Goal: Check status: Check status

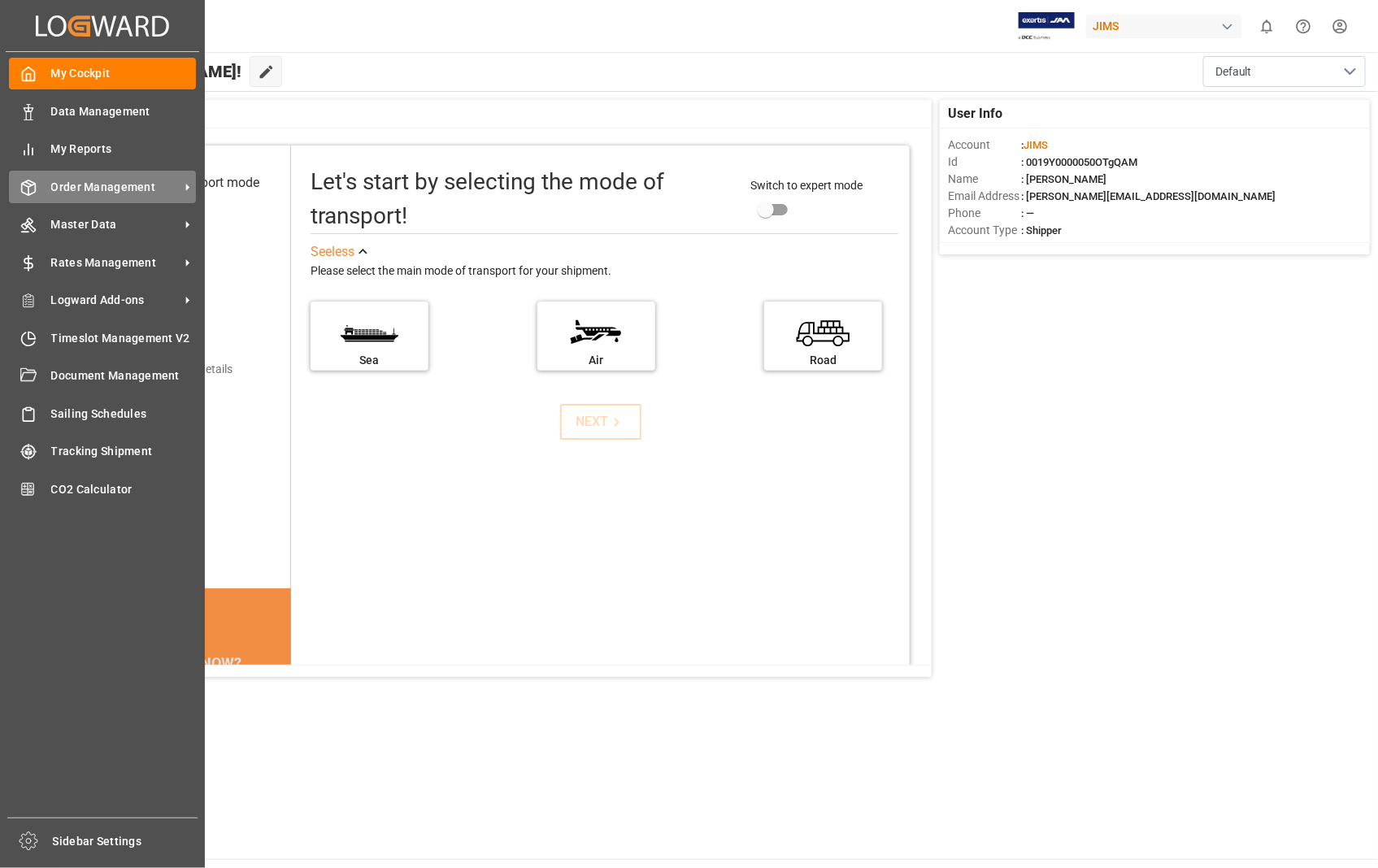
click at [71, 176] on div "Order Management Order Management" at bounding box center [102, 187] width 187 height 32
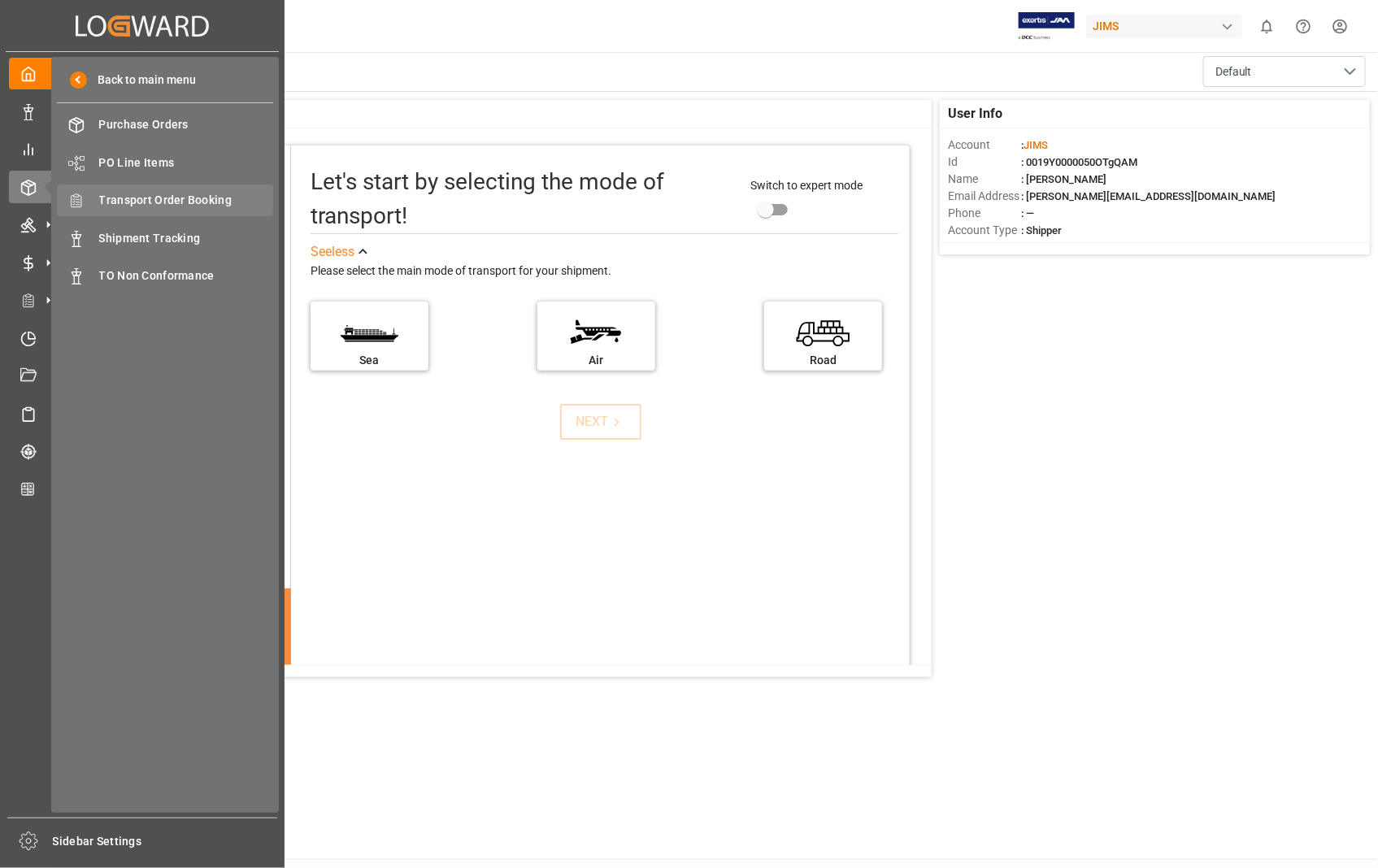
click at [213, 199] on span "Transport Order Booking" at bounding box center [186, 199] width 175 height 17
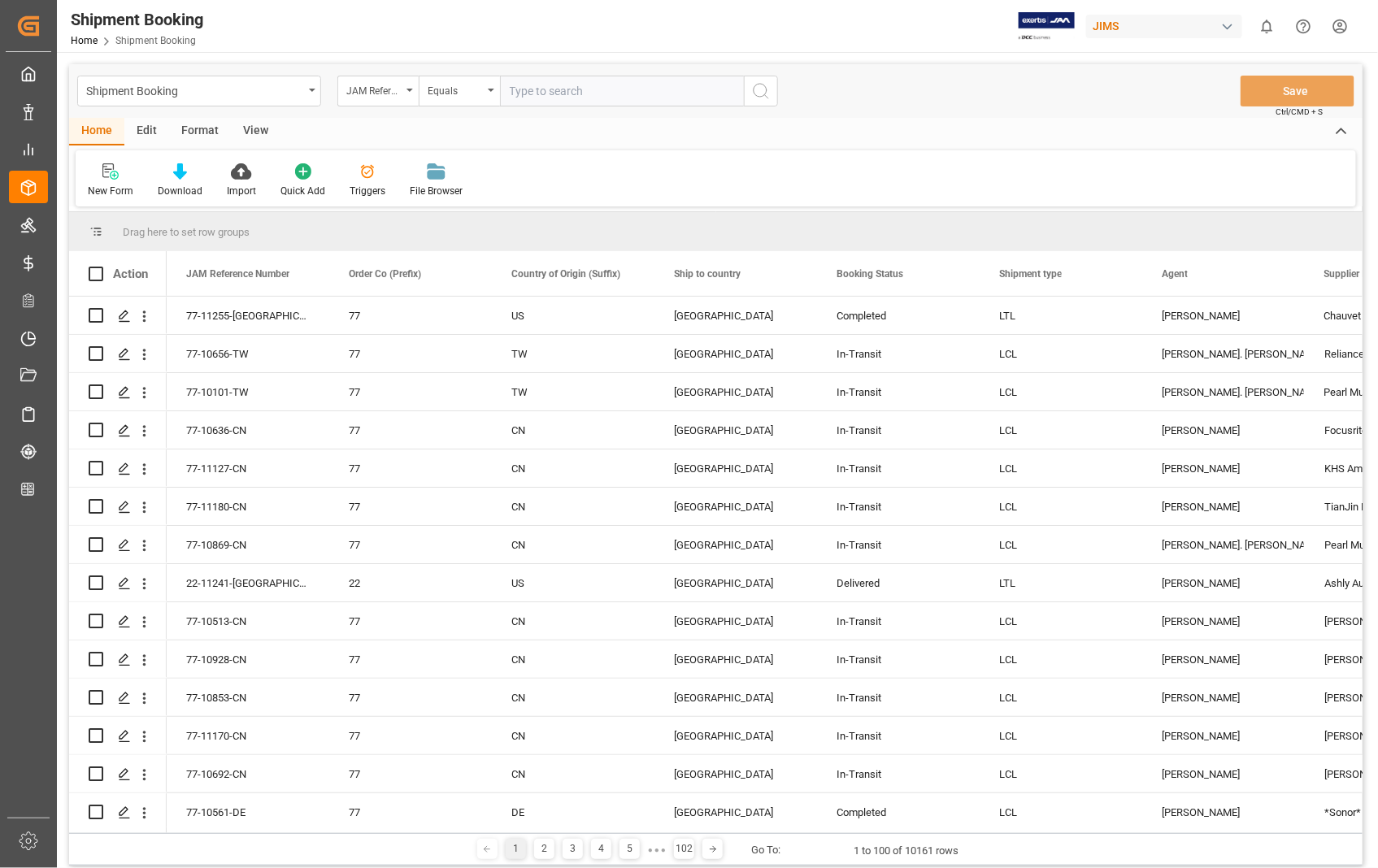
click at [614, 84] on input "text" at bounding box center [621, 91] width 244 height 31
click at [534, 94] on input "text" at bounding box center [621, 91] width 244 height 31
paste input "22-11328-US"
type input "22-11328-US"
click at [760, 81] on icon "search button" at bounding box center [761, 91] width 20 height 20
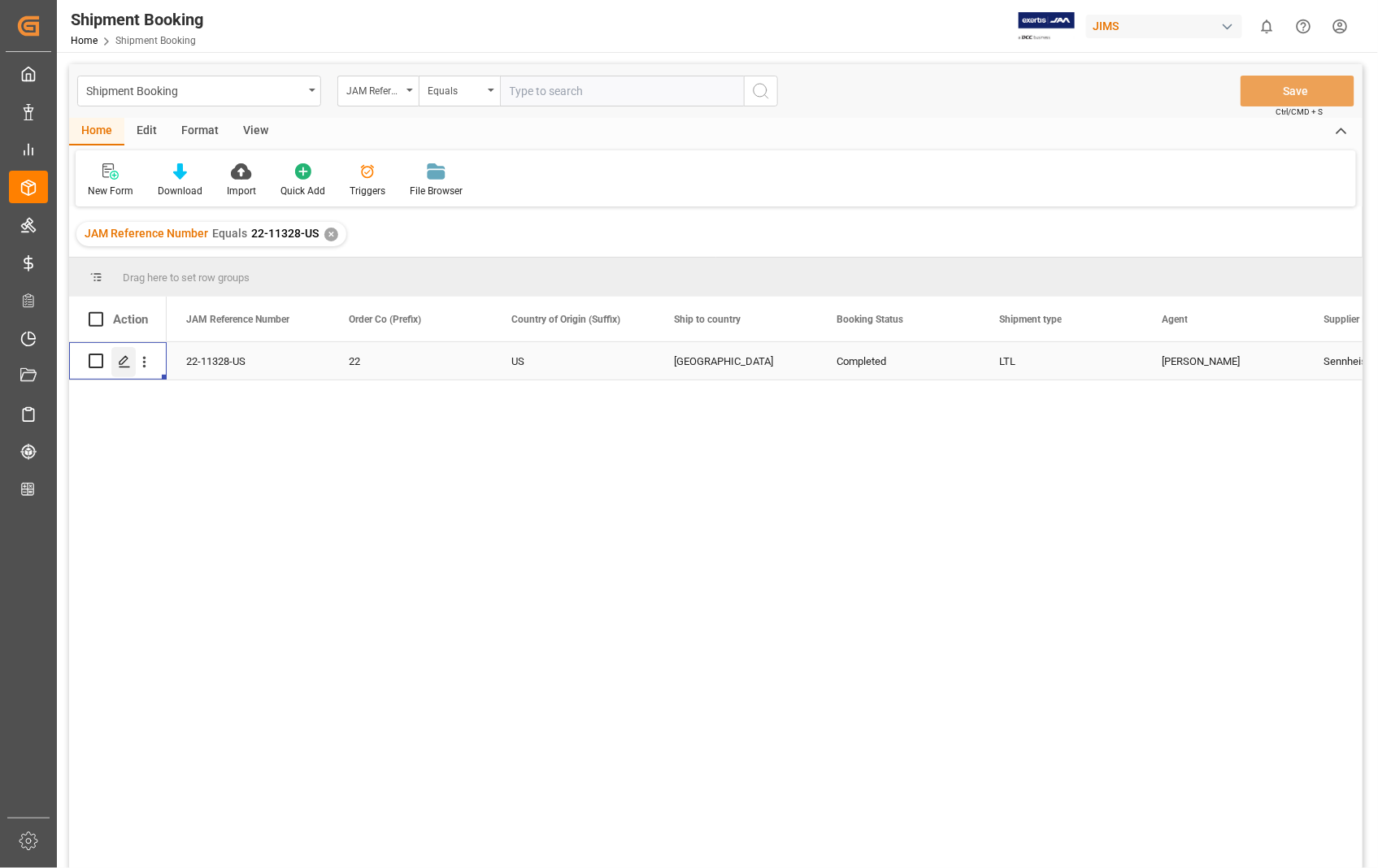
click at [122, 360] on icon "Press SPACE to select this row." at bounding box center [123, 361] width 13 height 13
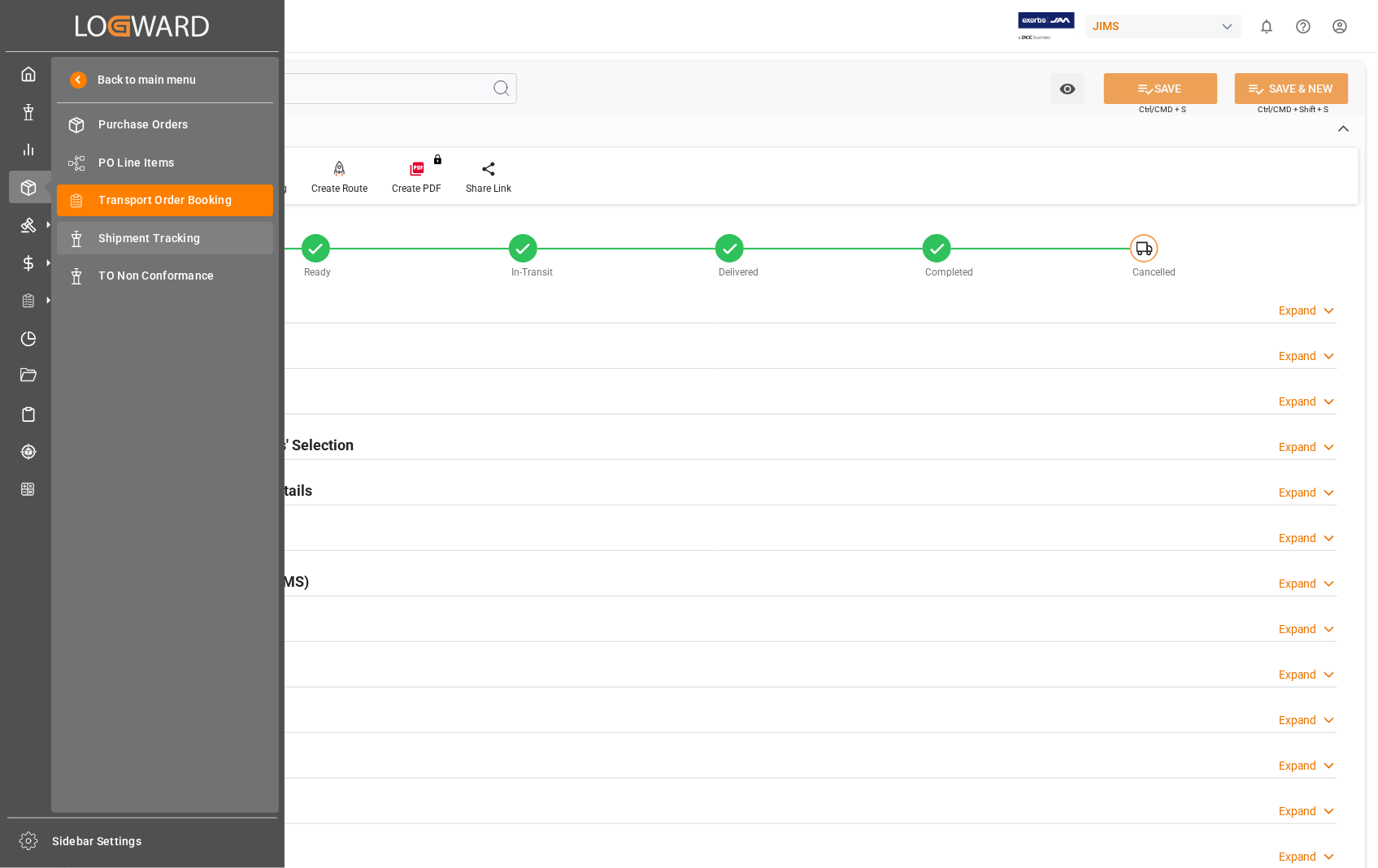
click at [153, 239] on span "Shipment Tracking" at bounding box center [186, 238] width 175 height 17
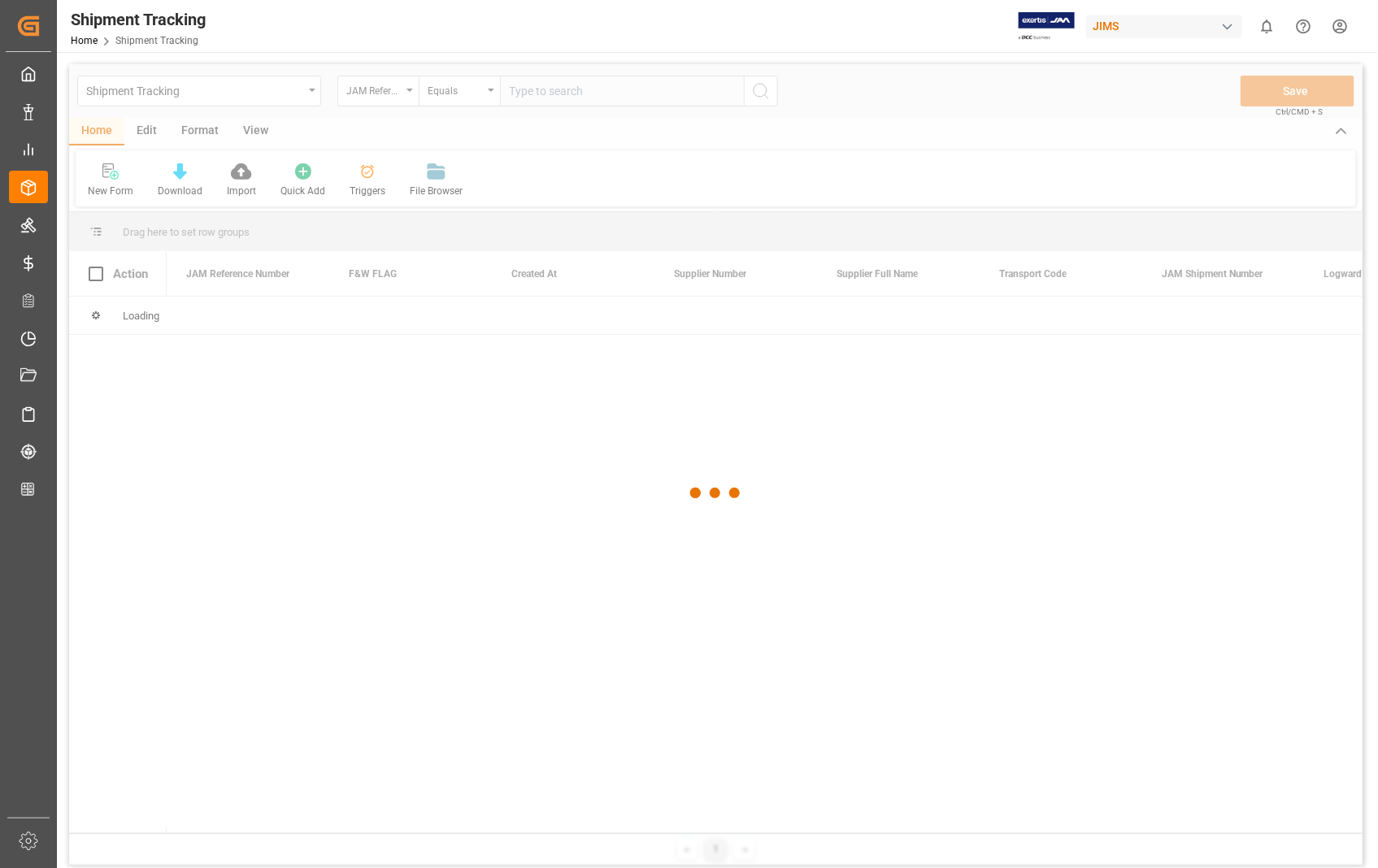
click at [594, 88] on div at bounding box center [715, 493] width 1293 height 858
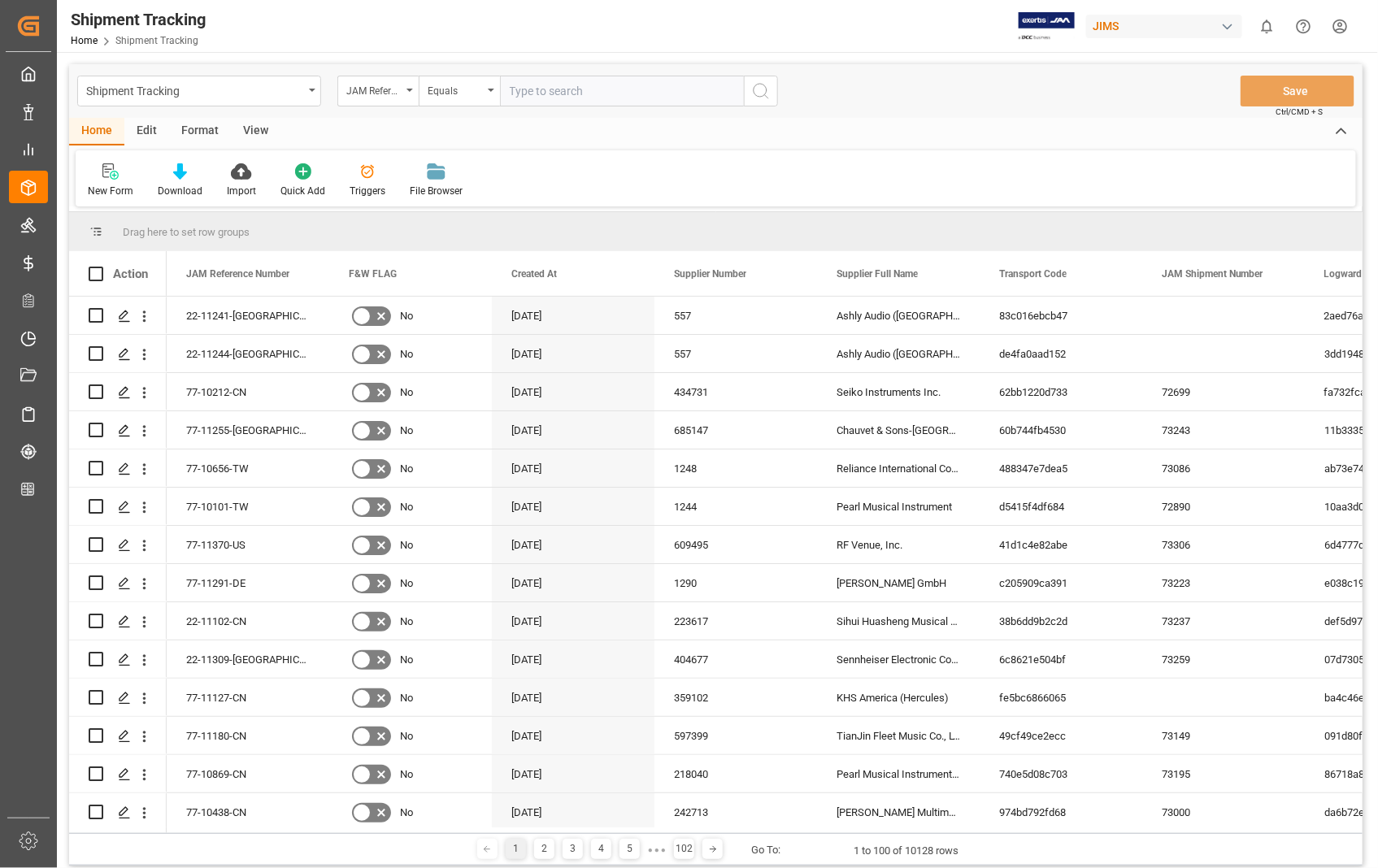
paste input "22-11328-US"
type input "22-11328-US"
click at [759, 87] on icon "search button" at bounding box center [761, 91] width 20 height 20
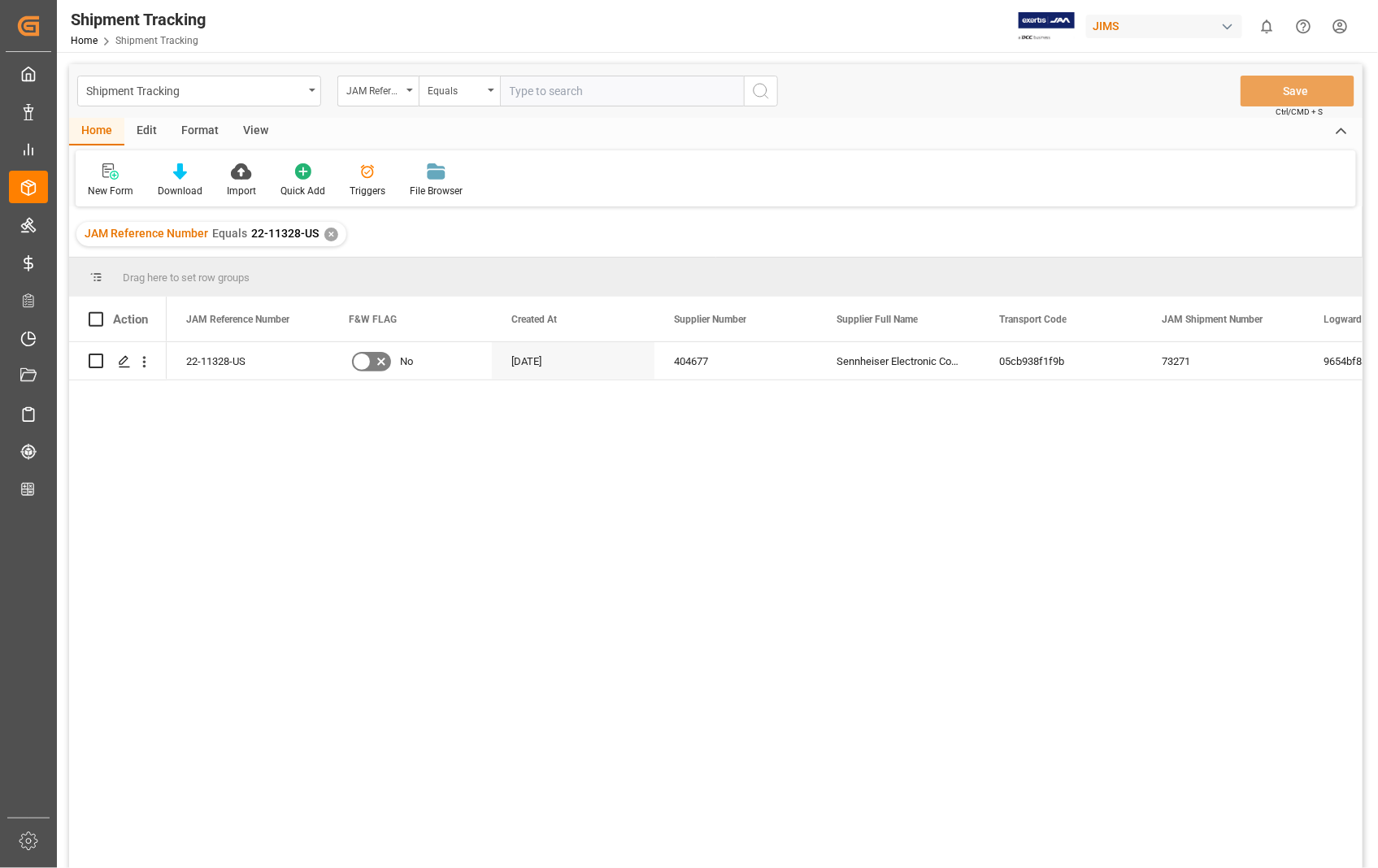
click at [618, 87] on input "text" at bounding box center [621, 91] width 244 height 31
paste input "22-8968-US"
type input "22-8968-US"
click at [766, 88] on circle "search button" at bounding box center [760, 90] width 13 height 13
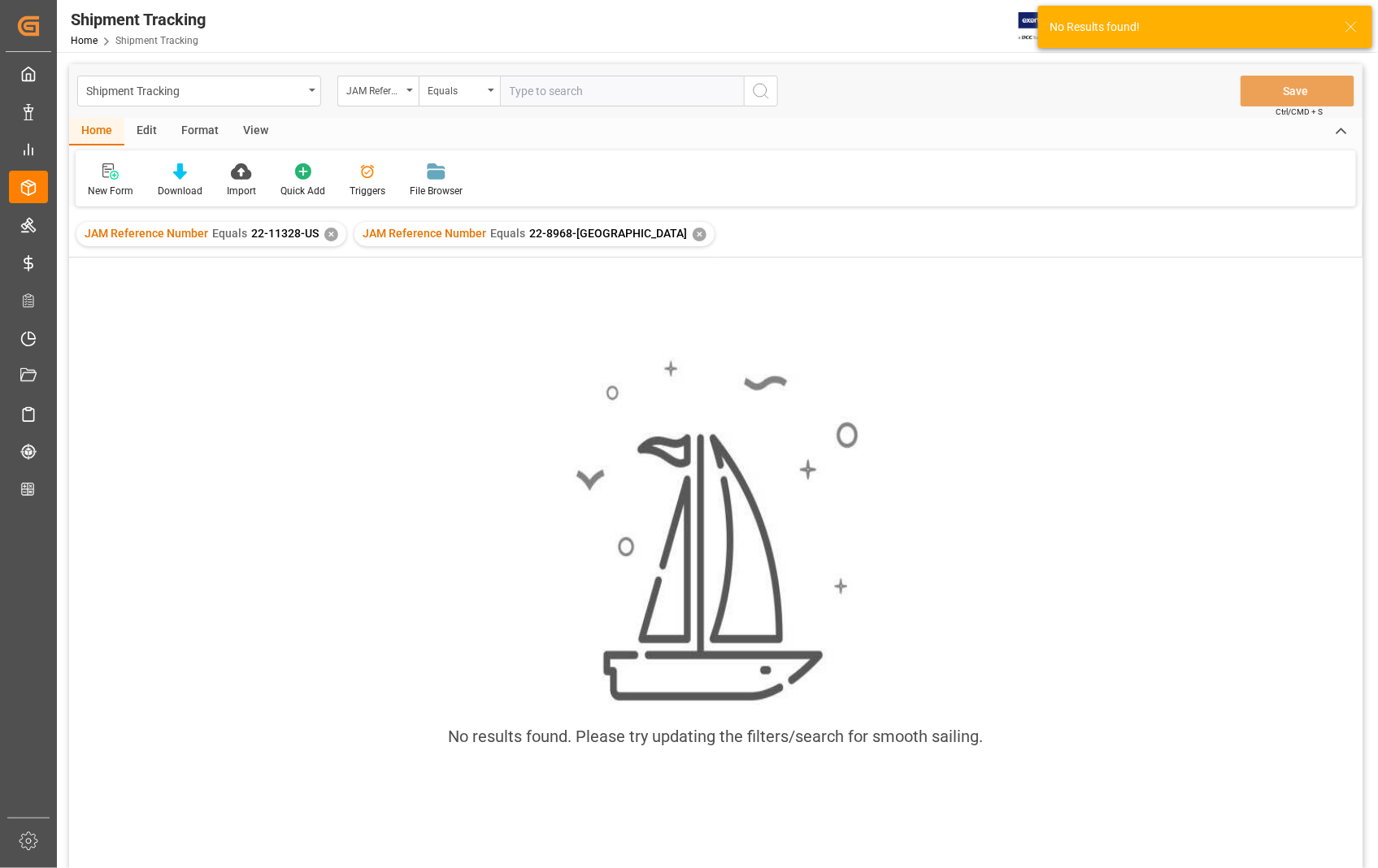
click at [331, 232] on div "✕" at bounding box center [331, 234] width 14 height 14
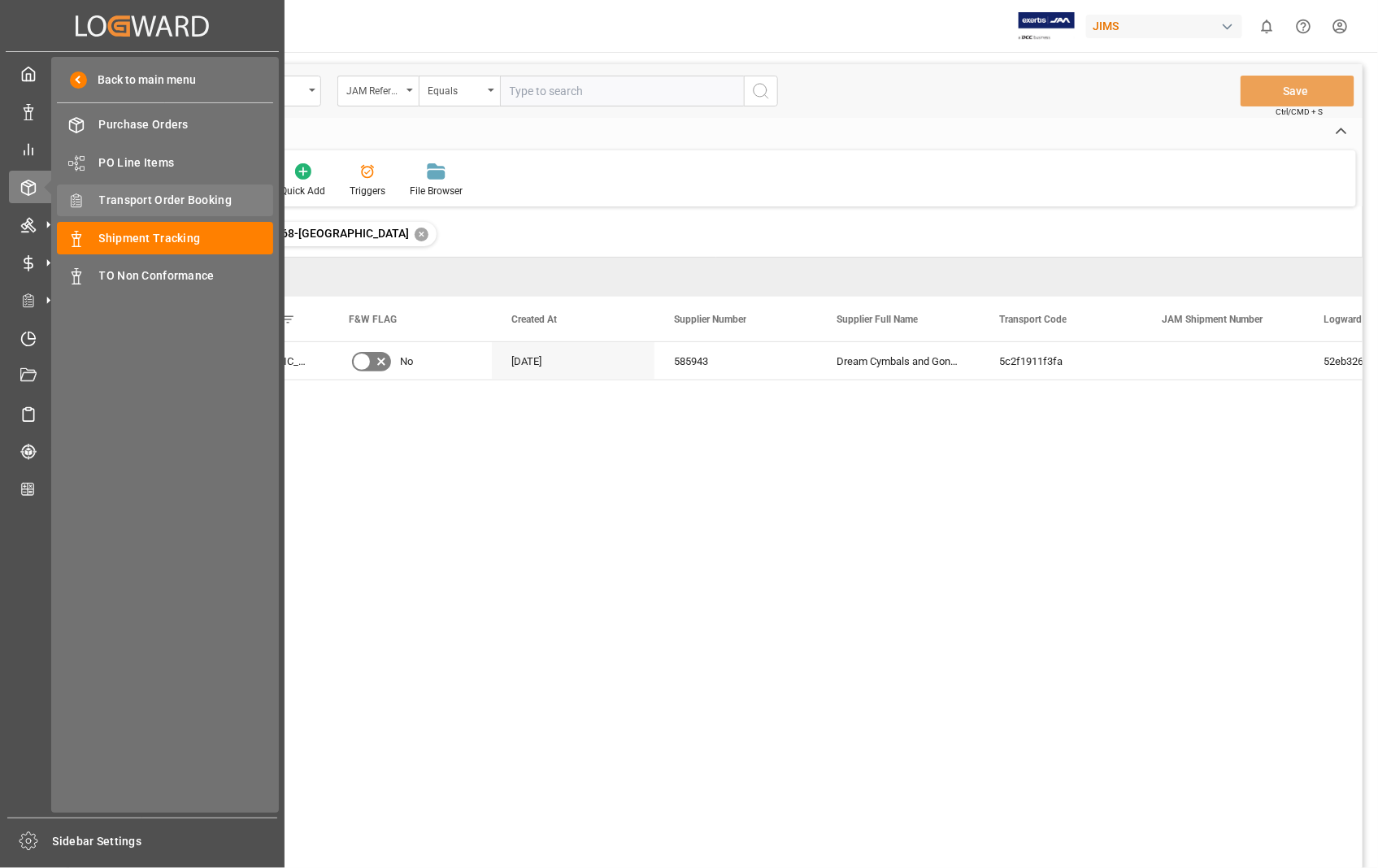
click at [214, 199] on span "Transport Order Booking" at bounding box center [186, 199] width 175 height 17
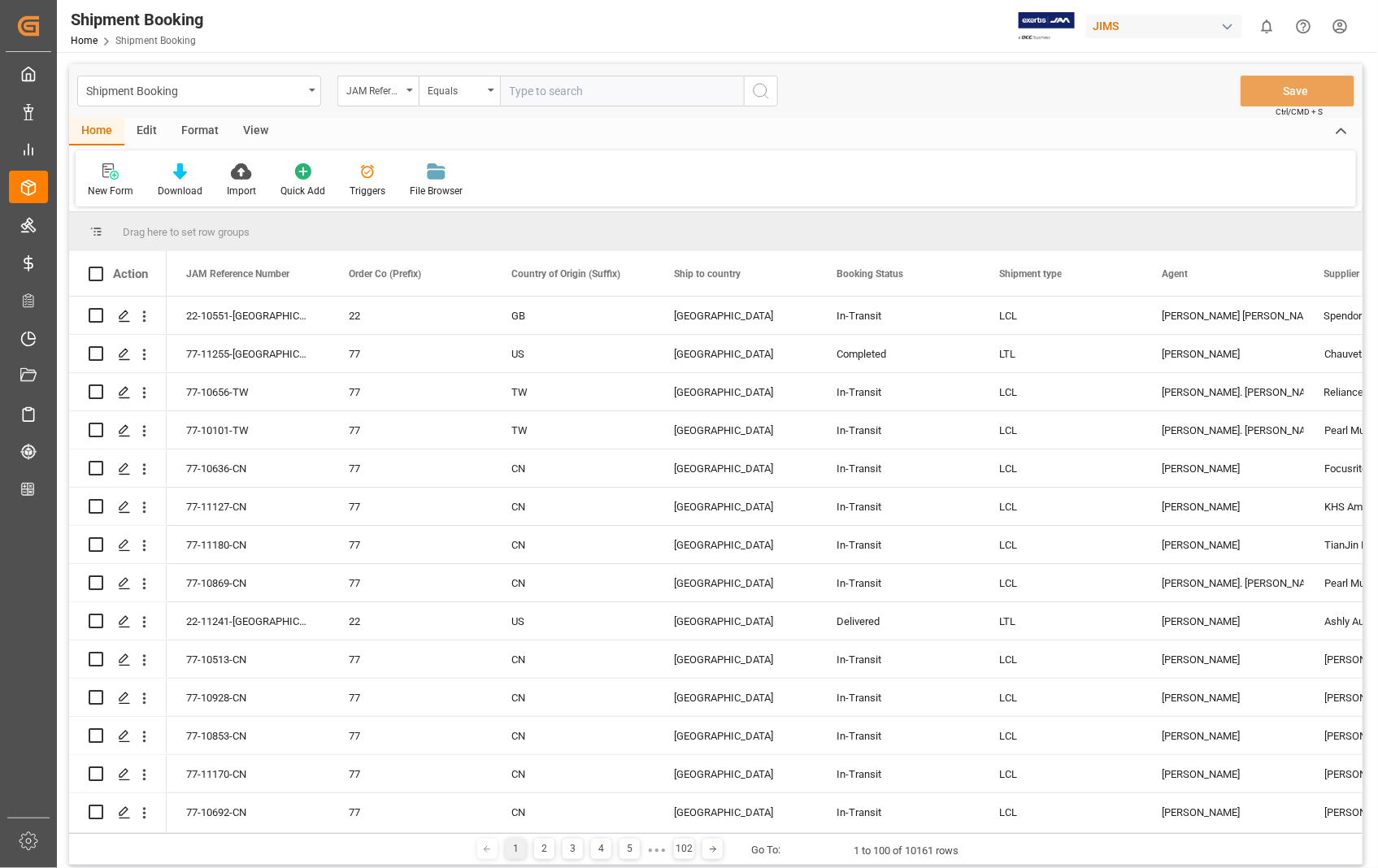
click at [552, 91] on input "text" at bounding box center [621, 91] width 244 height 31
paste input "22-8968-[GEOGRAPHIC_DATA]"
type input "22-8968-[GEOGRAPHIC_DATA]"
click at [762, 91] on icon "search button" at bounding box center [761, 91] width 20 height 20
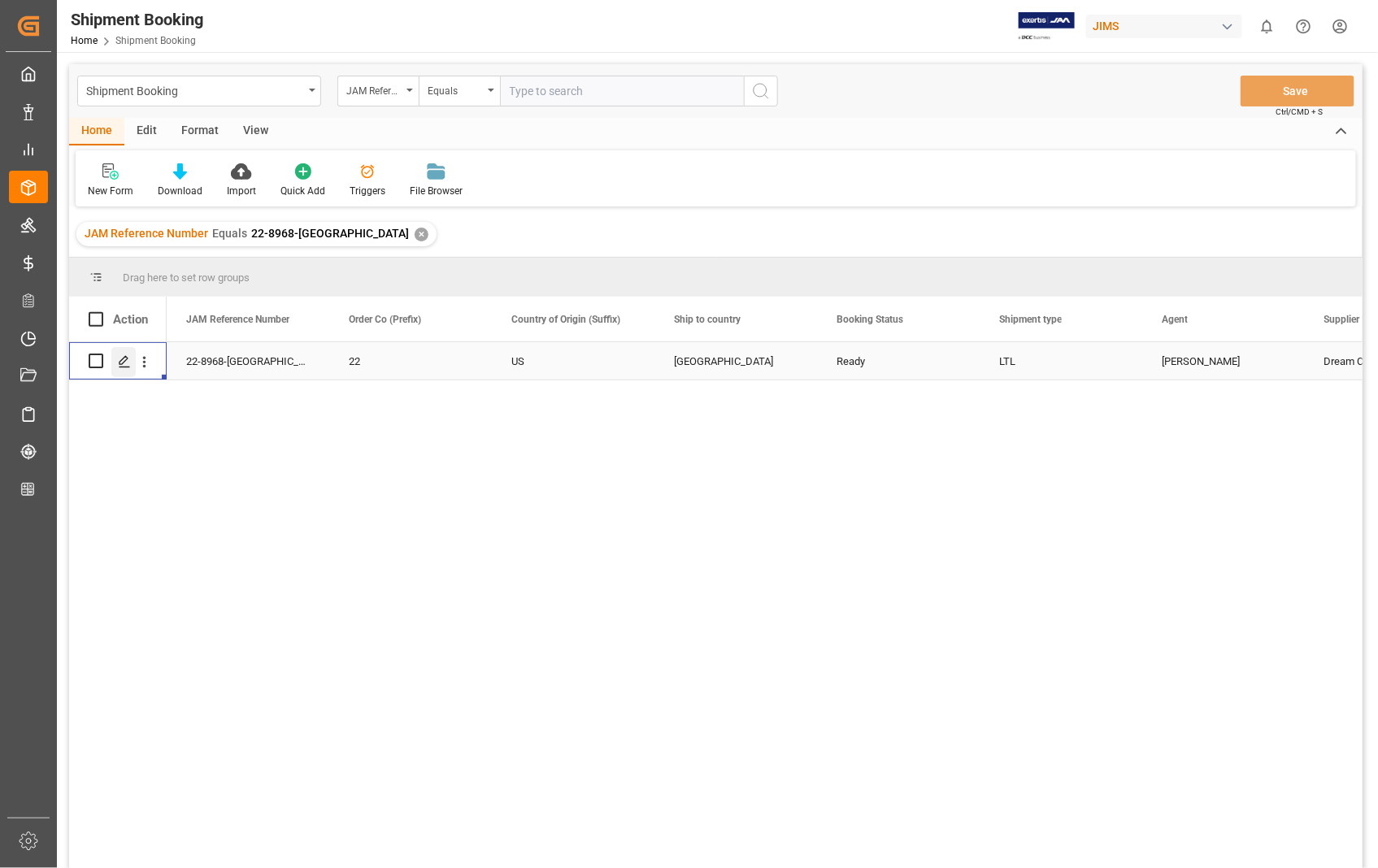
click at [126, 364] on icon "Press SPACE to select this row." at bounding box center [123, 361] width 13 height 13
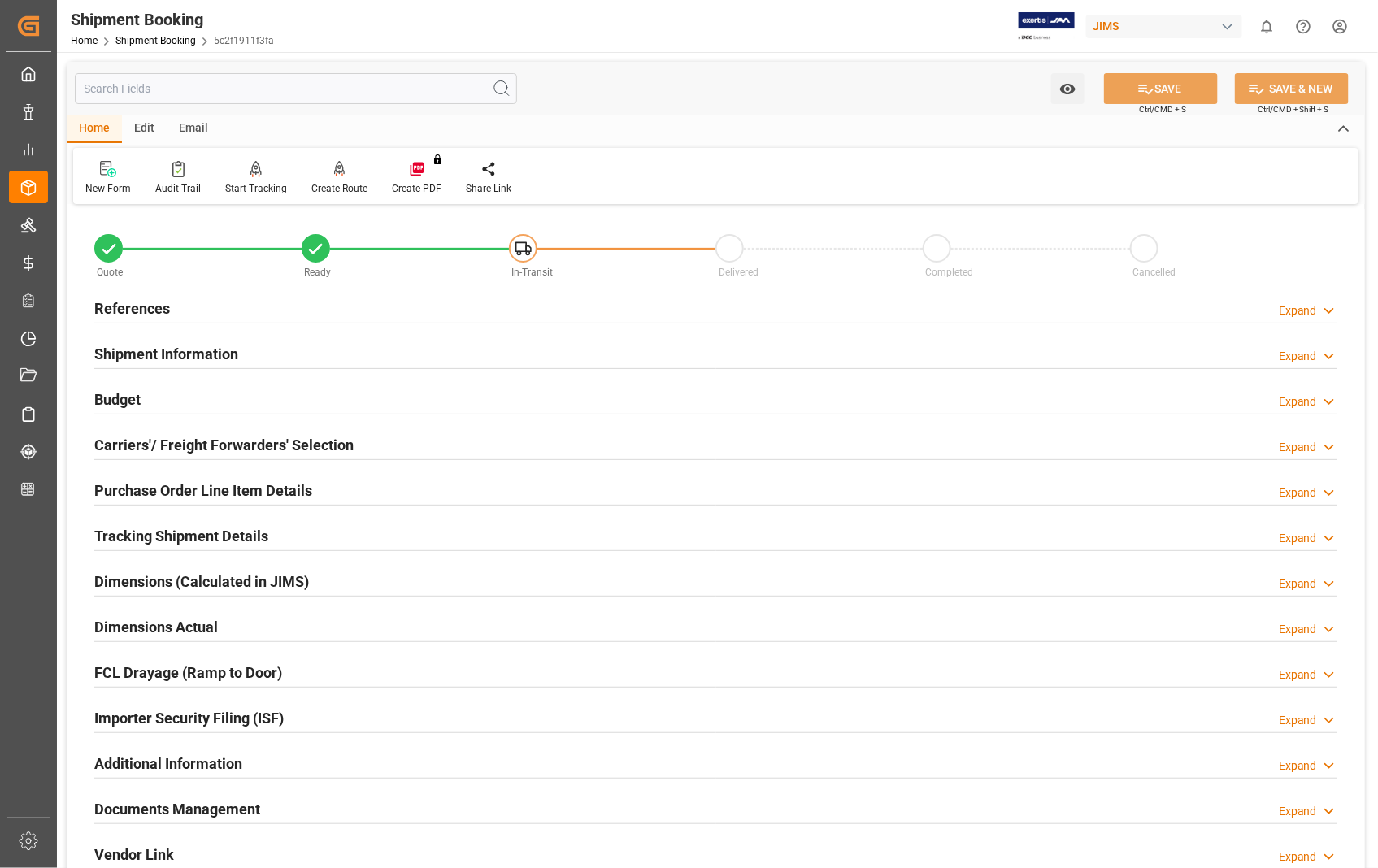
click at [127, 309] on h2 "References" at bounding box center [131, 308] width 76 height 22
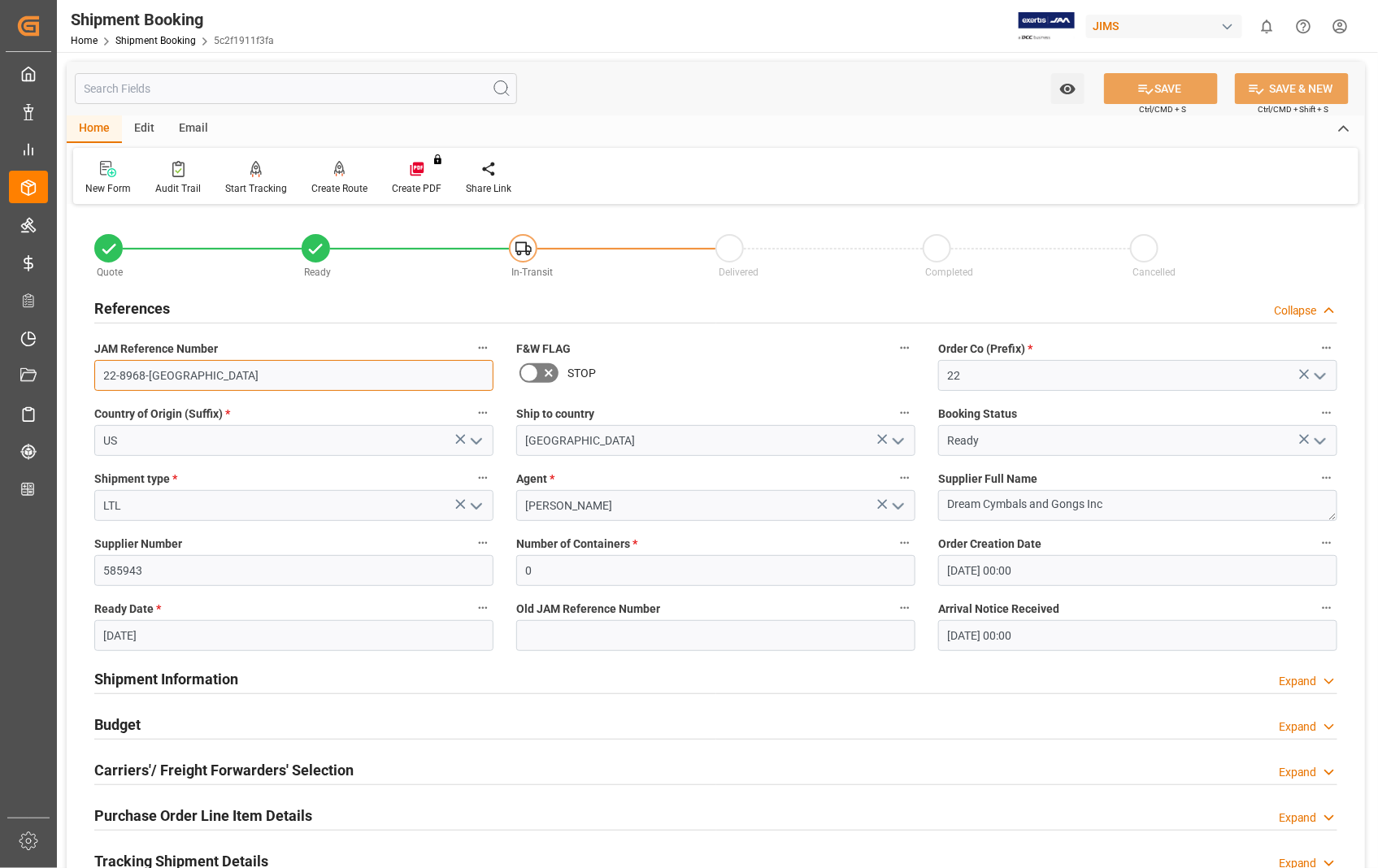
drag, startPoint x: 163, startPoint y: 382, endPoint x: 101, endPoint y: 370, distance: 63.2
click at [101, 370] on input "22-8968-[GEOGRAPHIC_DATA]" at bounding box center [293, 374] width 399 height 31
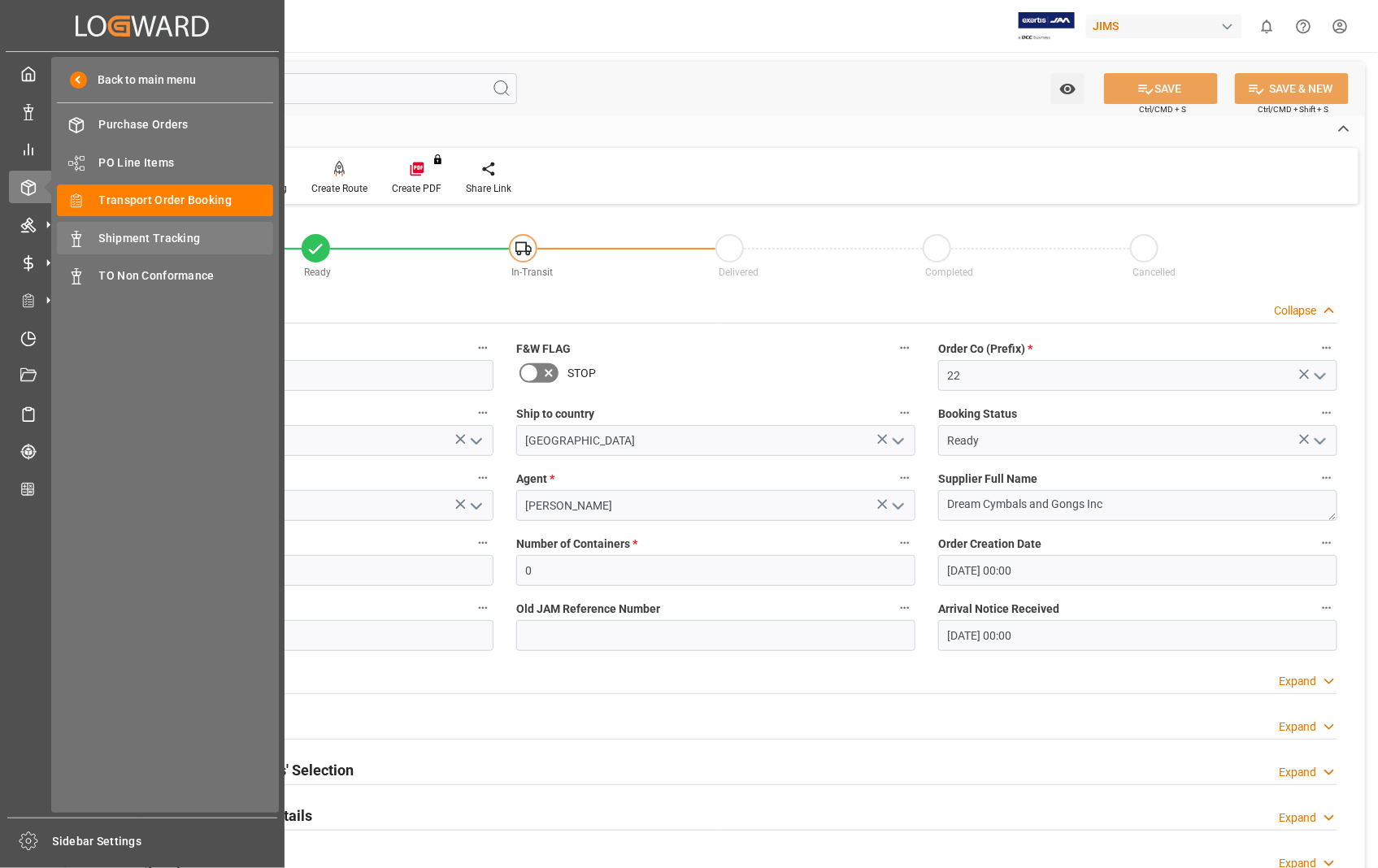
click at [149, 233] on span "Shipment Tracking" at bounding box center [186, 238] width 175 height 17
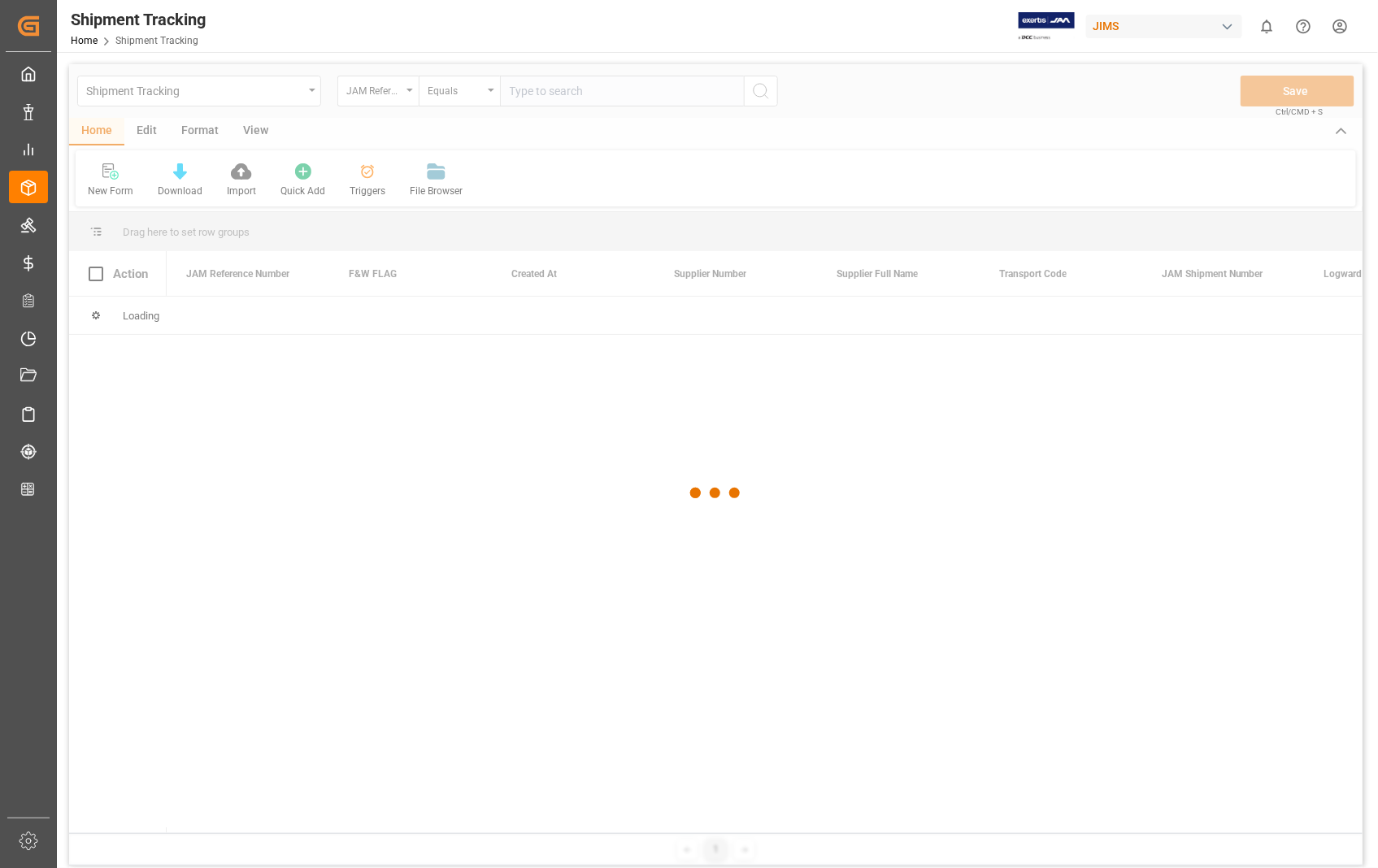
click at [563, 76] on div at bounding box center [715, 493] width 1293 height 858
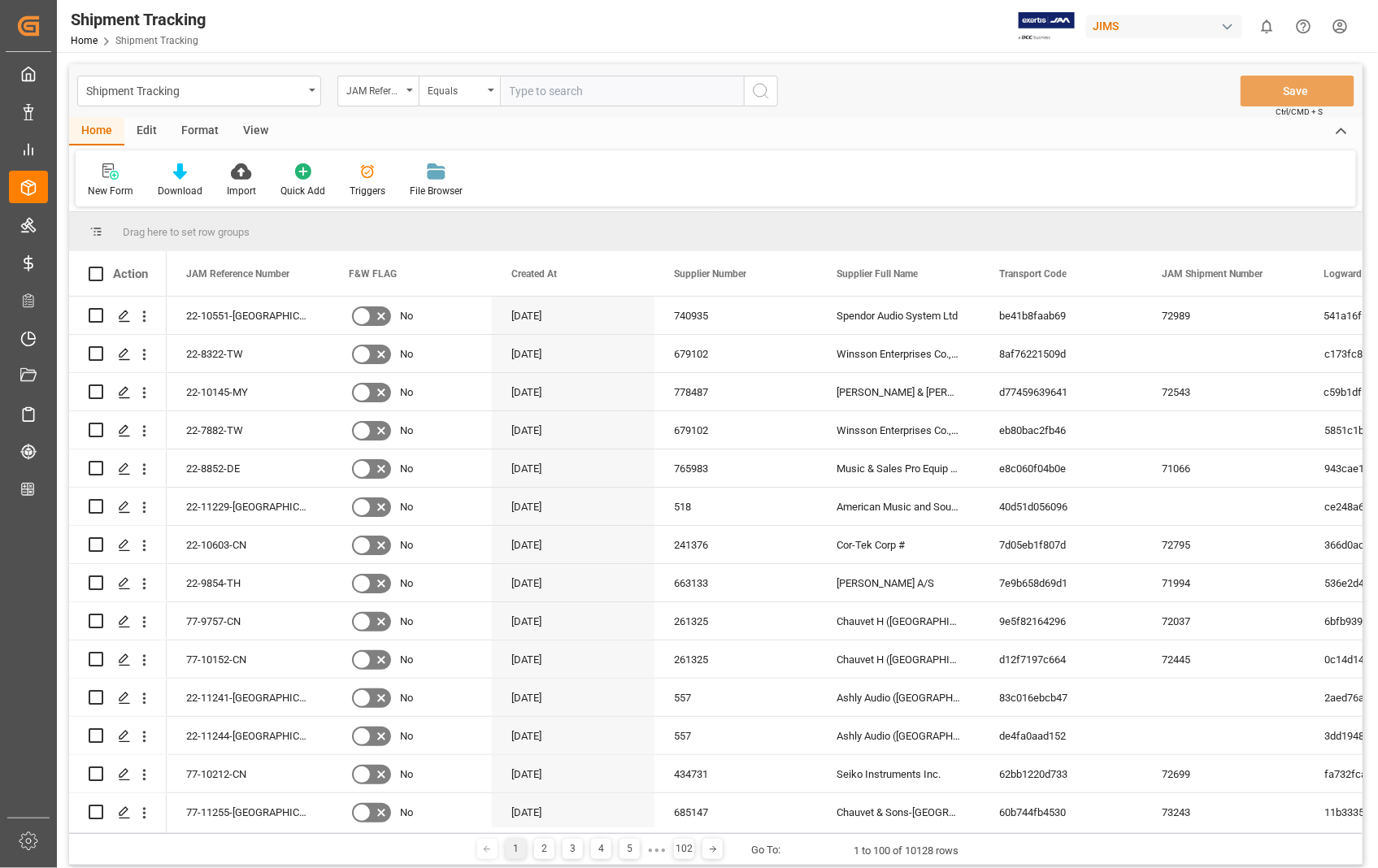
click at [539, 86] on input "text" at bounding box center [621, 91] width 244 height 31
paste input "22-8968-[GEOGRAPHIC_DATA]"
type input "22-8968-[GEOGRAPHIC_DATA]"
click at [761, 92] on icon "search button" at bounding box center [761, 91] width 20 height 20
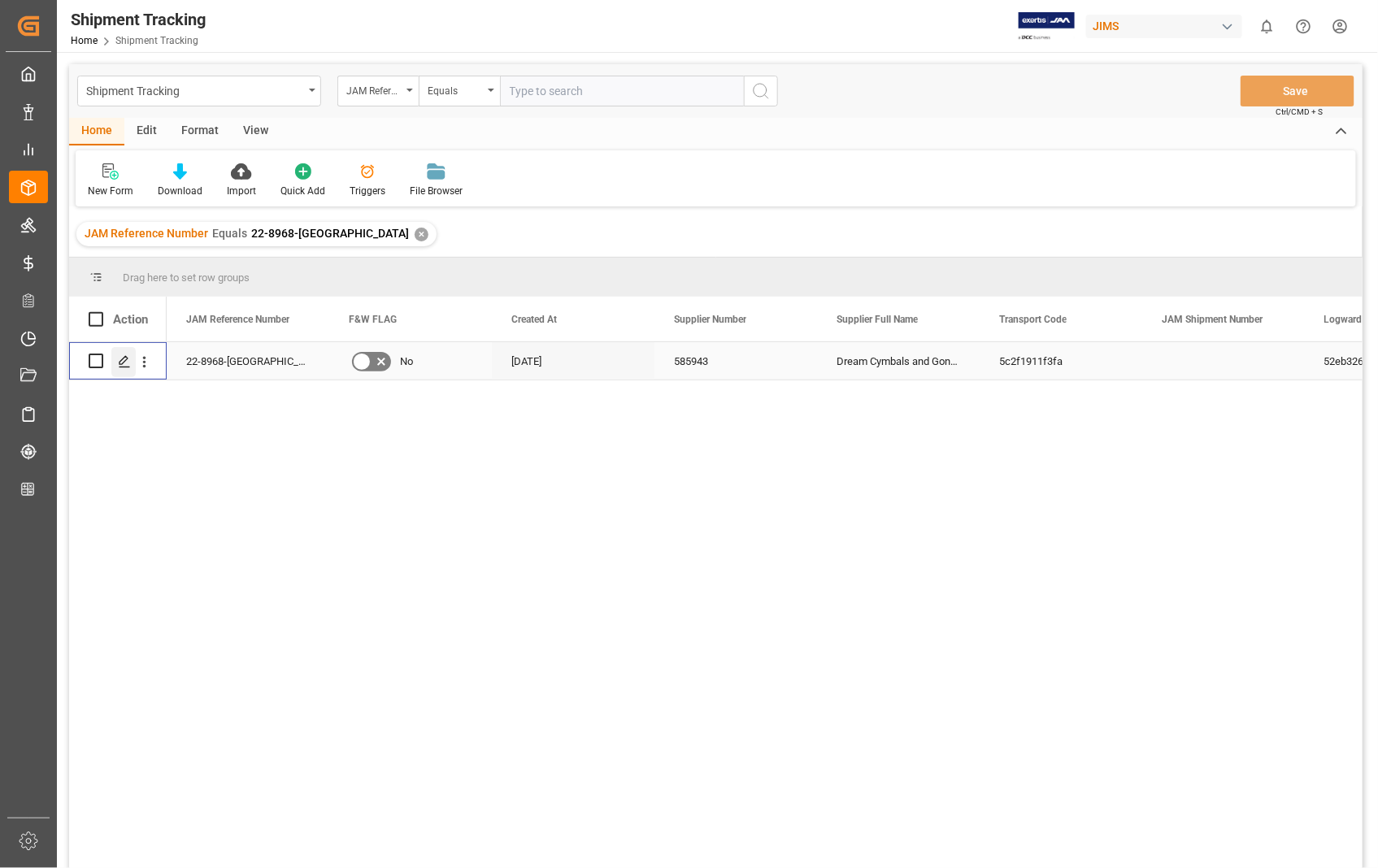
click at [130, 366] on icon "Press SPACE to select this row." at bounding box center [123, 361] width 13 height 13
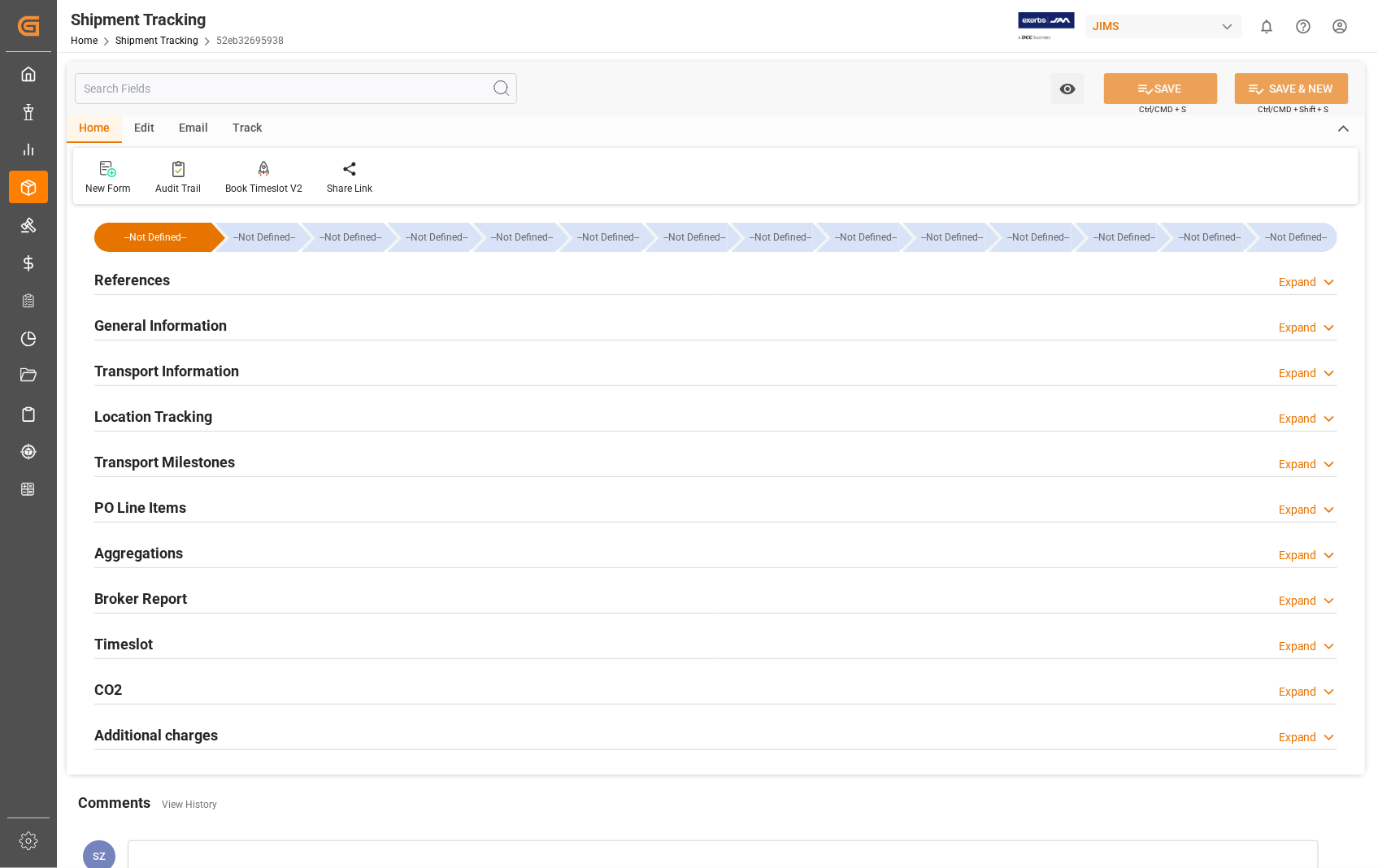
click at [172, 363] on h2 "Transport Information" at bounding box center [166, 370] width 144 height 22
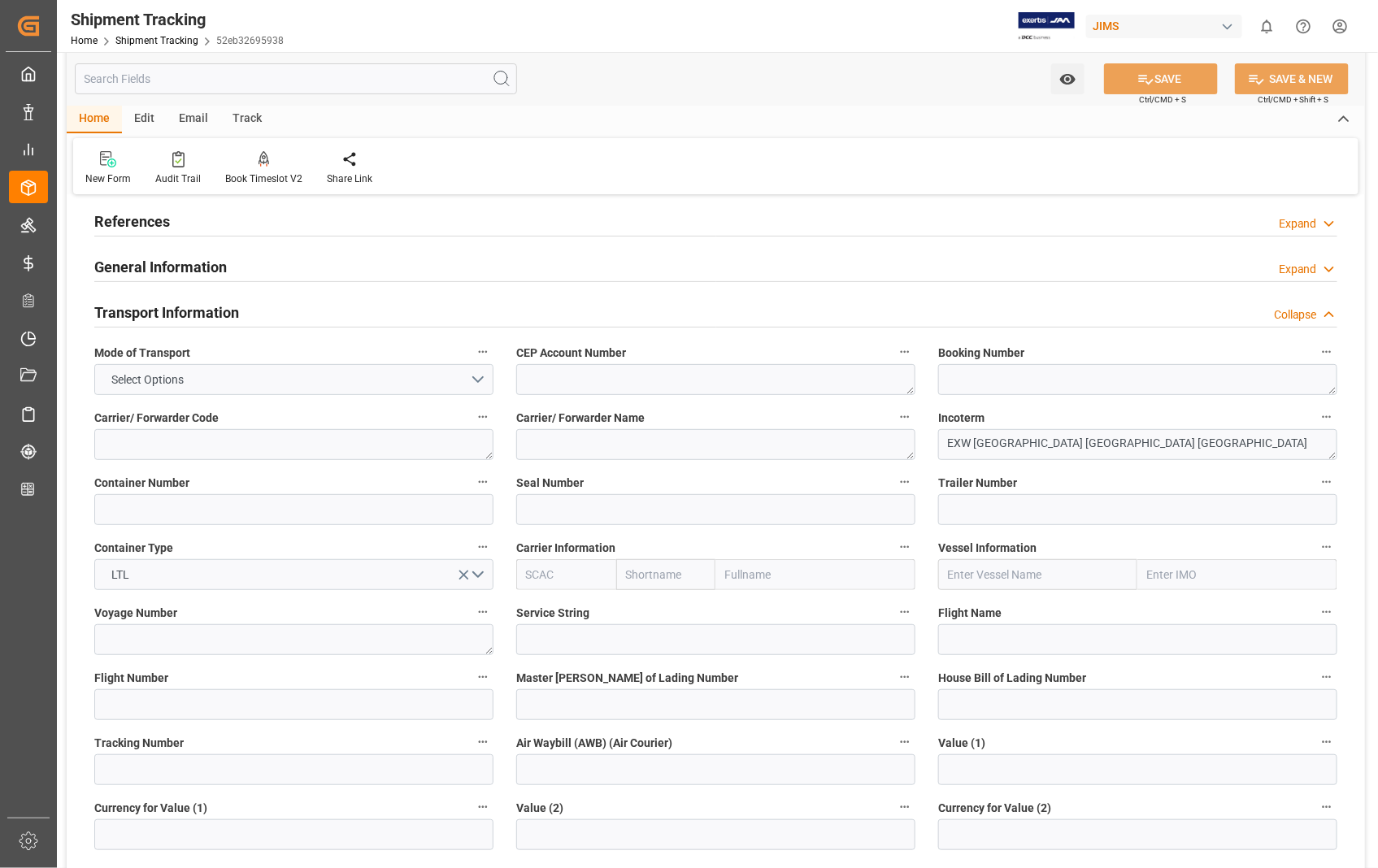
scroll to position [90, 0]
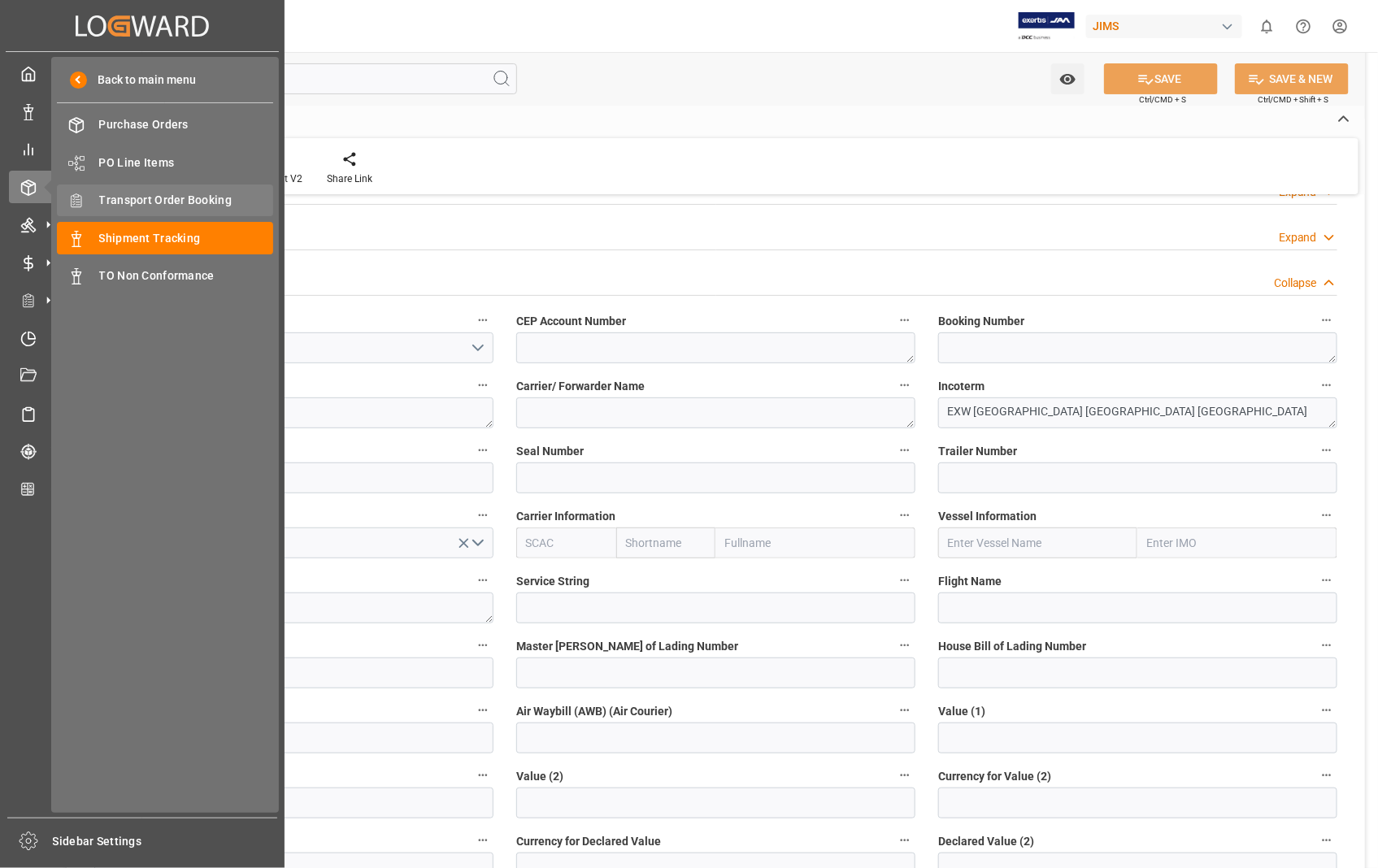
click at [201, 201] on span "Transport Order Booking" at bounding box center [186, 199] width 175 height 17
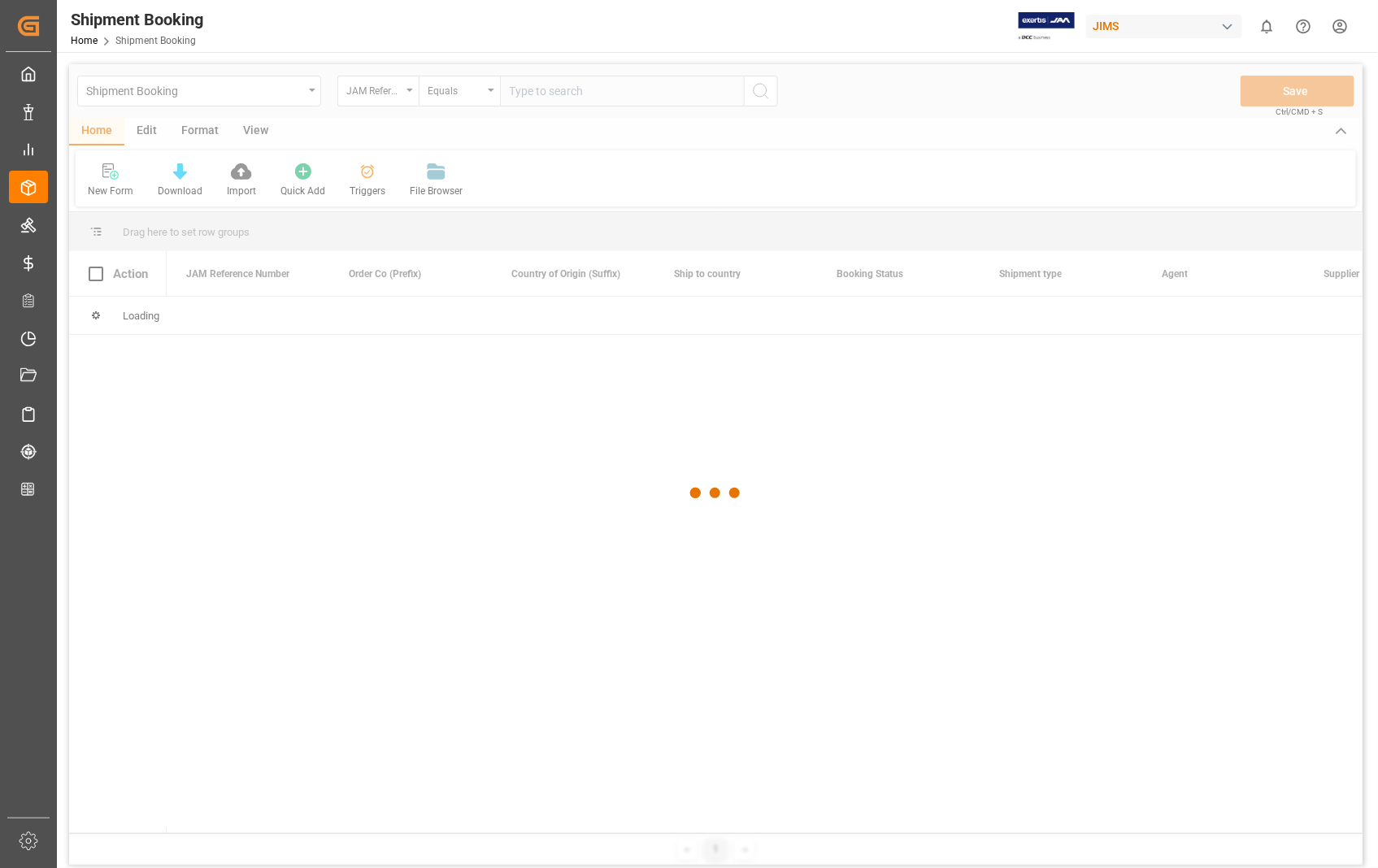
click at [594, 92] on div at bounding box center [715, 493] width 1293 height 858
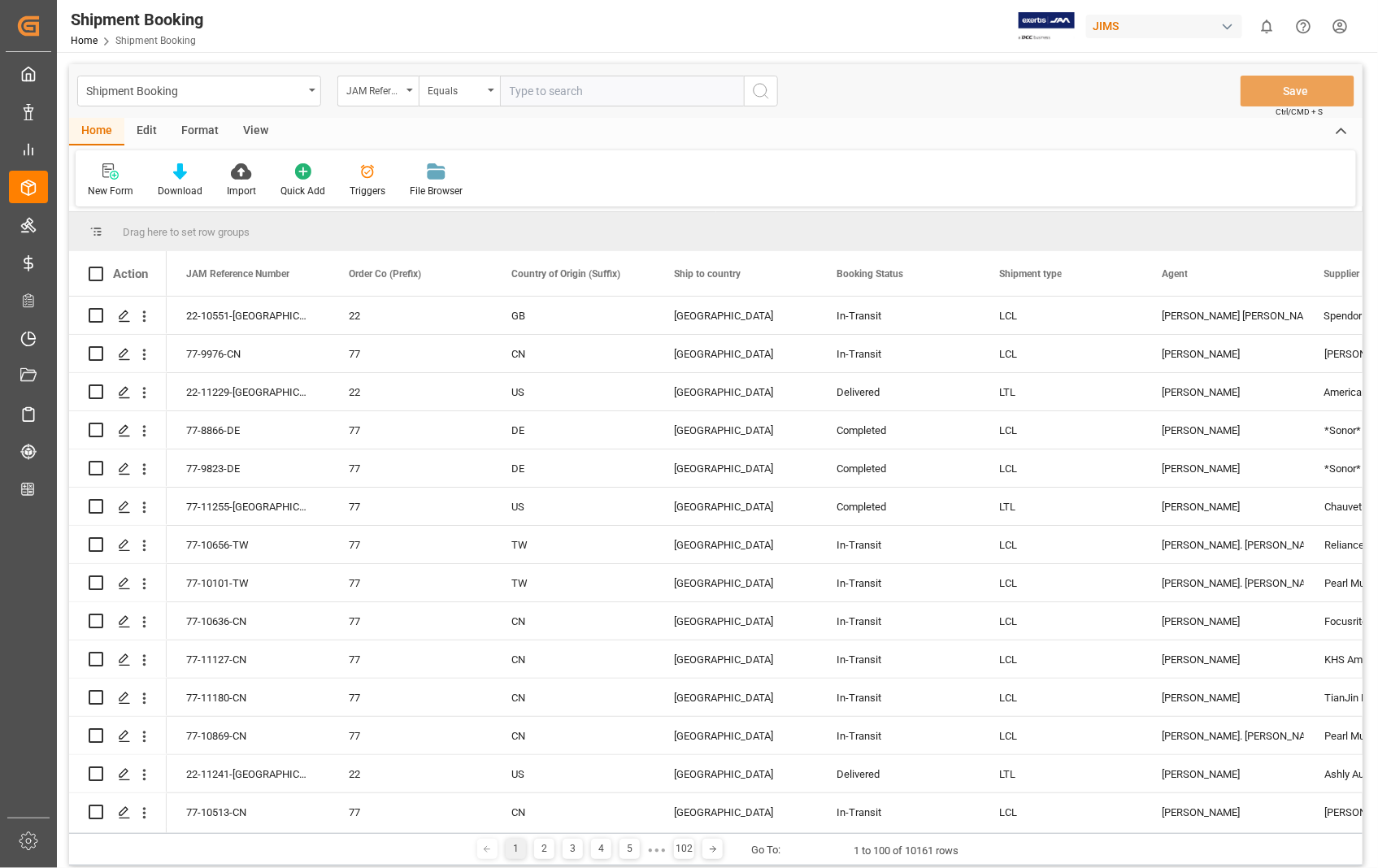
click at [594, 92] on input "text" at bounding box center [621, 91] width 244 height 31
paste input "22-8968-[GEOGRAPHIC_DATA]"
type input "22-8968-[GEOGRAPHIC_DATA]"
click at [762, 88] on icon "search button" at bounding box center [761, 91] width 20 height 20
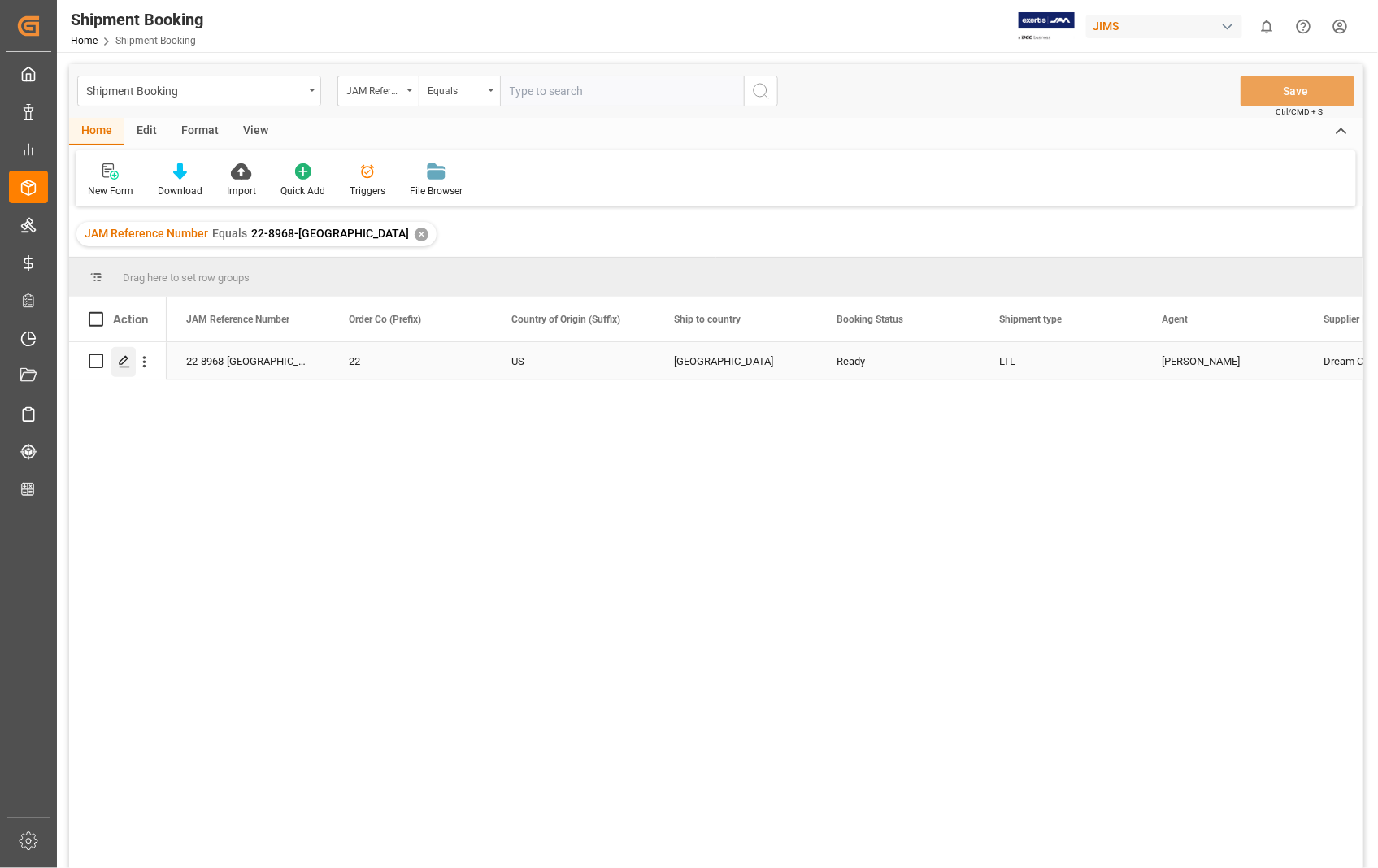
click at [126, 360] on icon "Press SPACE to select this row." at bounding box center [123, 361] width 13 height 13
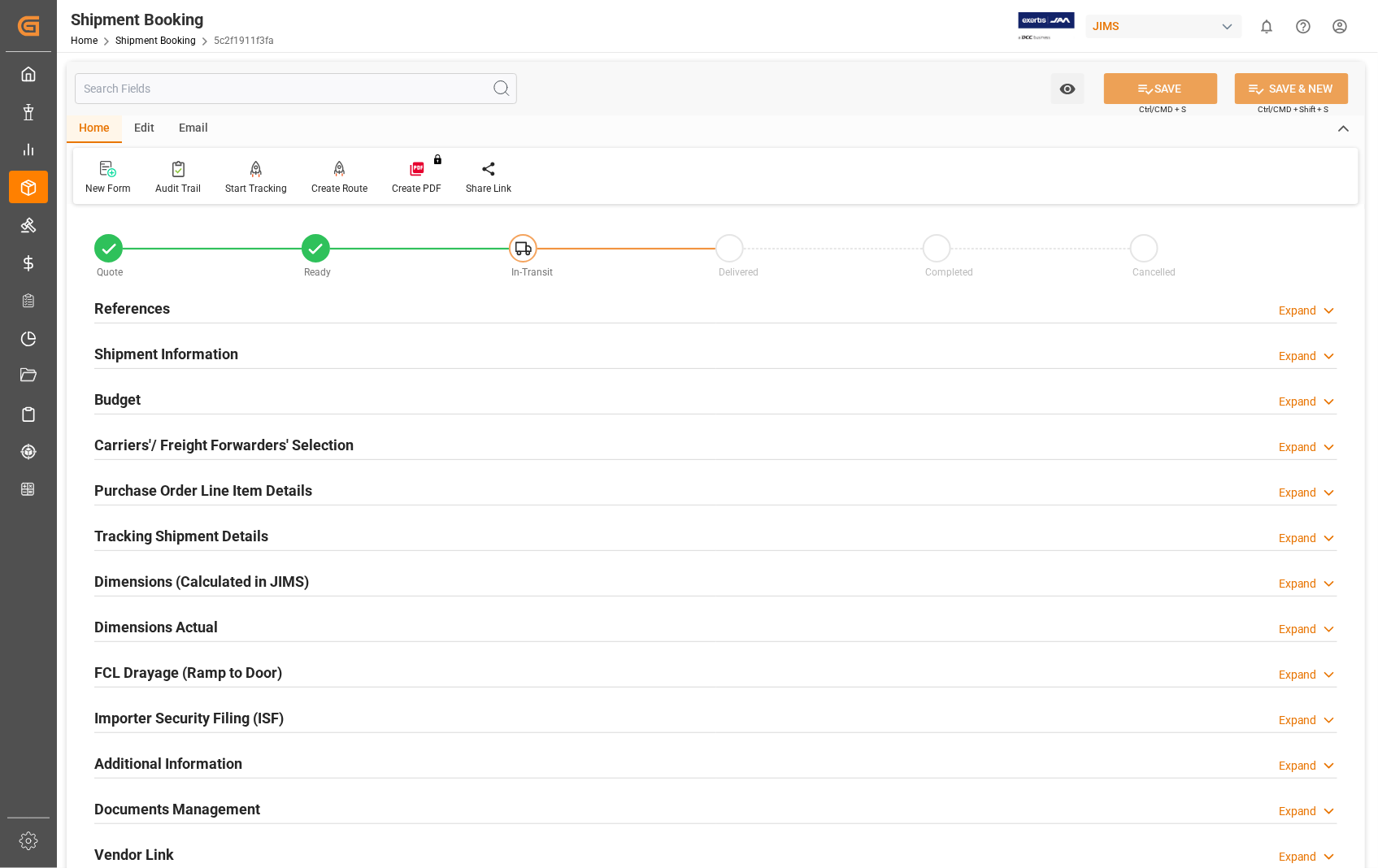
click at [212, 808] on h2 "Documents Management" at bounding box center [177, 809] width 166 height 22
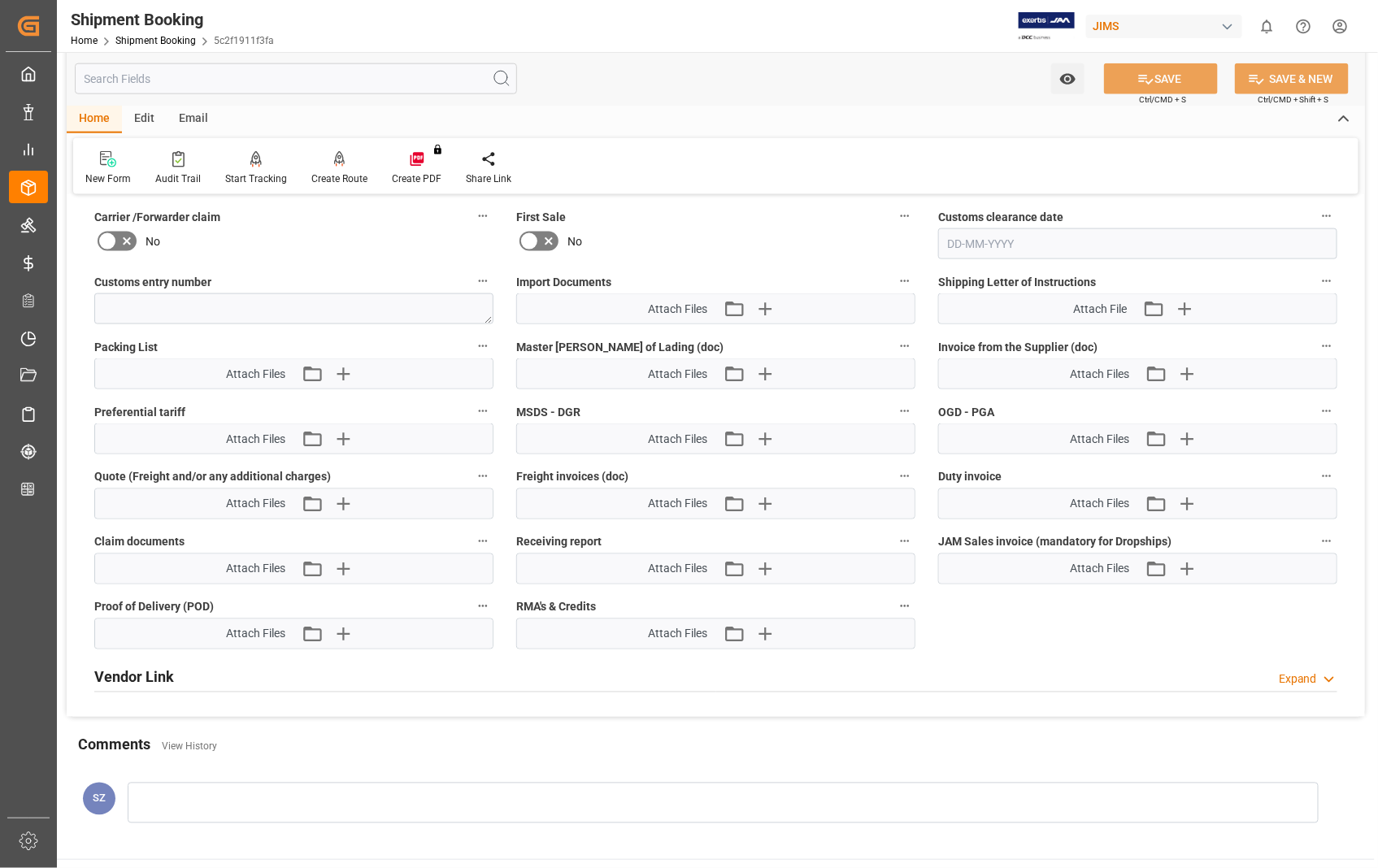
scroll to position [631, 0]
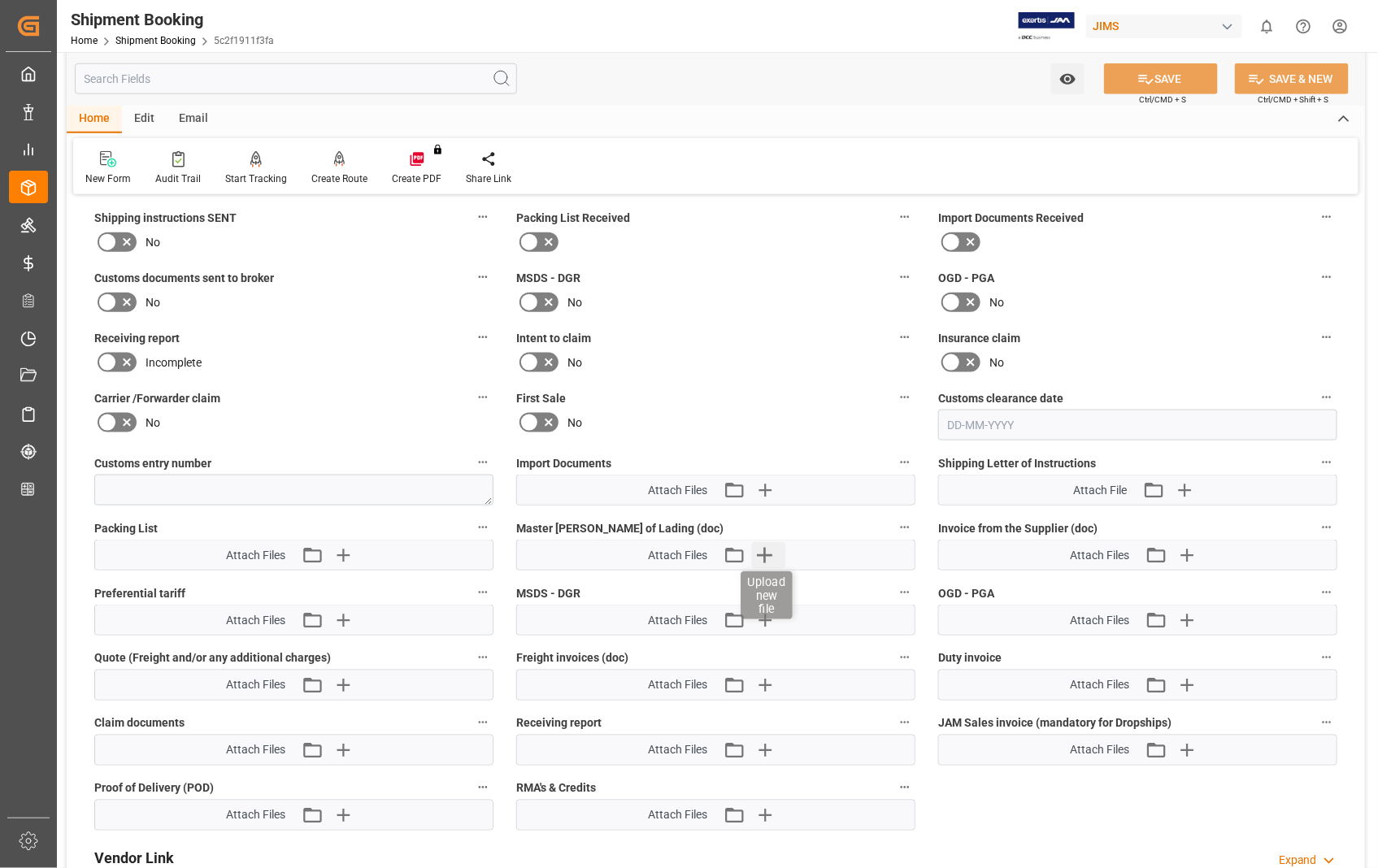
click at [763, 550] on icon "button" at bounding box center [766, 556] width 16 height 16
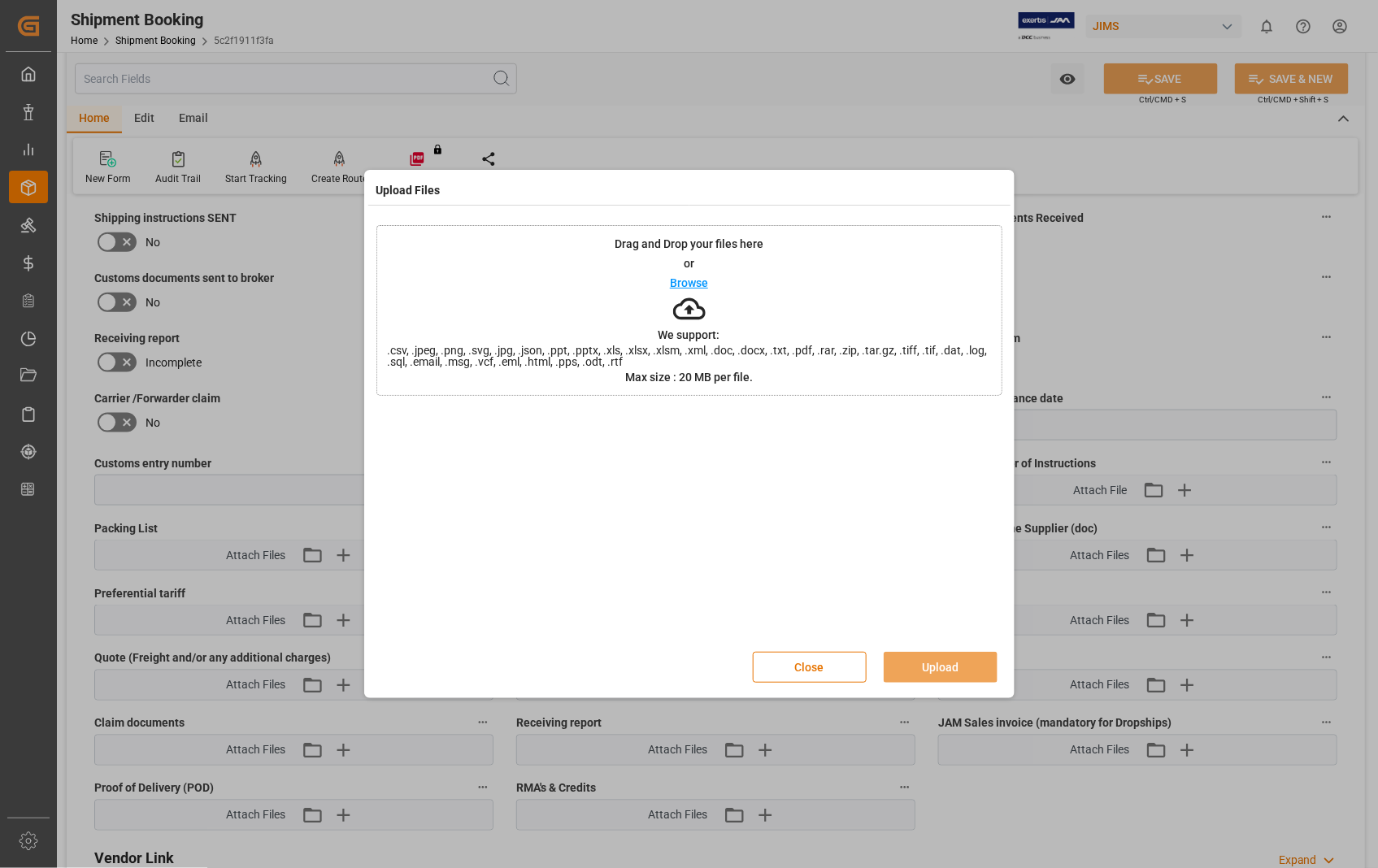
click at [681, 279] on p "Browse" at bounding box center [689, 283] width 39 height 12
click at [951, 667] on button "Upload" at bounding box center [939, 667] width 114 height 31
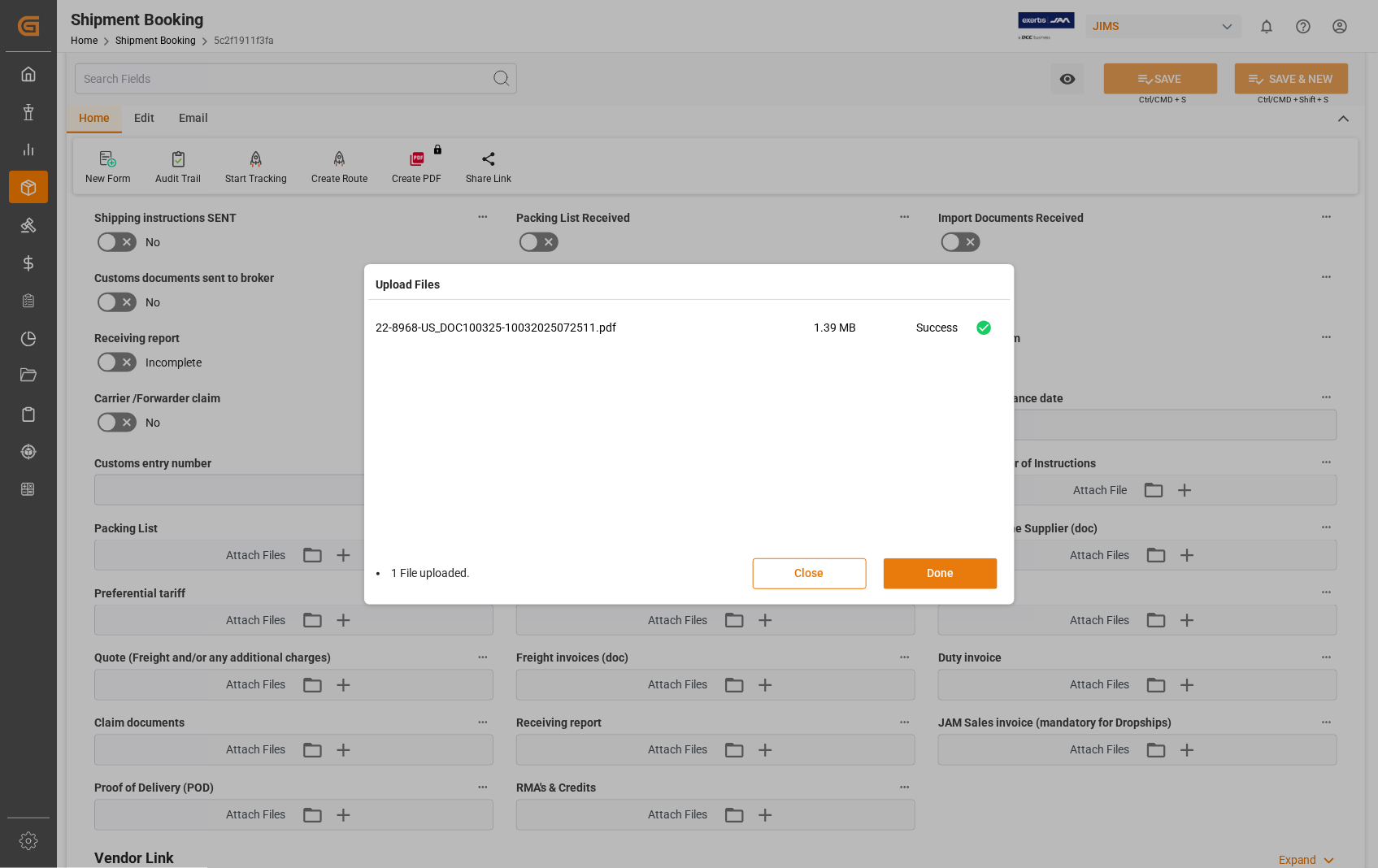
click at [932, 573] on button "Done" at bounding box center [939, 573] width 114 height 31
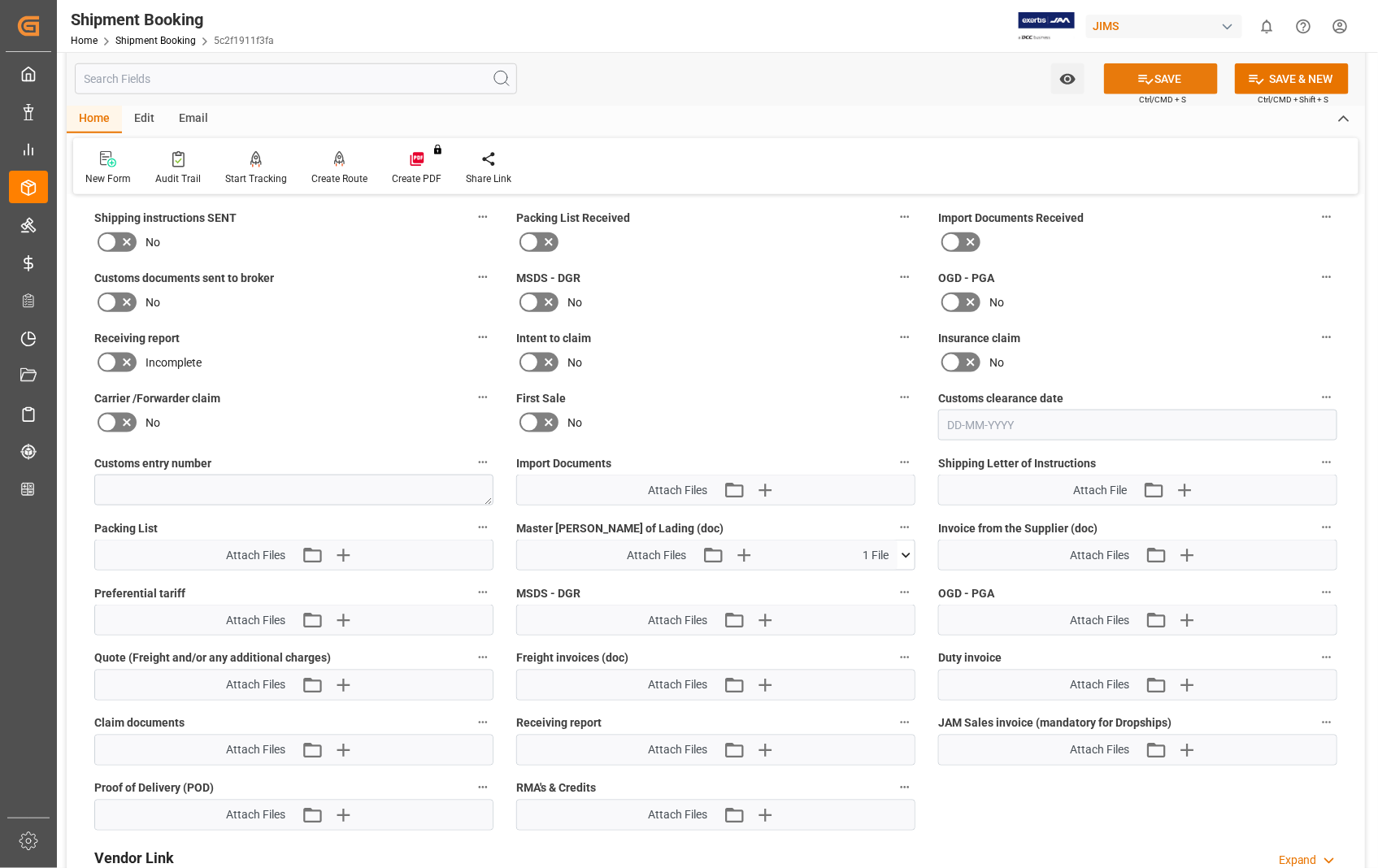
click at [1168, 70] on button "SAVE" at bounding box center [1160, 78] width 114 height 31
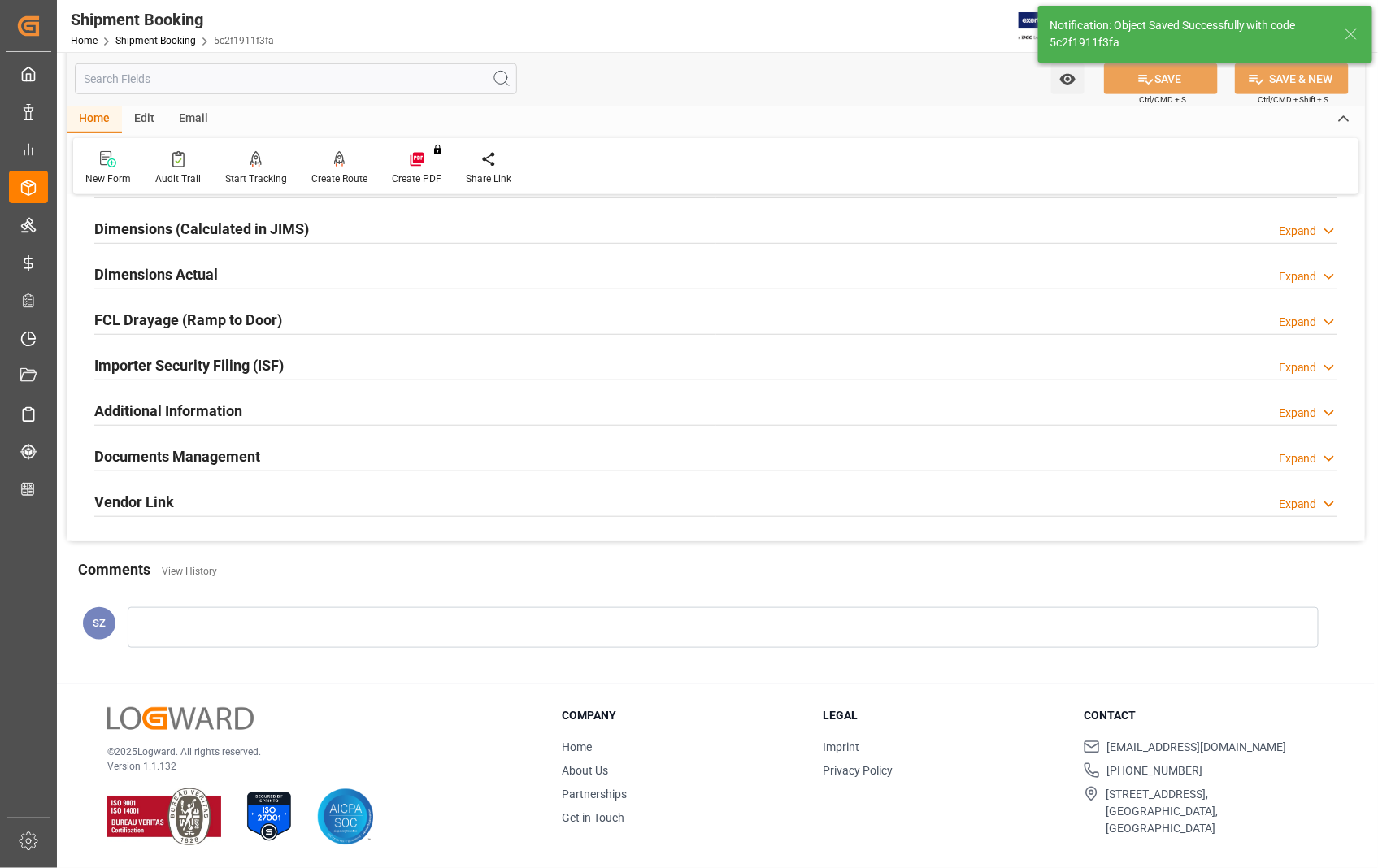
scroll to position [353, 0]
click at [202, 456] on h2 "Documents Management" at bounding box center [177, 456] width 166 height 22
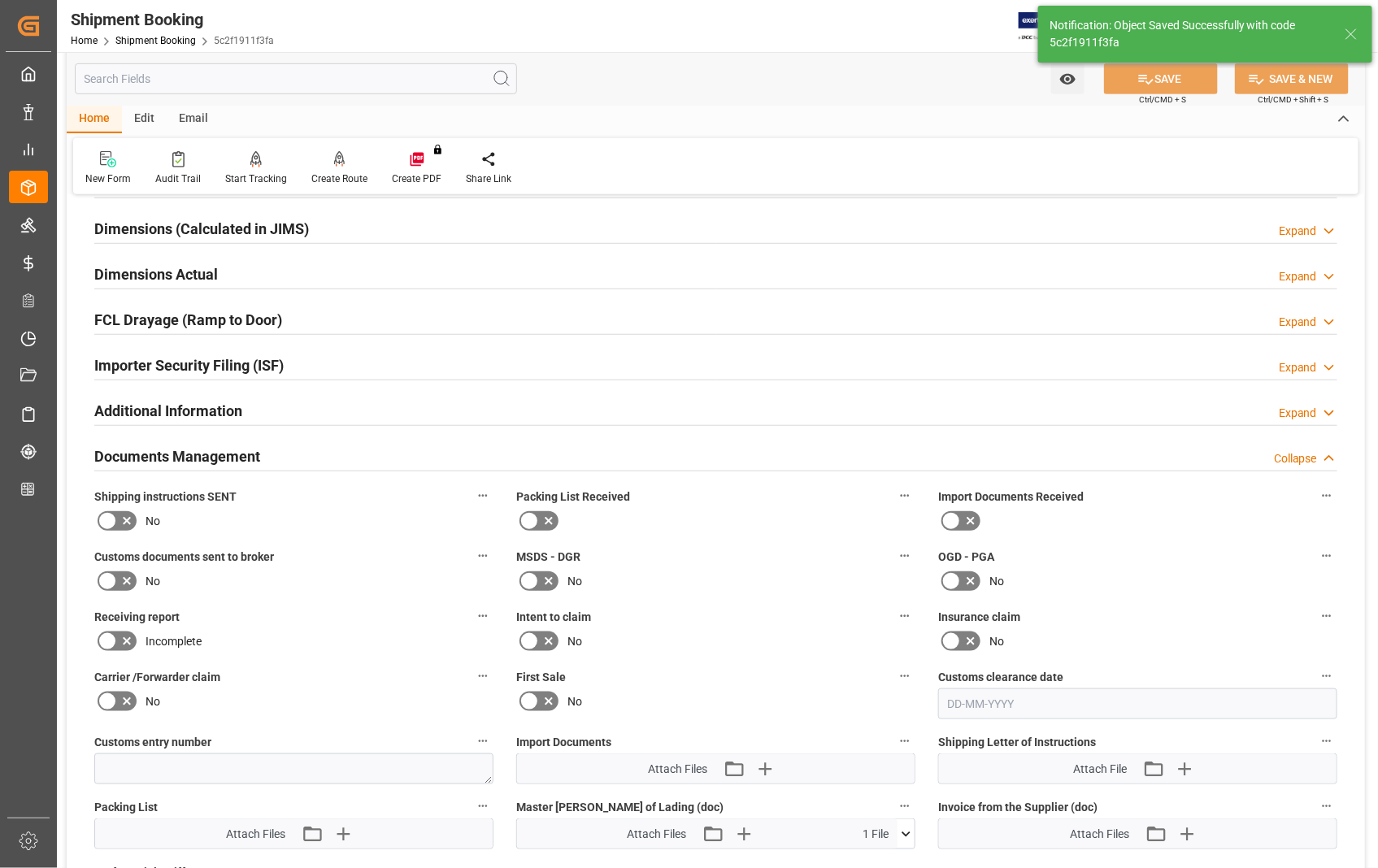
scroll to position [631, 0]
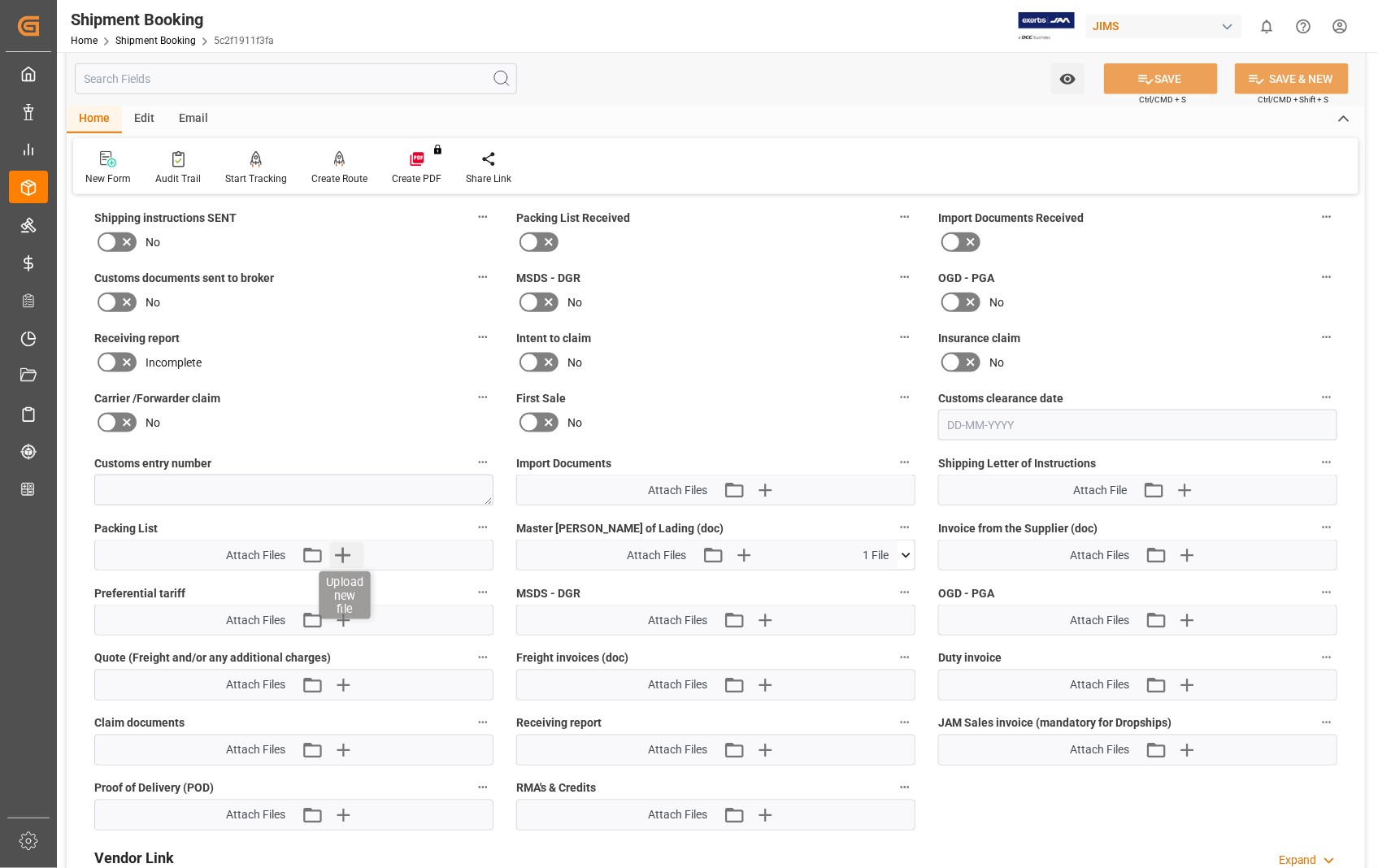
click at [342, 554] on icon "button" at bounding box center [343, 555] width 26 height 26
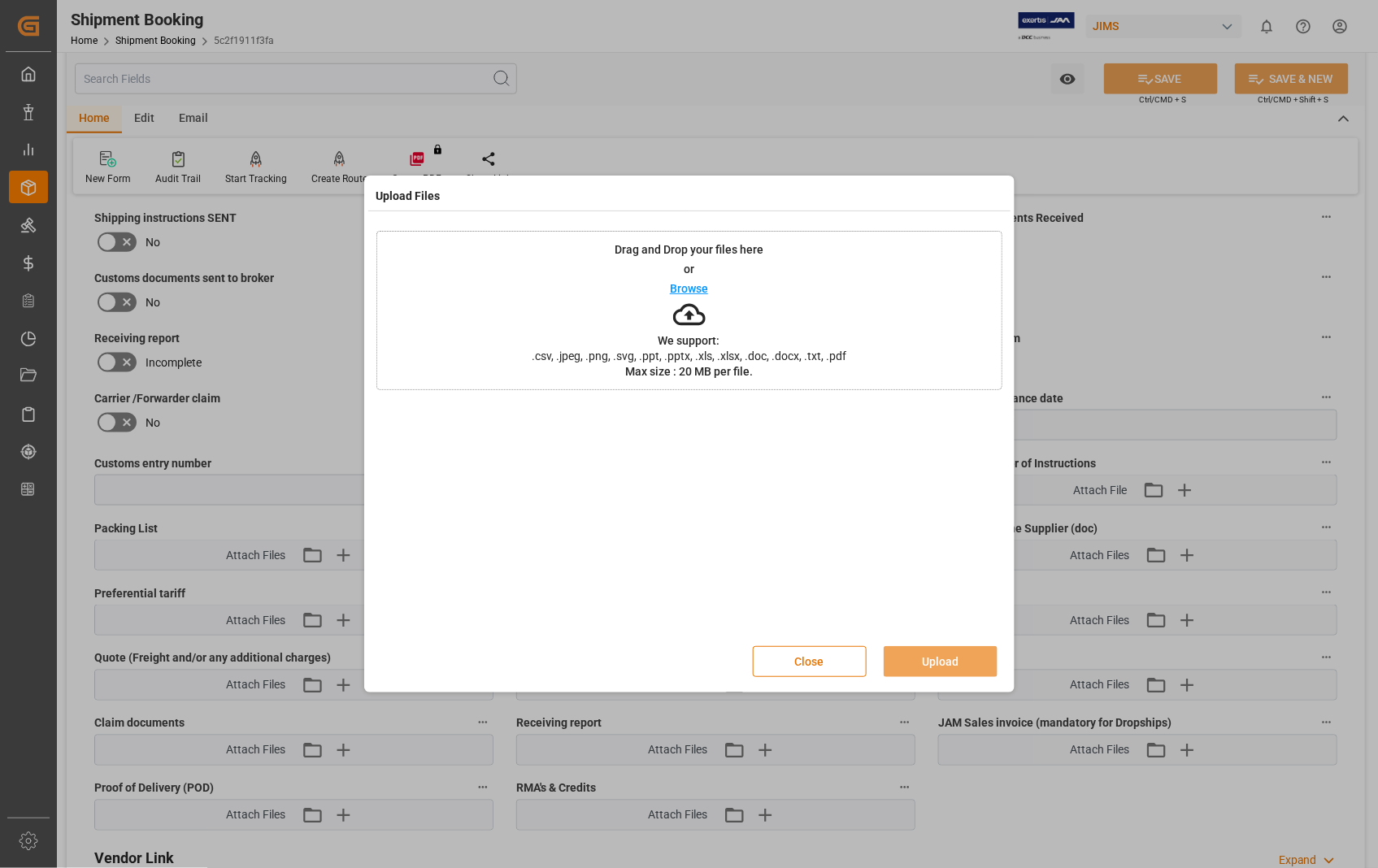
click at [696, 292] on p "Browse" at bounding box center [689, 288] width 39 height 12
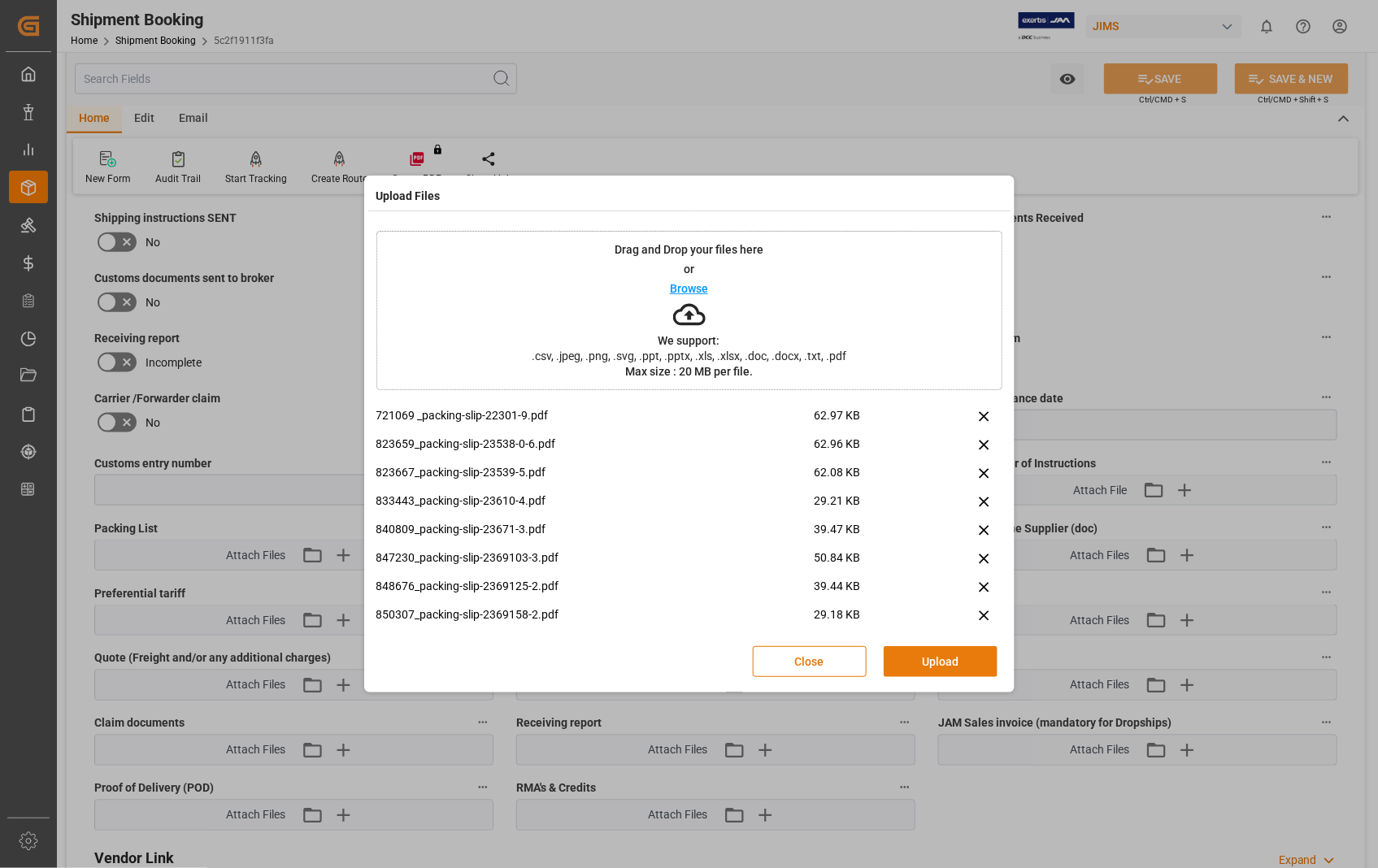
click at [947, 662] on button "Upload" at bounding box center [939, 661] width 114 height 31
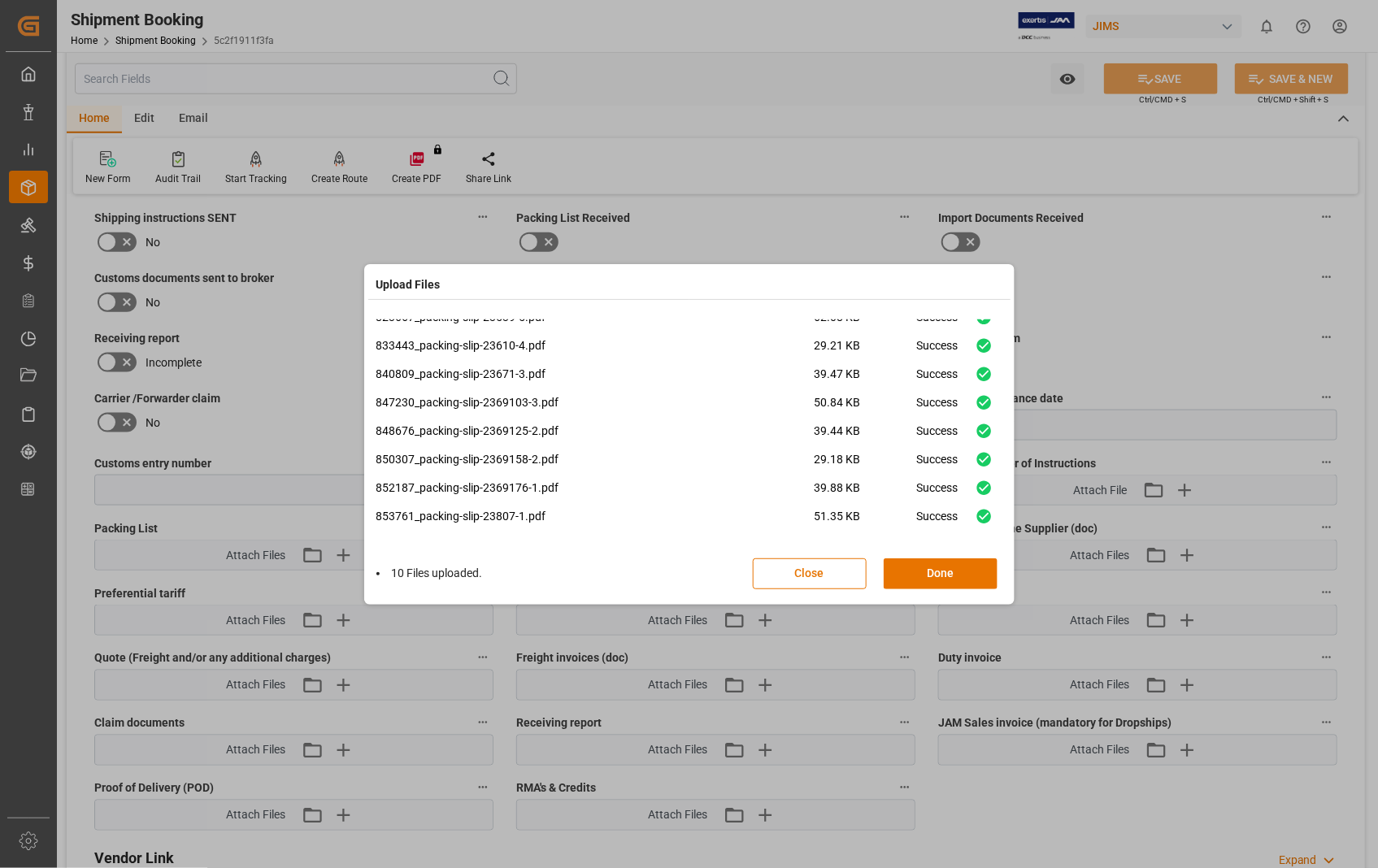
scroll to position [0, 0]
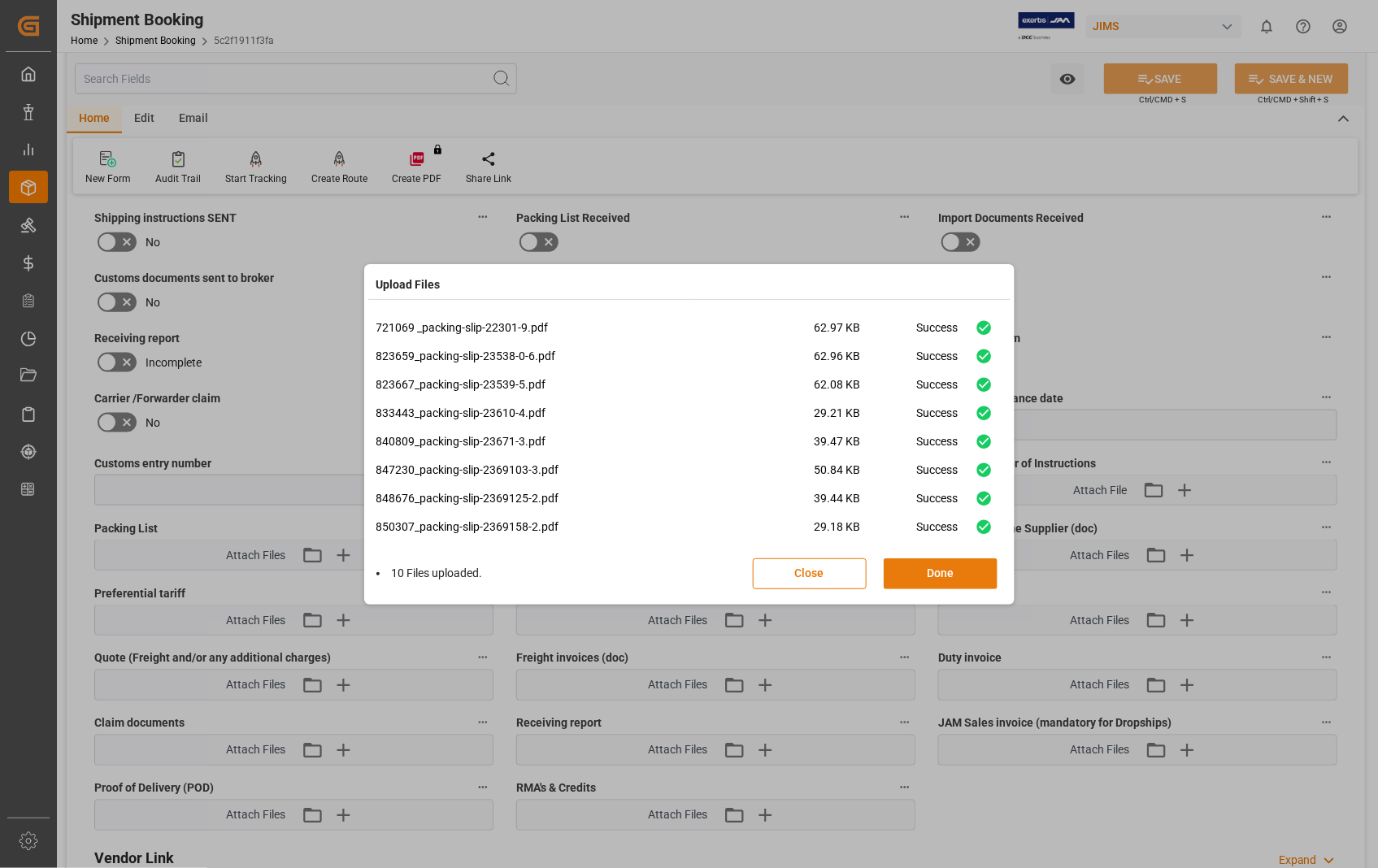
click at [932, 571] on button "Done" at bounding box center [939, 573] width 114 height 31
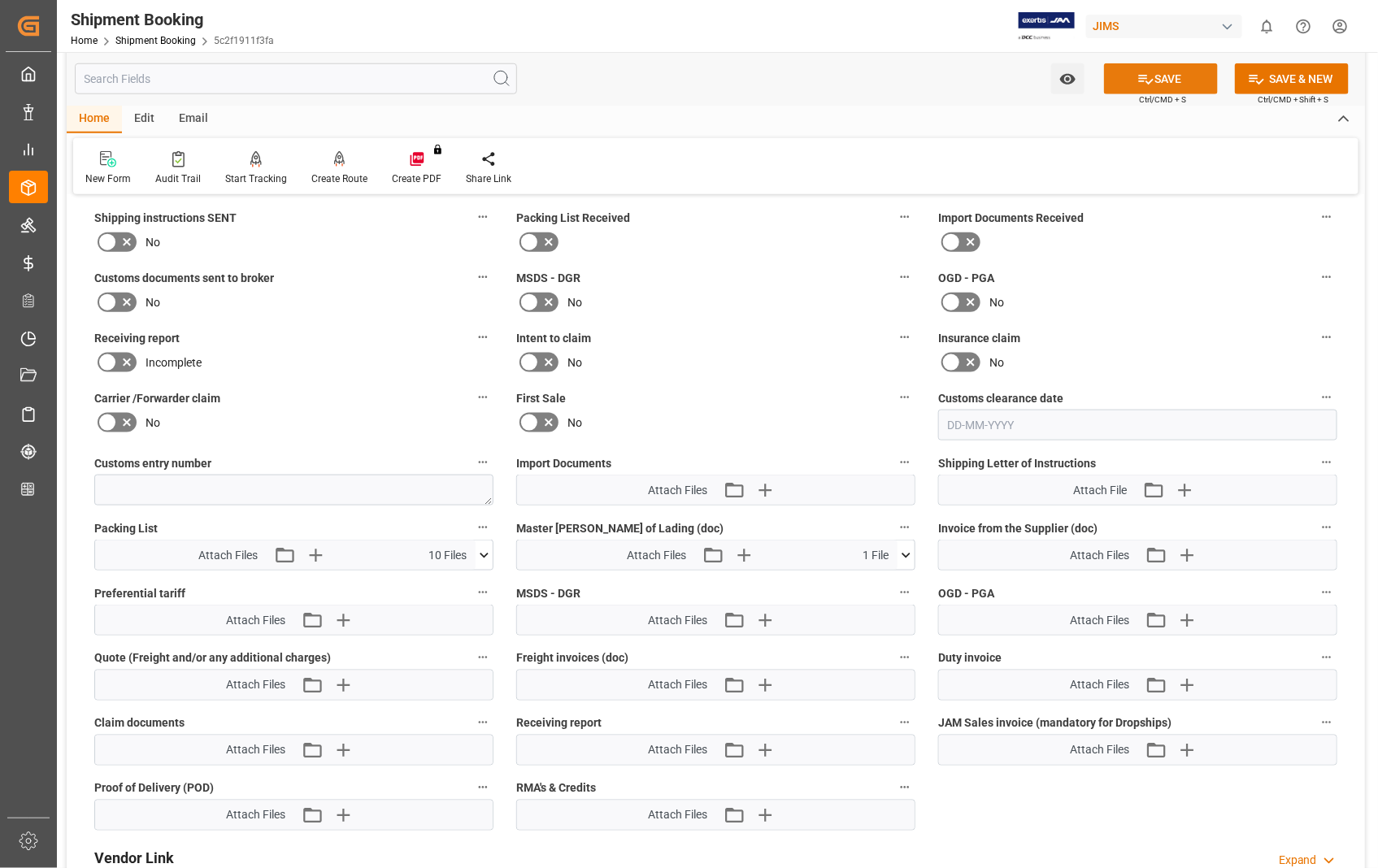
click at [1167, 76] on button "SAVE" at bounding box center [1160, 78] width 114 height 31
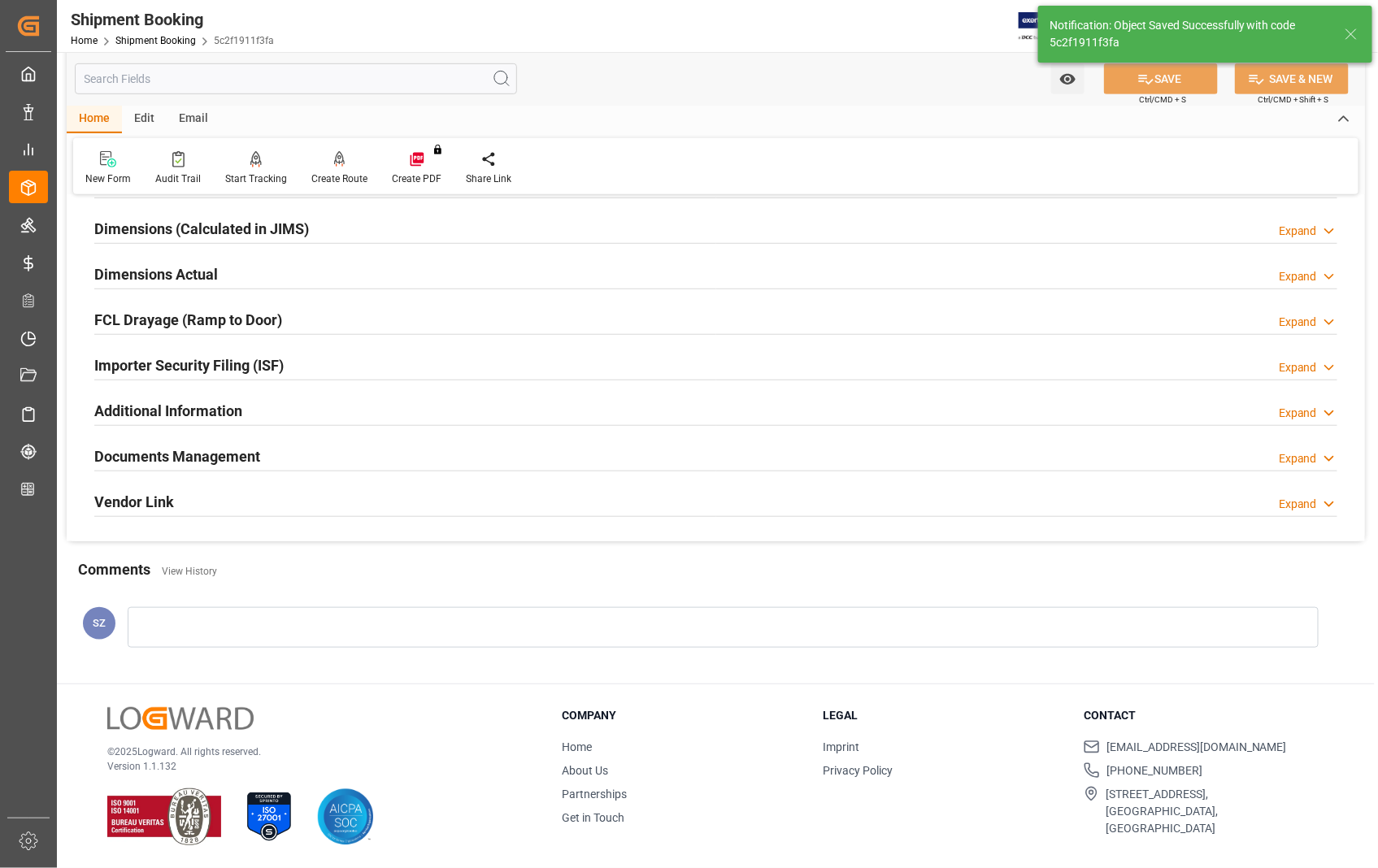
scroll to position [353, 0]
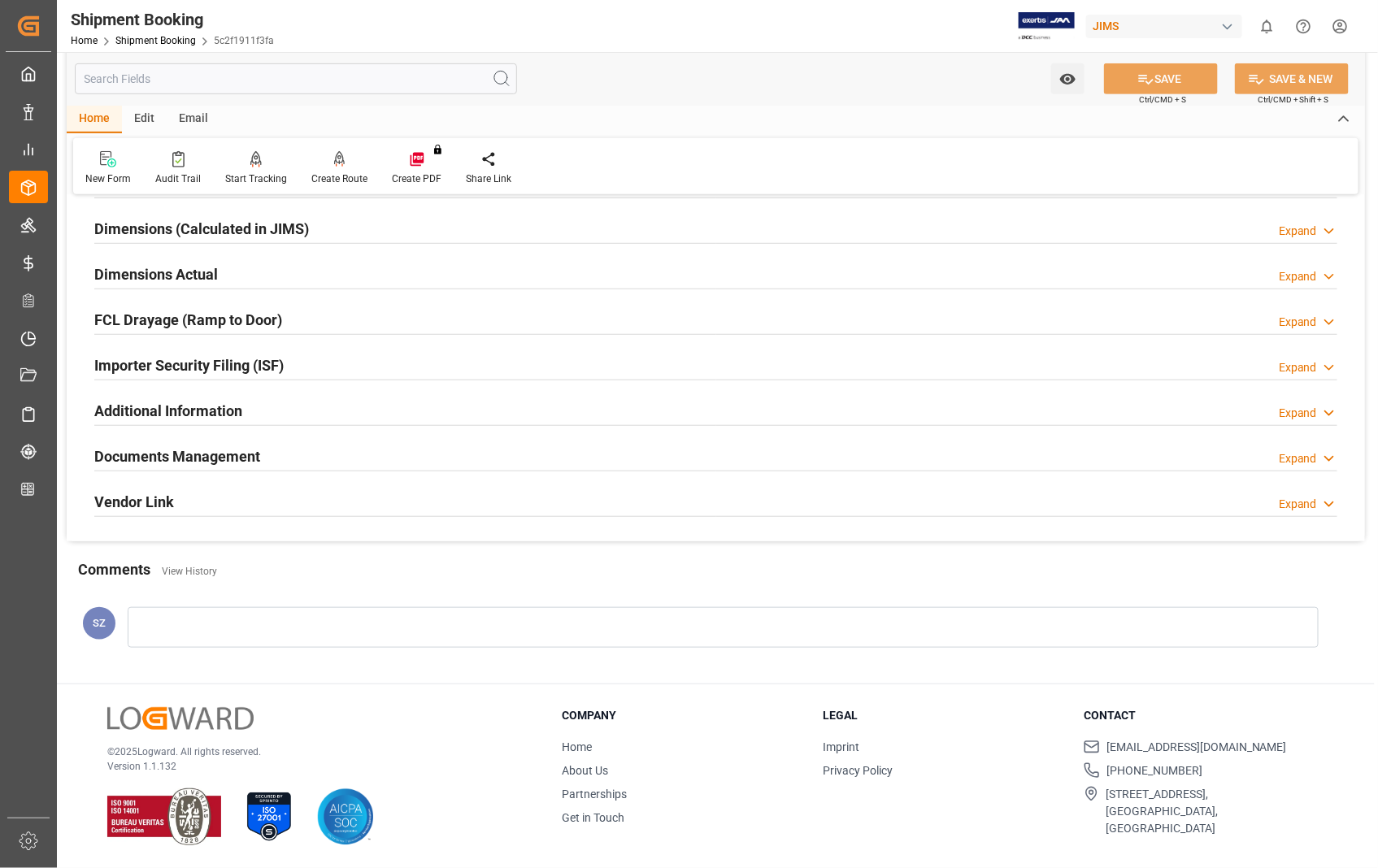
click at [222, 455] on h2 "Documents Management" at bounding box center [177, 456] width 166 height 22
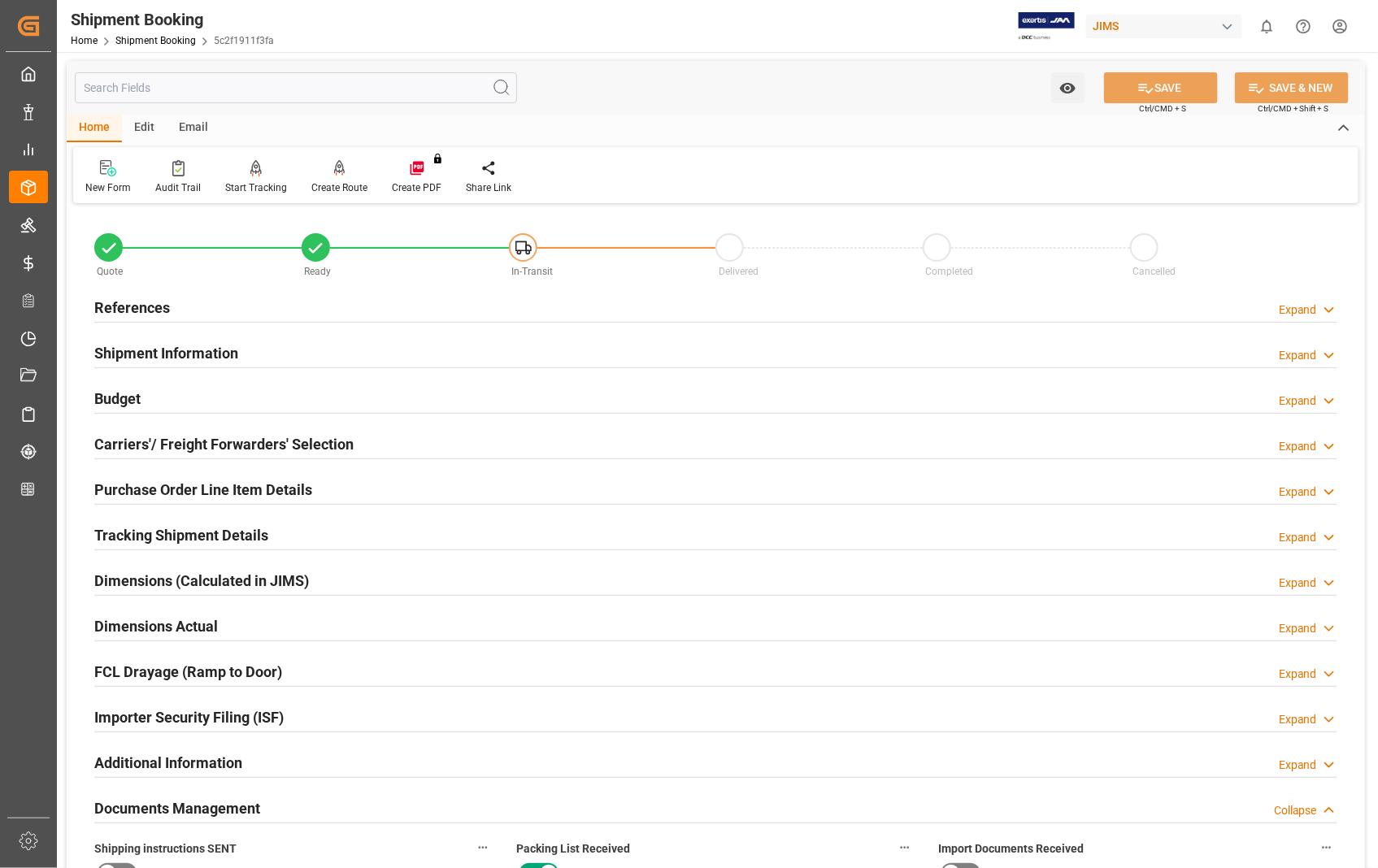
scroll to position [0, 0]
click at [148, 307] on h2 "References" at bounding box center [131, 308] width 76 height 22
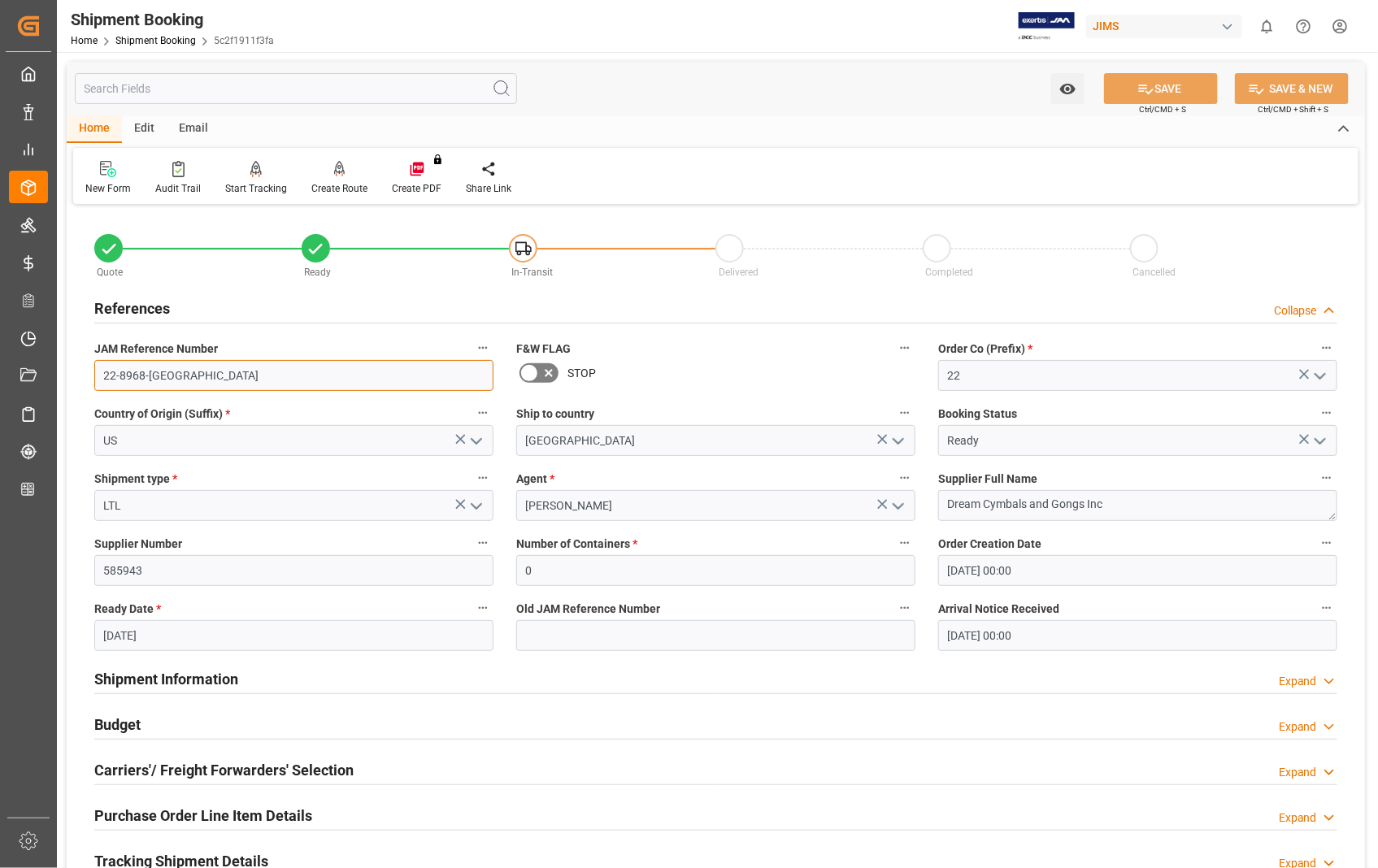
drag, startPoint x: 166, startPoint y: 374, endPoint x: 98, endPoint y: 371, distance: 68.1
click at [98, 371] on input "22-8968-[GEOGRAPHIC_DATA]" at bounding box center [293, 374] width 399 height 31
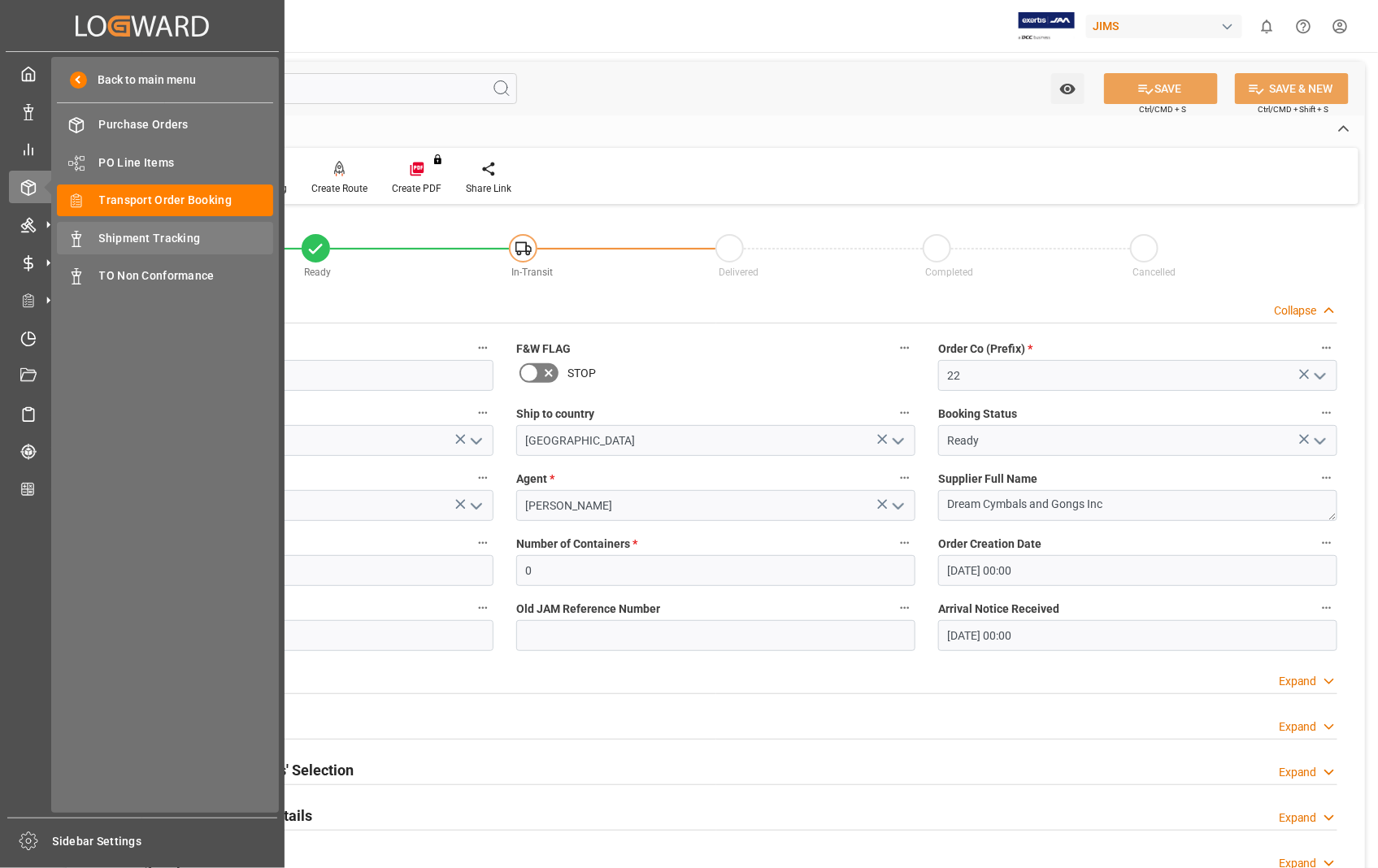
click at [201, 237] on span "Shipment Tracking" at bounding box center [186, 238] width 175 height 17
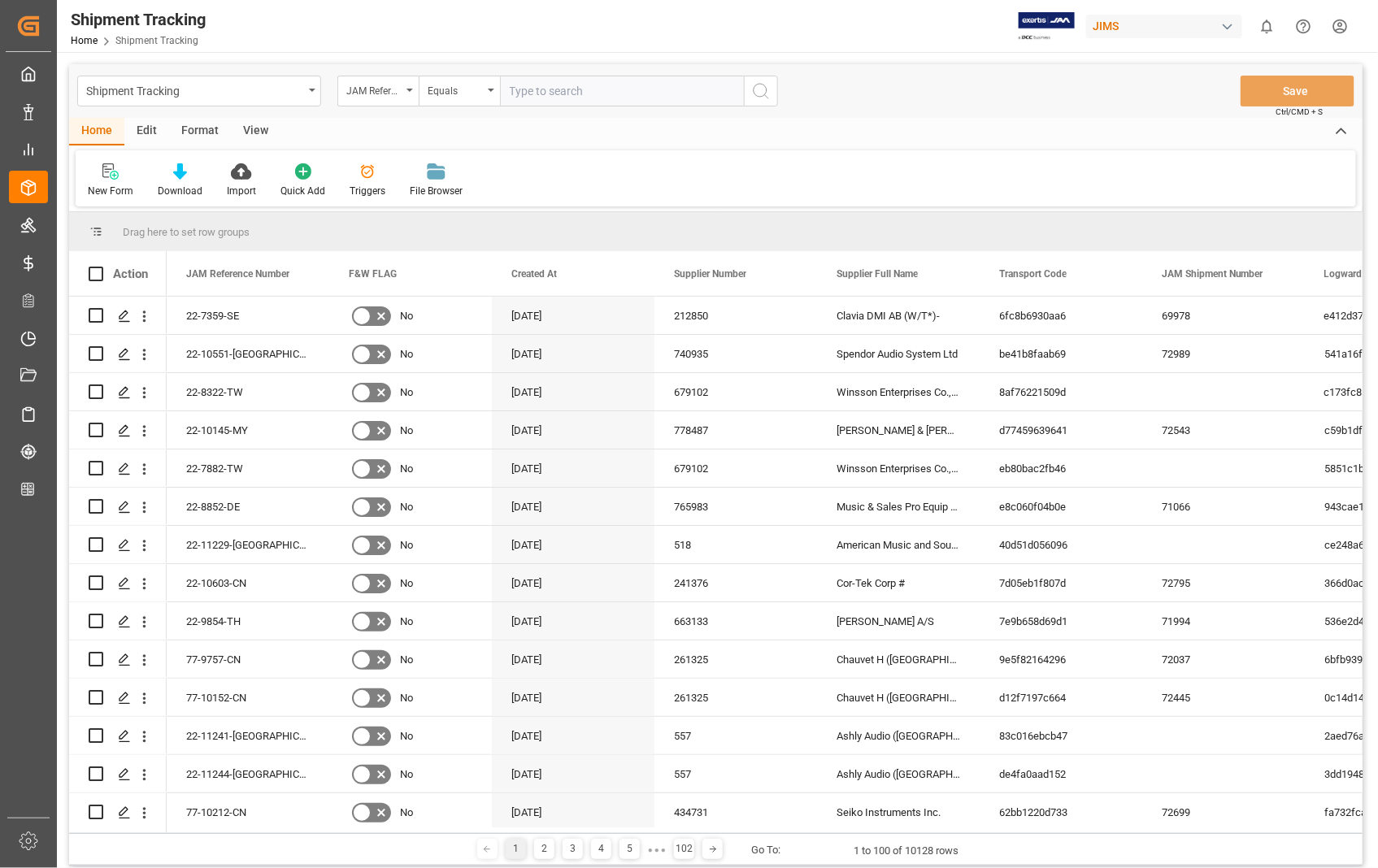
click at [607, 91] on input "text" at bounding box center [621, 91] width 244 height 31
paste input "22-8968-[GEOGRAPHIC_DATA]"
type input "22-8968-[GEOGRAPHIC_DATA]"
click at [761, 91] on icon "search button" at bounding box center [761, 91] width 20 height 20
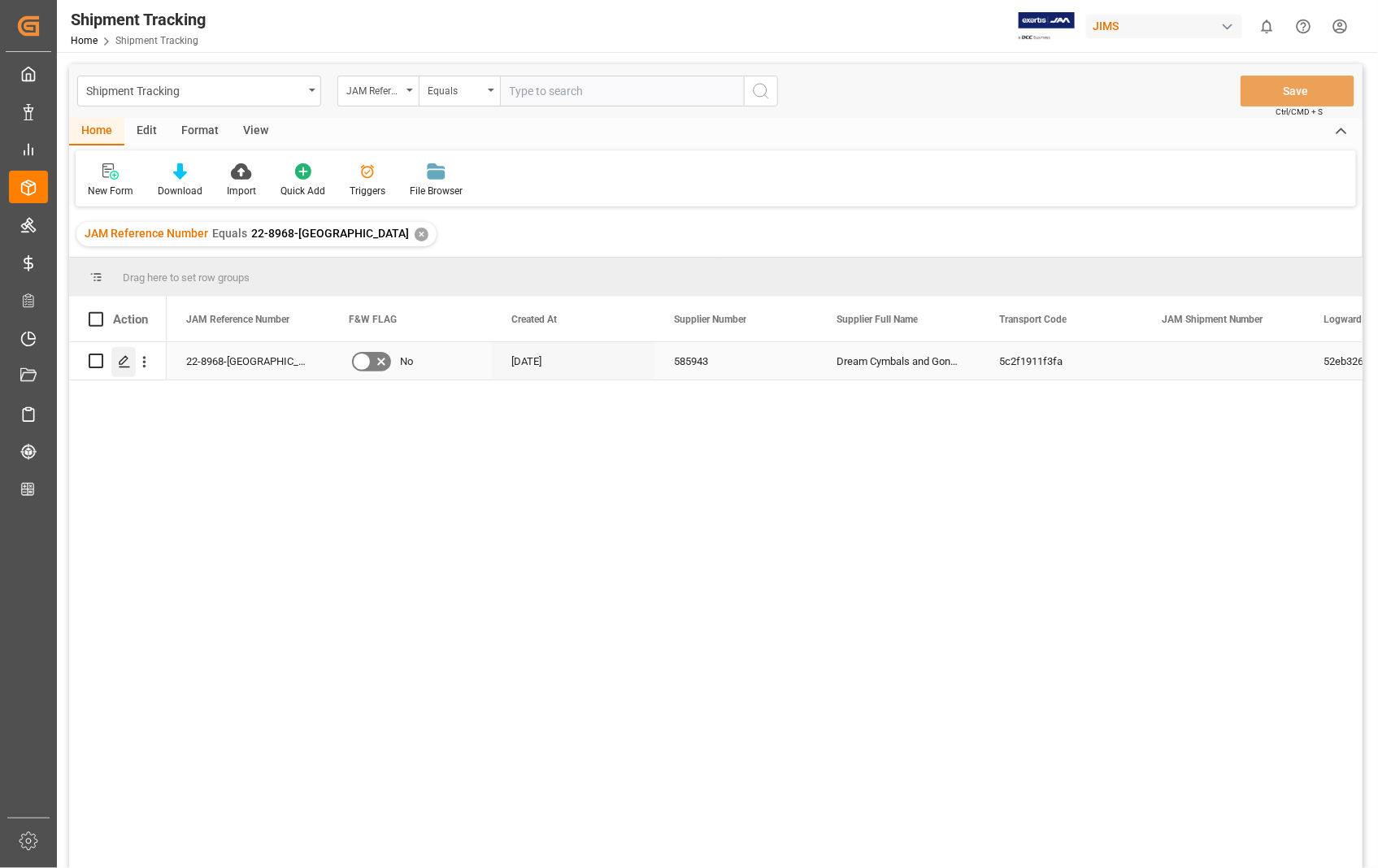
click at [123, 363] on icon "Press SPACE to select this row." at bounding box center [123, 361] width 13 height 13
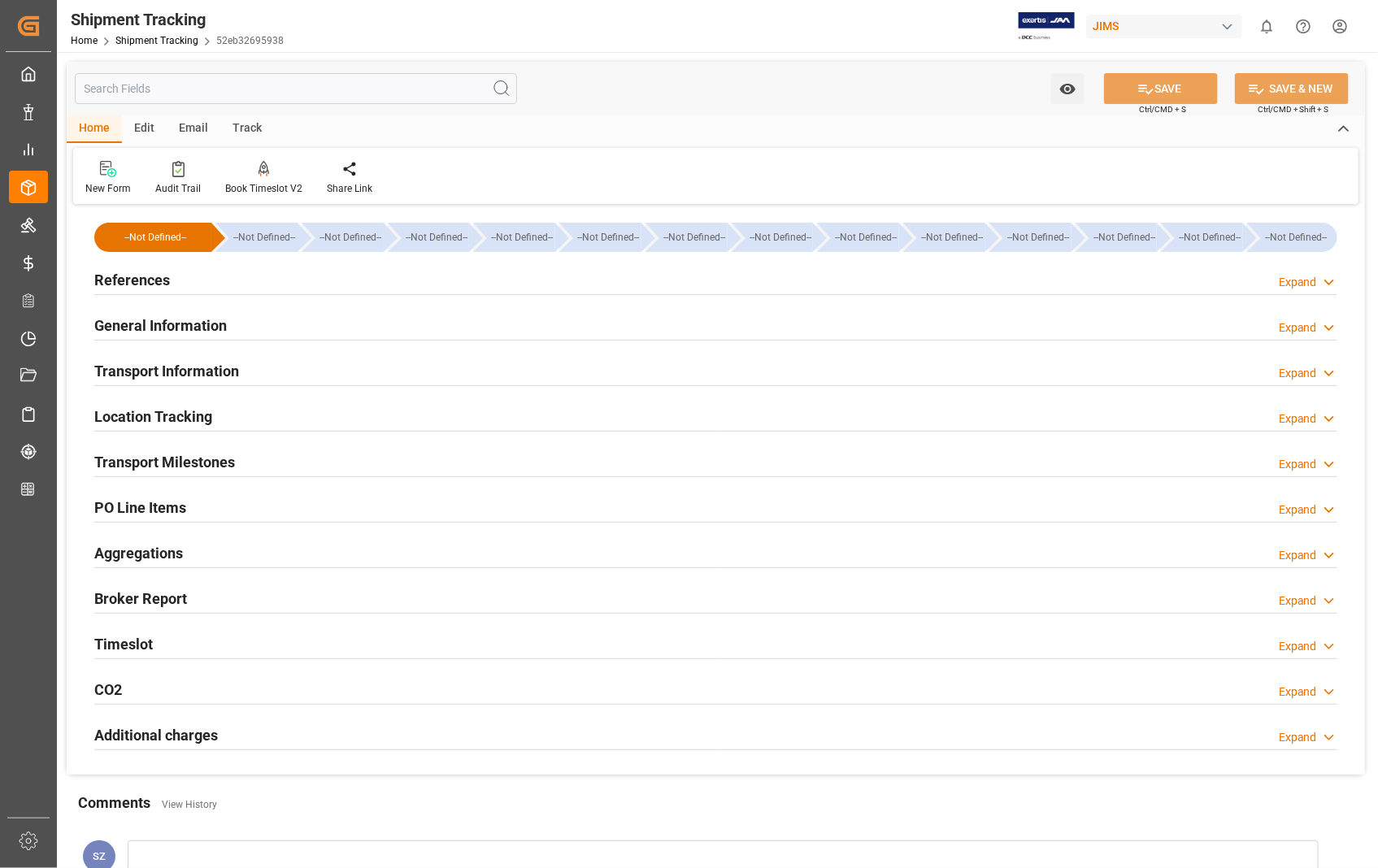
click at [174, 464] on h2 "Transport Milestones" at bounding box center [164, 462] width 140 height 22
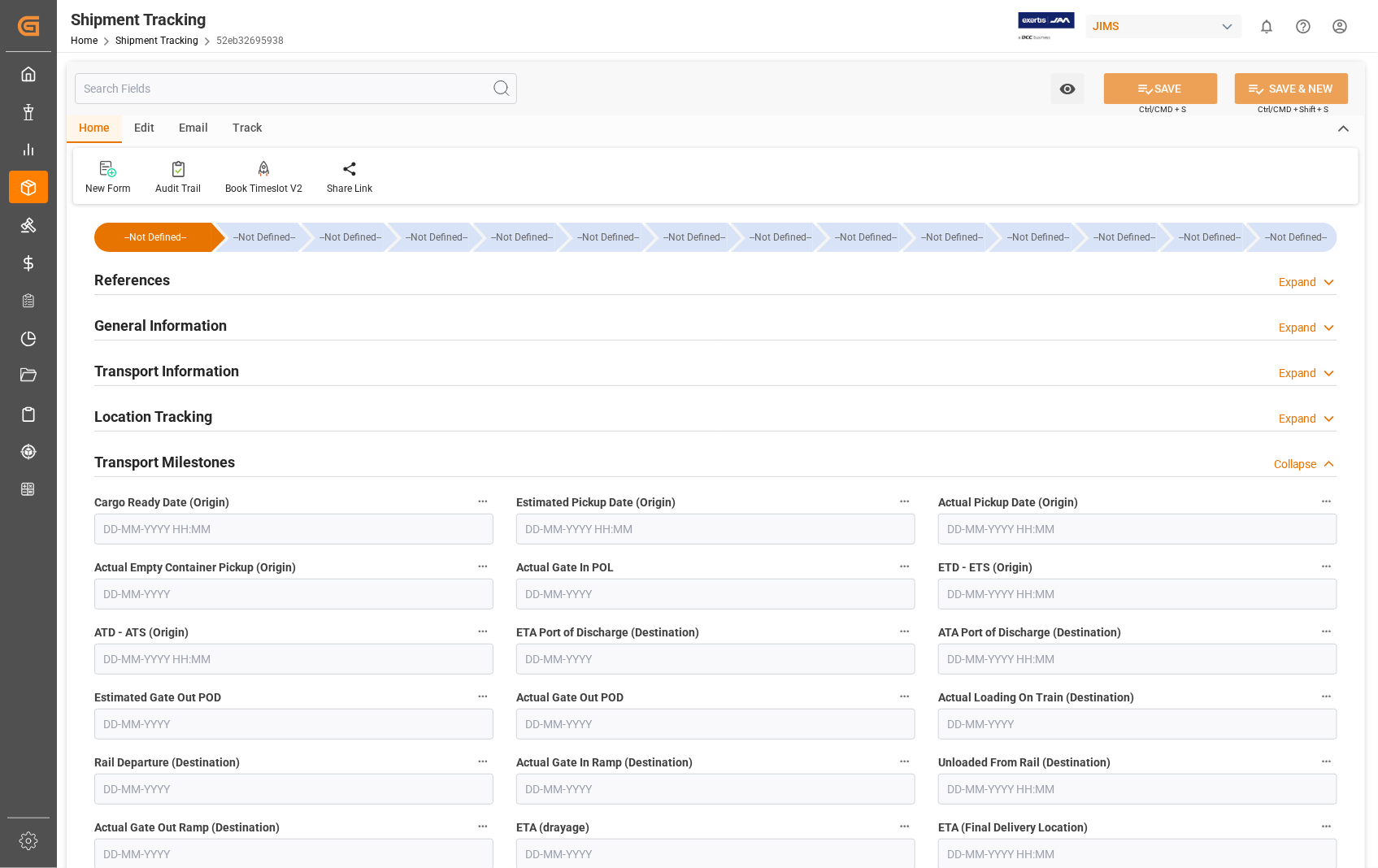
click at [179, 372] on h2 "Transport Information" at bounding box center [166, 370] width 144 height 22
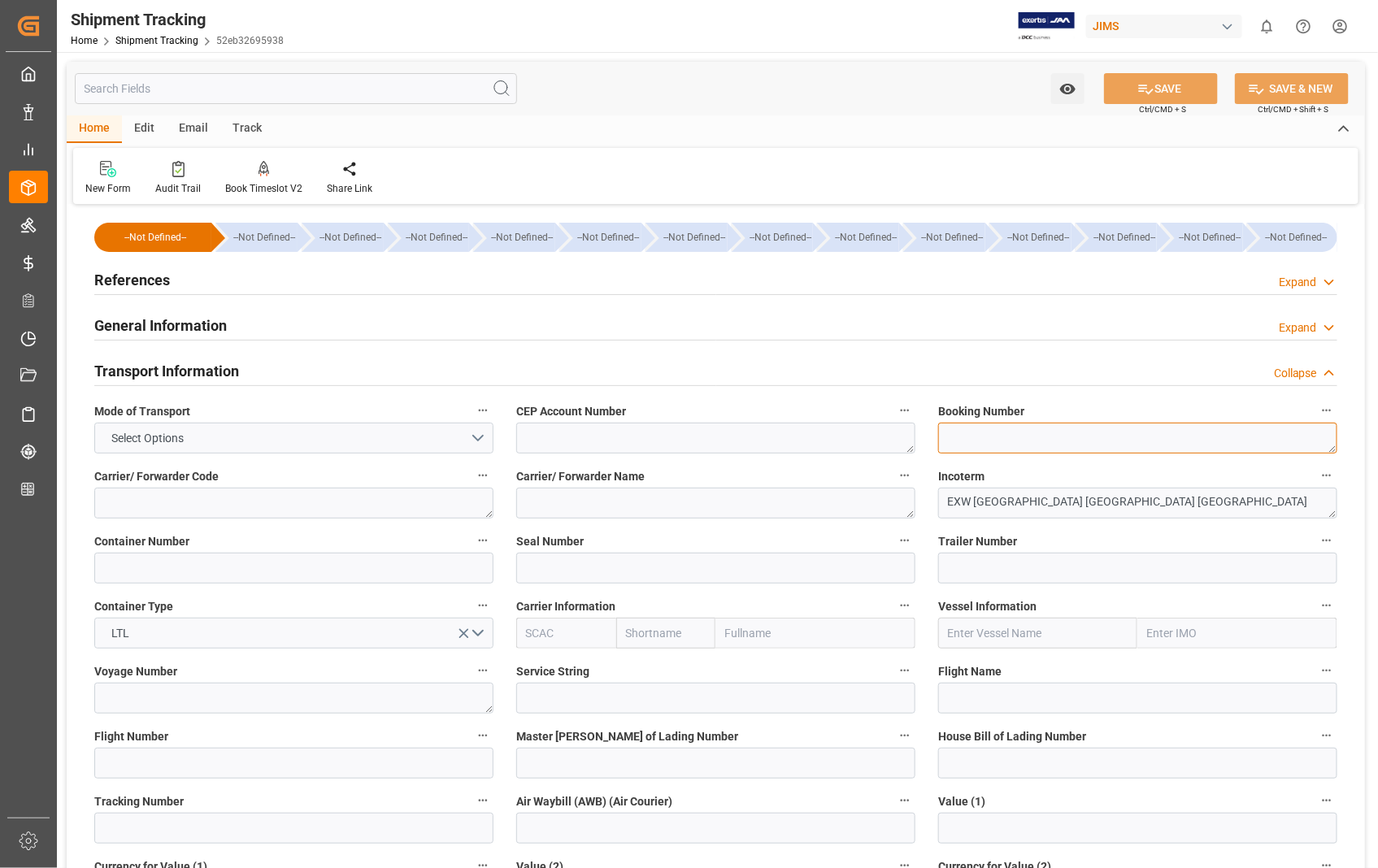
click at [1033, 434] on textarea at bounding box center [1137, 437] width 399 height 31
paste textarea "8312379563"
type textarea "8312379563"
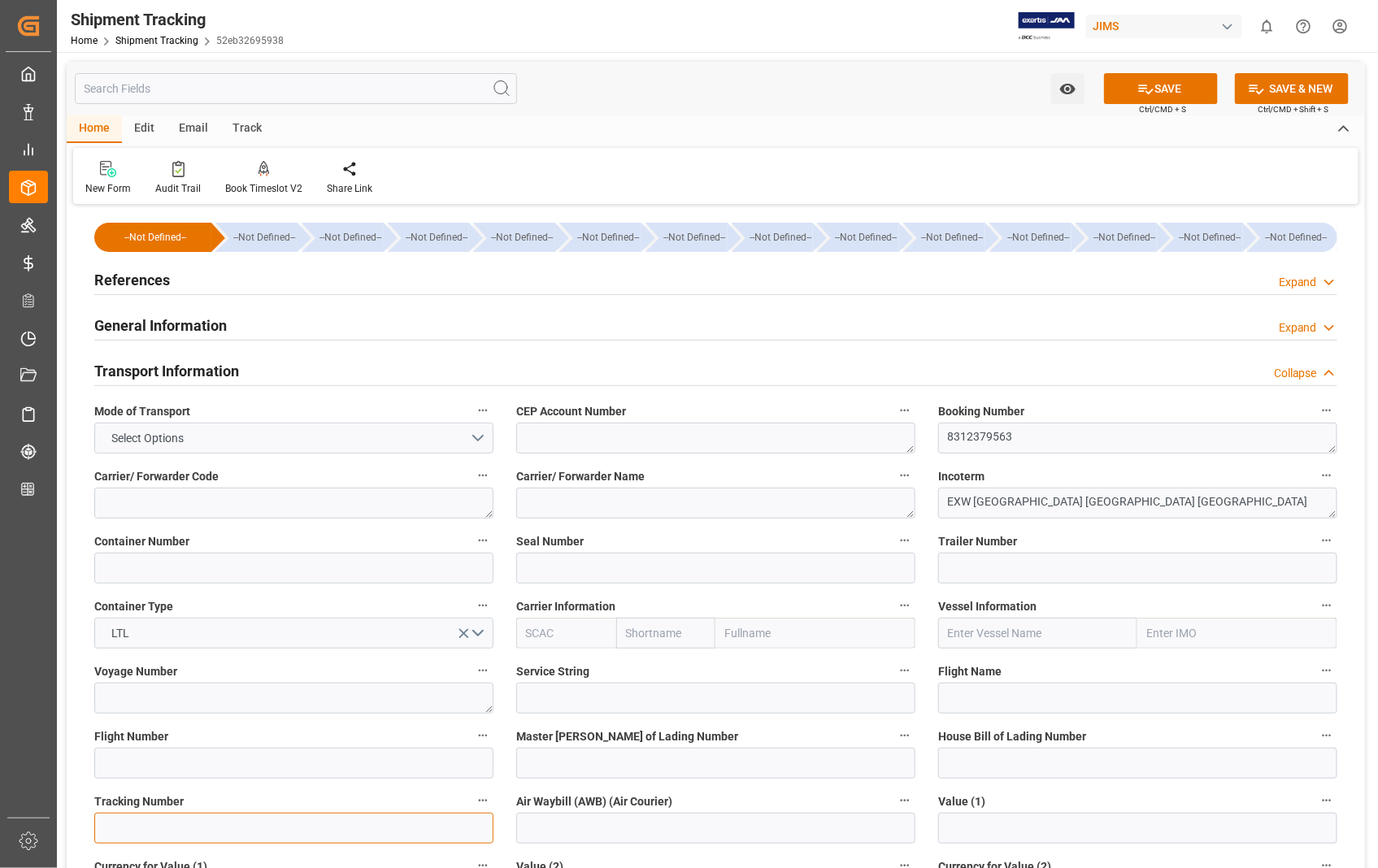
click at [202, 829] on input at bounding box center [293, 828] width 399 height 31
paste input "8312379563"
type input "8312379563"
click at [1178, 88] on button "SAVE" at bounding box center [1160, 88] width 114 height 31
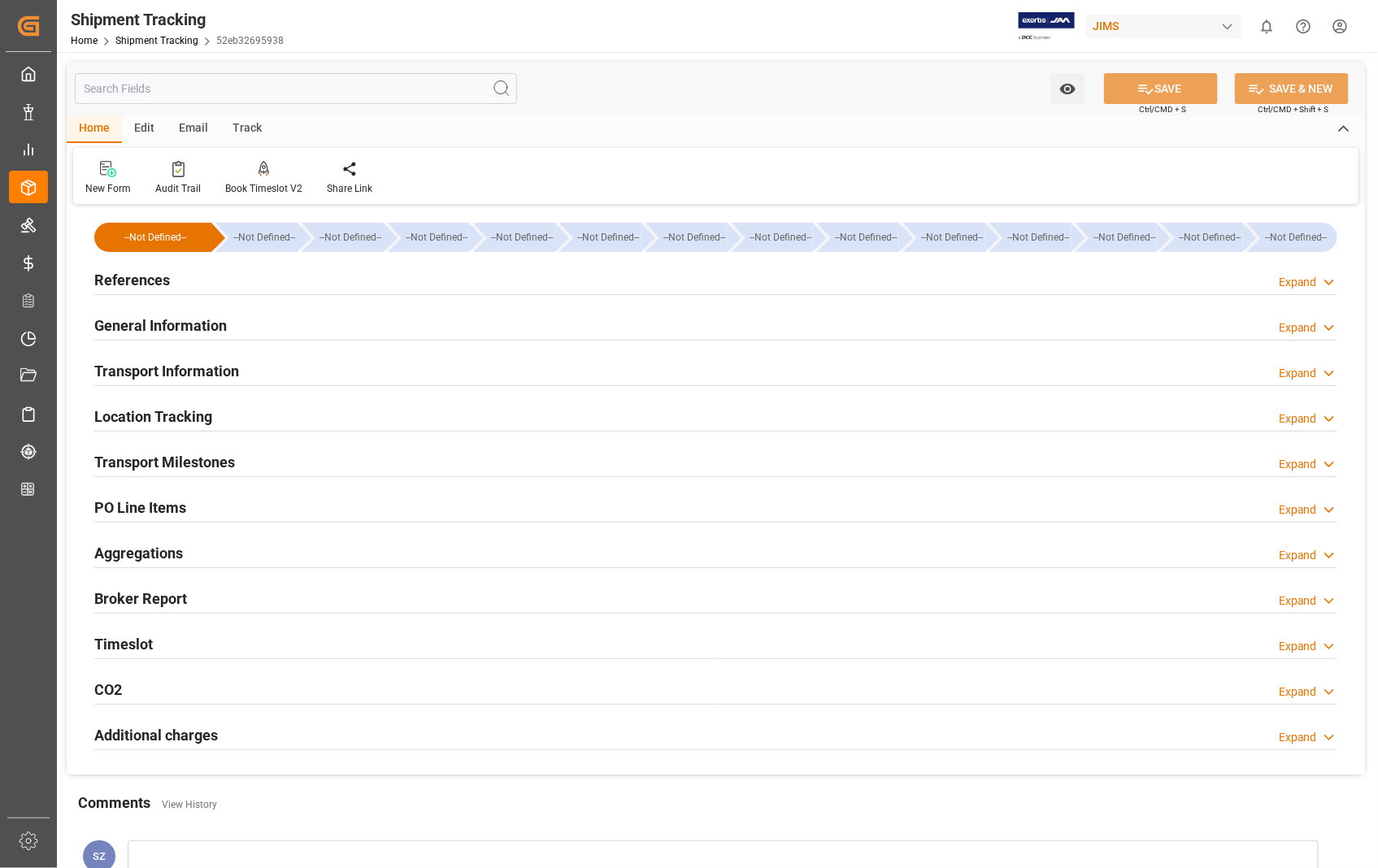
click at [149, 463] on h2 "Transport Milestones" at bounding box center [164, 462] width 140 height 22
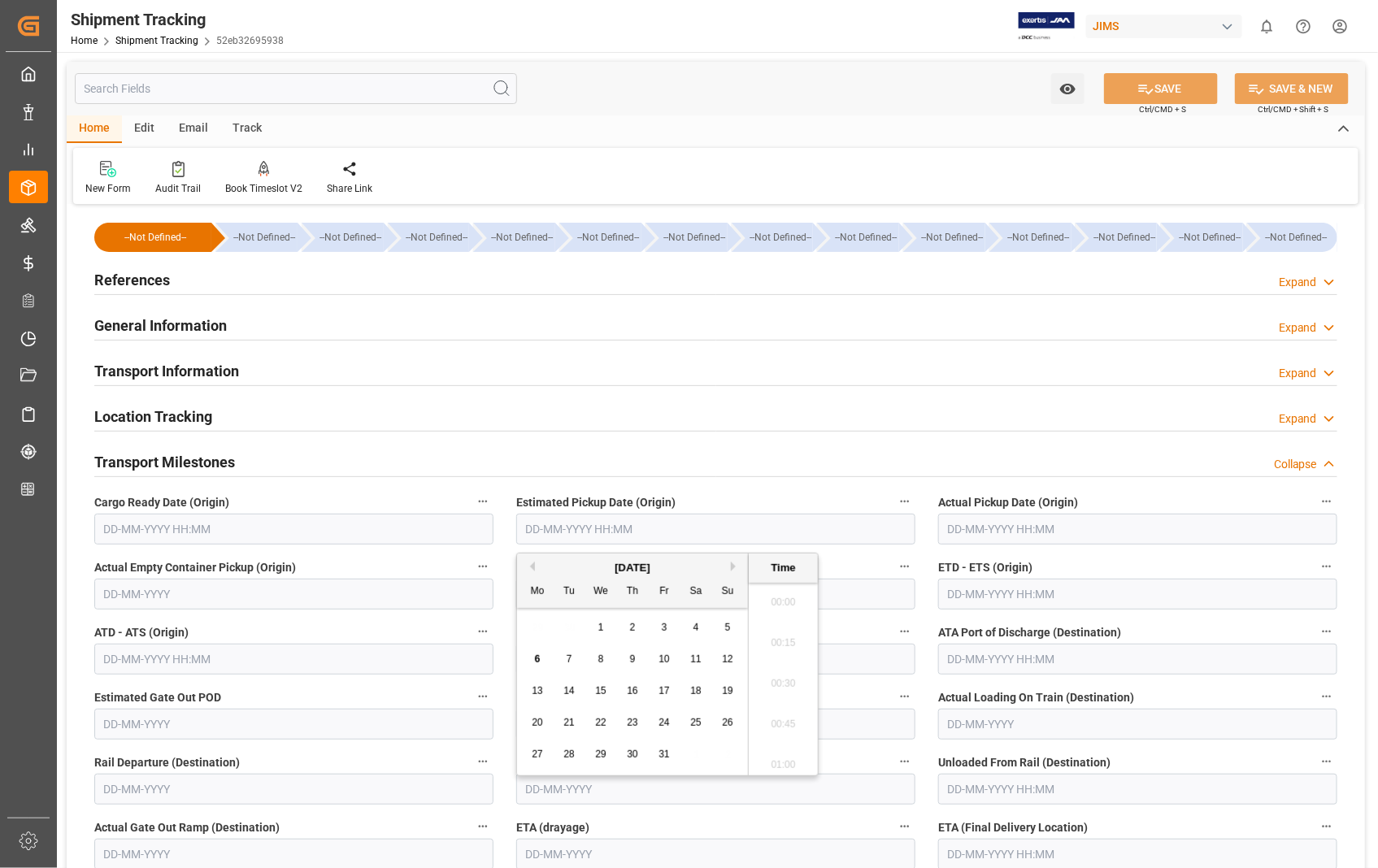
click at [730, 522] on input "text" at bounding box center [715, 528] width 399 height 31
click at [631, 629] on span "2" at bounding box center [633, 627] width 6 height 12
type input "[DATE] 00:00"
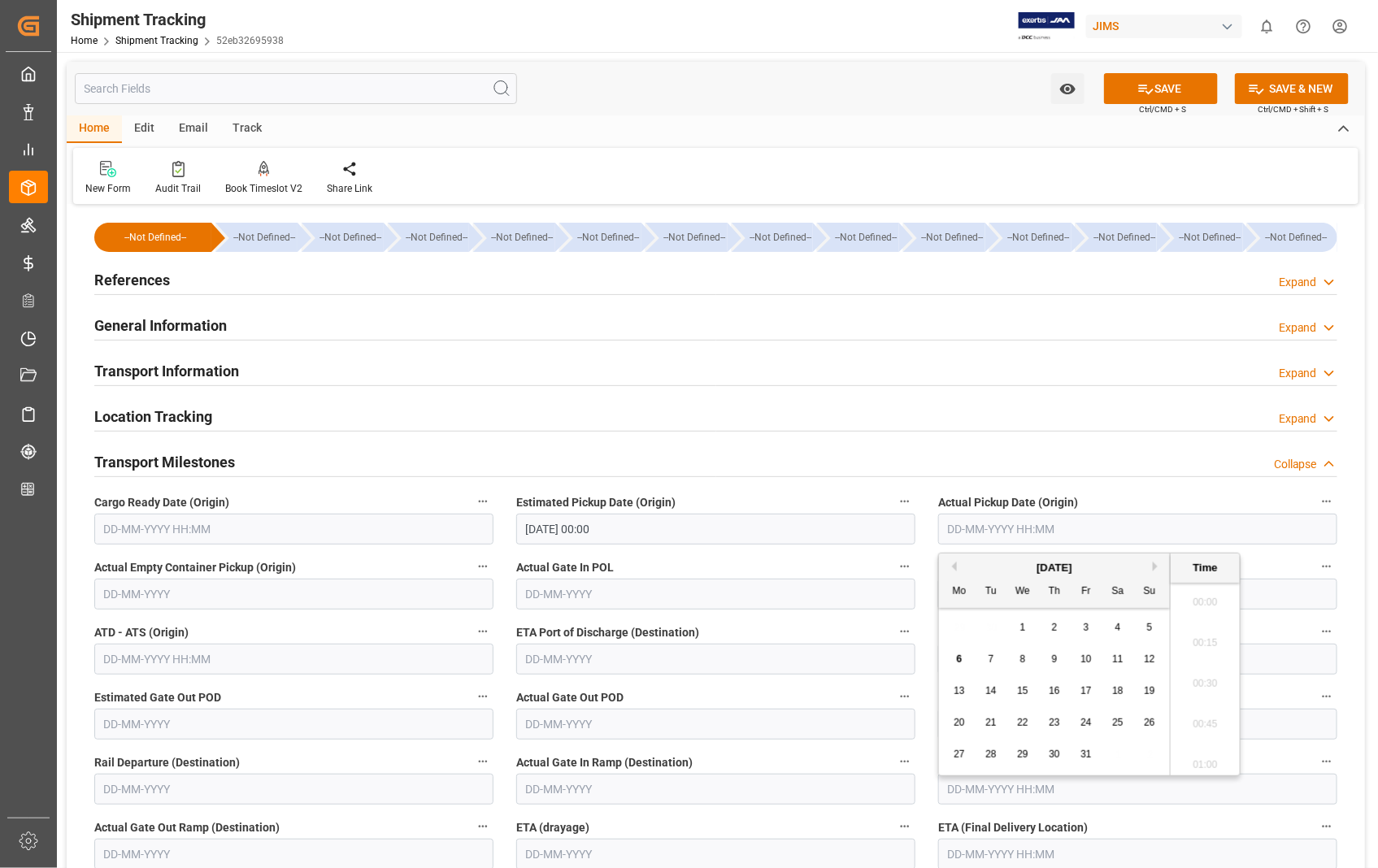
click at [1130, 534] on input "text" at bounding box center [1137, 528] width 399 height 31
click at [1060, 628] on div "2" at bounding box center [1054, 628] width 21 height 20
type input "[DATE] 00:00"
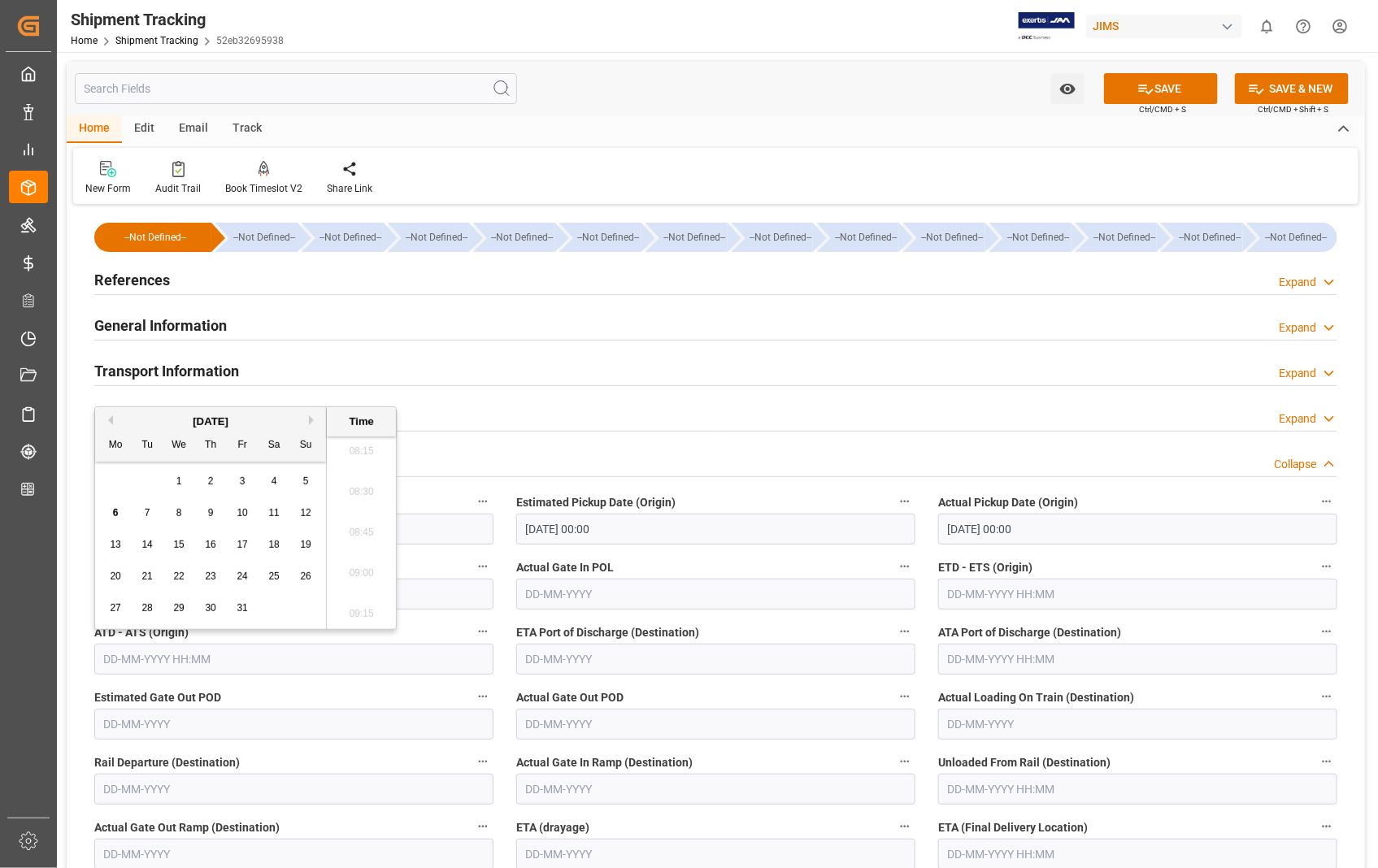
click at [307, 663] on input "text" at bounding box center [293, 659] width 399 height 31
click at [208, 477] on span "2" at bounding box center [211, 481] width 6 height 12
type input "[DATE] 00:00"
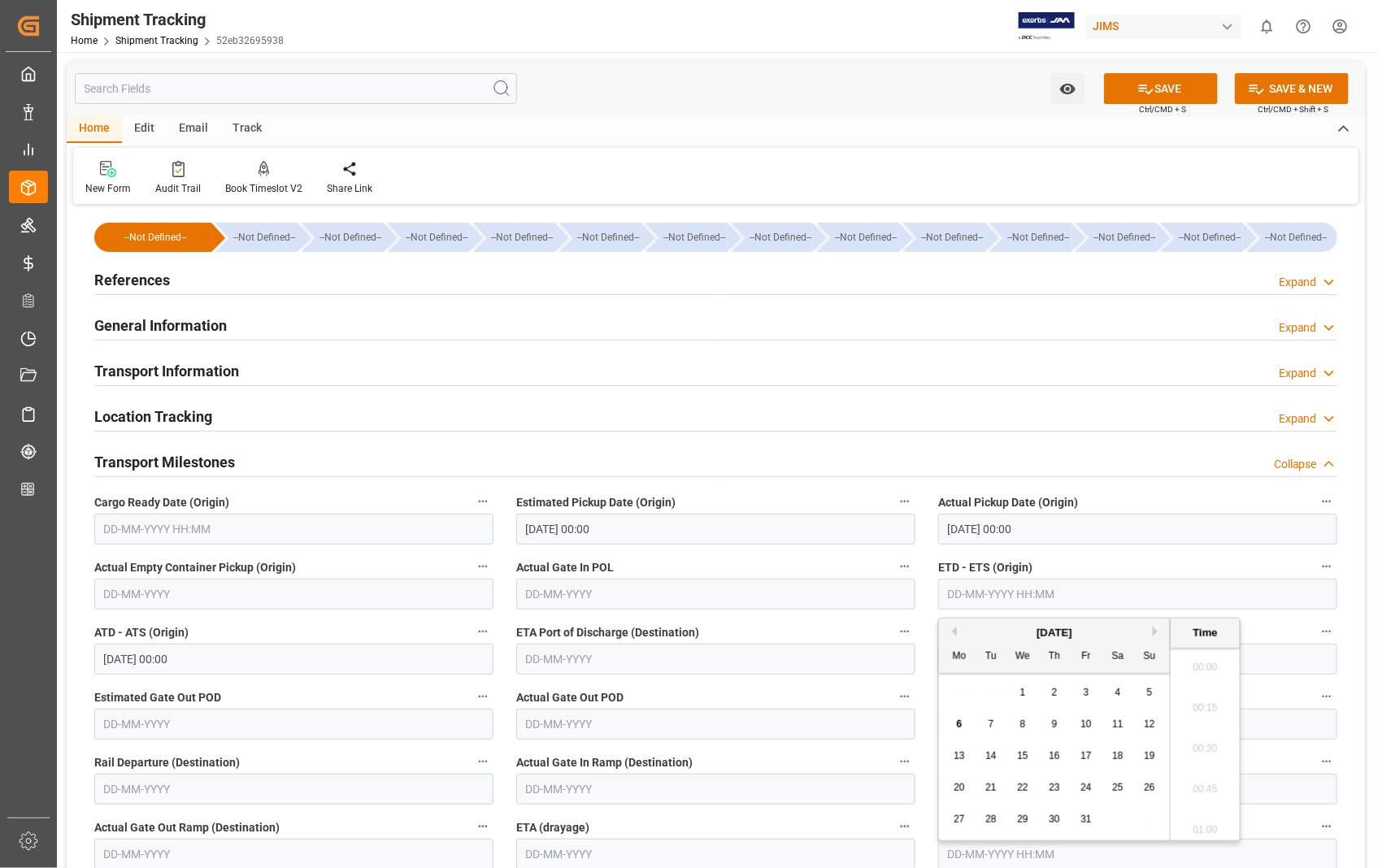
click at [1154, 593] on input "text" at bounding box center [1137, 593] width 399 height 31
click at [1059, 694] on div "2" at bounding box center [1054, 693] width 21 height 20
type input "[DATE] 00:00"
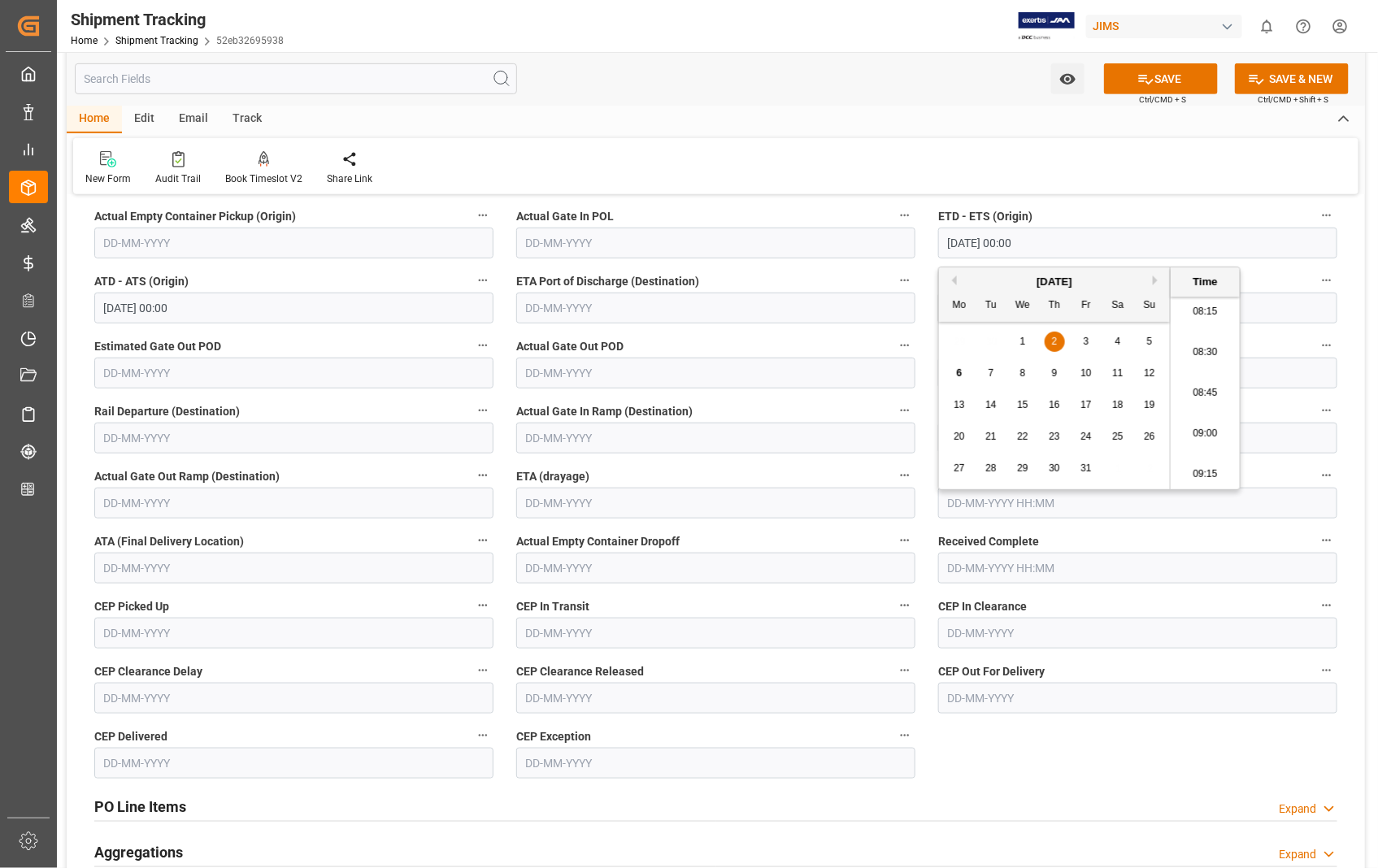
scroll to position [360, 0]
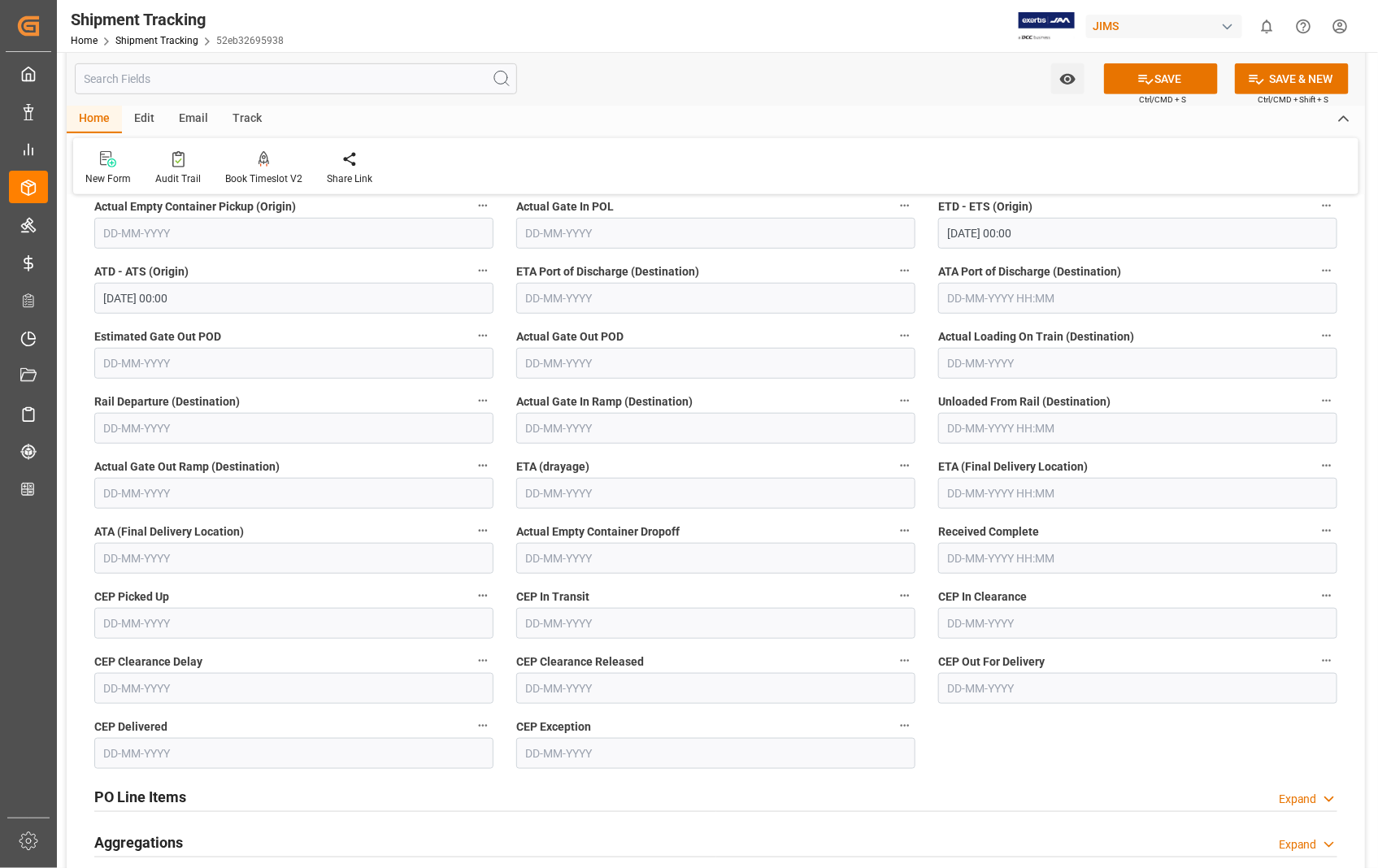
click at [1203, 525] on label "Received Complete" at bounding box center [1137, 531] width 399 height 23
click at [1316, 525] on button "Received Complete" at bounding box center [1326, 530] width 21 height 21
click at [1147, 498] on div at bounding box center [689, 434] width 1378 height 868
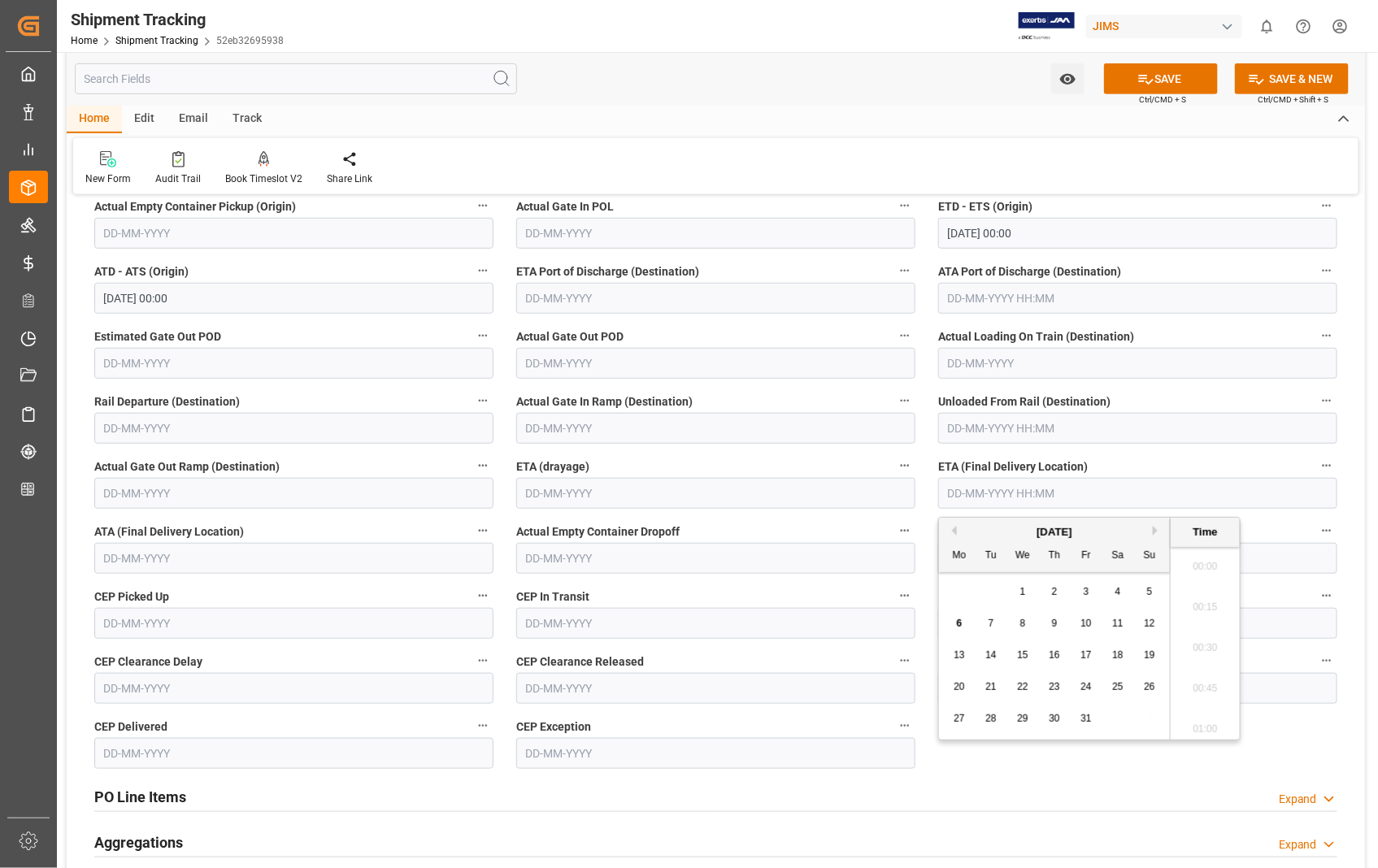
click at [1105, 491] on input "text" at bounding box center [1137, 493] width 399 height 31
click at [990, 619] on span "7" at bounding box center [992, 623] width 6 height 12
type input "07-10-2025 00:00"
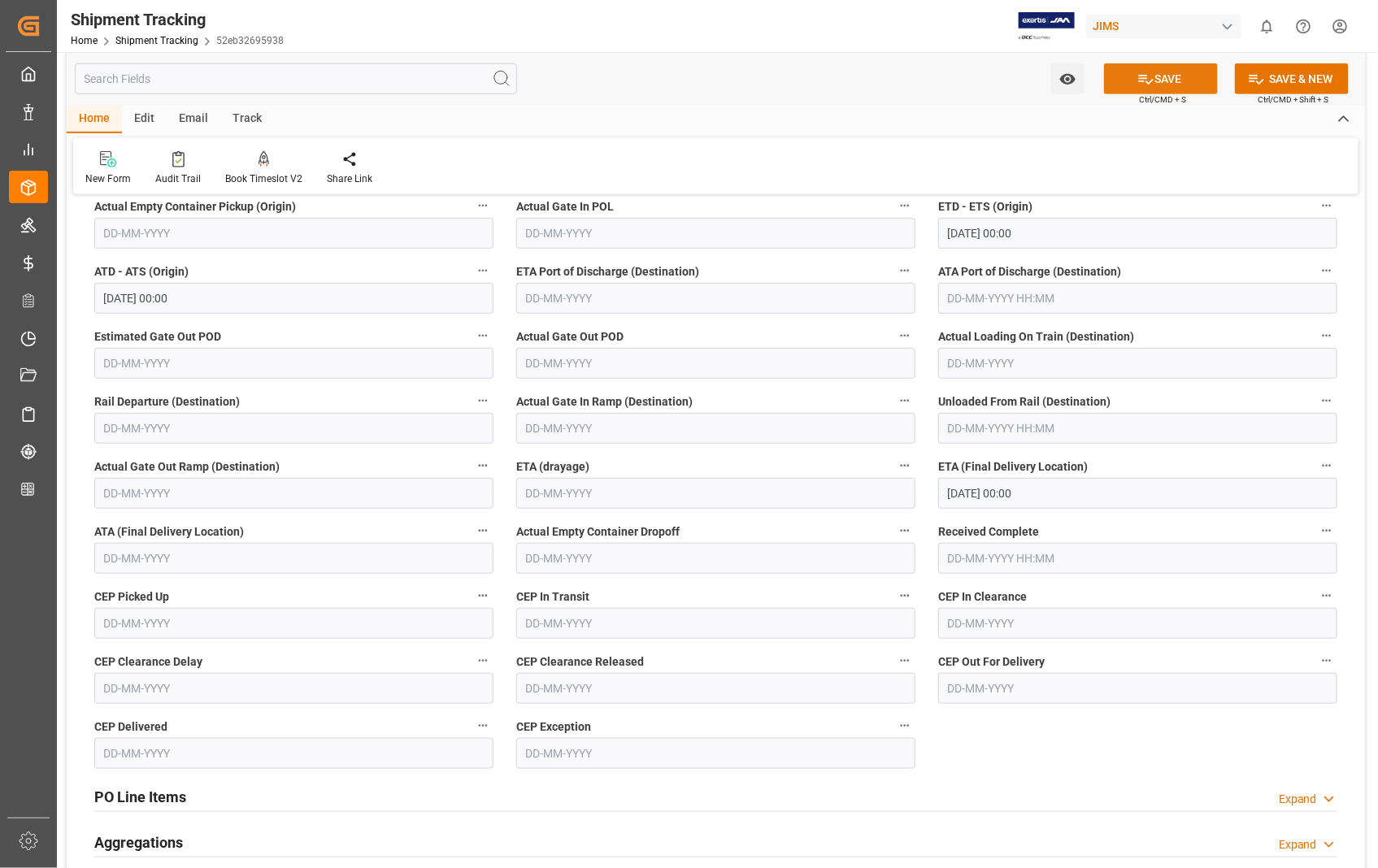
click at [1173, 82] on button "SAVE" at bounding box center [1160, 78] width 114 height 31
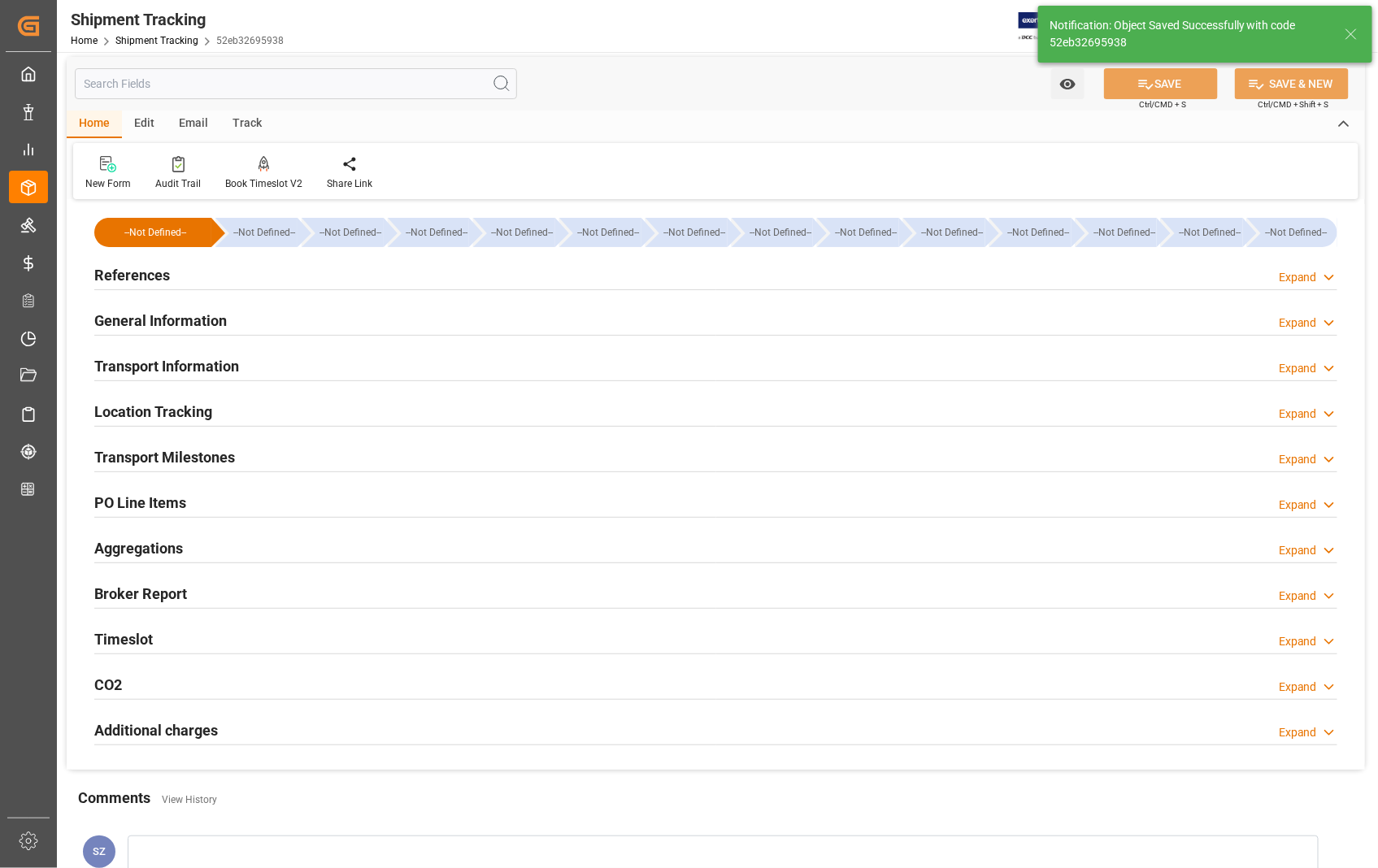
scroll to position [0, 0]
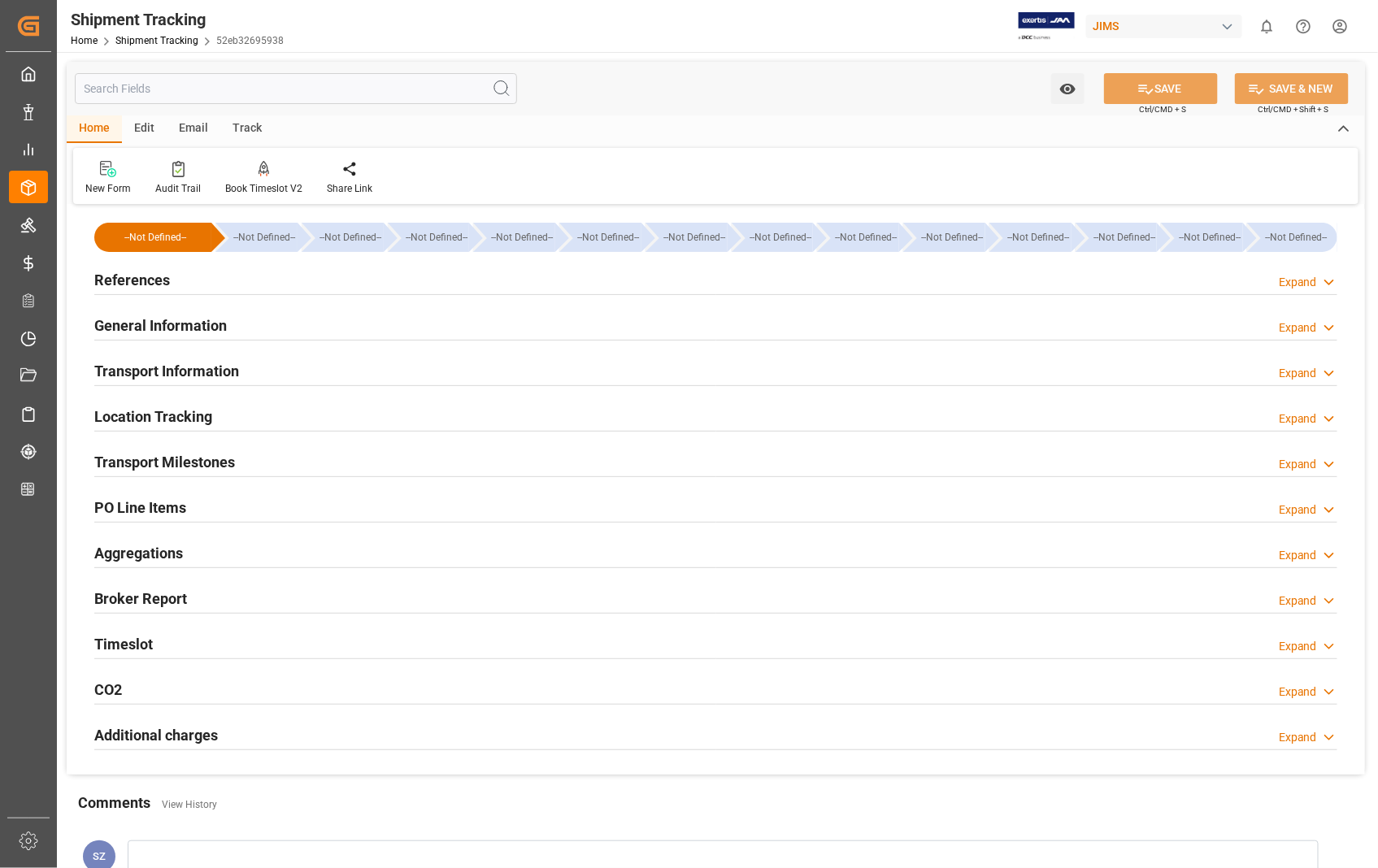
click at [127, 282] on h2 "References" at bounding box center [131, 279] width 76 height 22
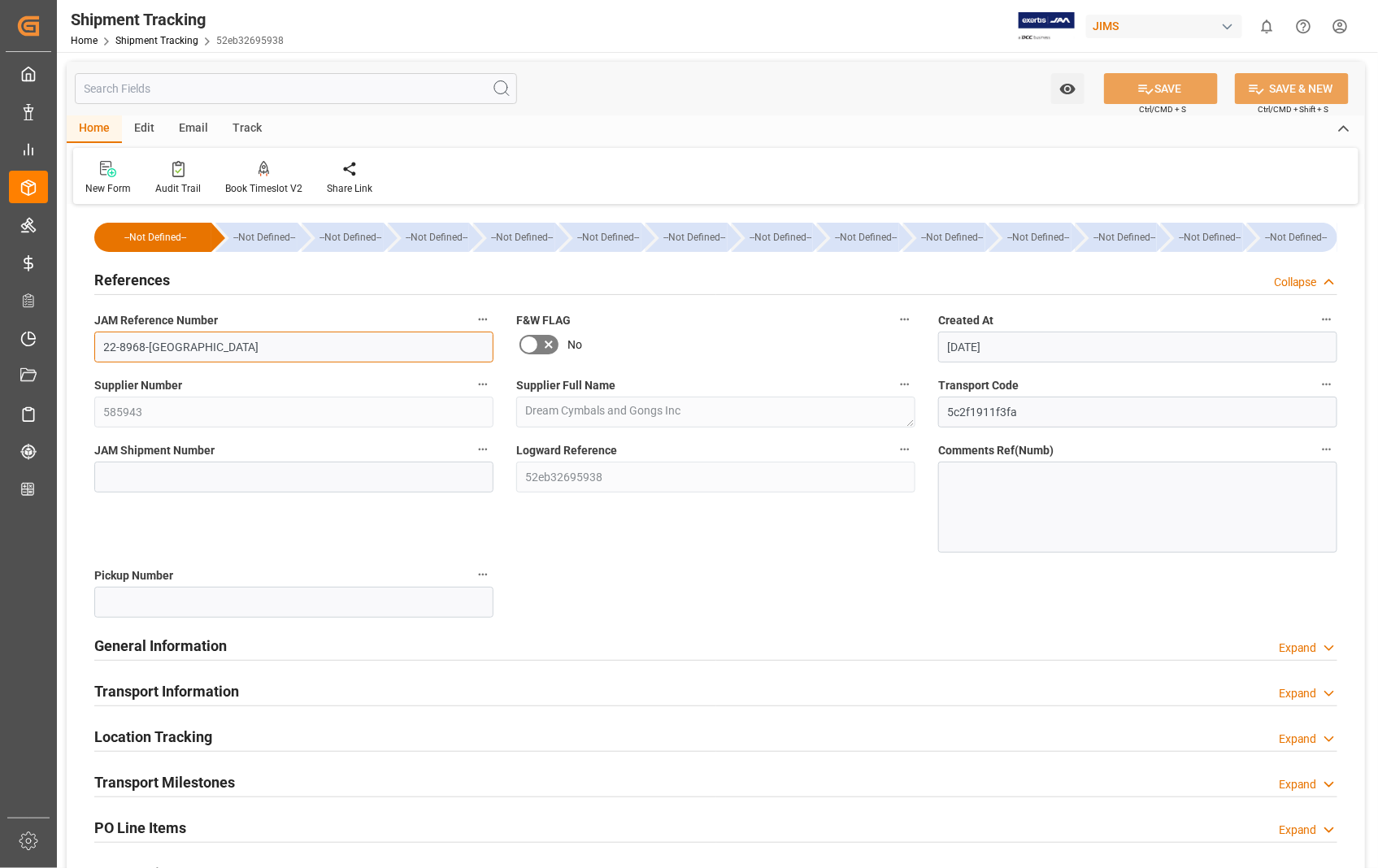
drag, startPoint x: 167, startPoint y: 334, endPoint x: 81, endPoint y: 346, distance: 86.8
click at [81, 346] on div "--Not Defined-- --Not Defined-- --Not Defined-- --Not Defined-- --Not Defined--…" at bounding box center [715, 651] width 1298 height 886
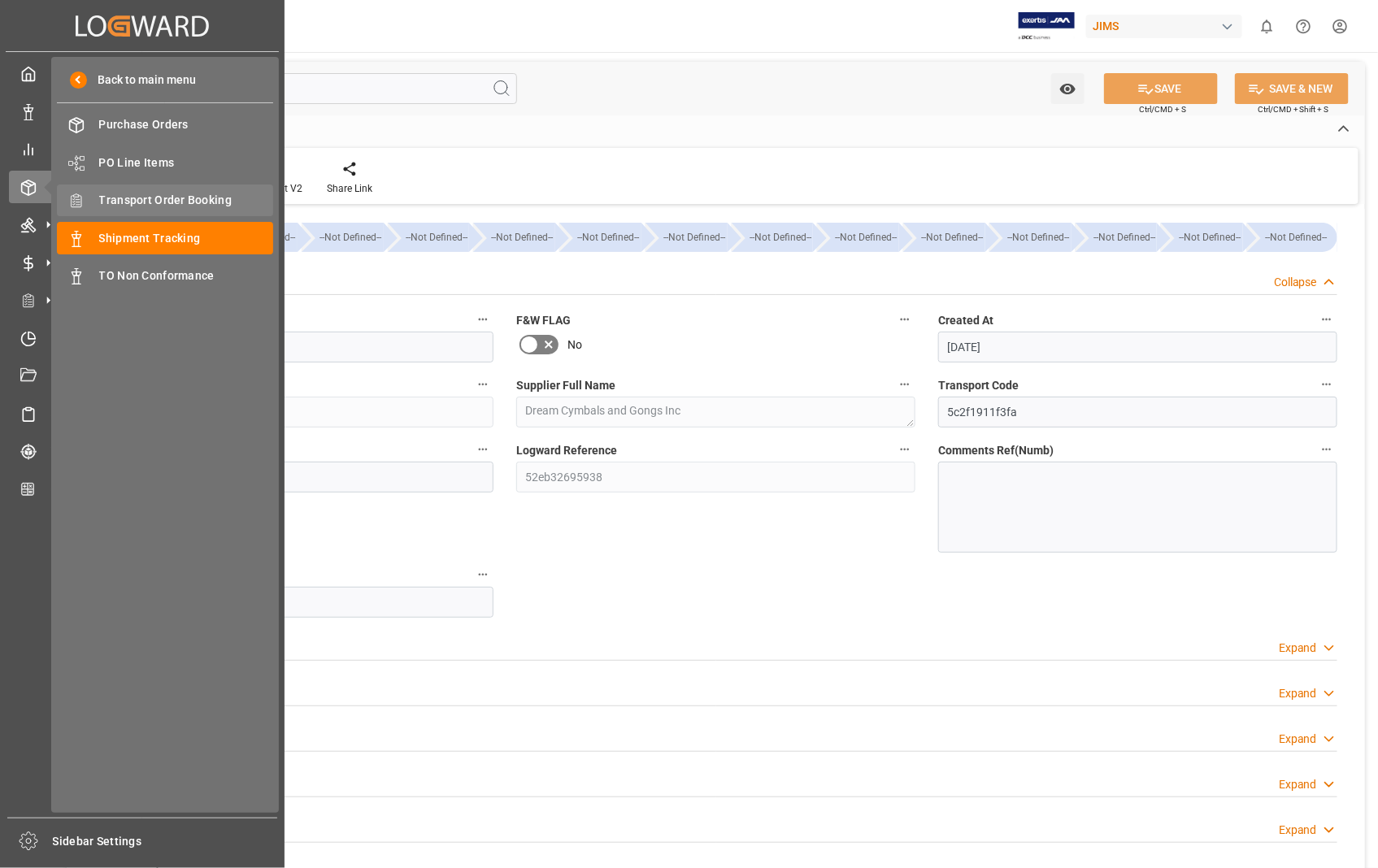
click at [167, 199] on span "Transport Order Booking" at bounding box center [186, 199] width 175 height 17
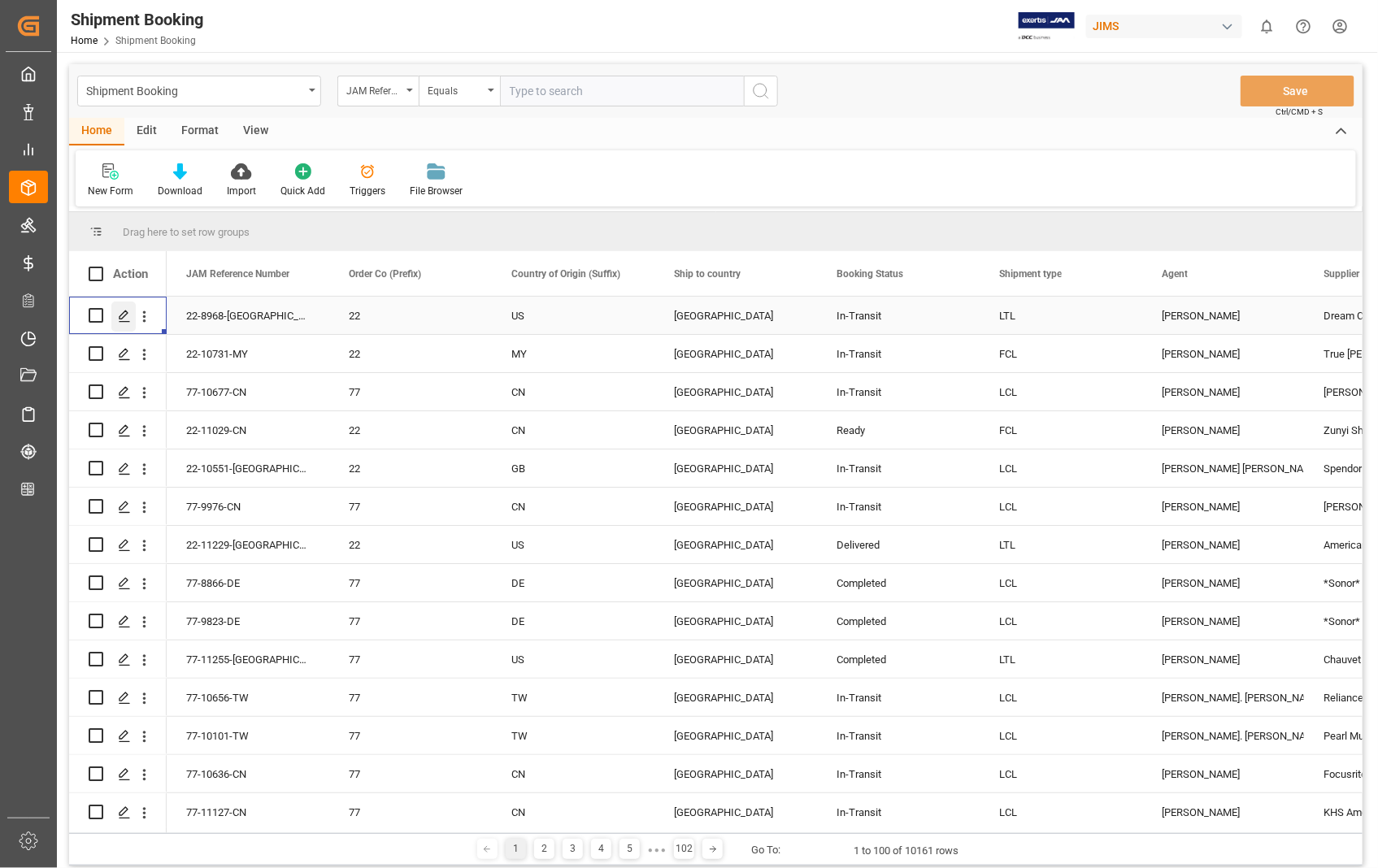
click at [121, 312] on icon "Press SPACE to select this row." at bounding box center [123, 315] width 13 height 13
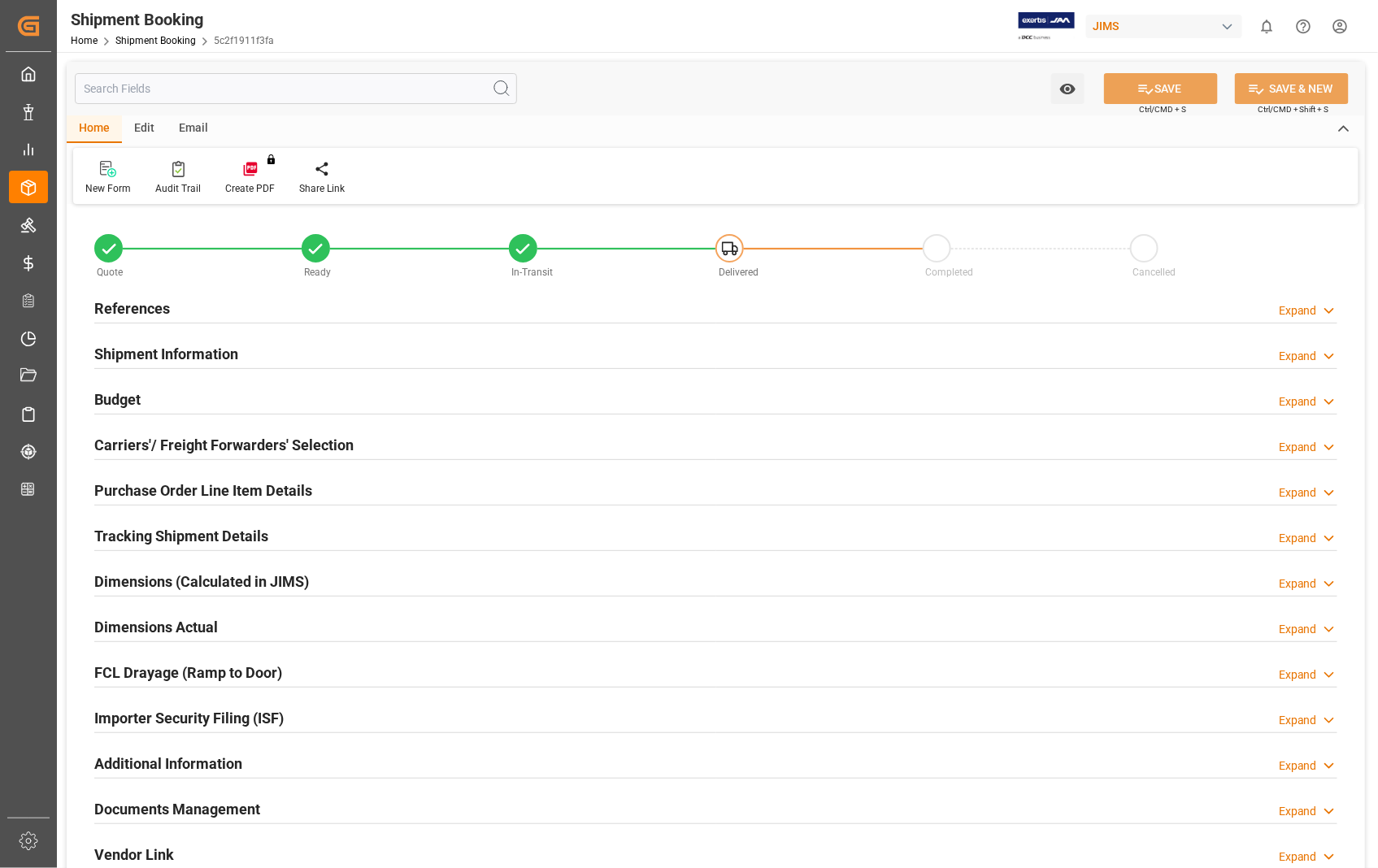
type input "0"
click at [184, 627] on h2 "Dimensions Actual" at bounding box center [155, 627] width 123 height 22
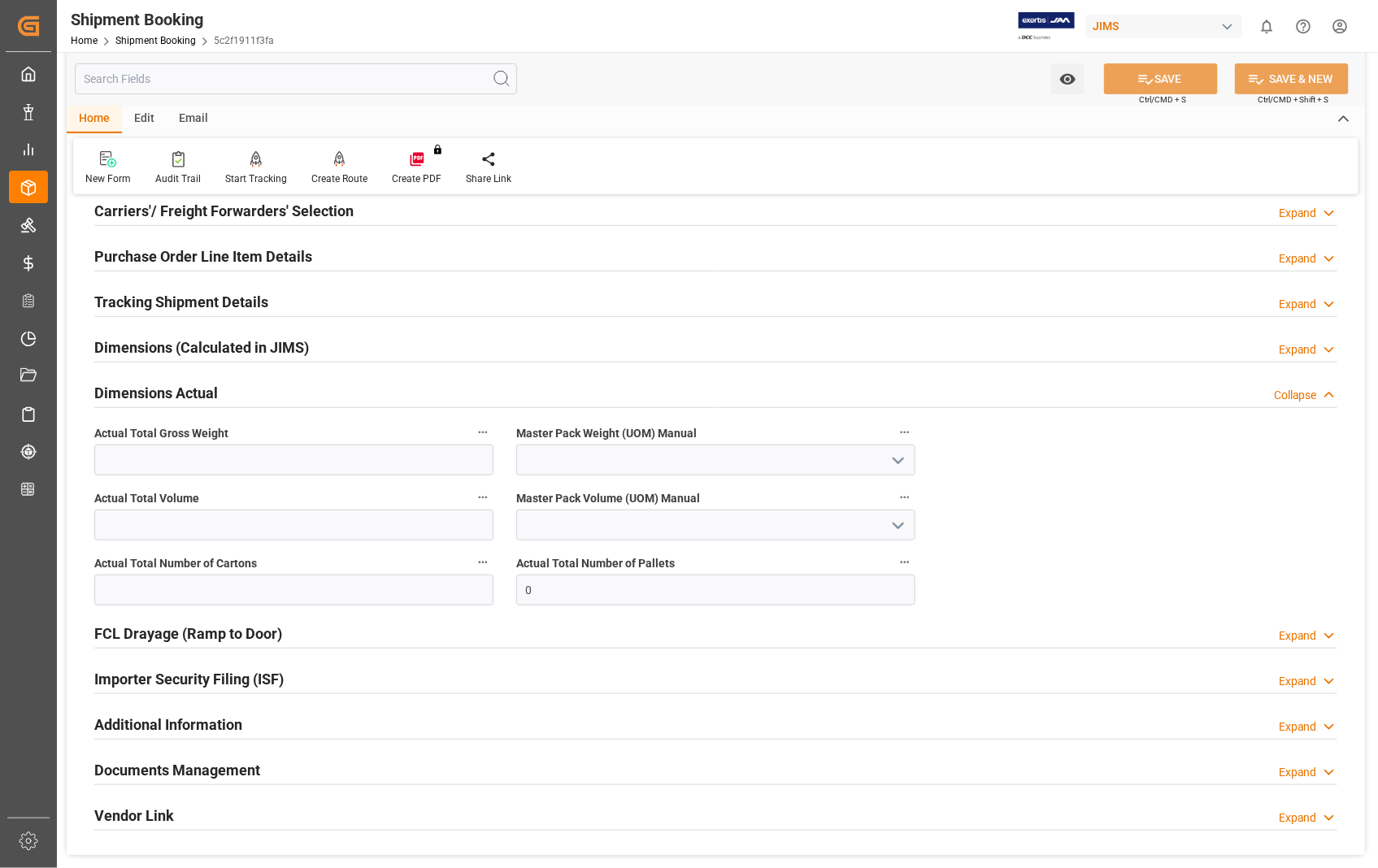
scroll to position [271, 0]
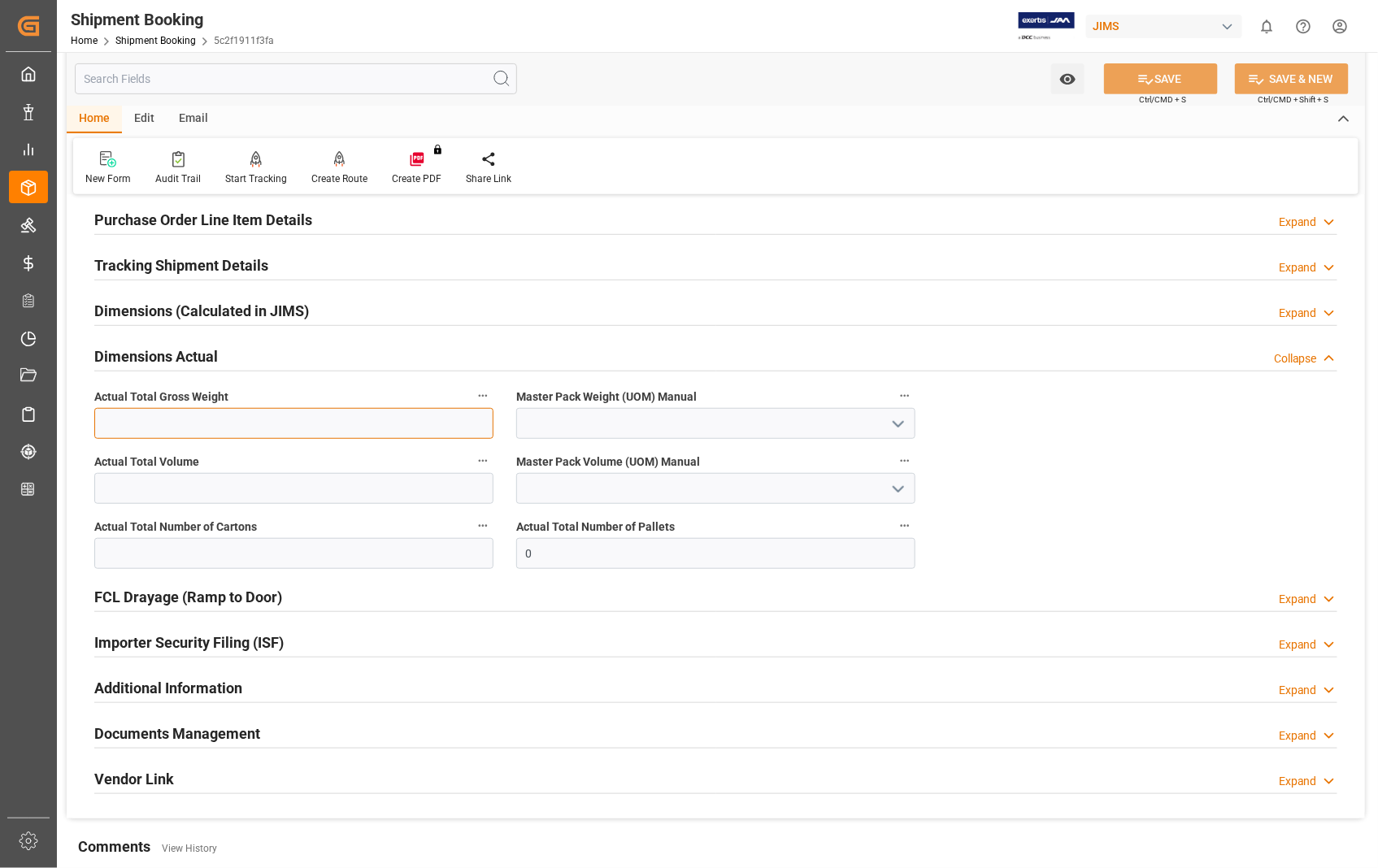
click at [263, 420] on input "text" at bounding box center [293, 423] width 399 height 31
type input "2546"
click at [896, 424] on polyline "open menu" at bounding box center [898, 424] width 10 height 5
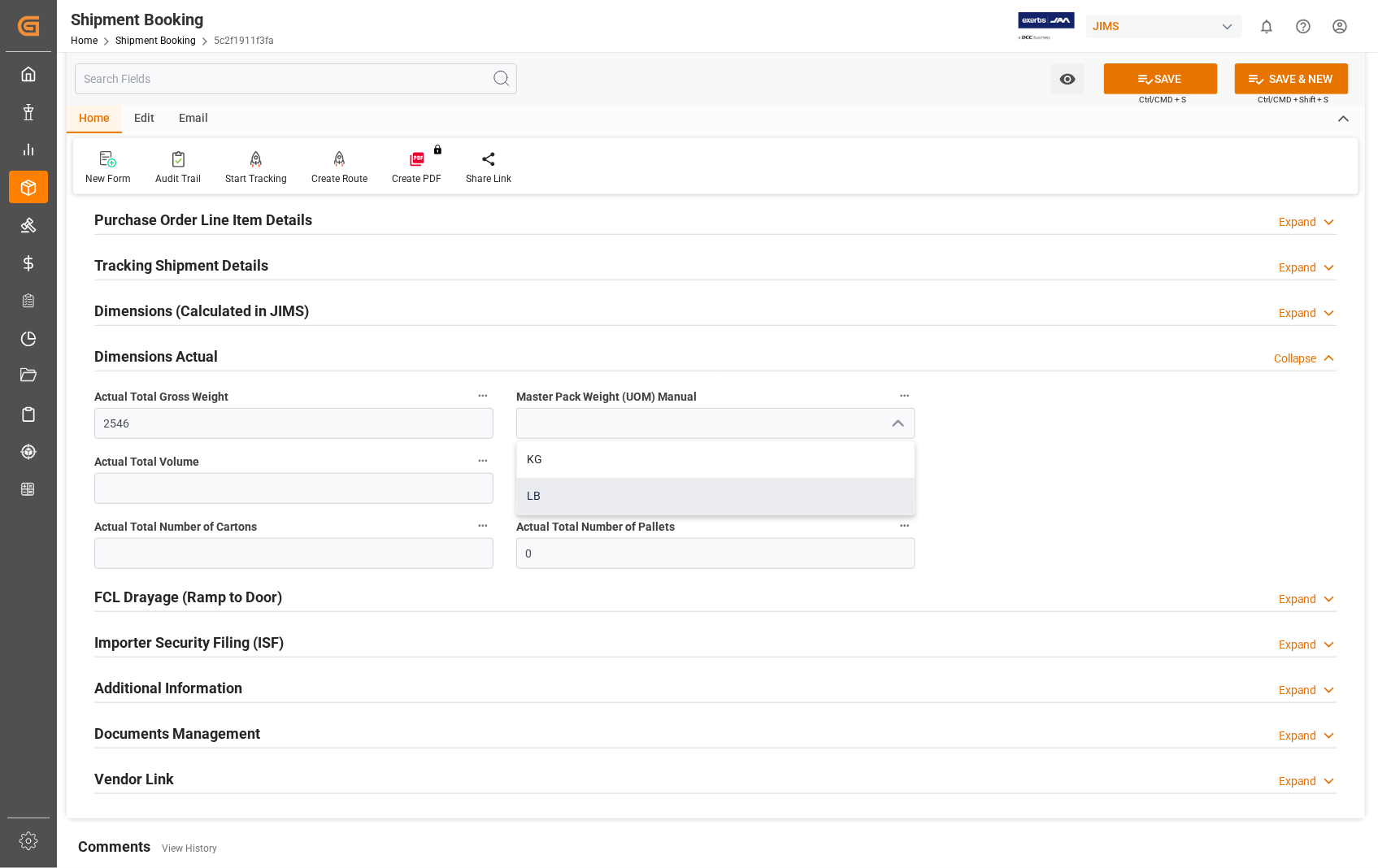
click at [542, 489] on div "LB" at bounding box center [715, 496] width 397 height 37
type input "LB"
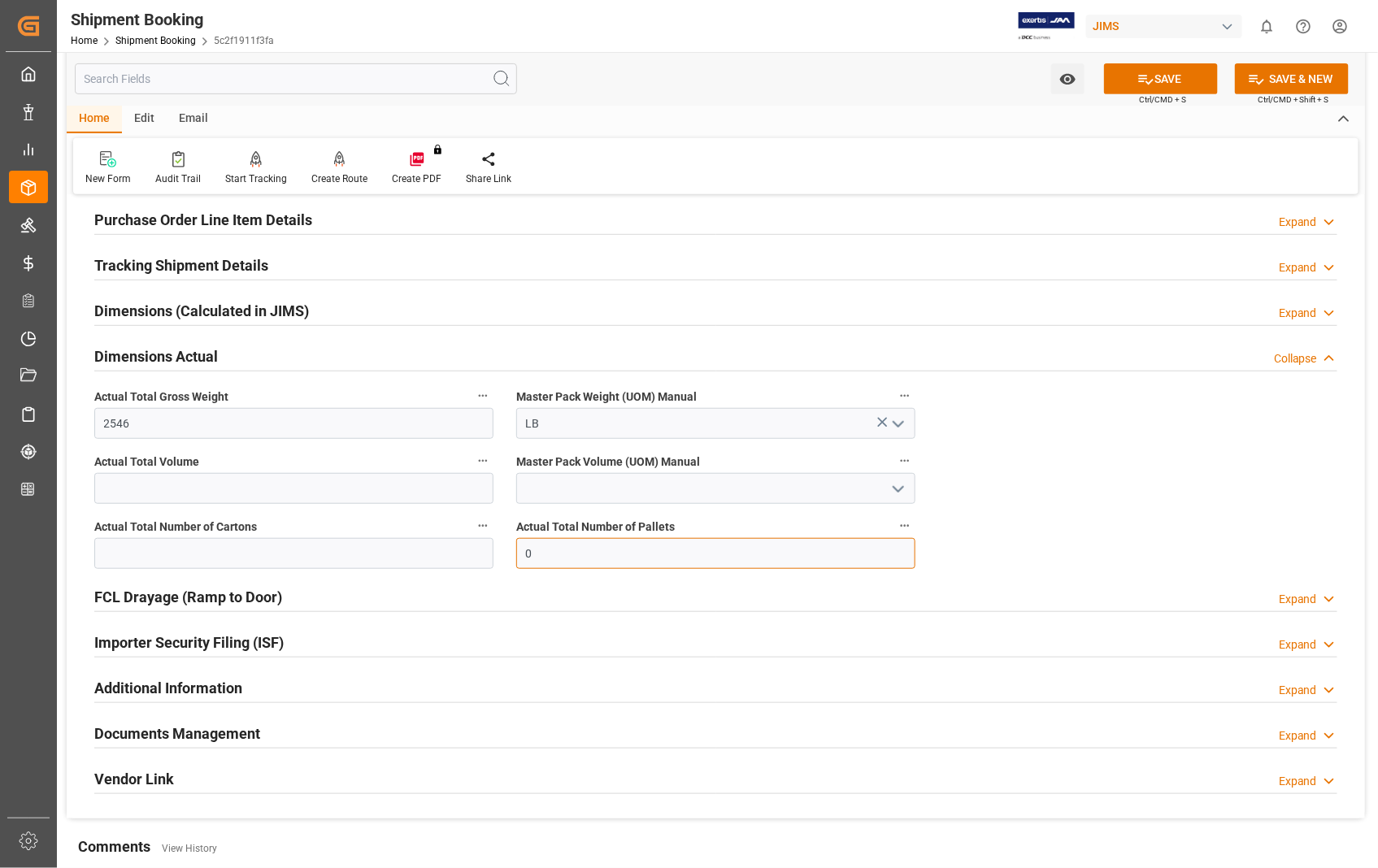
click at [547, 558] on input "0" at bounding box center [715, 553] width 399 height 31
type input "3"
click at [283, 553] on input "text" at bounding box center [293, 553] width 399 height 31
click at [256, 557] on input "text" at bounding box center [293, 553] width 399 height 31
type input "69"
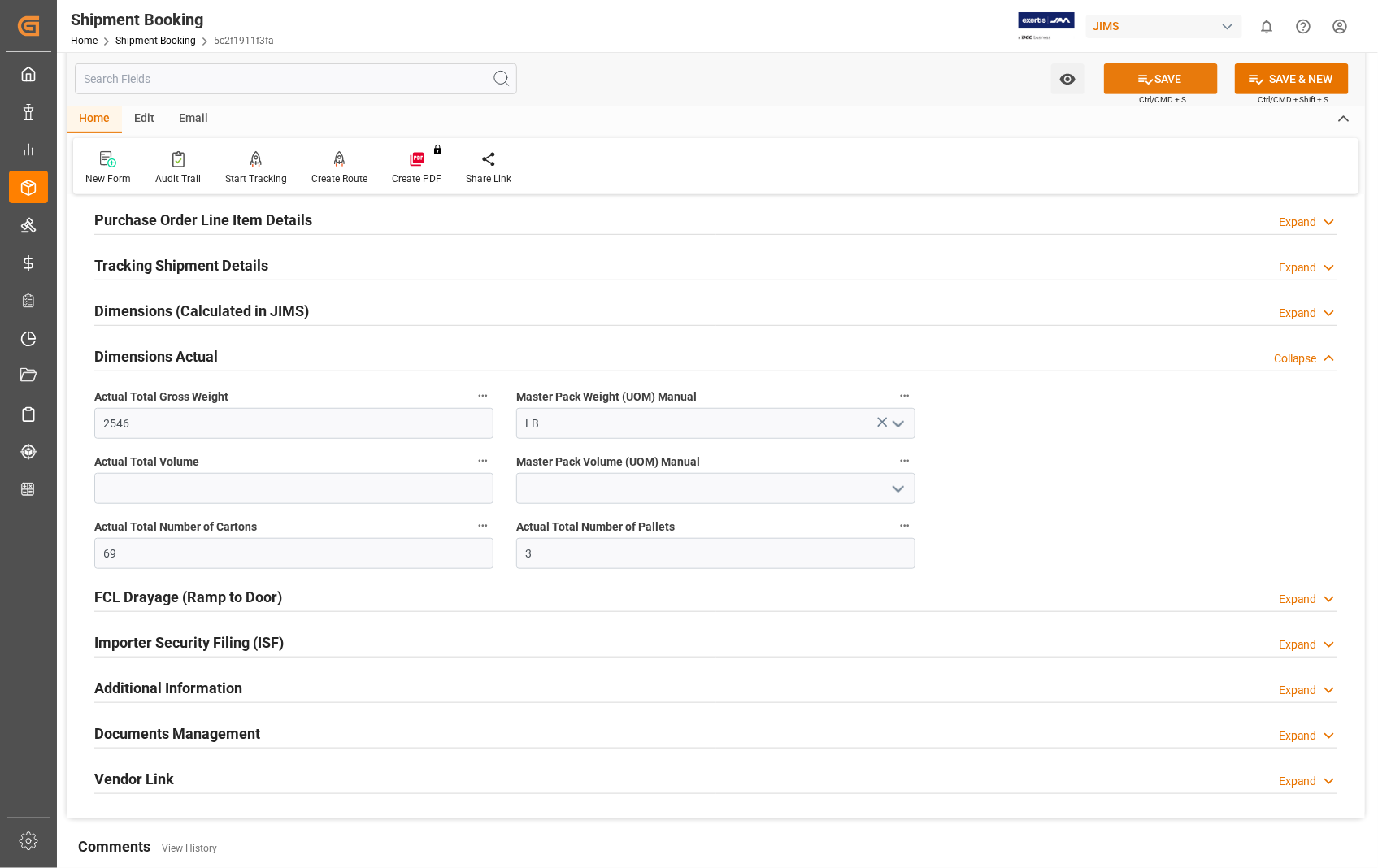
click at [1165, 75] on button "SAVE" at bounding box center [1160, 78] width 114 height 31
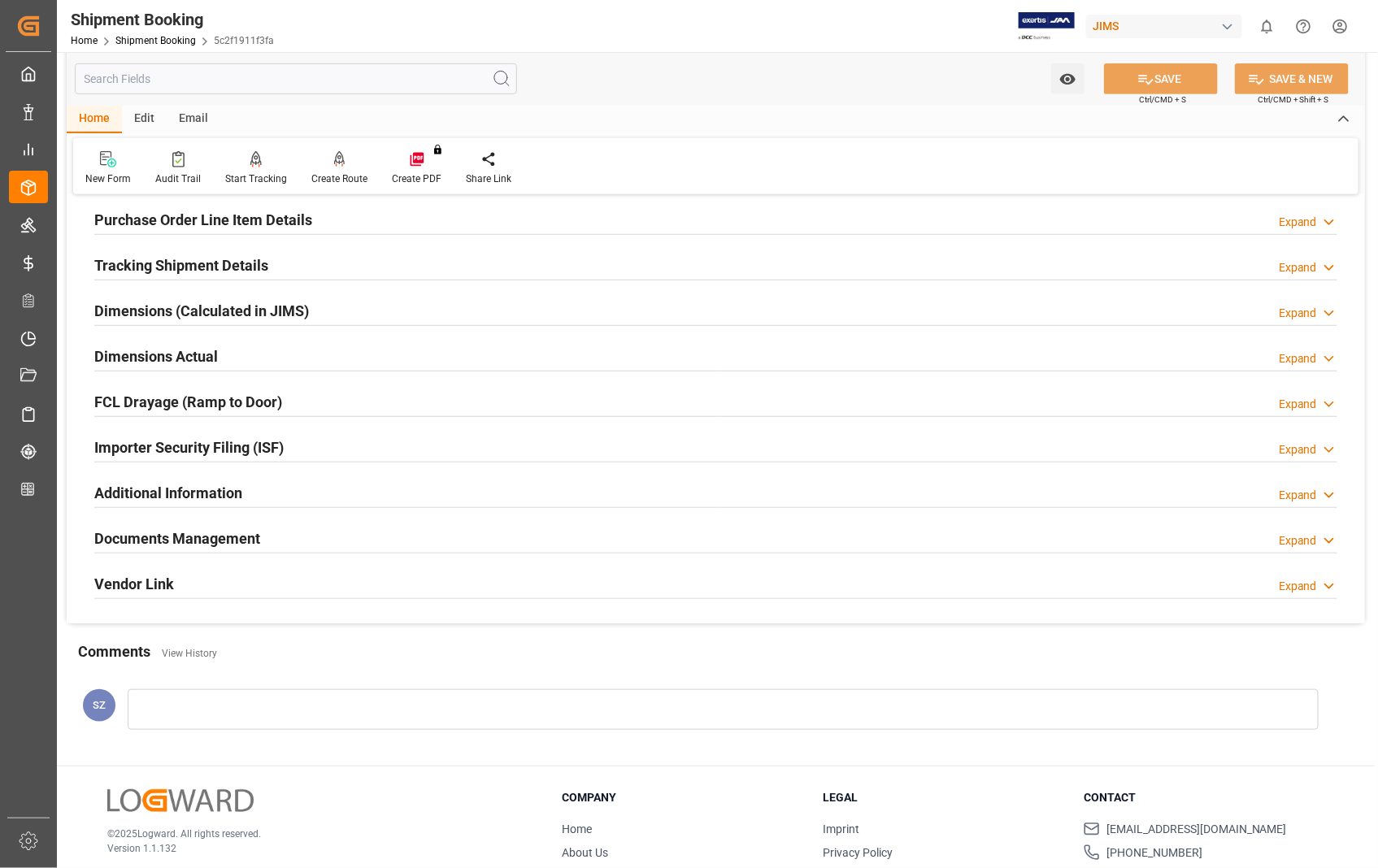
scroll to position [0, 0]
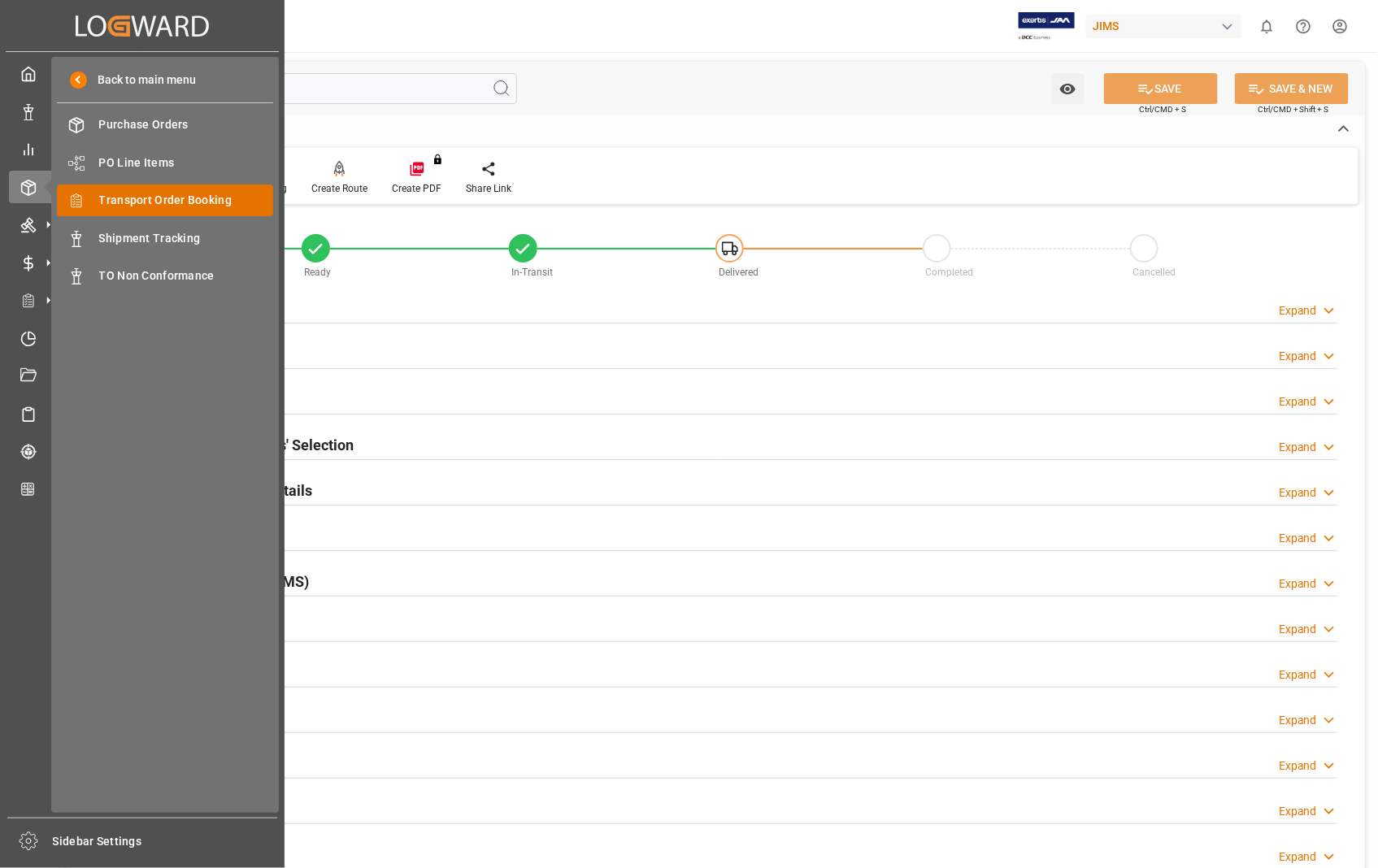
click at [200, 198] on span "Transport Order Booking" at bounding box center [186, 199] width 175 height 17
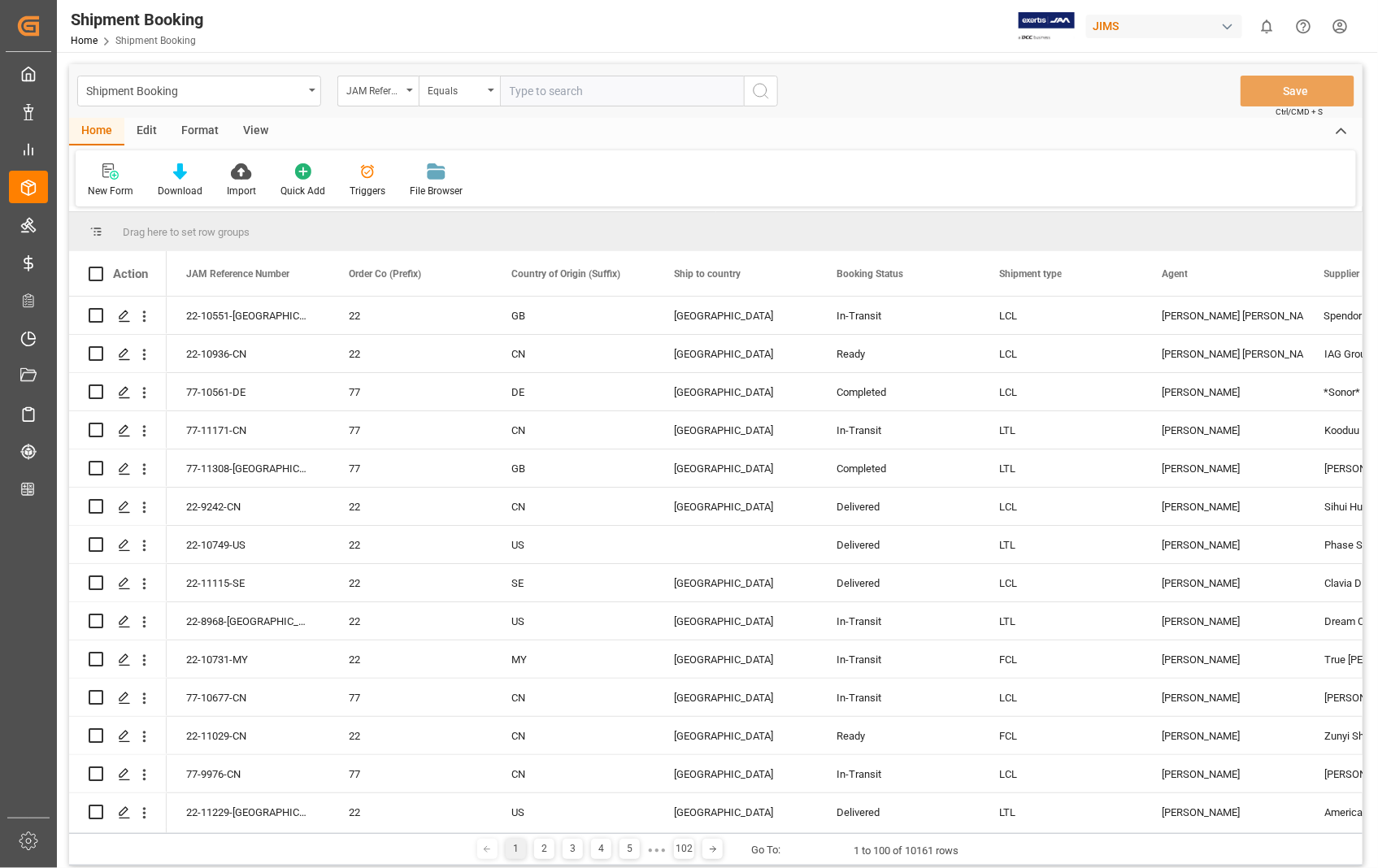
click at [626, 90] on input "text" at bounding box center [621, 91] width 244 height 31
type input "22-11331-[GEOGRAPHIC_DATA]"
click at [767, 84] on icon "search button" at bounding box center [761, 91] width 20 height 20
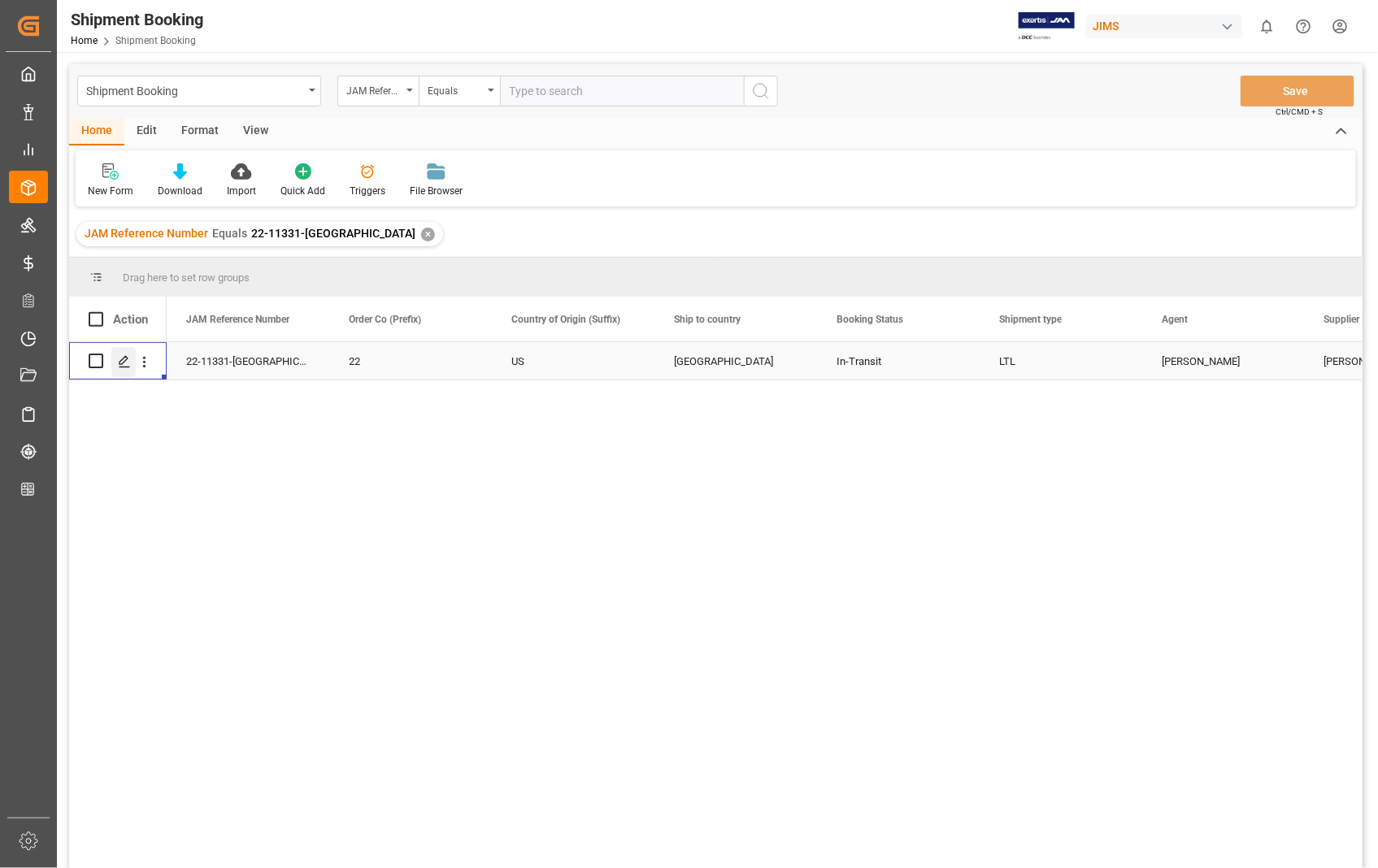
click at [126, 364] on icon "Press SPACE to select this row." at bounding box center [123, 361] width 13 height 13
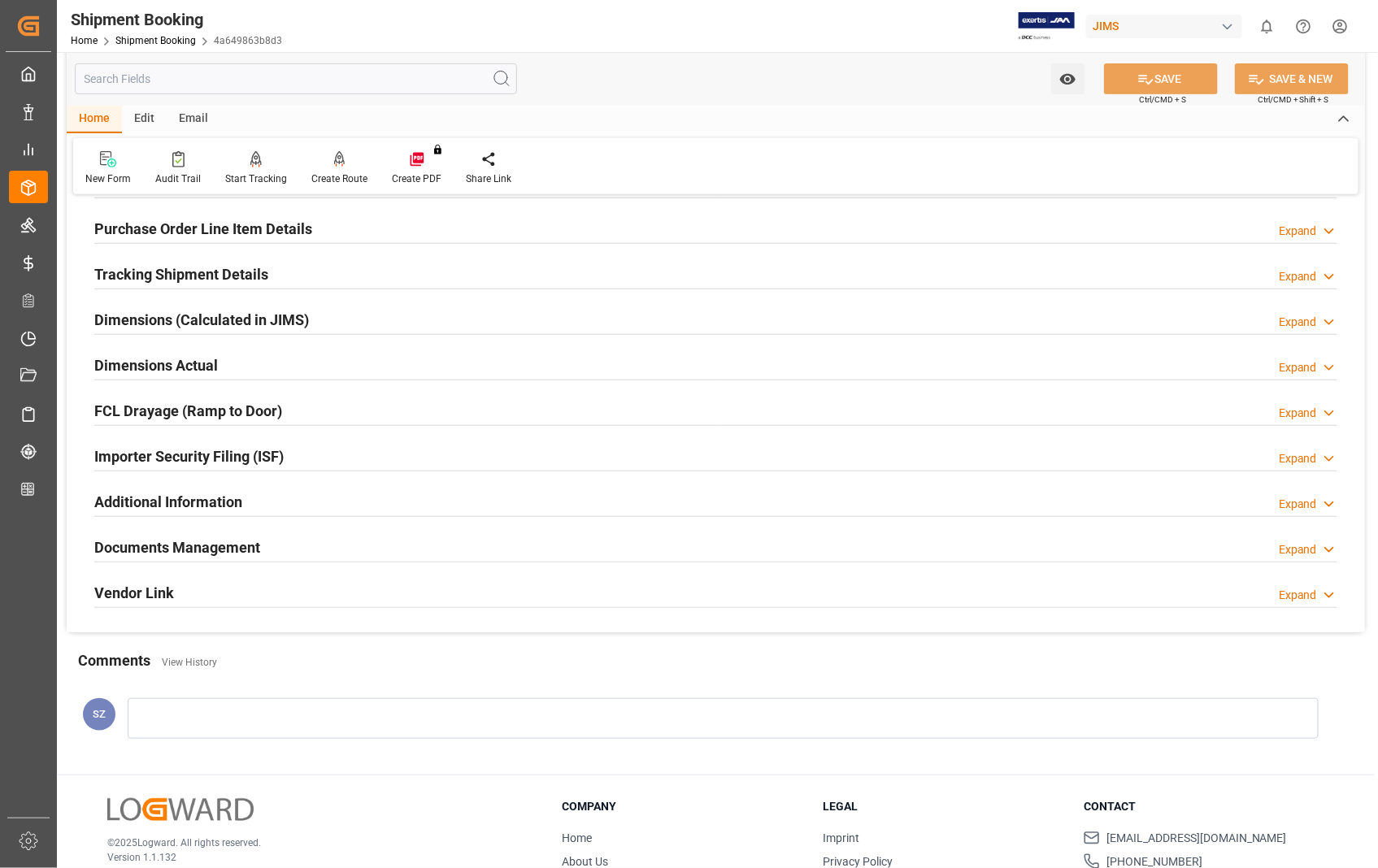
scroll to position [353, 0]
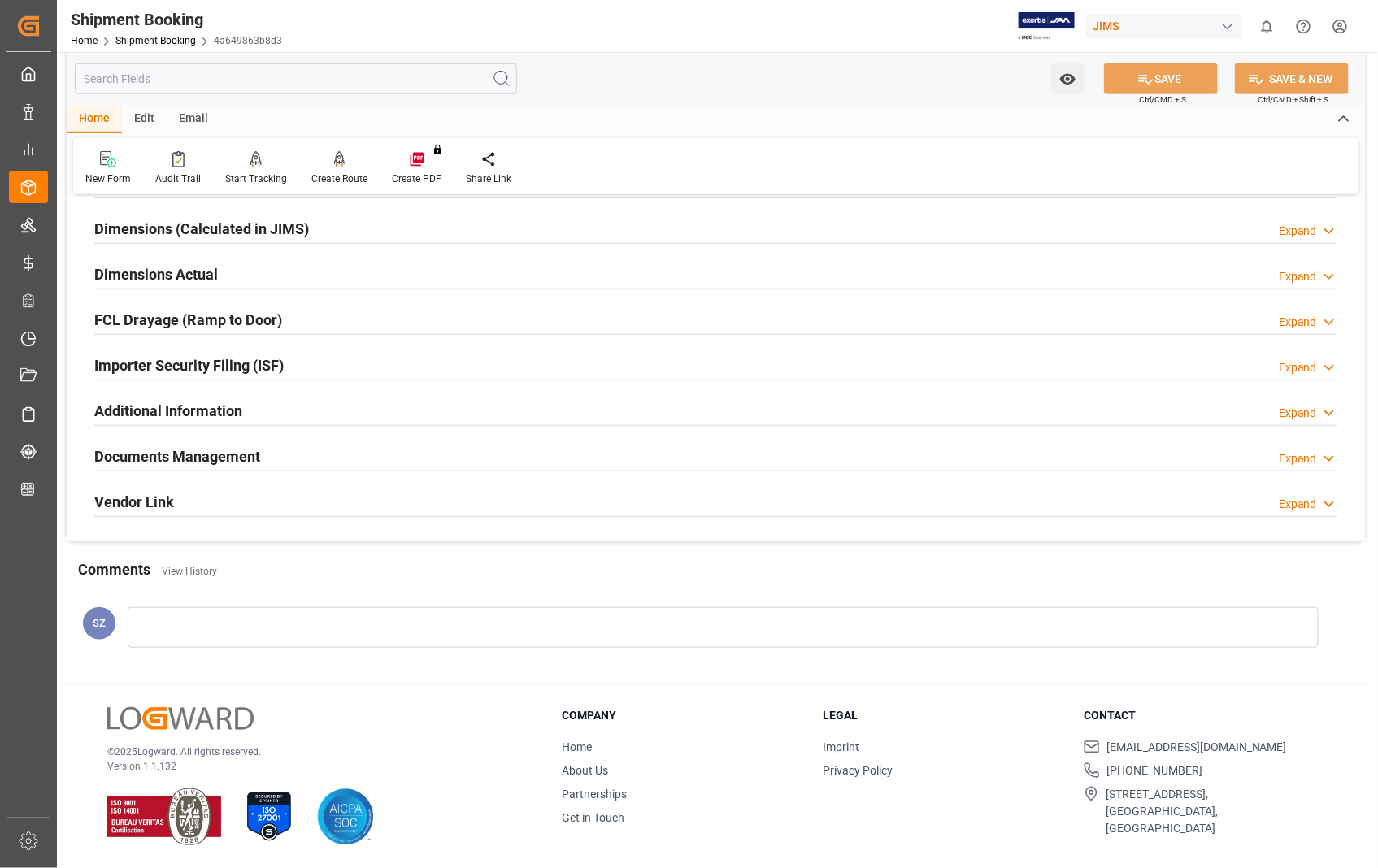
click at [239, 455] on h2 "Documents Management" at bounding box center [177, 456] width 166 height 22
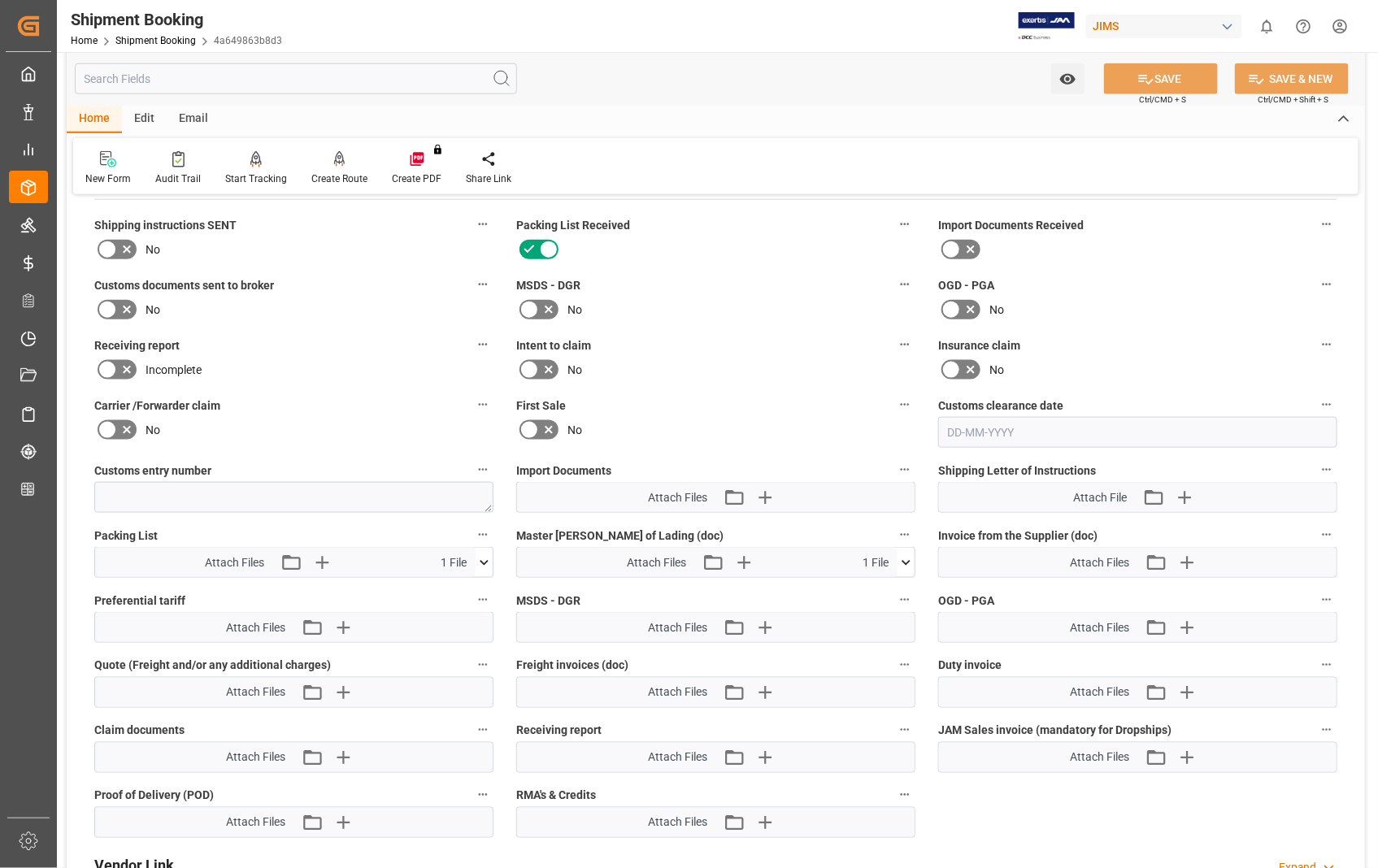
scroll to position [713, 0]
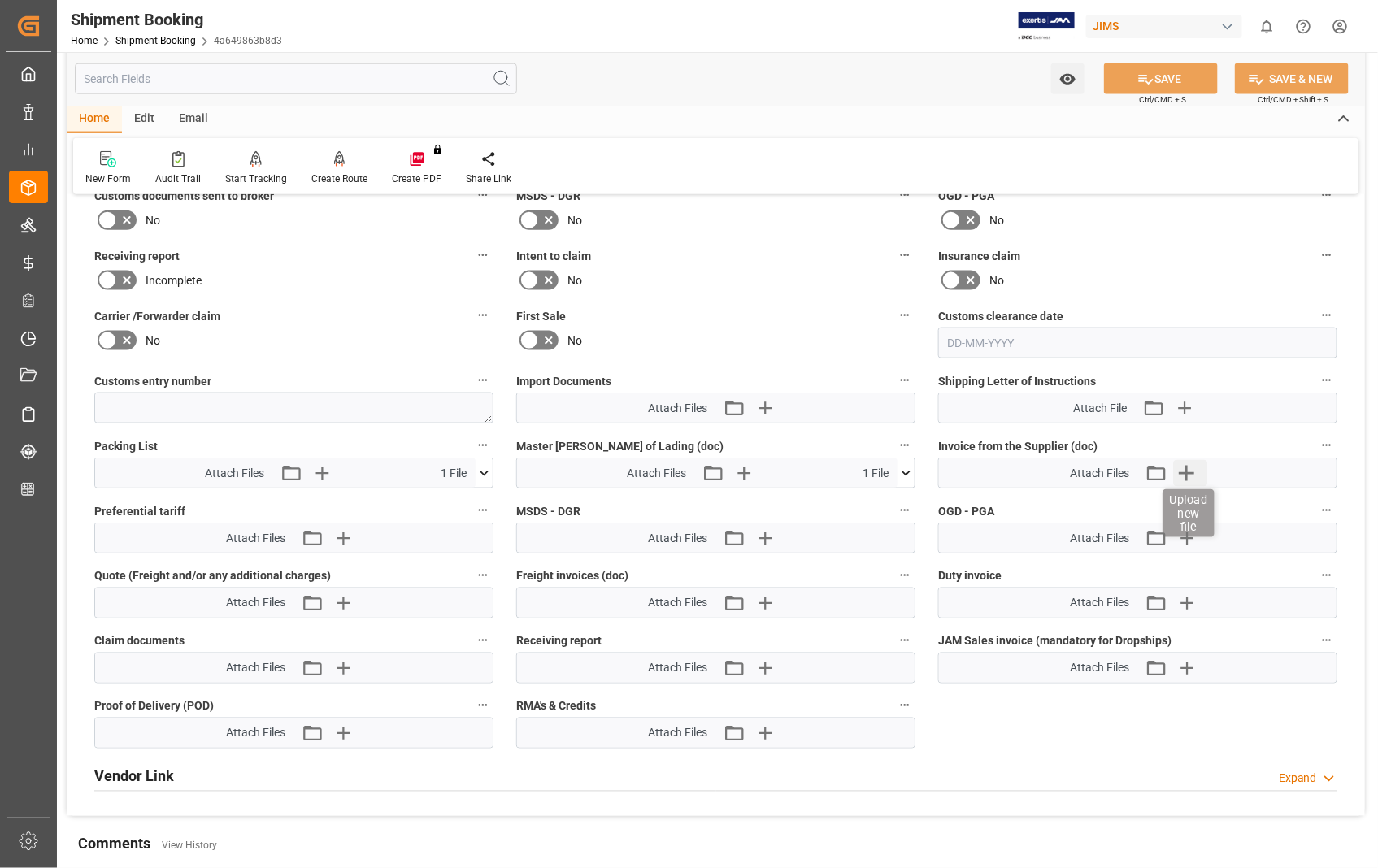
click at [1185, 467] on icon "button" at bounding box center [1187, 473] width 16 height 16
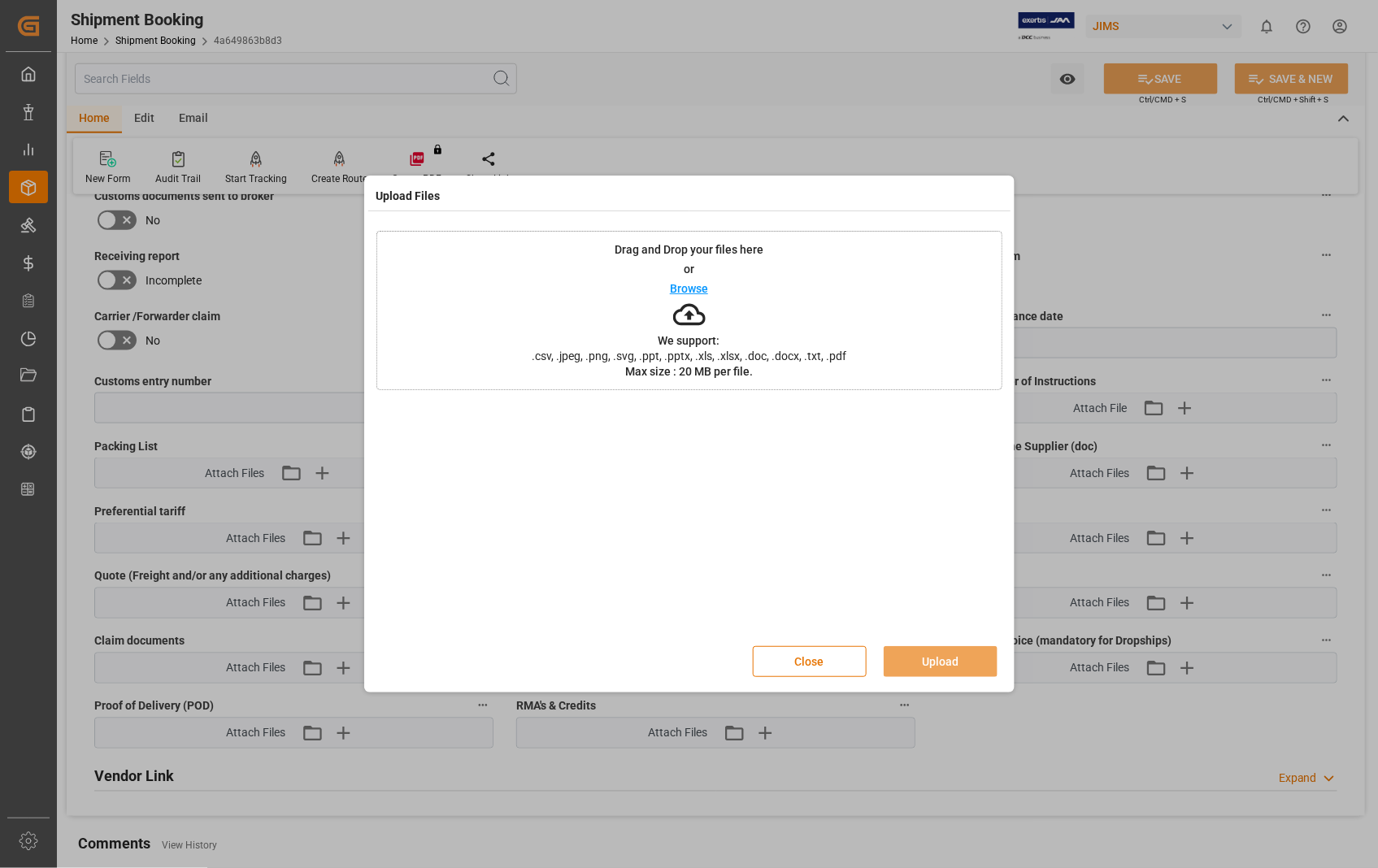
click at [692, 292] on p "Browse" at bounding box center [689, 288] width 39 height 12
click at [938, 662] on button "Upload" at bounding box center [939, 661] width 114 height 31
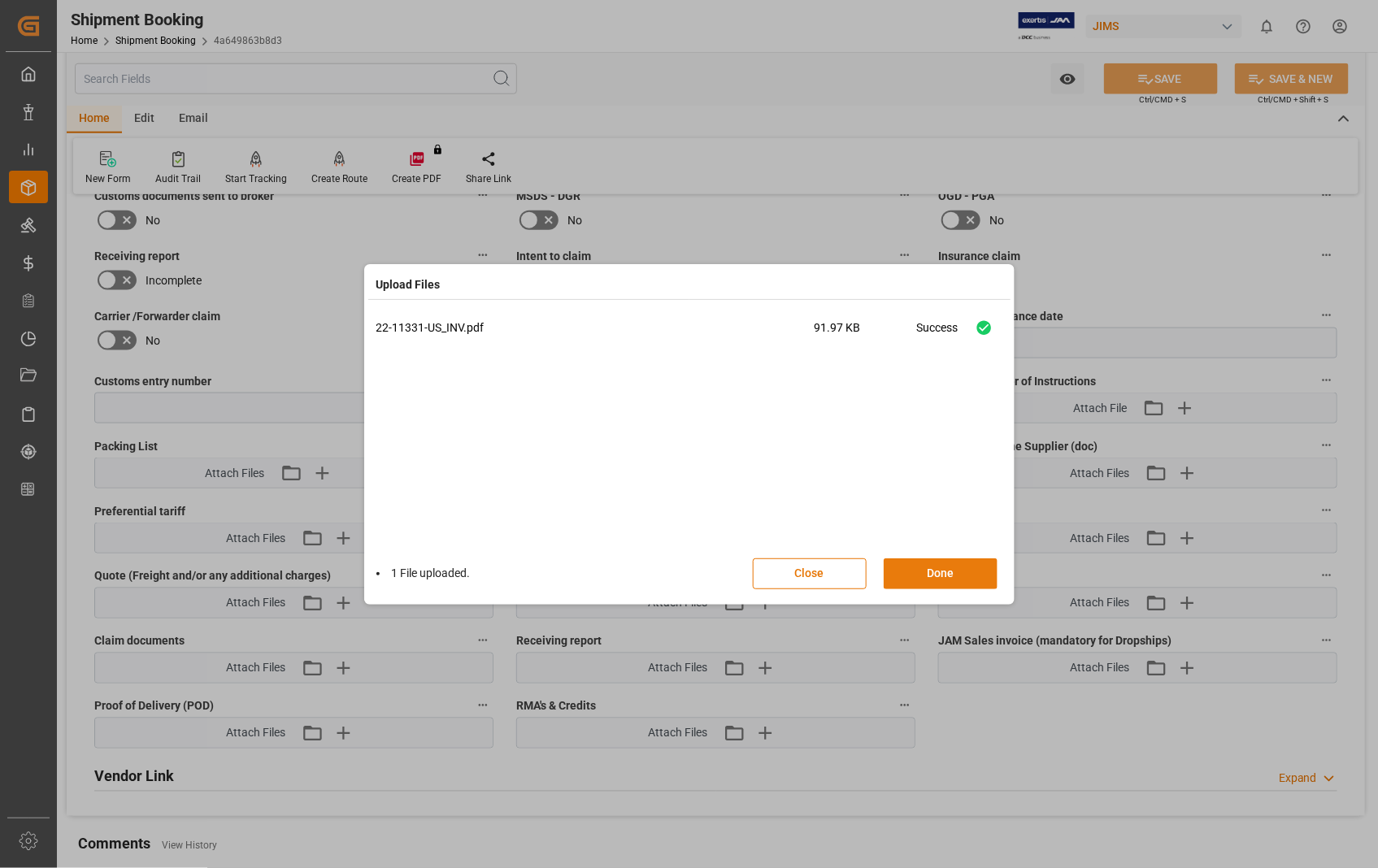
click at [937, 571] on button "Done" at bounding box center [939, 573] width 114 height 31
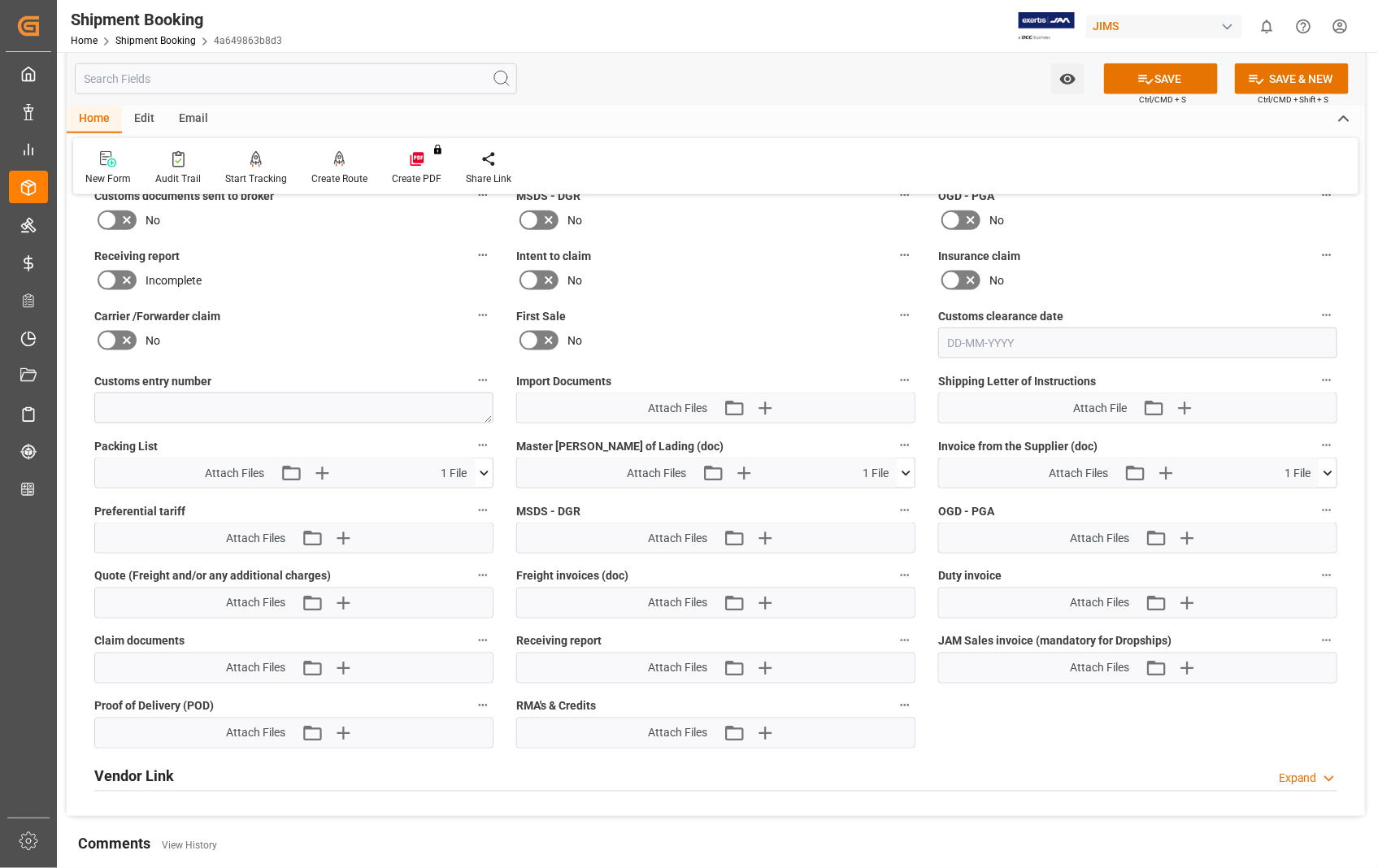
click at [907, 473] on icon at bounding box center [905, 473] width 17 height 17
click at [897, 500] on icon at bounding box center [896, 503] width 17 height 17
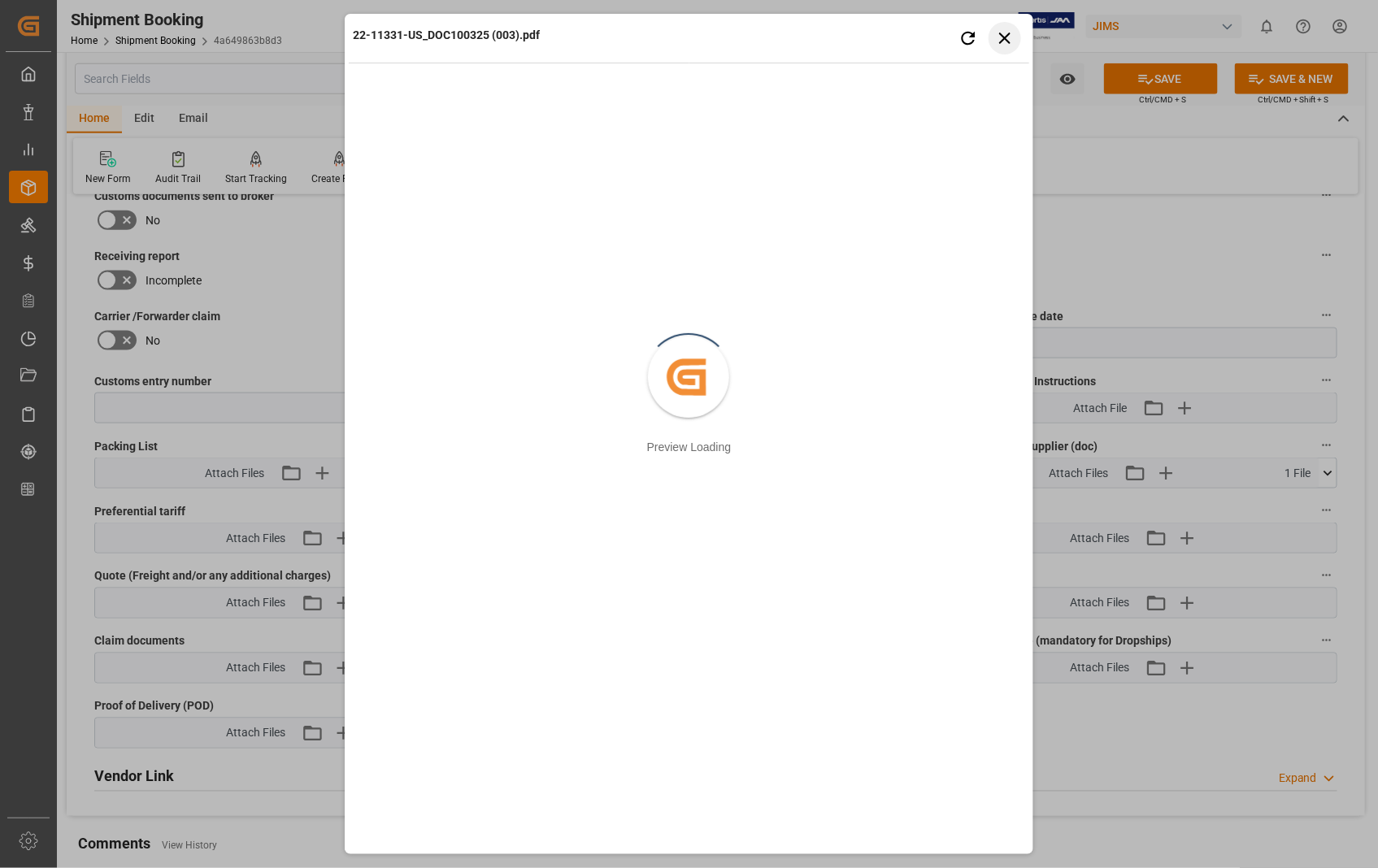
click at [1002, 34] on icon "button" at bounding box center [1005, 38] width 21 height 21
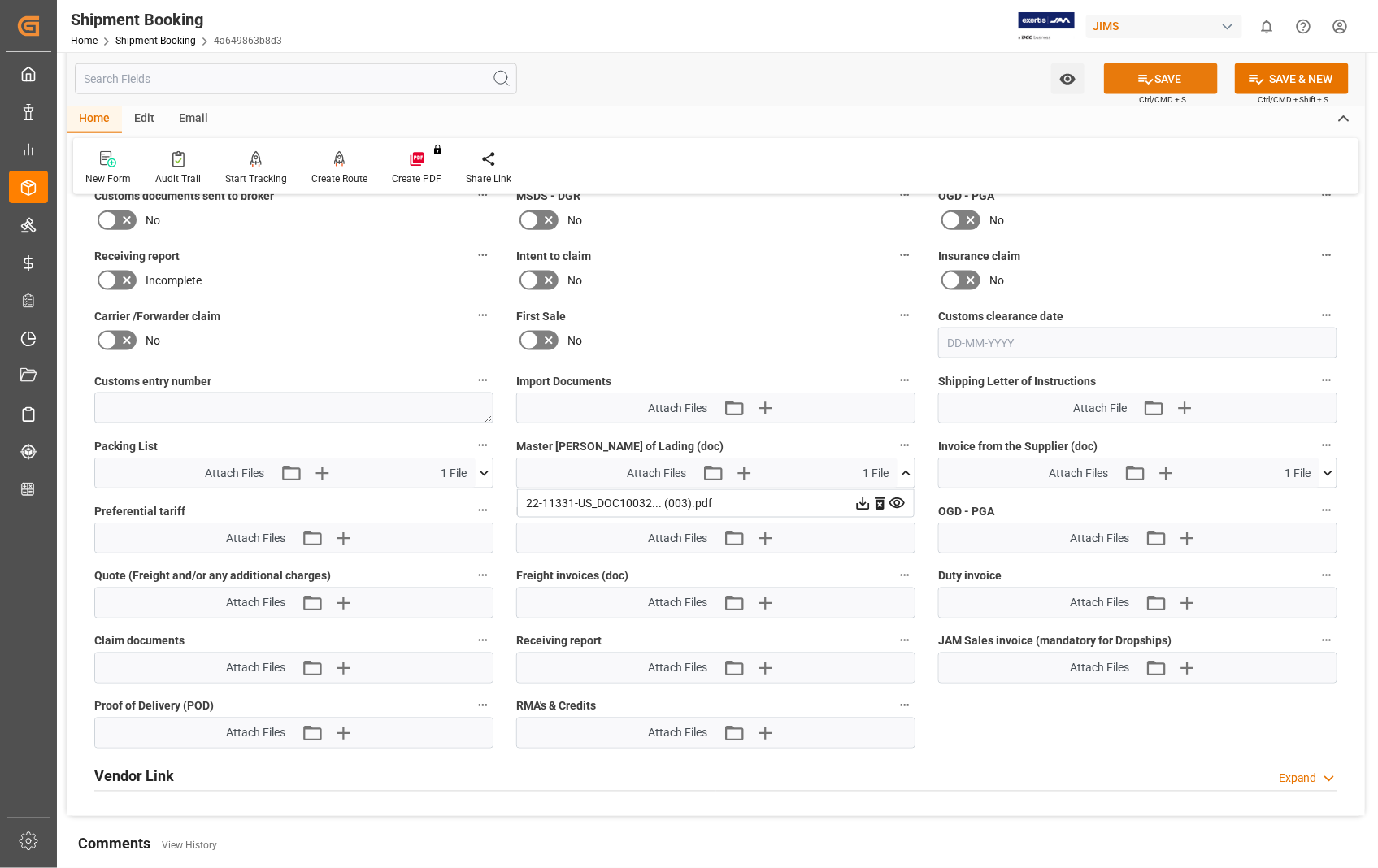
click at [1148, 79] on icon at bounding box center [1145, 79] width 17 height 17
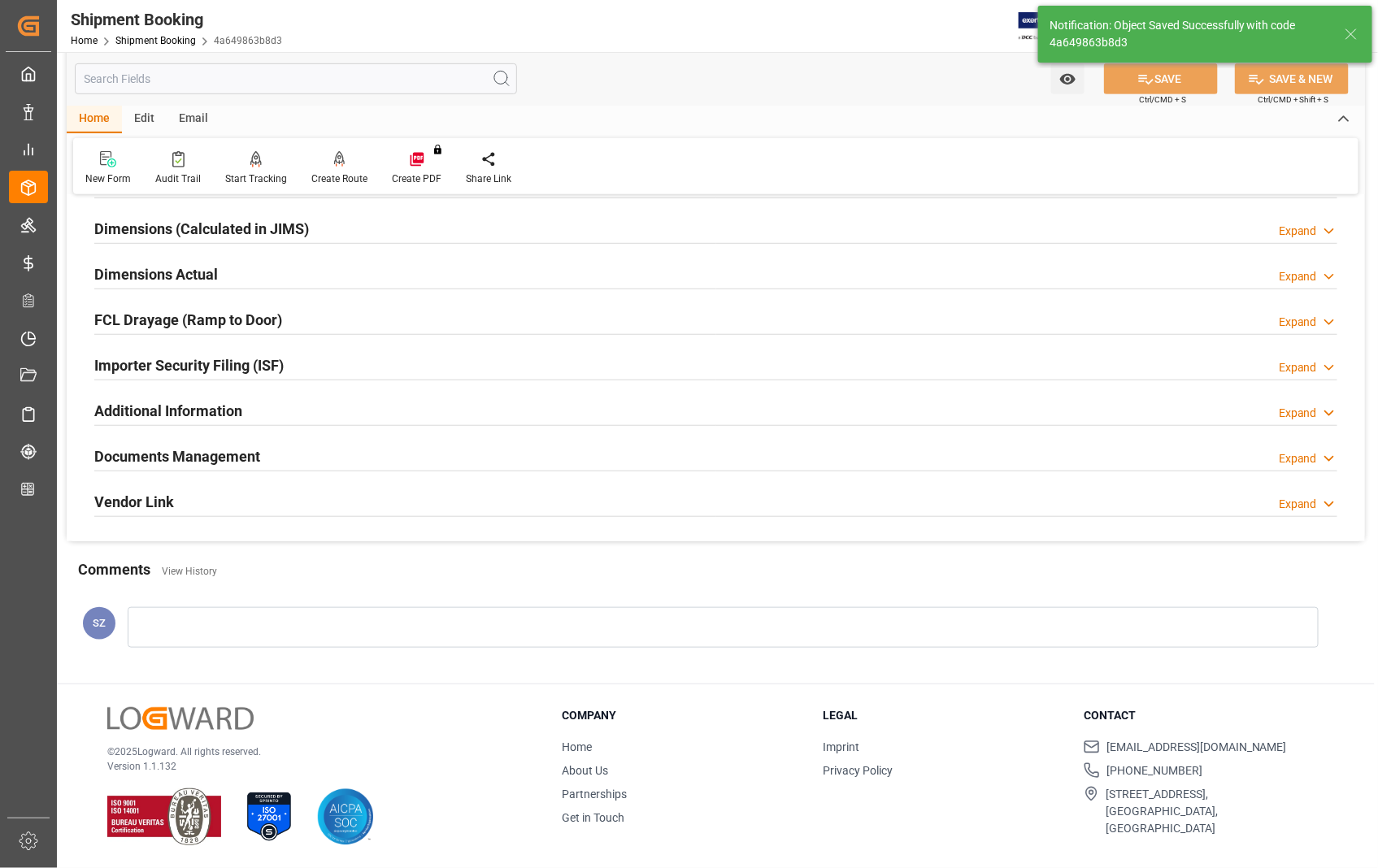
scroll to position [353, 0]
click at [213, 452] on h2 "Documents Management" at bounding box center [177, 456] width 166 height 22
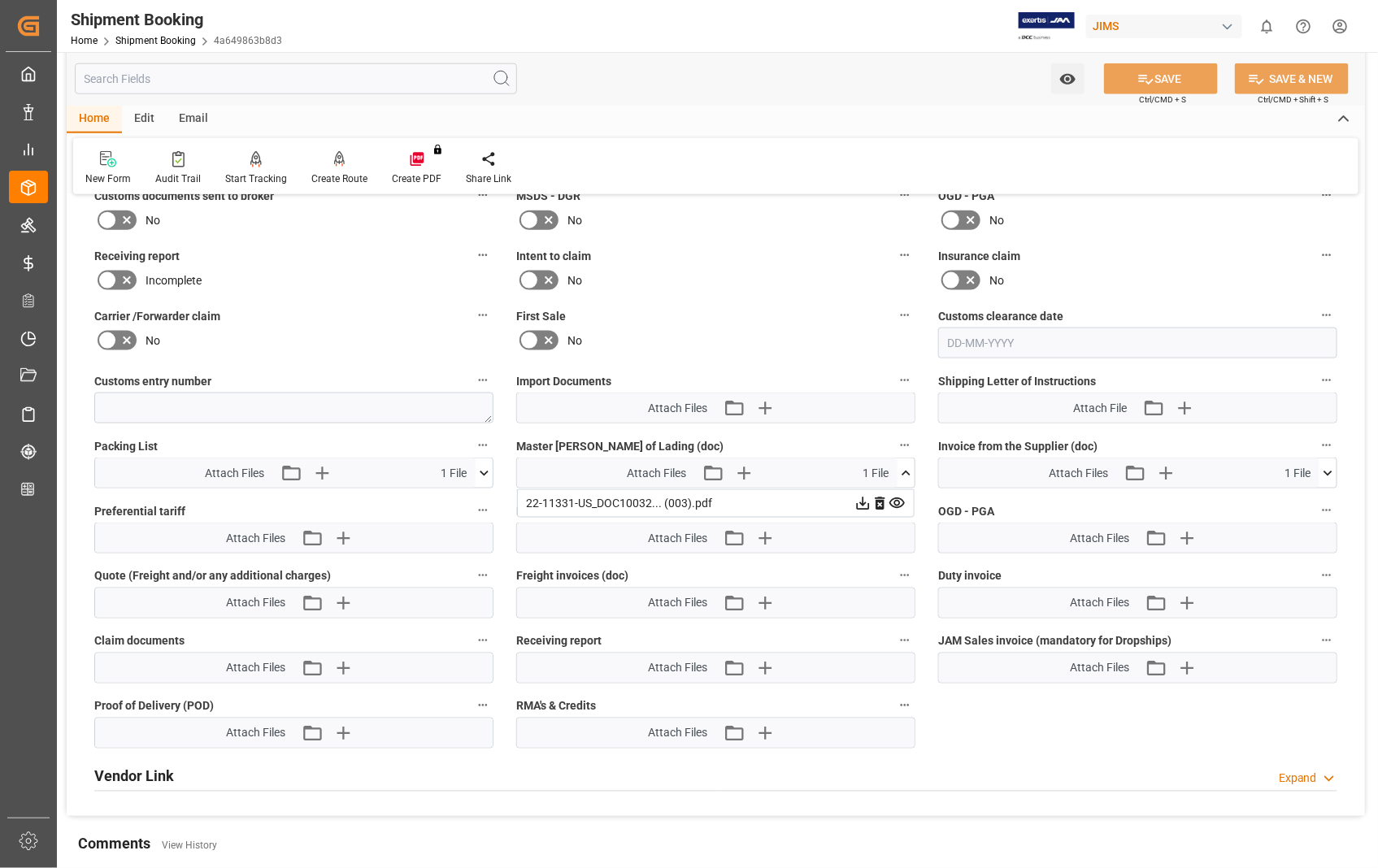
click at [897, 501] on icon at bounding box center [897, 503] width 16 height 11
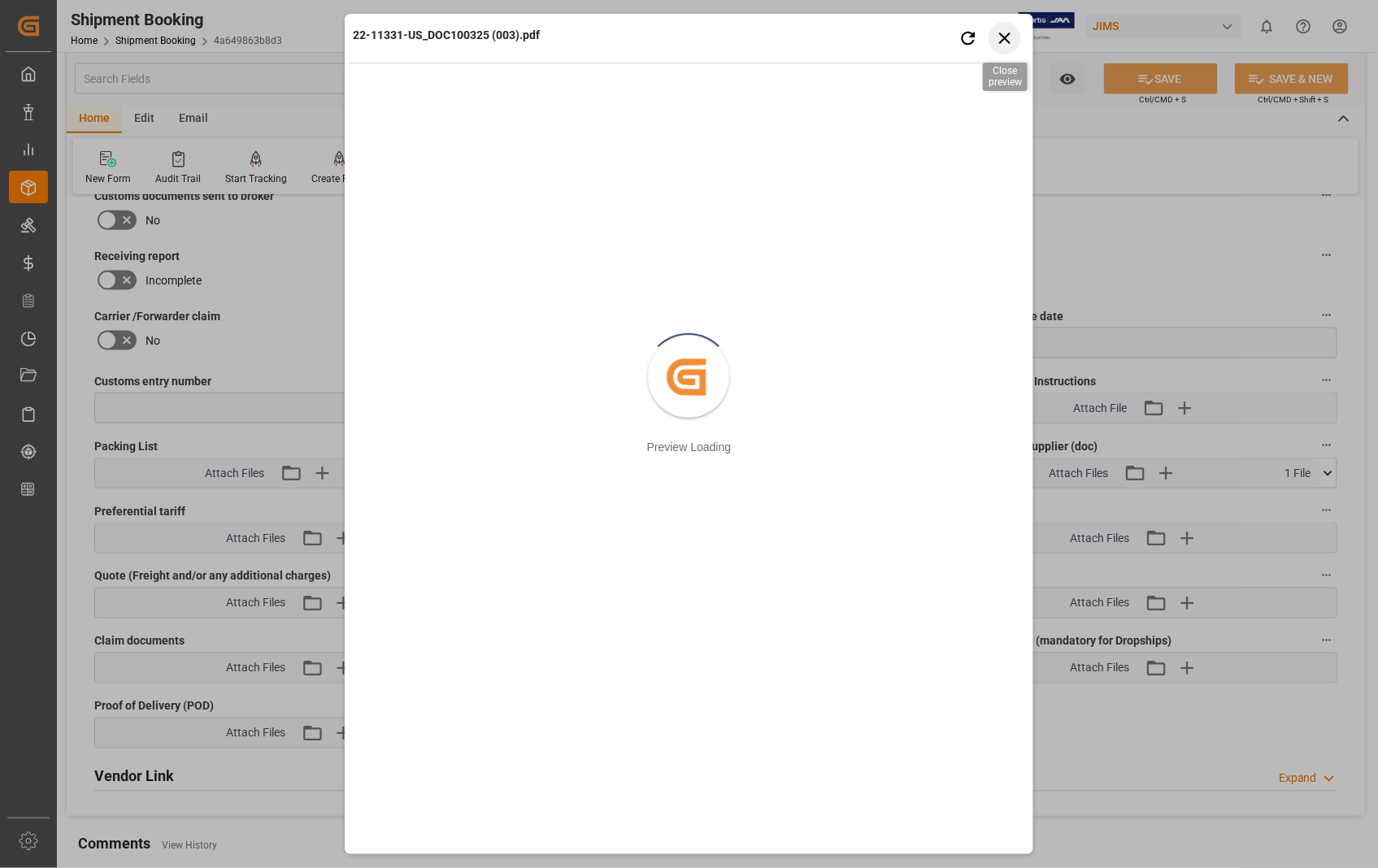
click at [1007, 35] on icon "button" at bounding box center [1005, 39] width 12 height 12
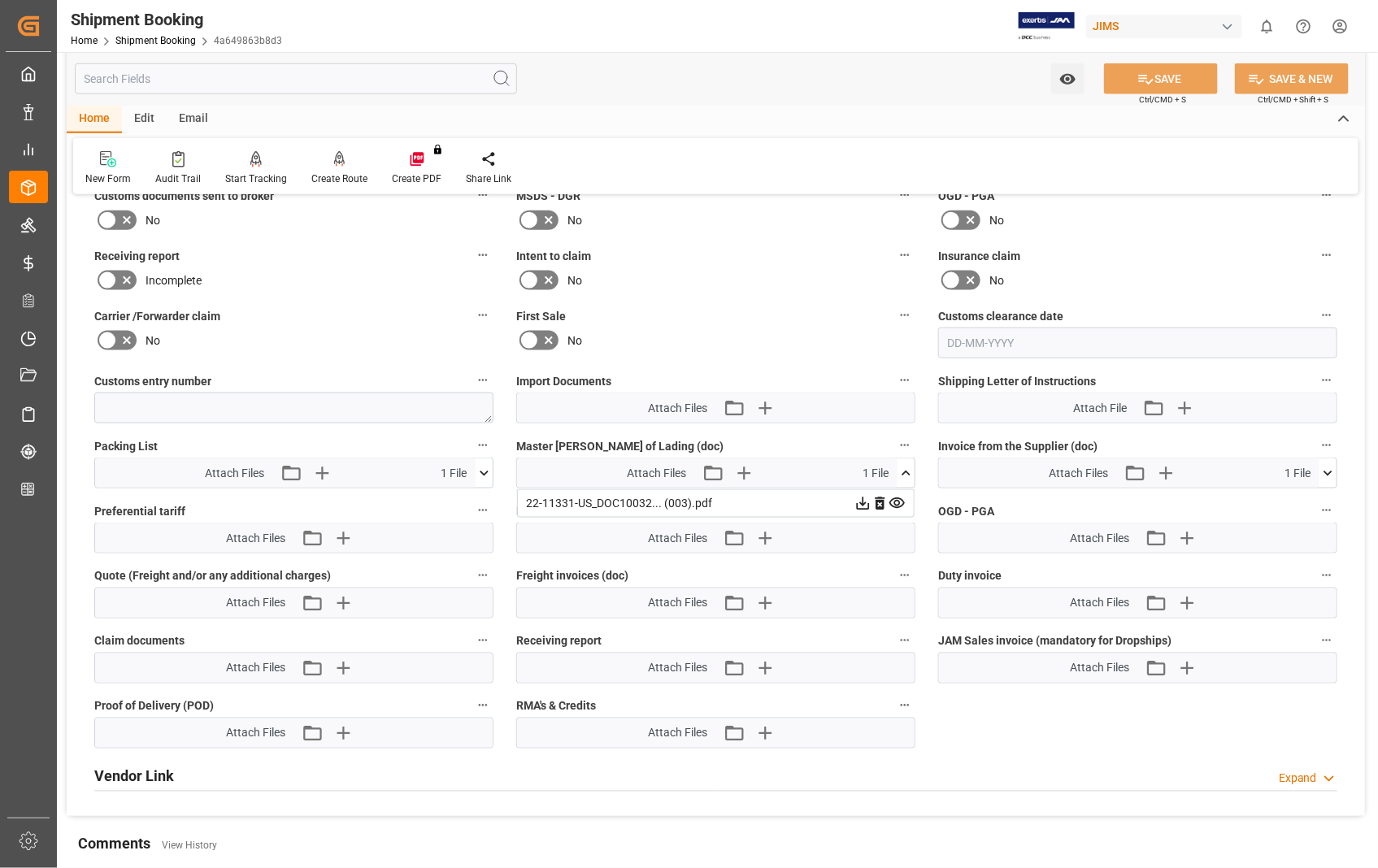
click at [485, 471] on icon at bounding box center [483, 473] width 17 height 17
click at [472, 498] on icon at bounding box center [475, 503] width 16 height 11
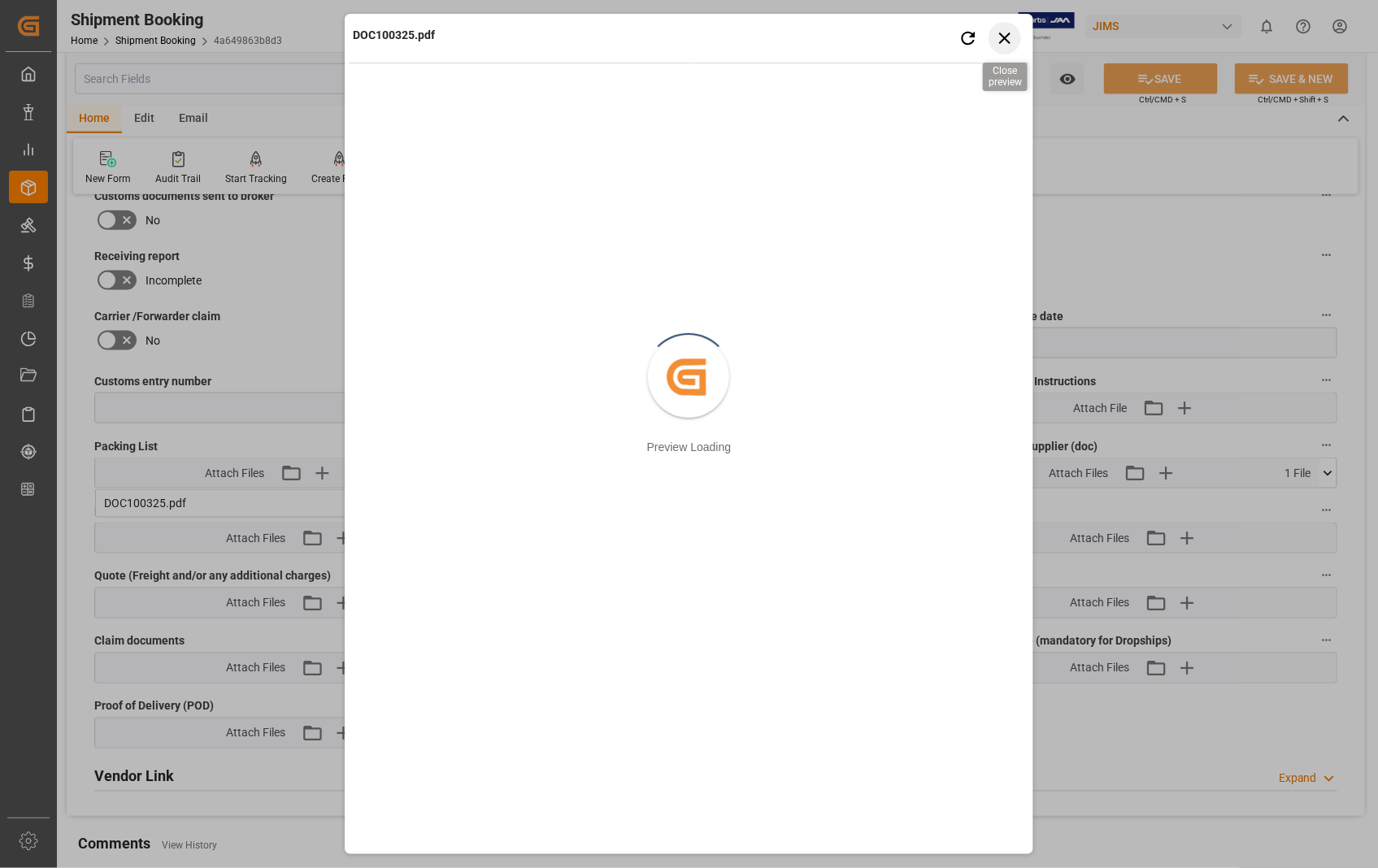
click at [1013, 43] on icon "button" at bounding box center [1005, 38] width 21 height 21
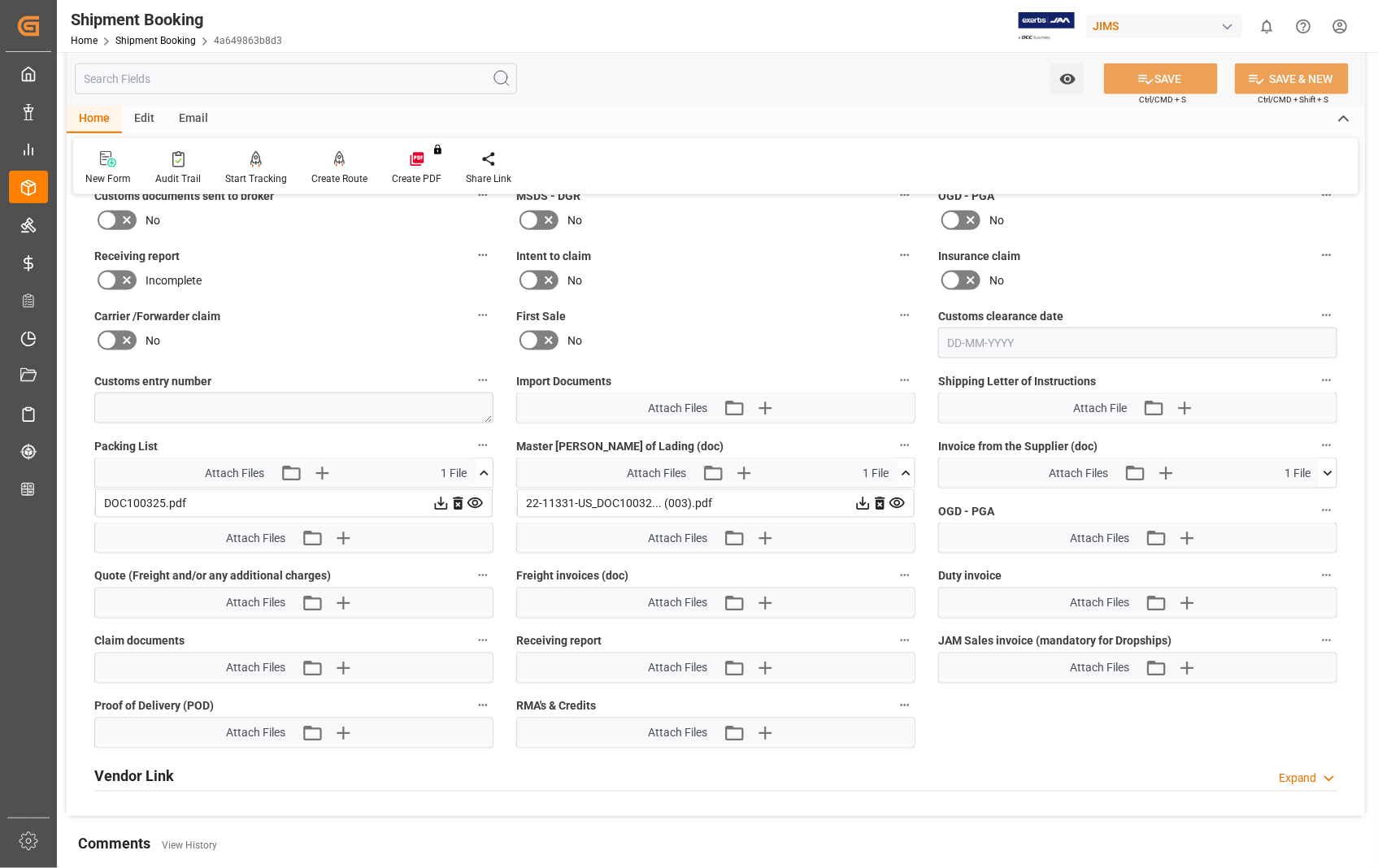
click at [456, 498] on icon at bounding box center [457, 504] width 10 height 13
click at [876, 496] on icon at bounding box center [879, 503] width 17 height 17
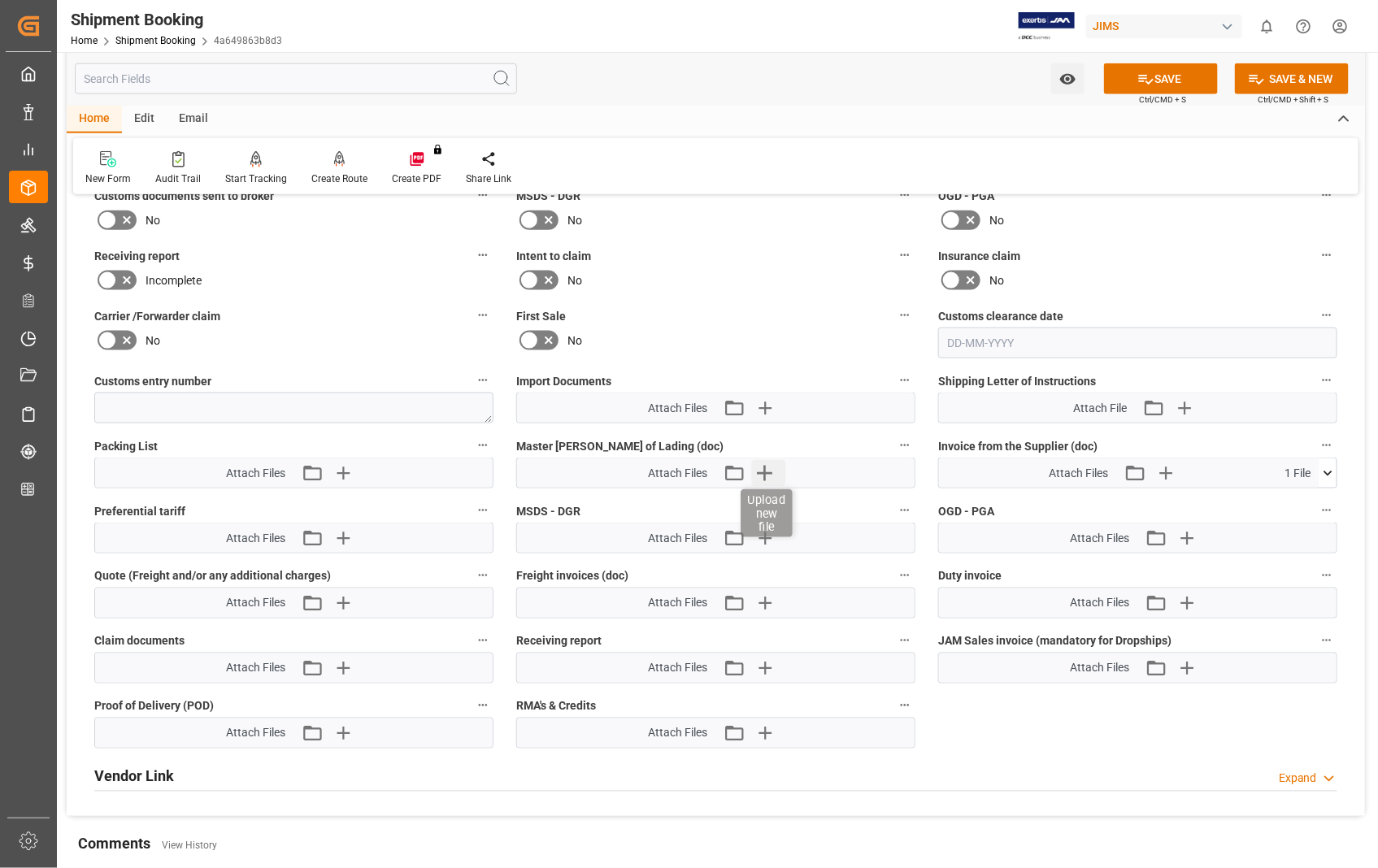
click at [763, 470] on icon "button" at bounding box center [765, 473] width 26 height 26
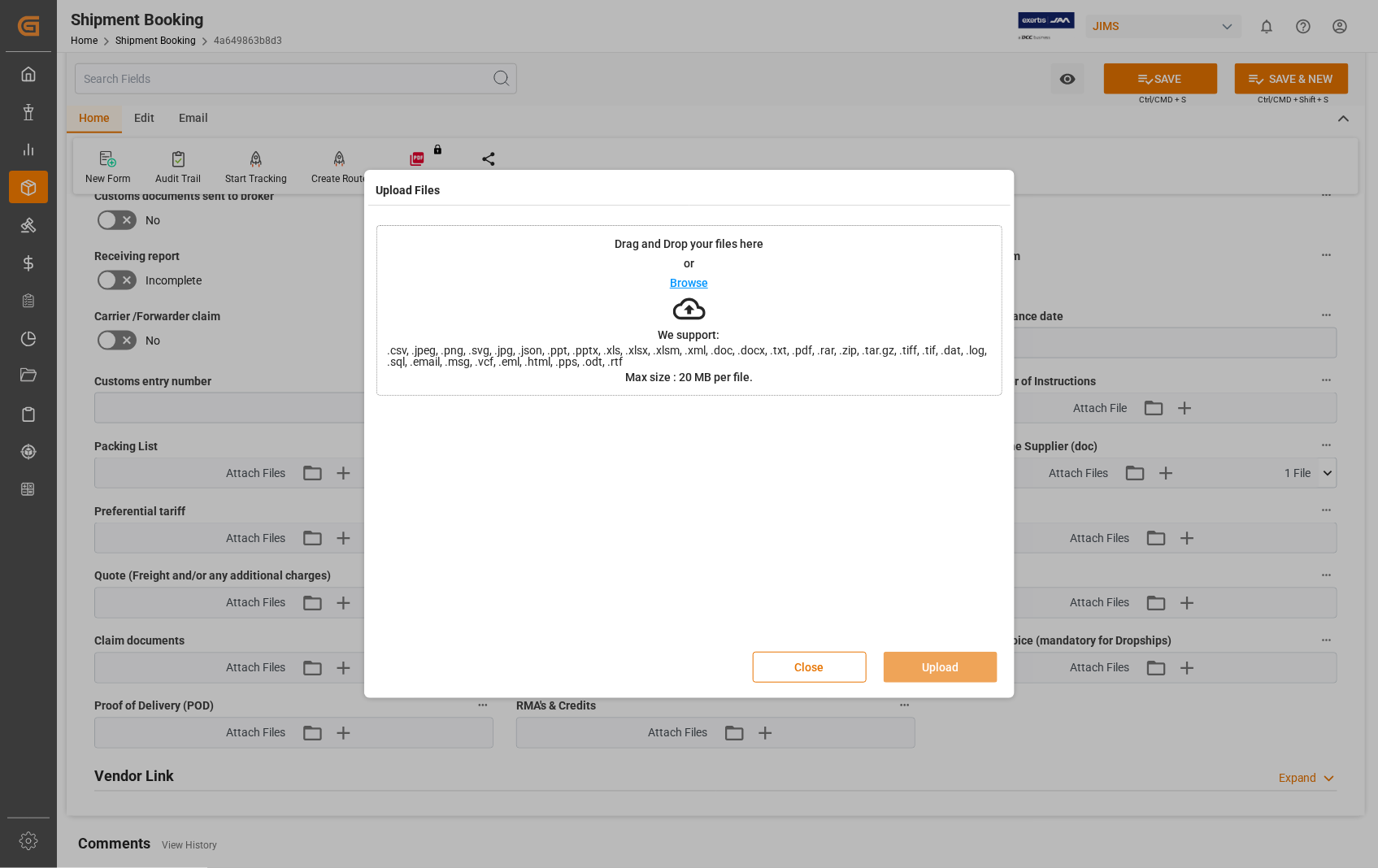
click at [697, 280] on p "Browse" at bounding box center [689, 283] width 39 height 12
click at [959, 659] on button "Upload" at bounding box center [939, 667] width 114 height 31
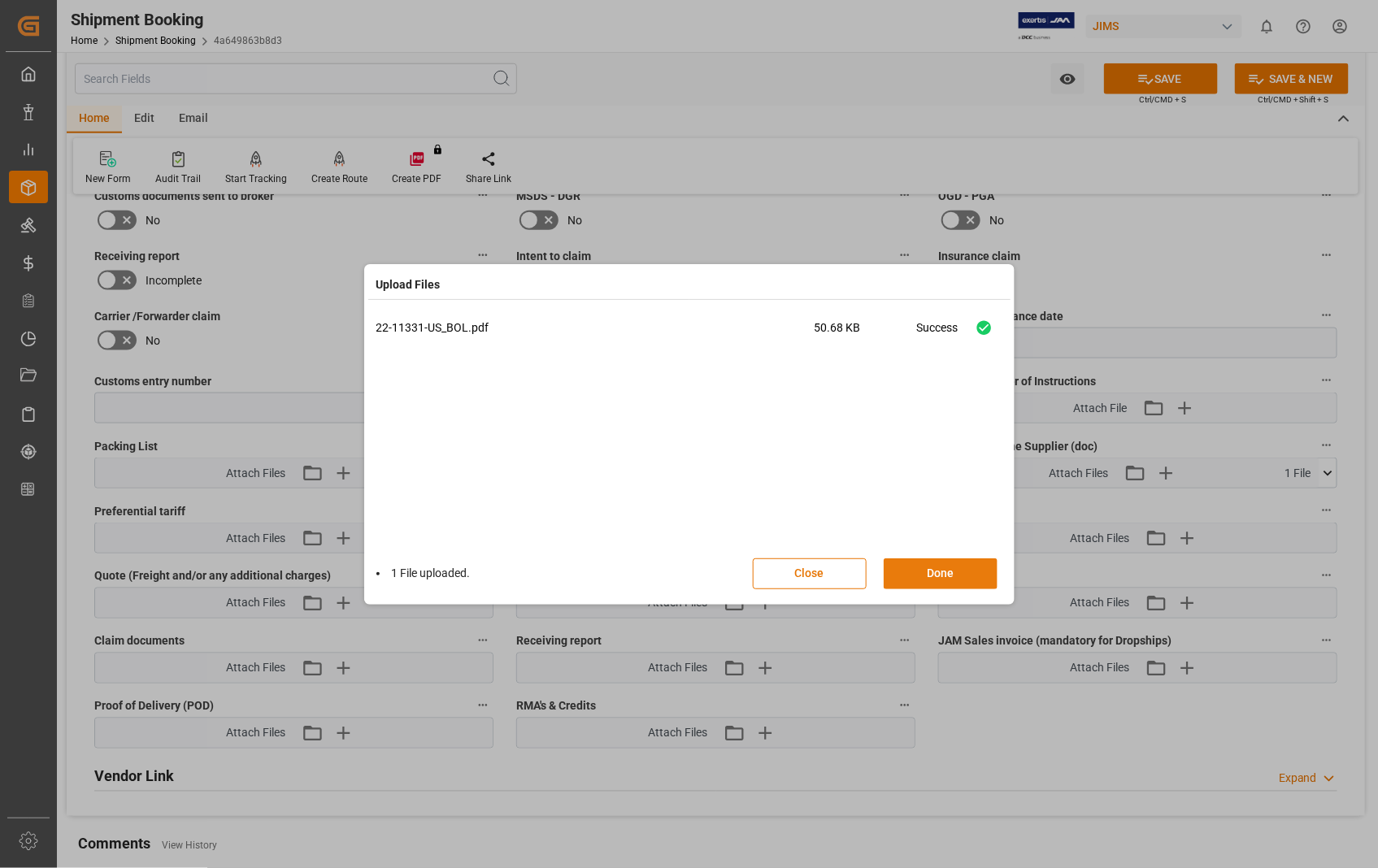
click at [936, 567] on button "Done" at bounding box center [939, 573] width 114 height 31
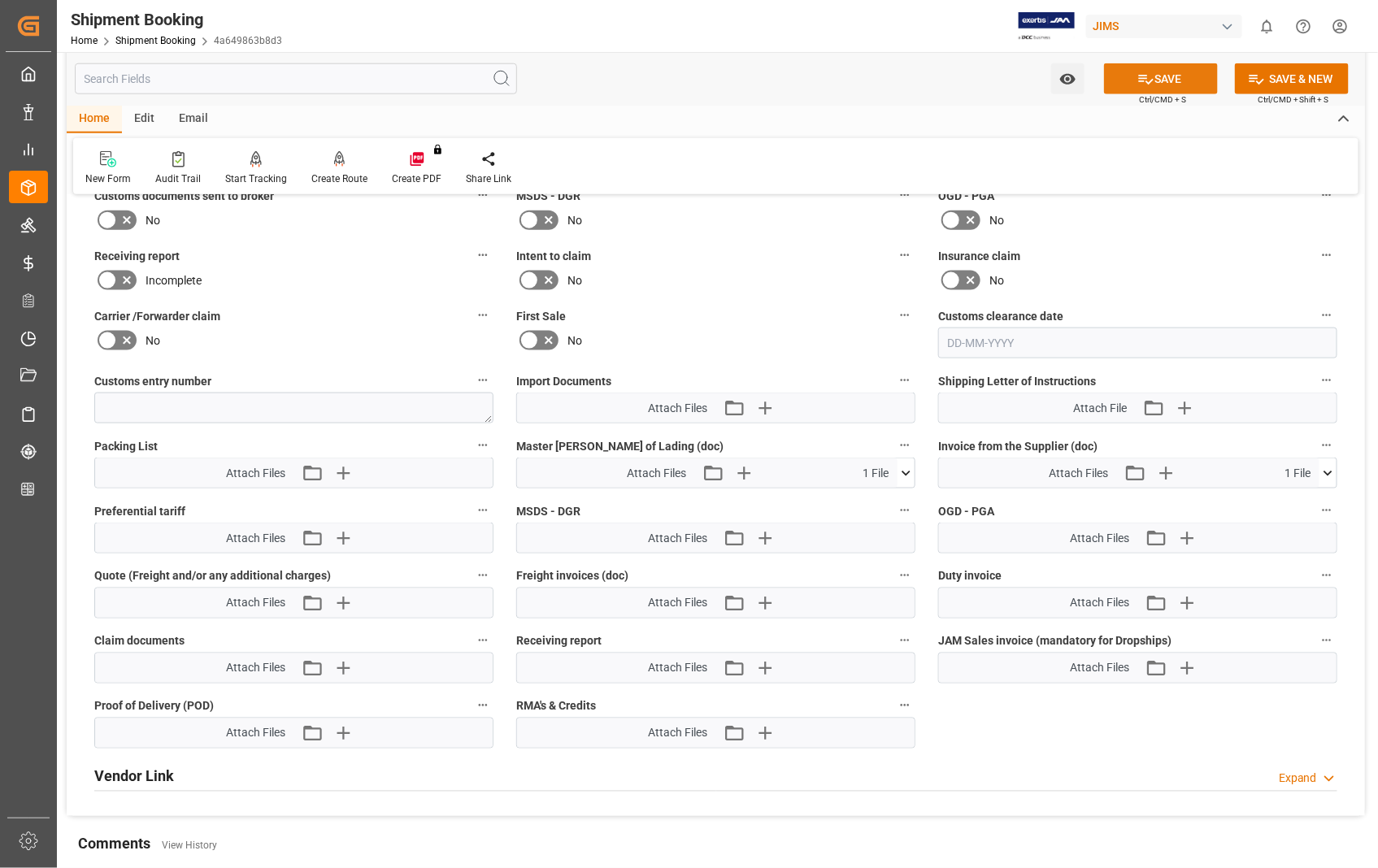
click at [1168, 83] on button "SAVE" at bounding box center [1160, 78] width 114 height 31
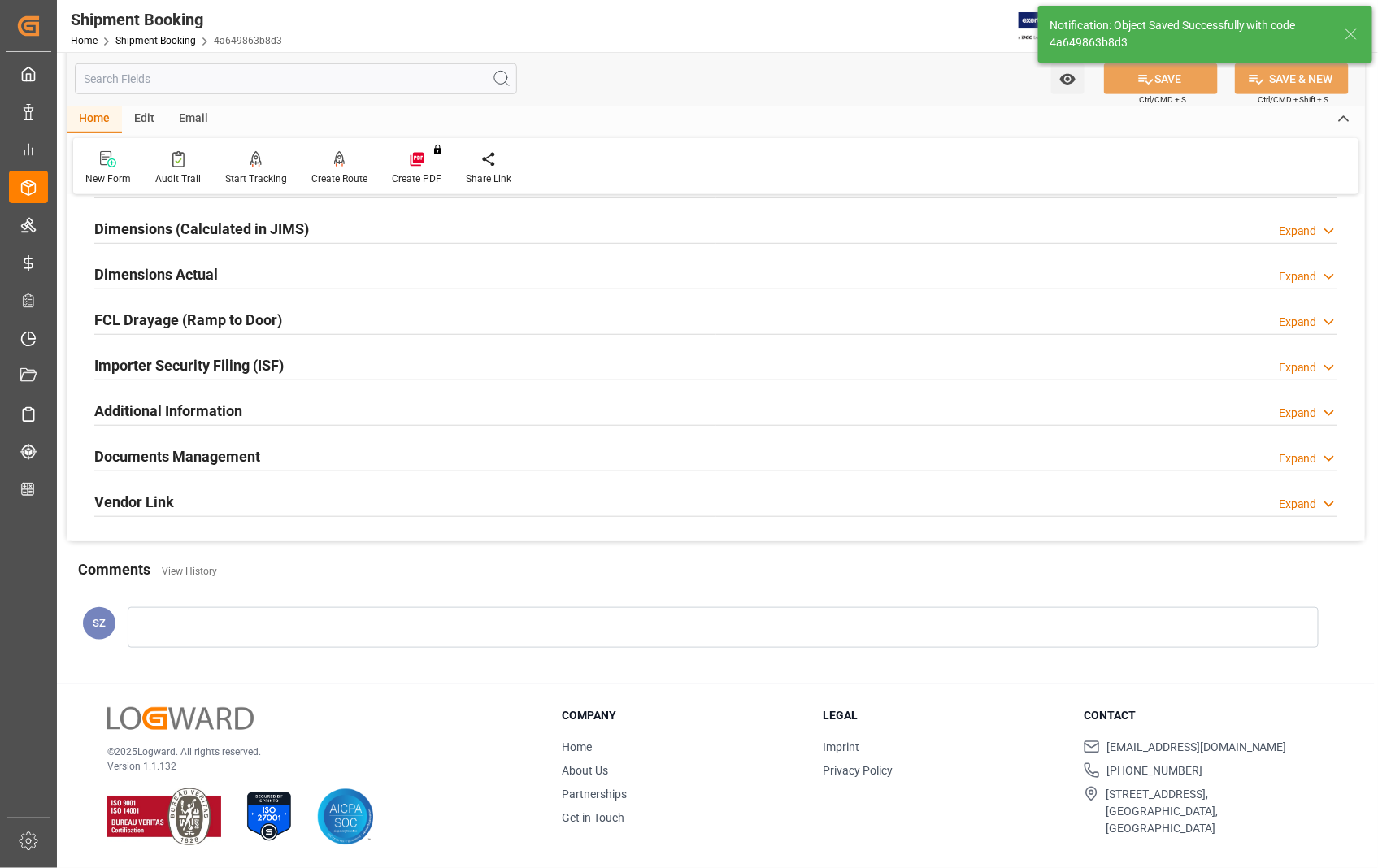
scroll to position [353, 0]
click at [241, 460] on h2 "Documents Management" at bounding box center [177, 456] width 166 height 22
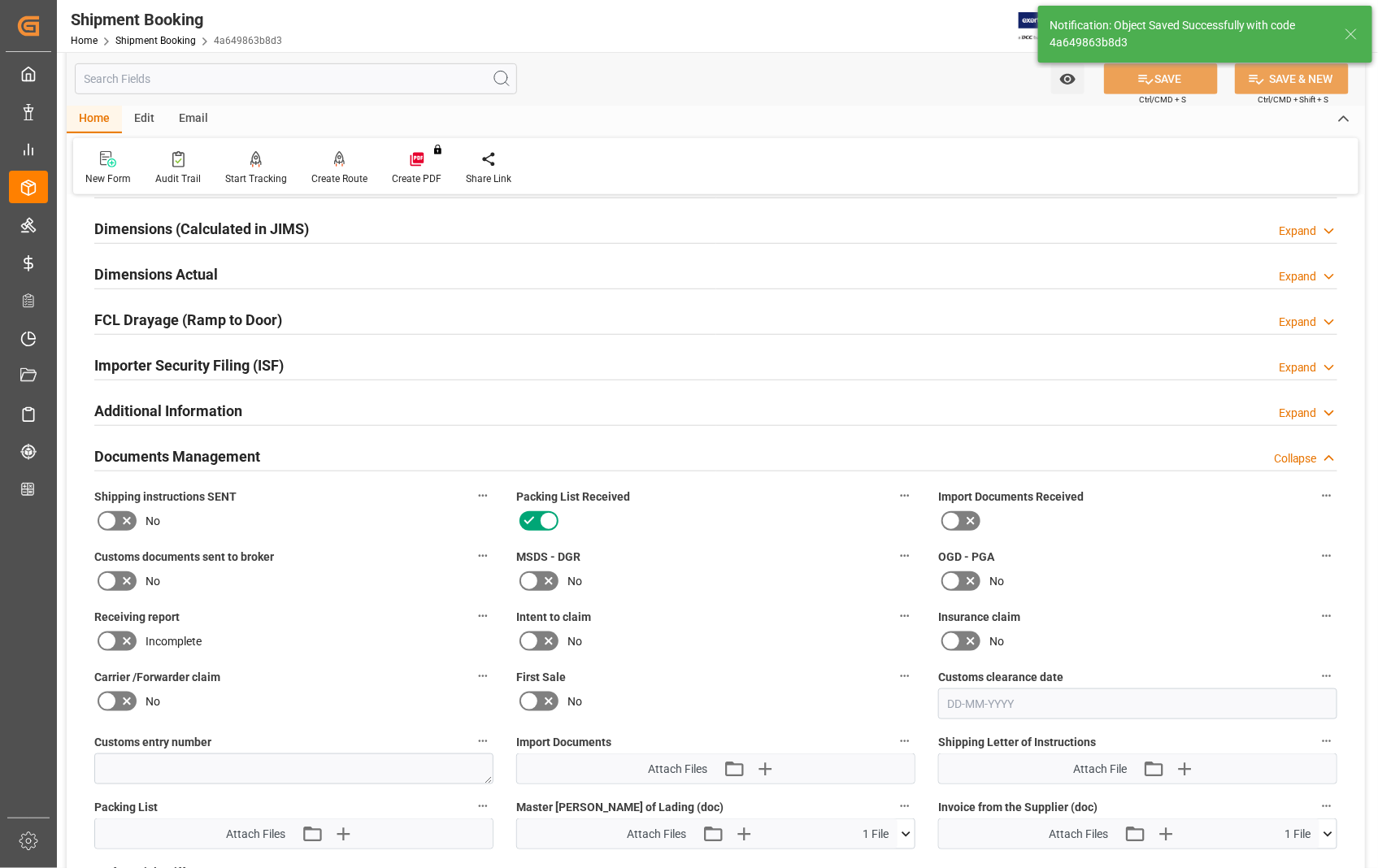
scroll to position [713, 0]
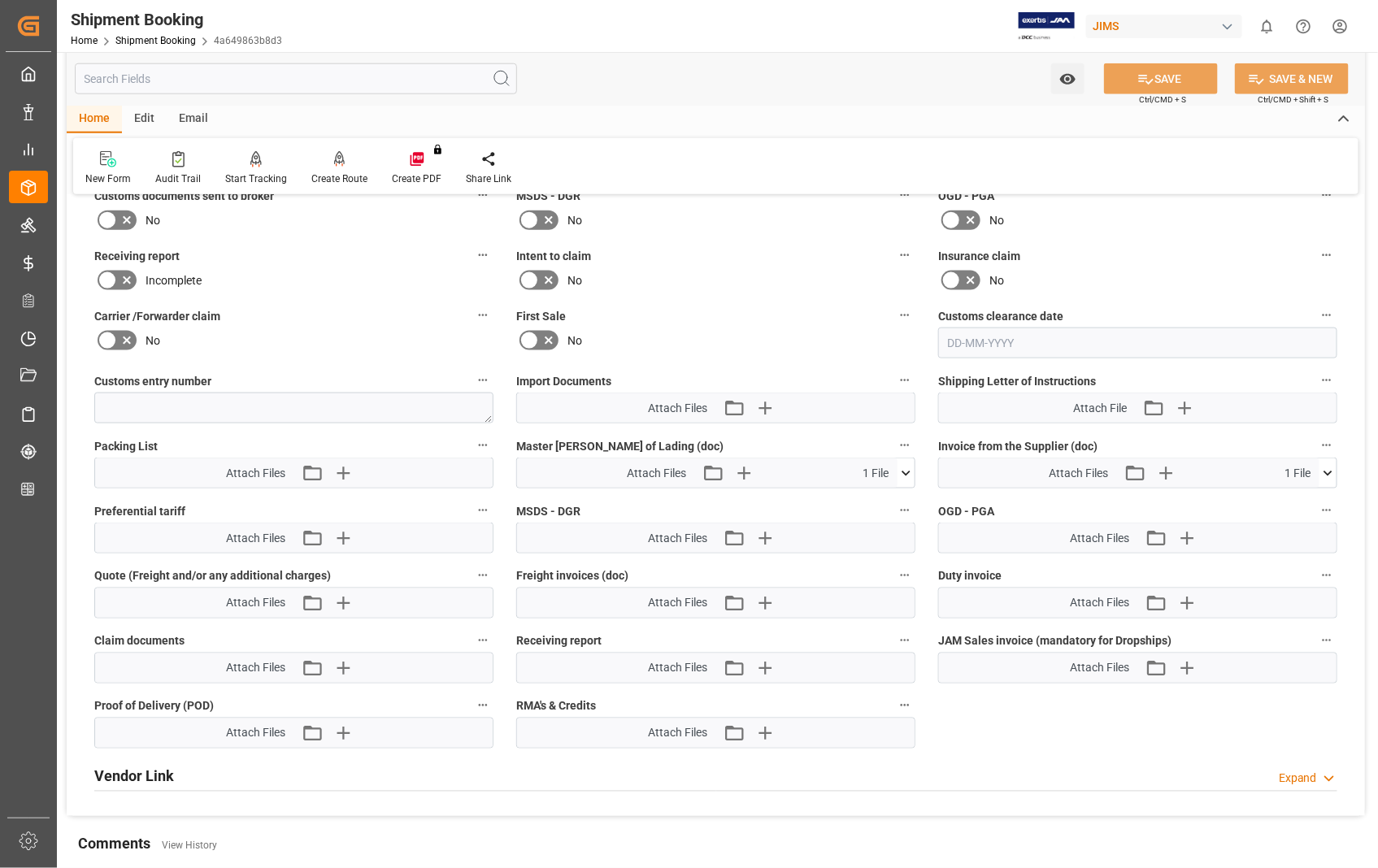
click at [908, 473] on icon at bounding box center [905, 473] width 17 height 17
click at [890, 502] on icon at bounding box center [896, 503] width 17 height 17
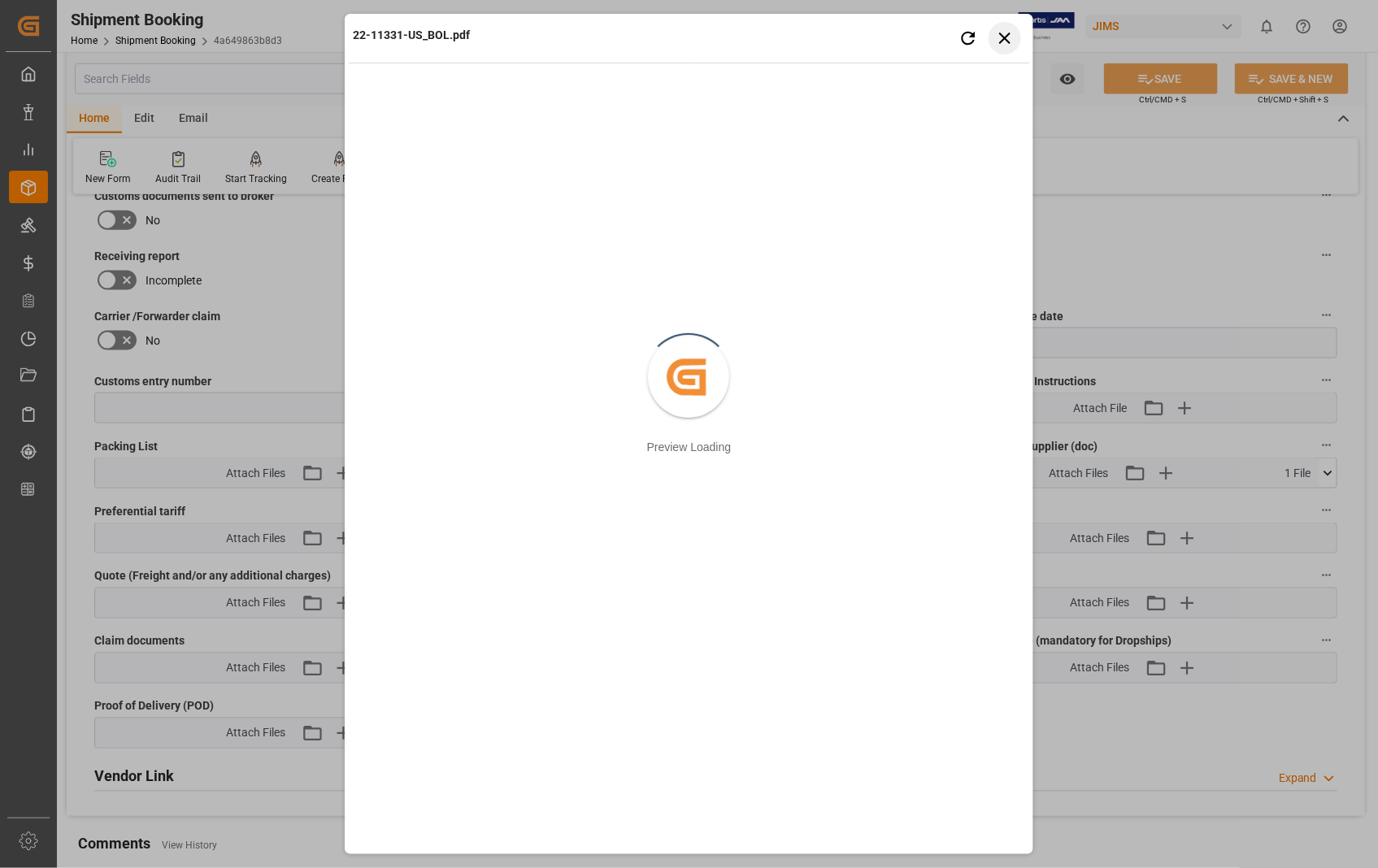
click at [1017, 29] on button "Close preview" at bounding box center [1005, 38] width 33 height 33
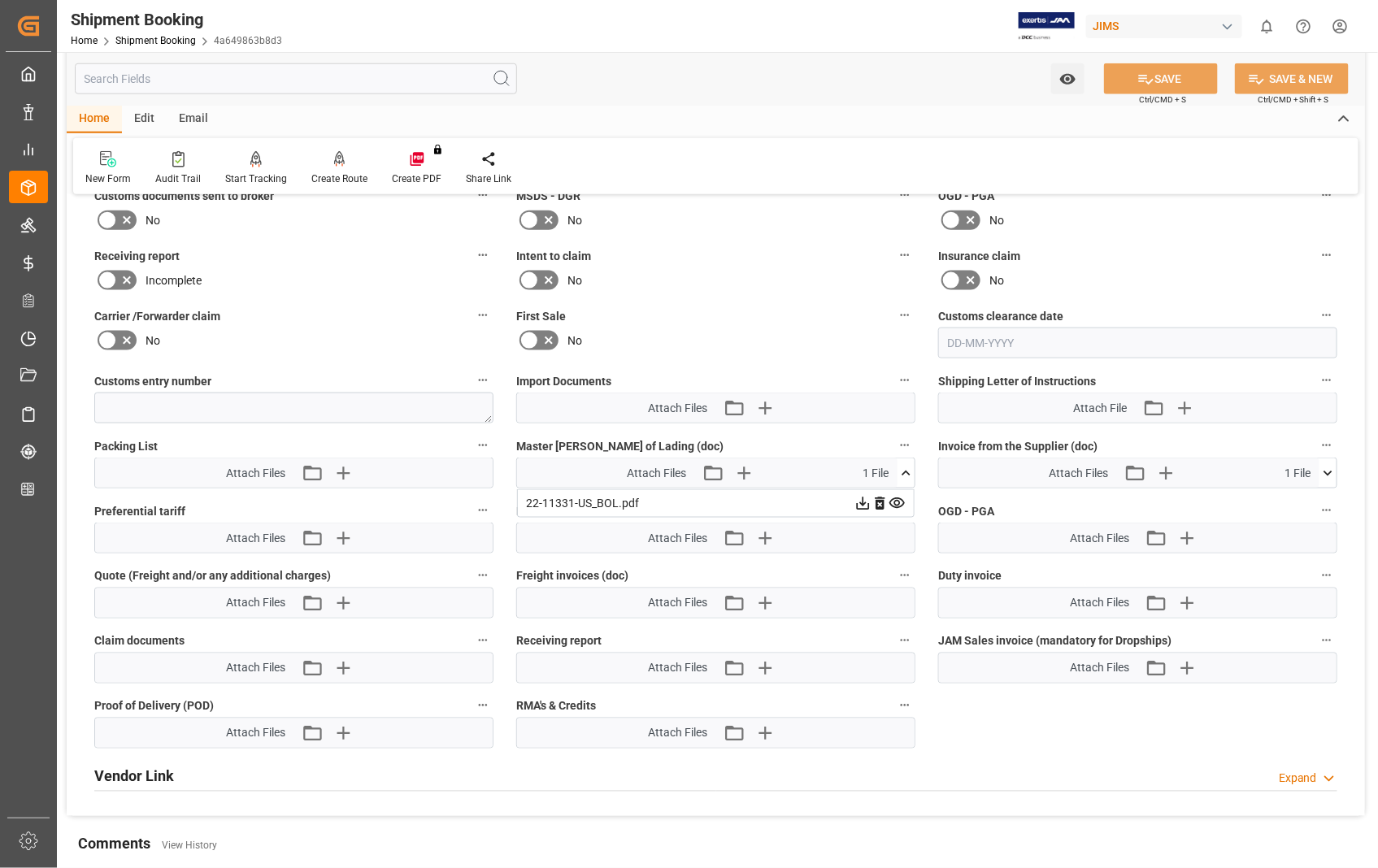
click at [1332, 470] on icon at bounding box center [1327, 473] width 17 height 17
click at [1319, 495] on icon at bounding box center [1318, 503] width 17 height 17
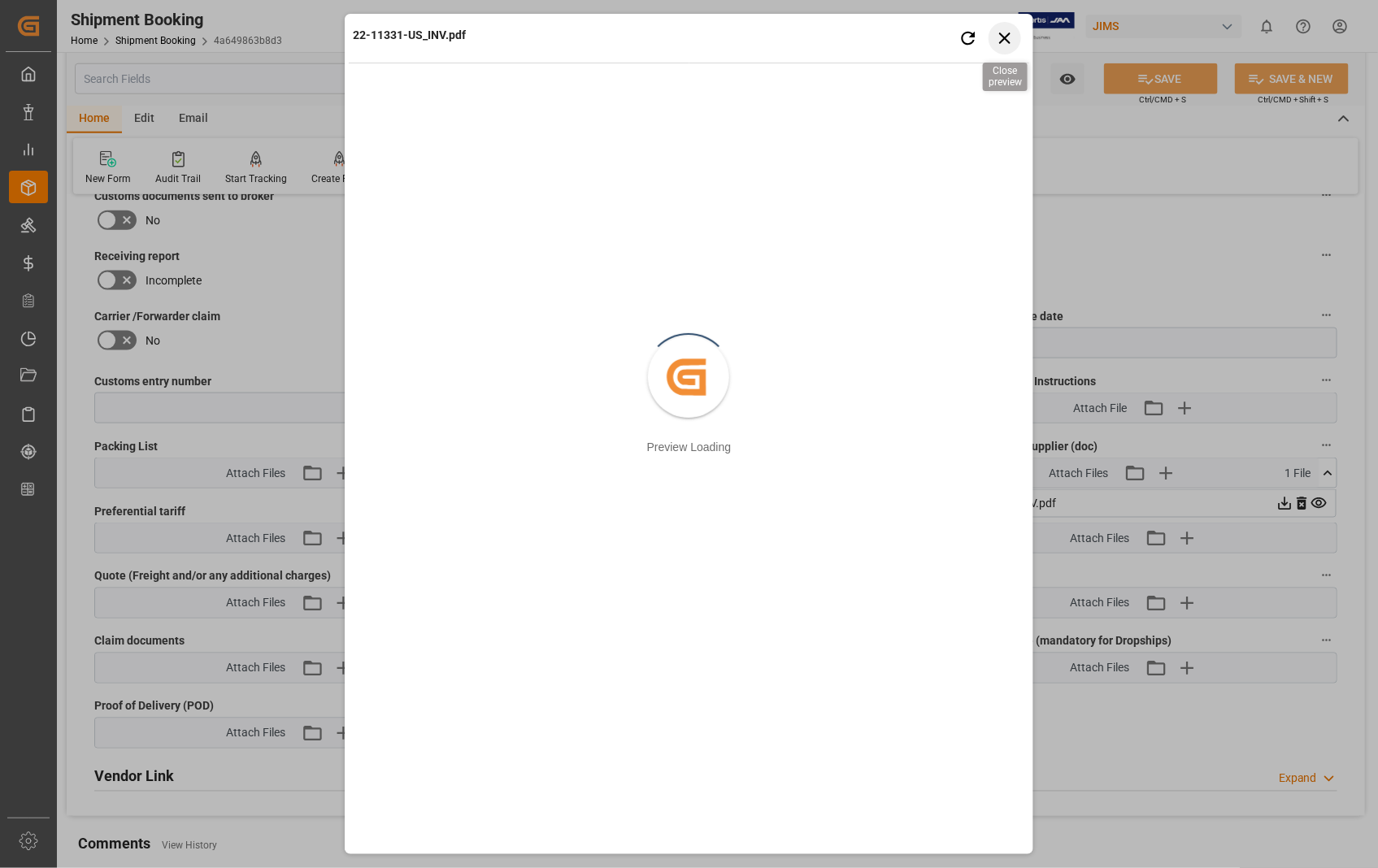
click at [1009, 35] on icon "button" at bounding box center [1005, 39] width 12 height 12
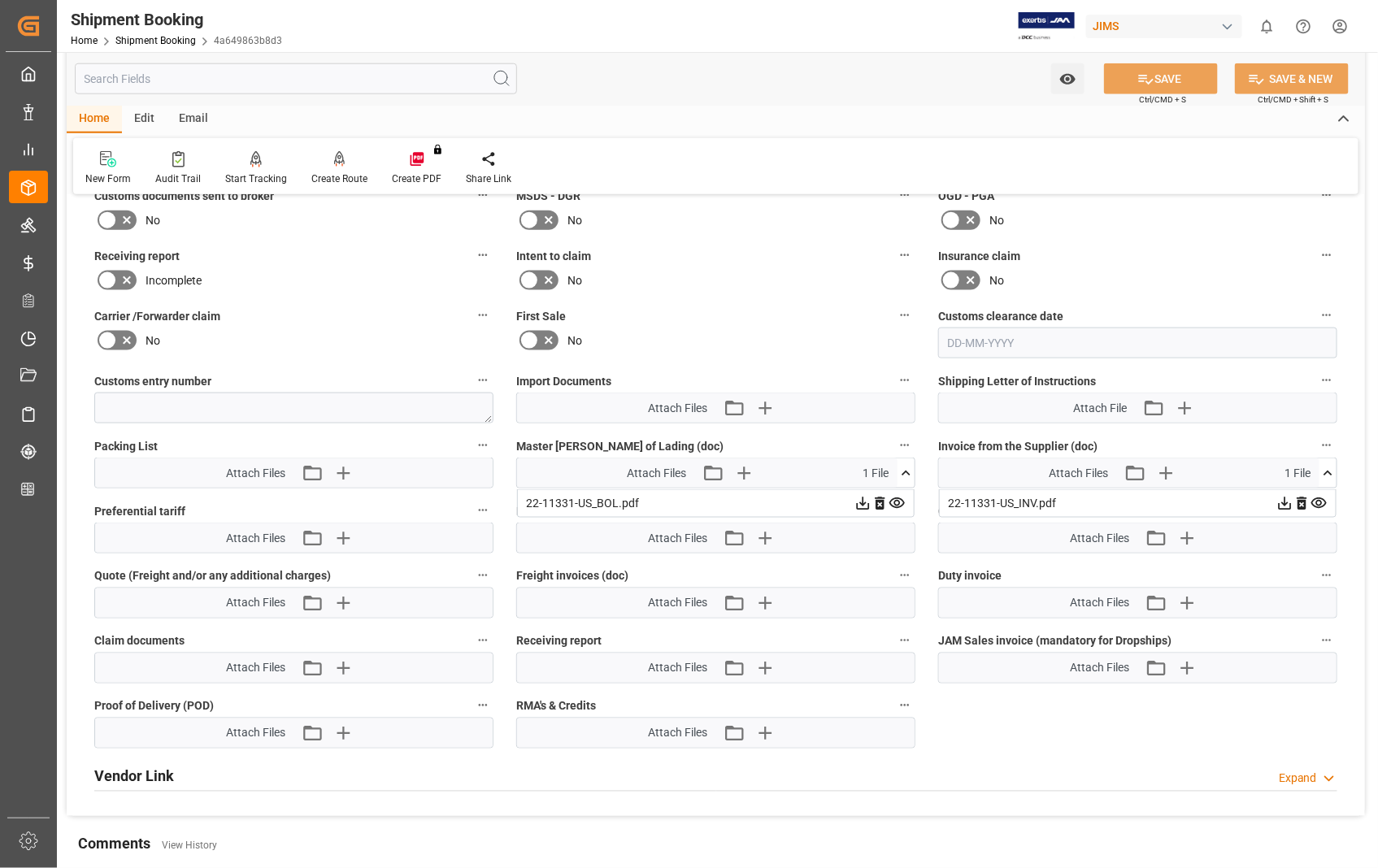
click at [1330, 465] on icon at bounding box center [1327, 473] width 17 height 17
click at [901, 468] on icon at bounding box center [905, 473] width 17 height 17
click at [348, 467] on icon "button" at bounding box center [344, 473] width 16 height 16
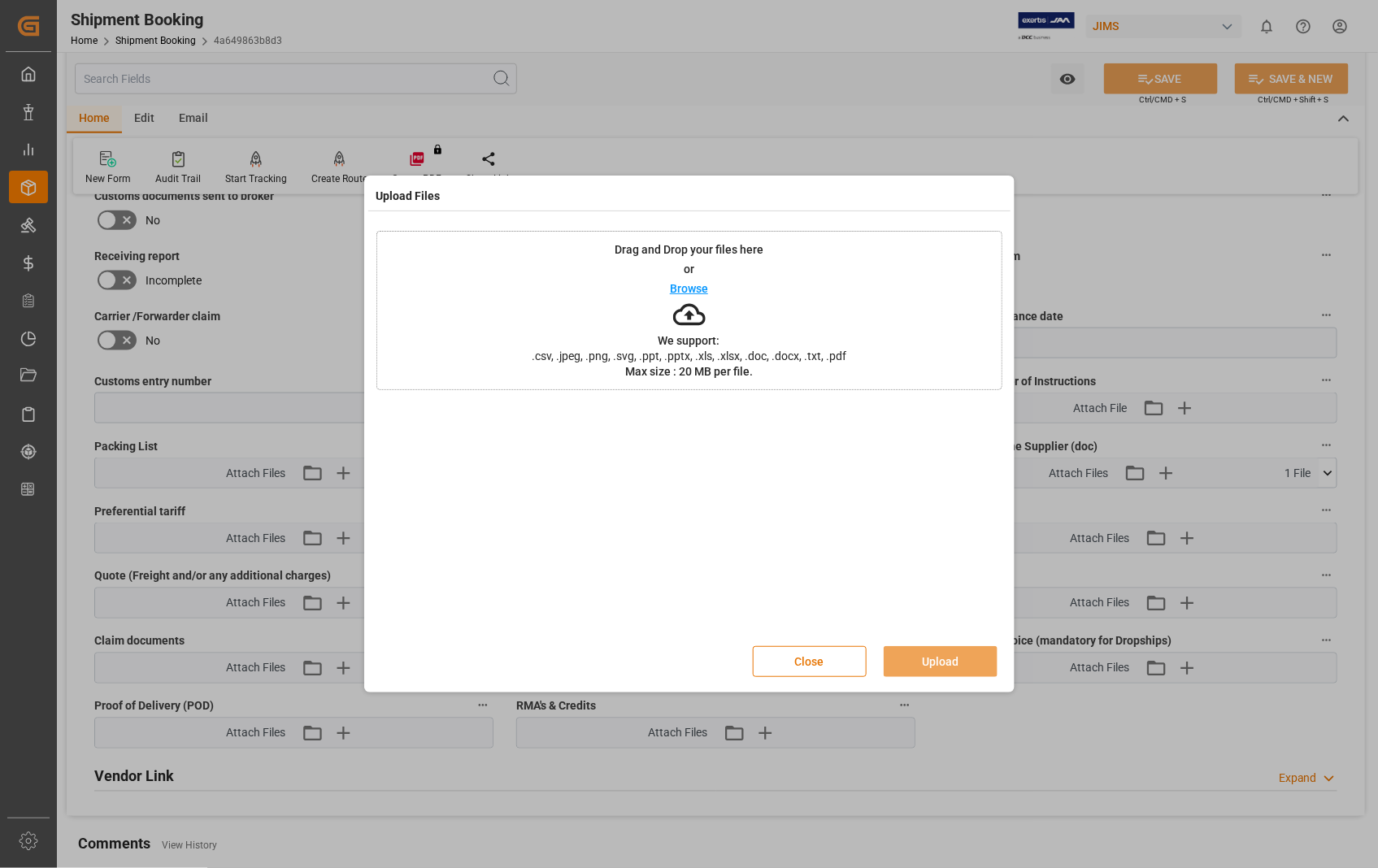
click at [689, 293] on p "Browse" at bounding box center [689, 288] width 39 height 12
click at [941, 659] on button "Upload" at bounding box center [939, 661] width 114 height 31
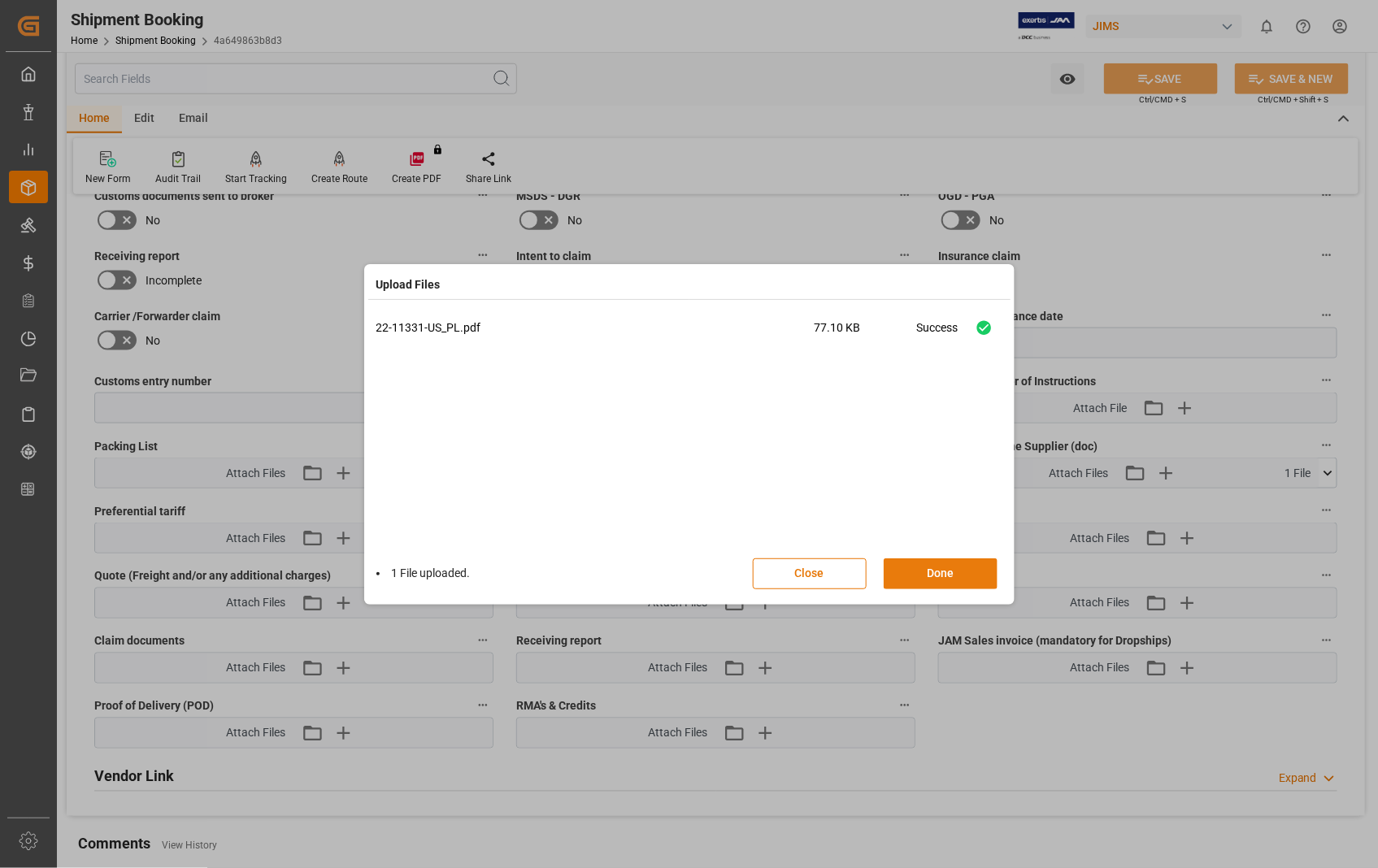
click at [943, 582] on button "Done" at bounding box center [939, 573] width 114 height 31
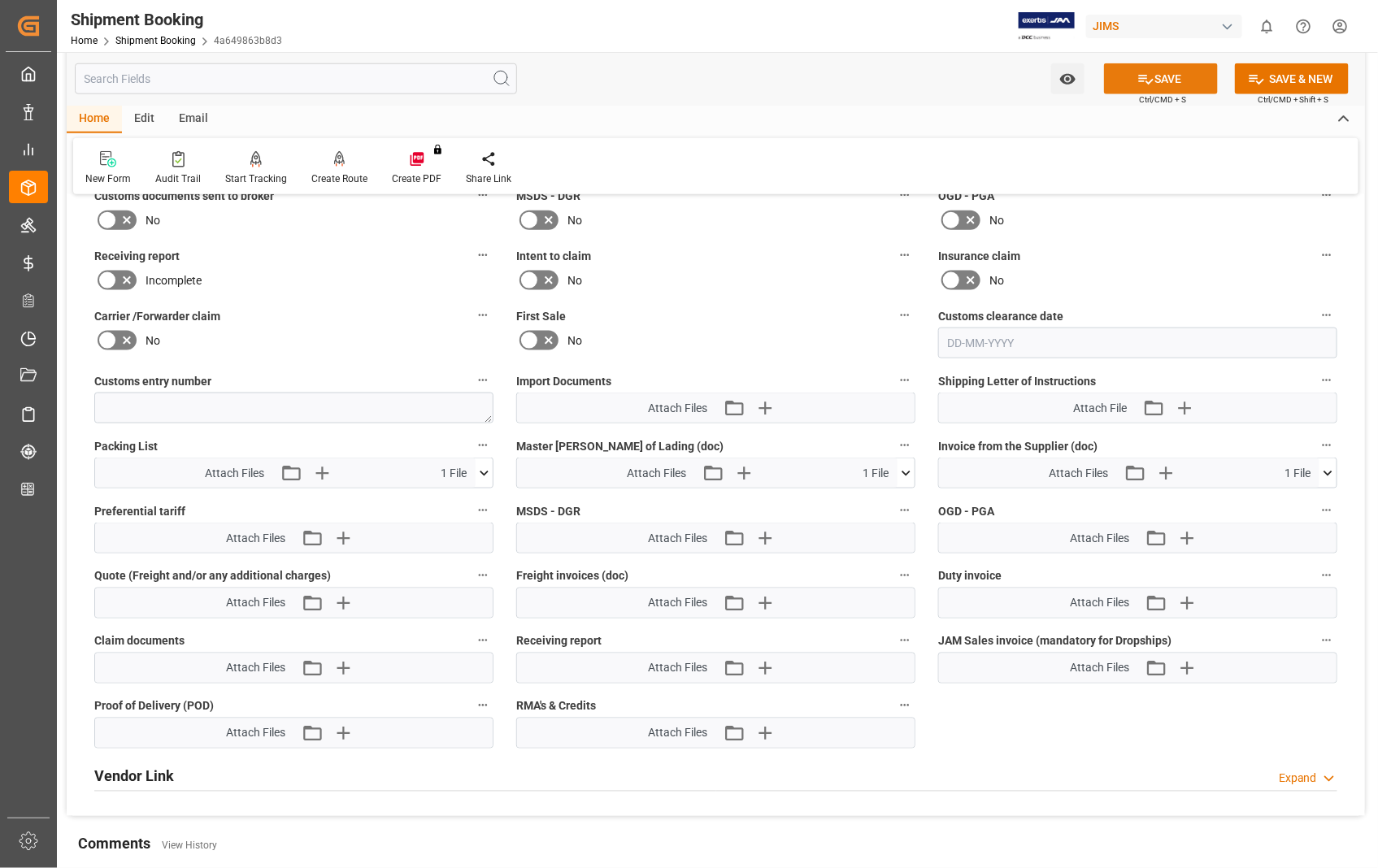
click at [1178, 79] on button "SAVE" at bounding box center [1160, 78] width 114 height 31
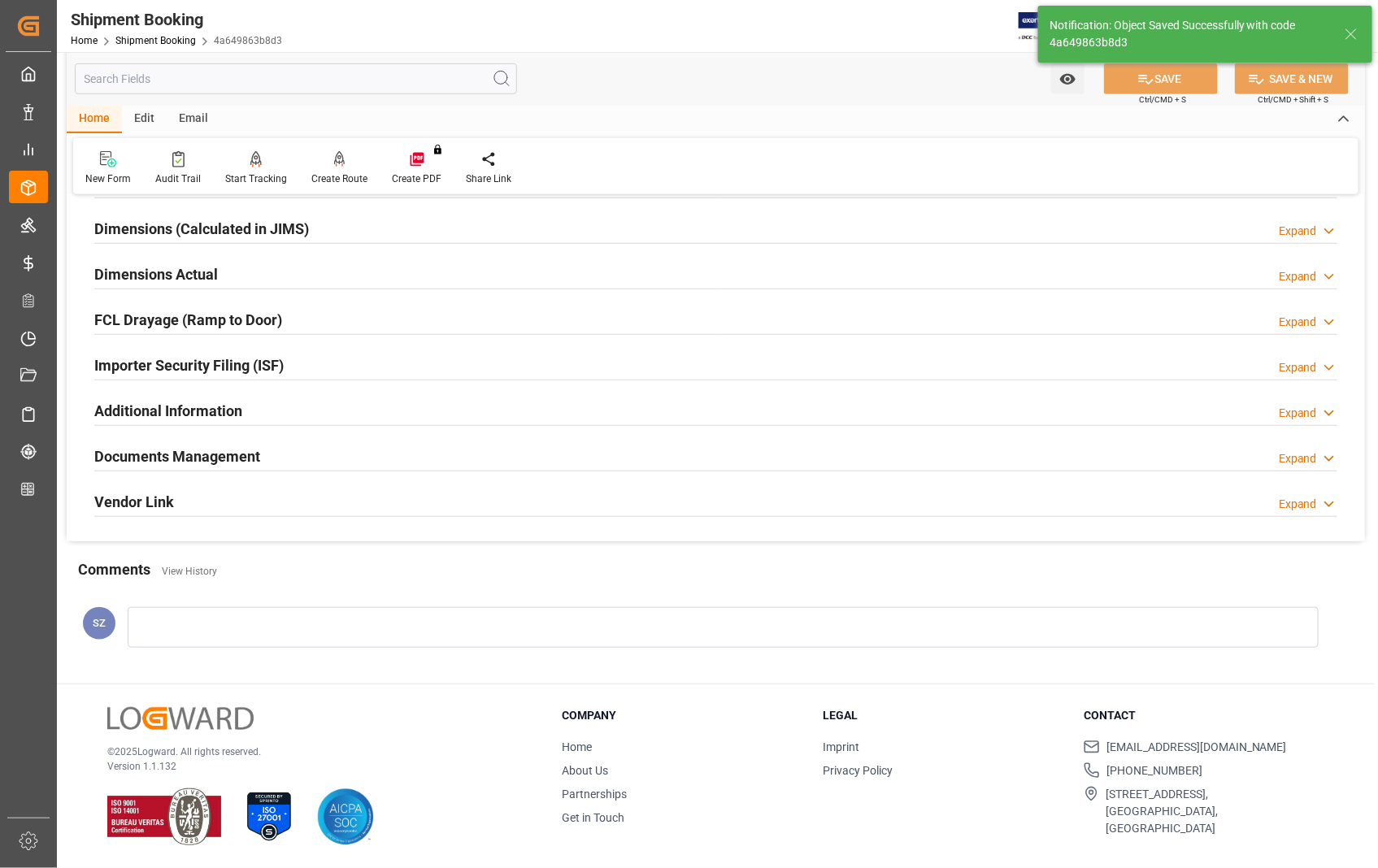
scroll to position [353, 0]
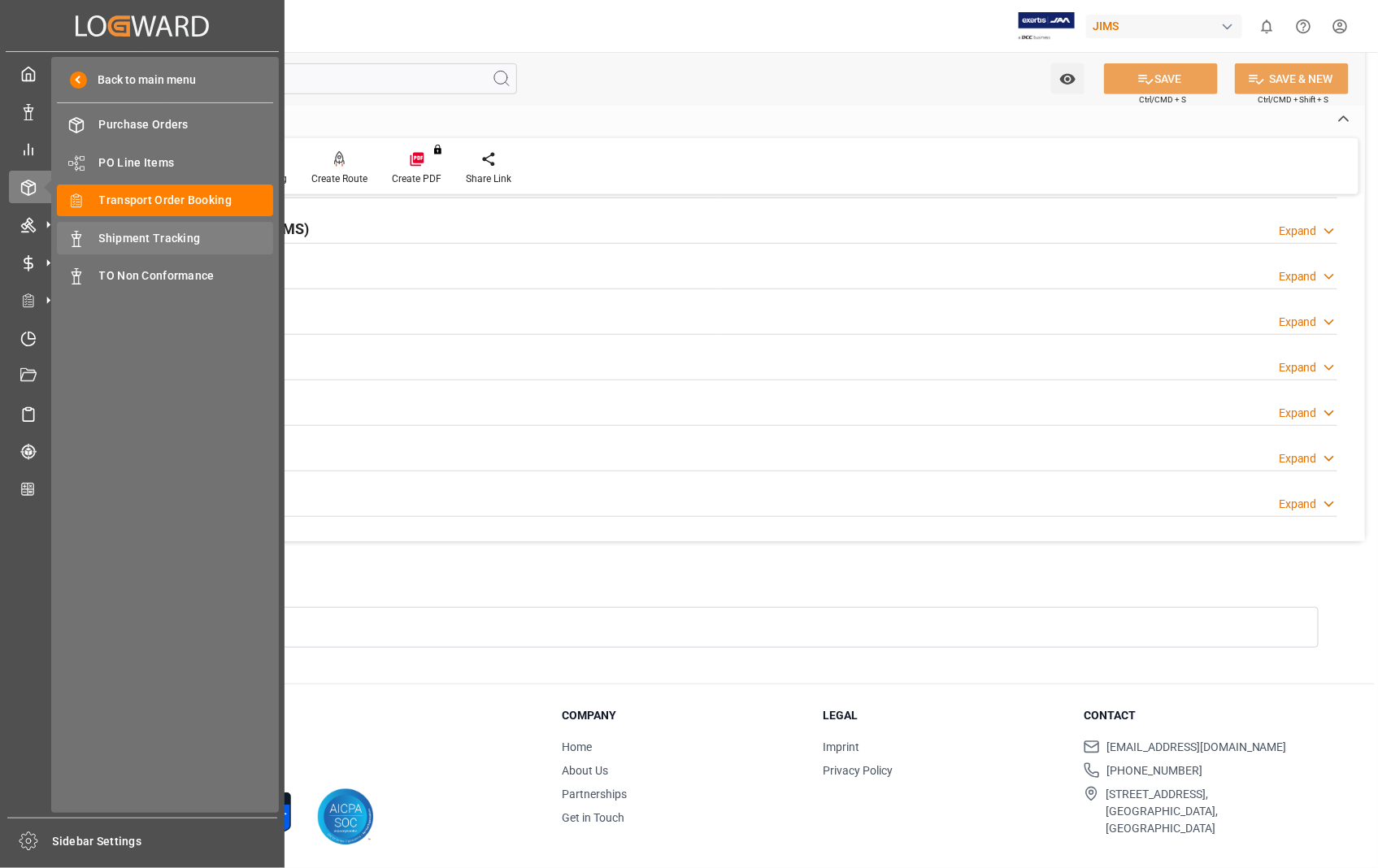
click at [167, 232] on span "Shipment Tracking" at bounding box center [186, 238] width 175 height 17
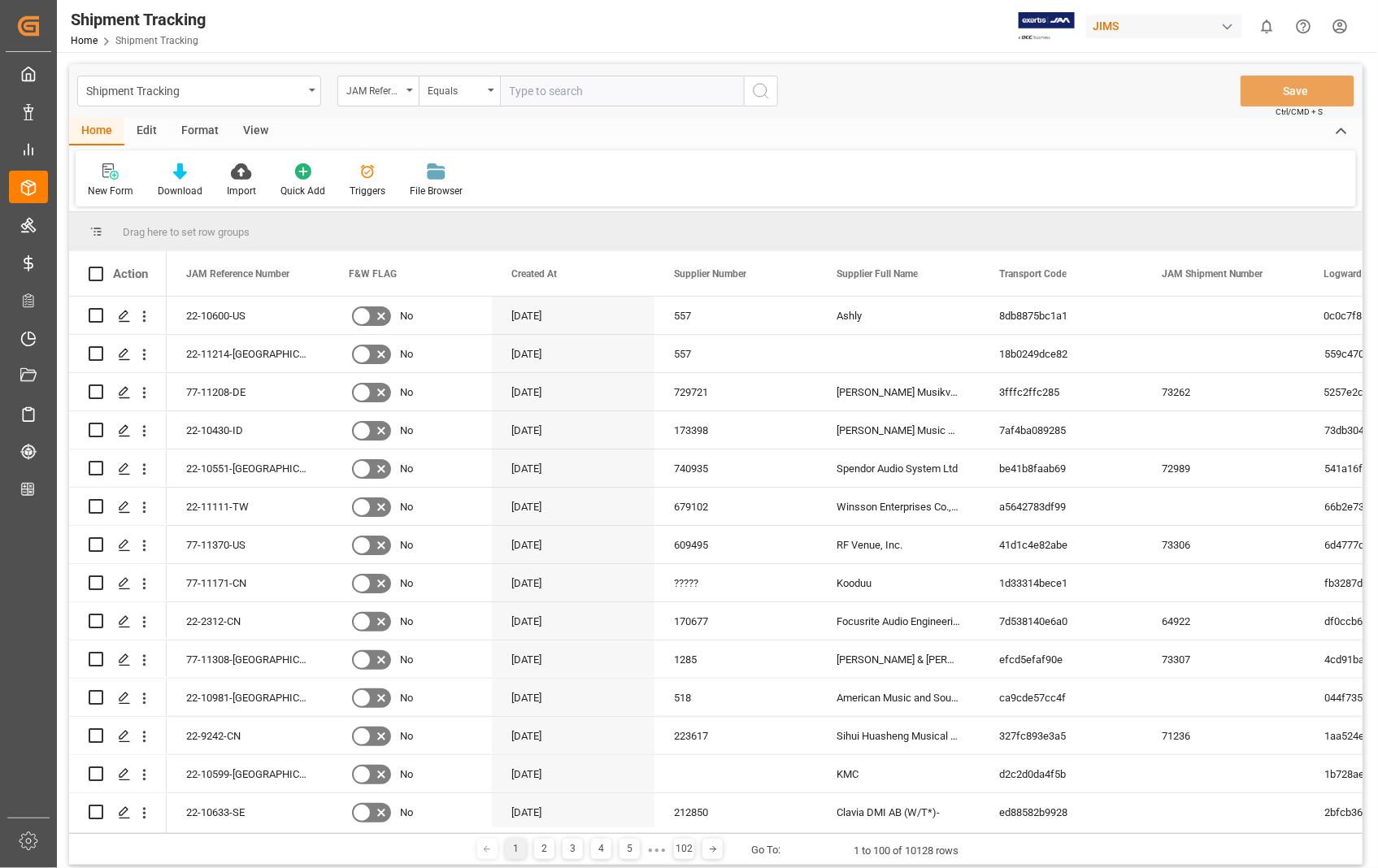
click at [567, 90] on input "text" at bounding box center [621, 91] width 244 height 31
type input "22-11331-[GEOGRAPHIC_DATA]"
click at [764, 90] on icon "search button" at bounding box center [761, 91] width 20 height 20
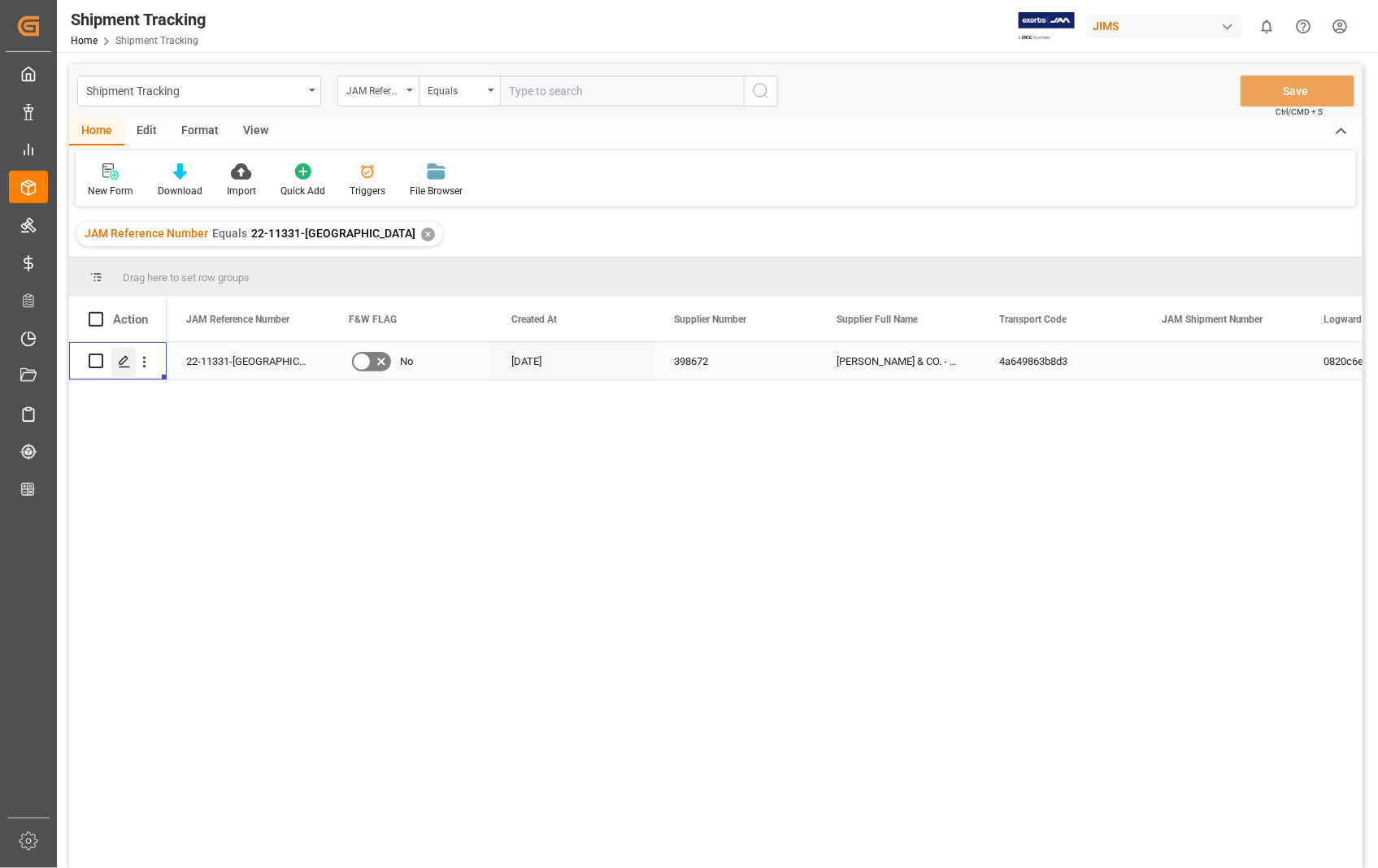
click at [122, 359] on icon "Press SPACE to select this row." at bounding box center [123, 361] width 13 height 13
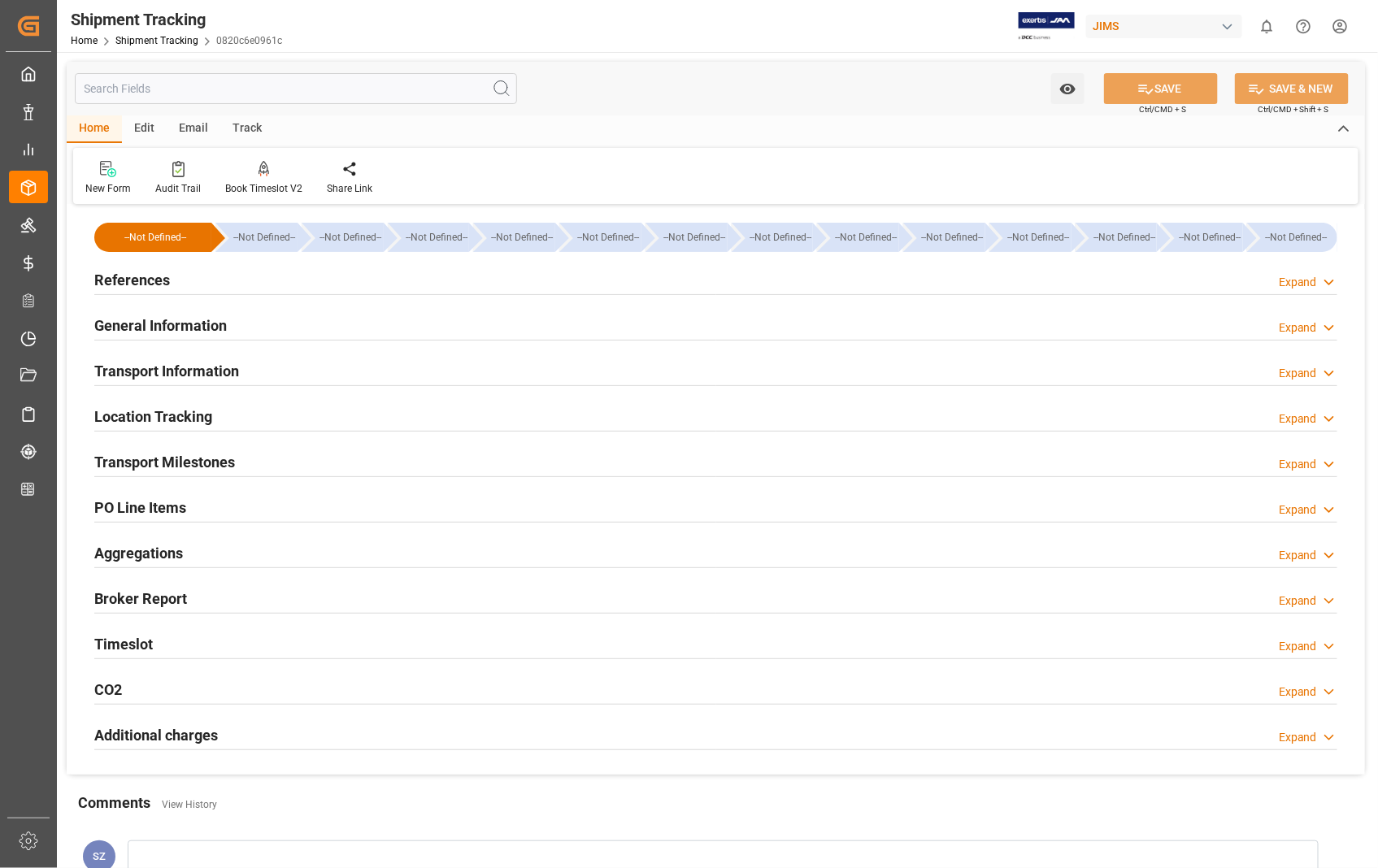
click at [179, 368] on h2 "Transport Information" at bounding box center [166, 370] width 144 height 22
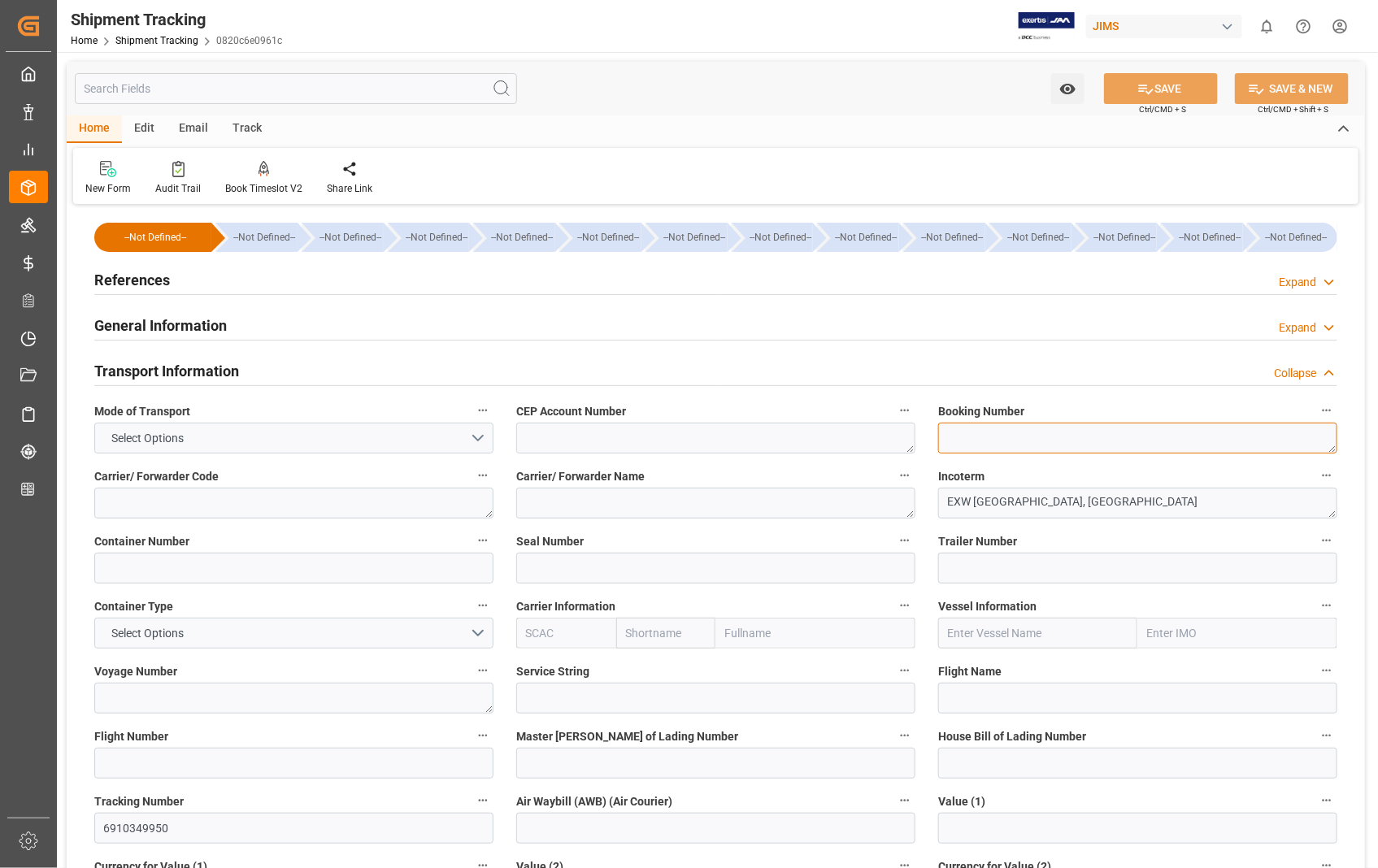
click at [982, 438] on textarea at bounding box center [1137, 437] width 399 height 31
paste textarea "6910349950"
type textarea "6910349950"
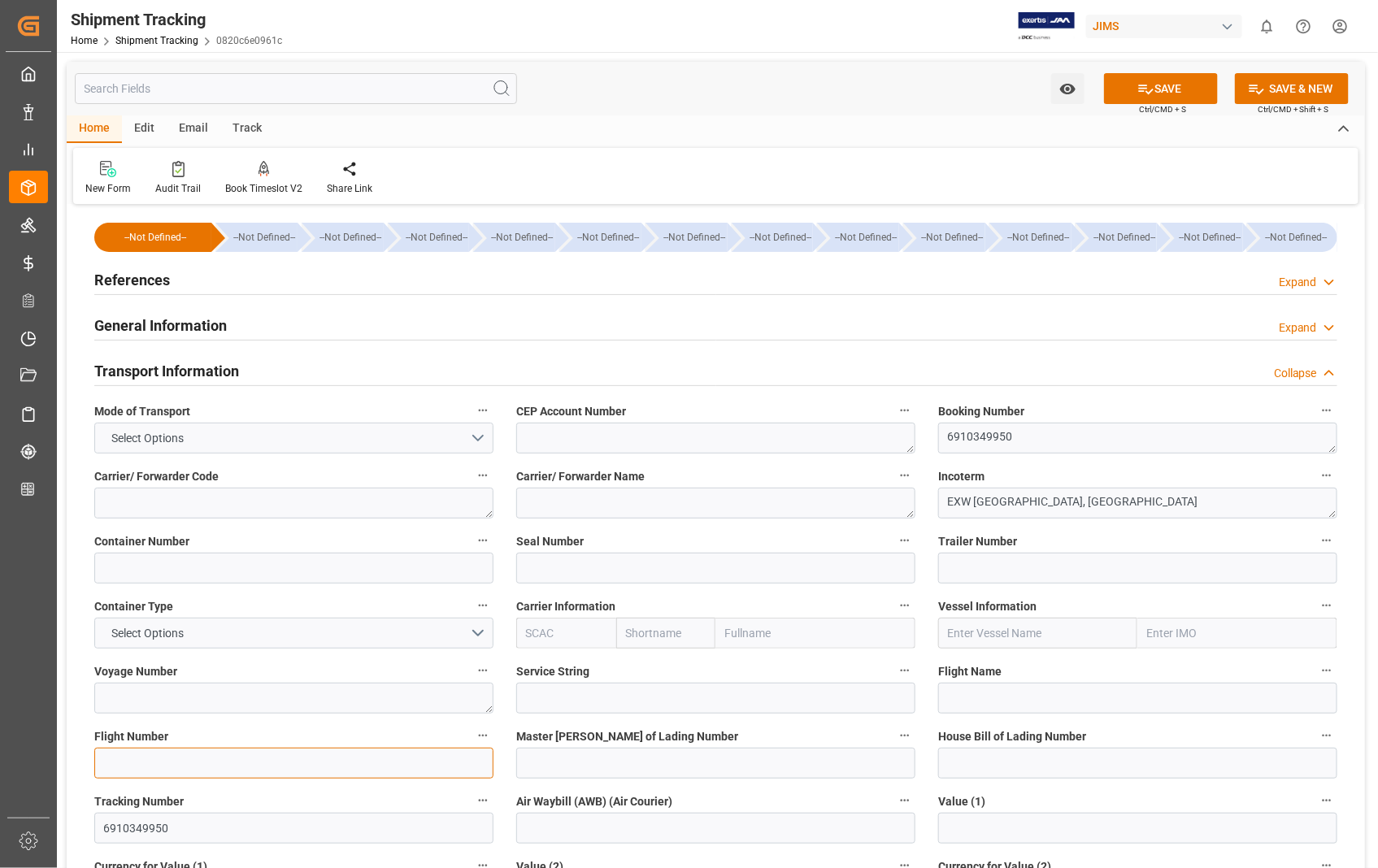
click at [142, 766] on input at bounding box center [293, 762] width 399 height 31
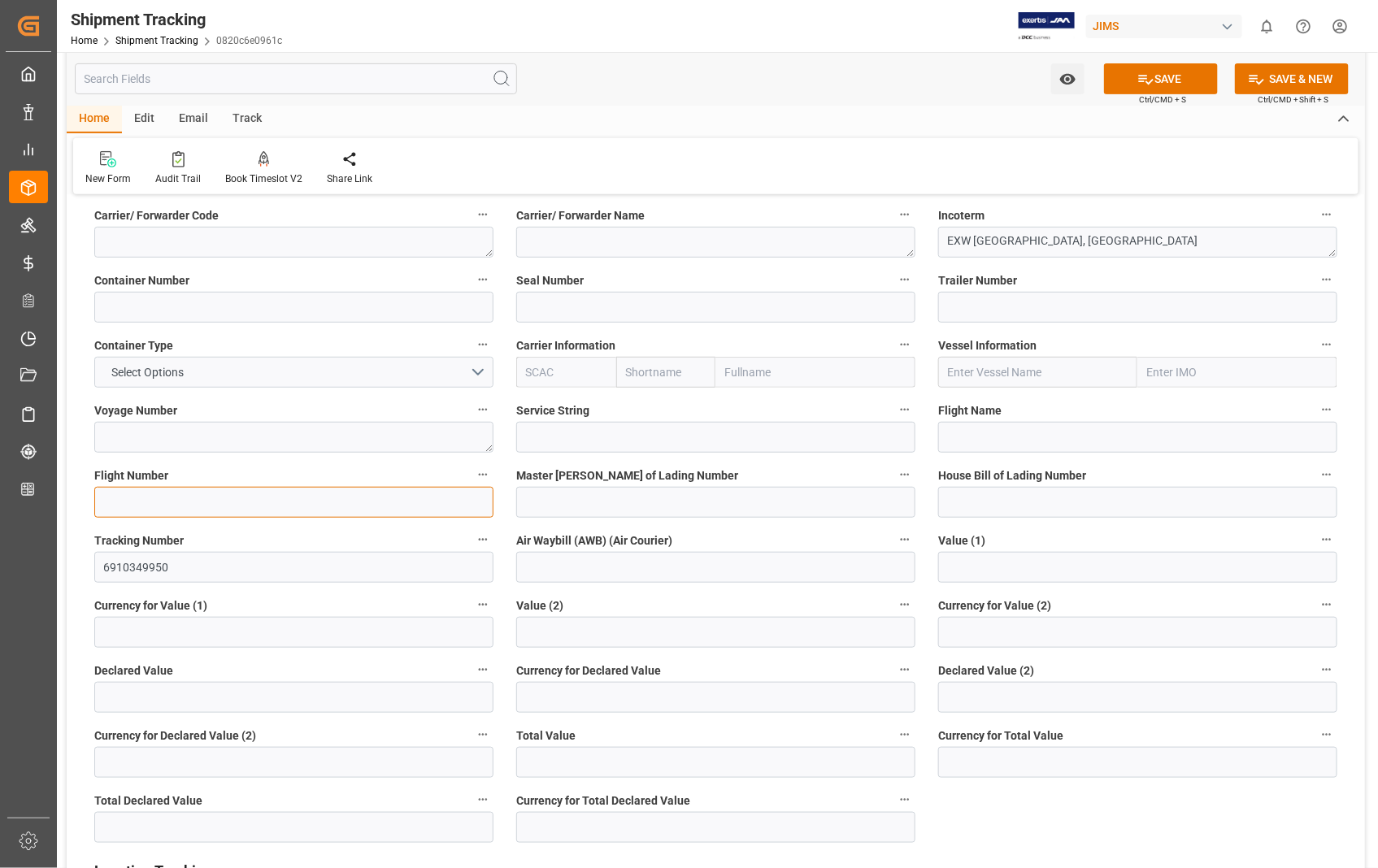
scroll to position [271, 0]
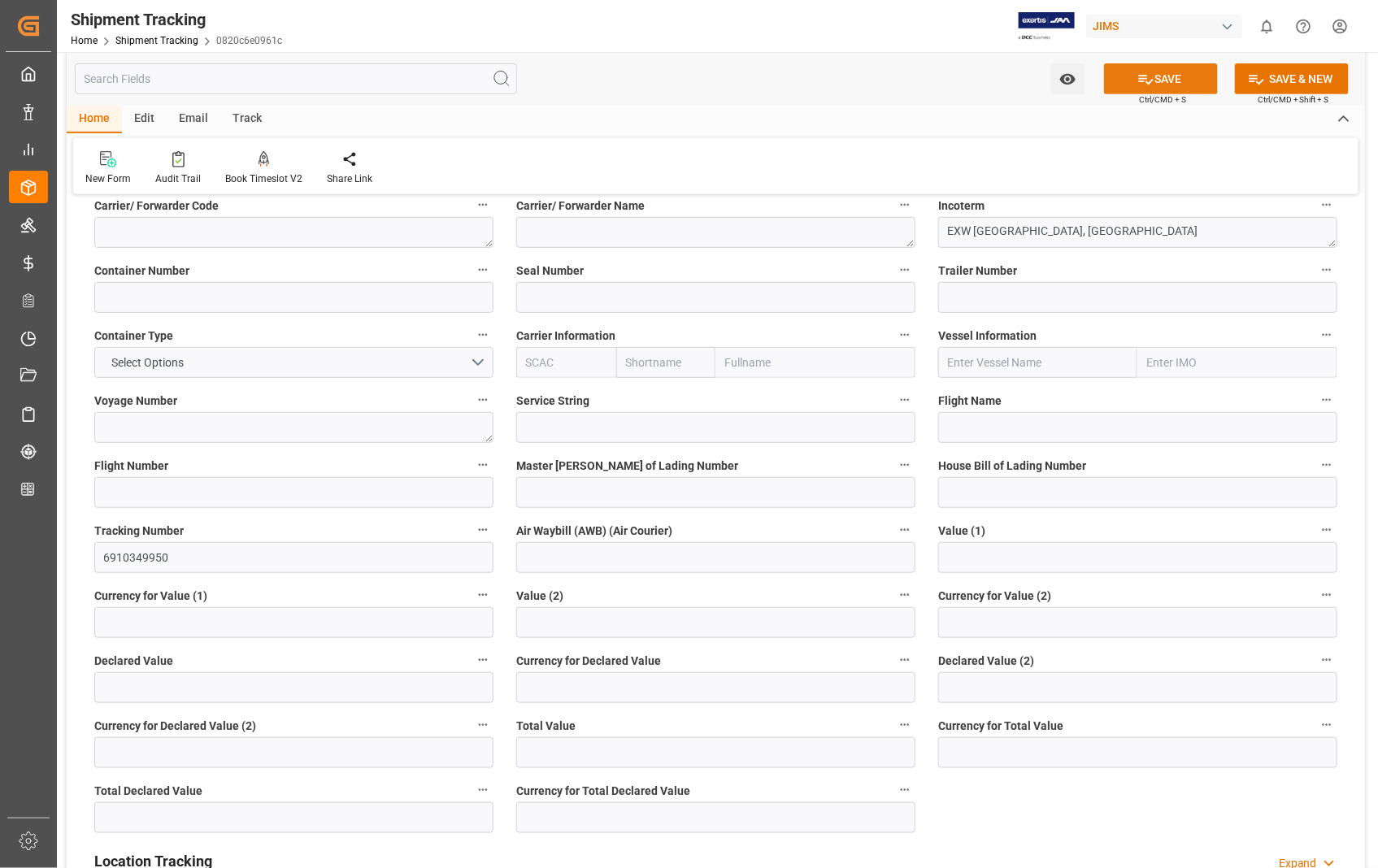
click at [1159, 84] on button "SAVE" at bounding box center [1160, 78] width 114 height 31
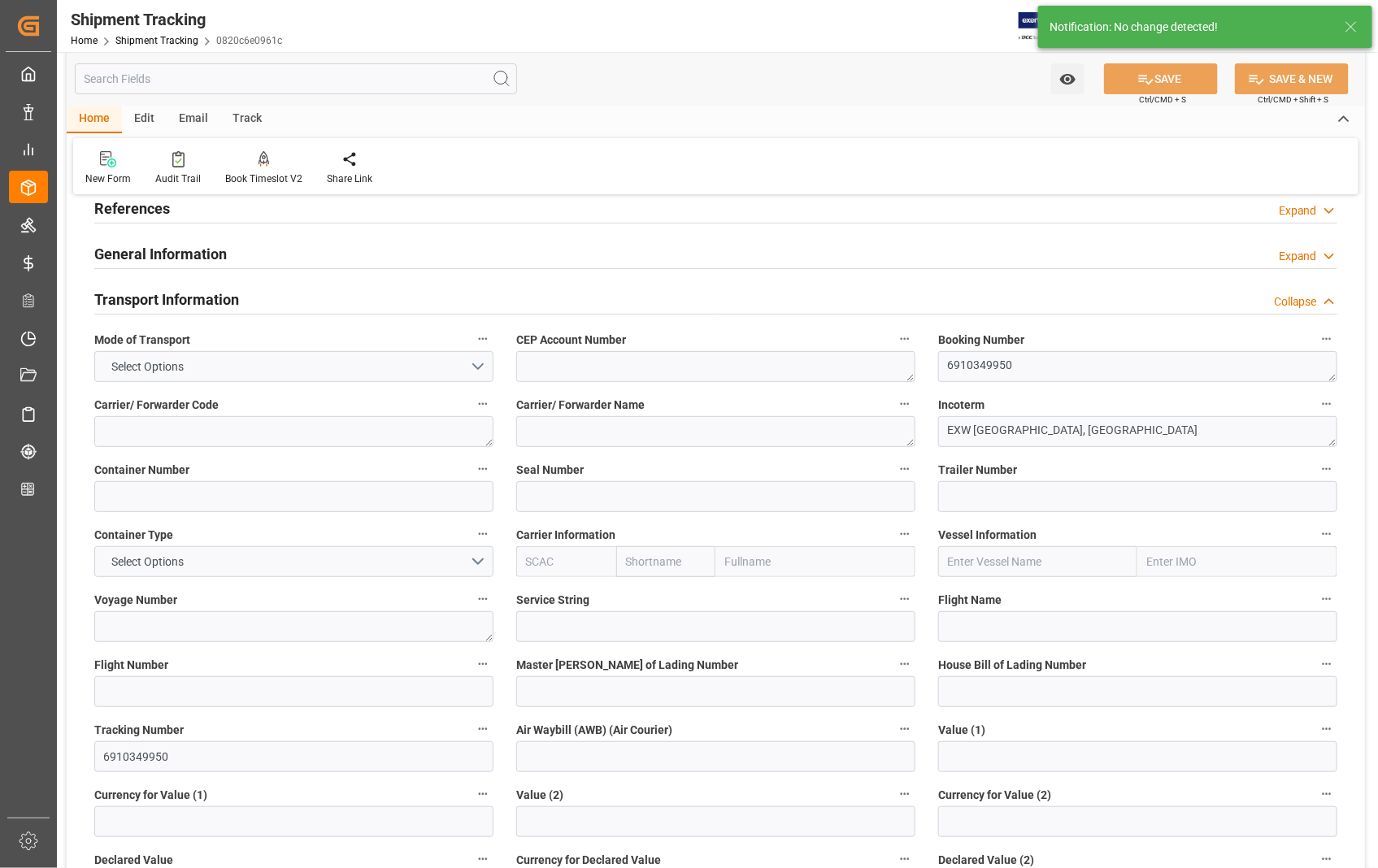
scroll to position [0, 0]
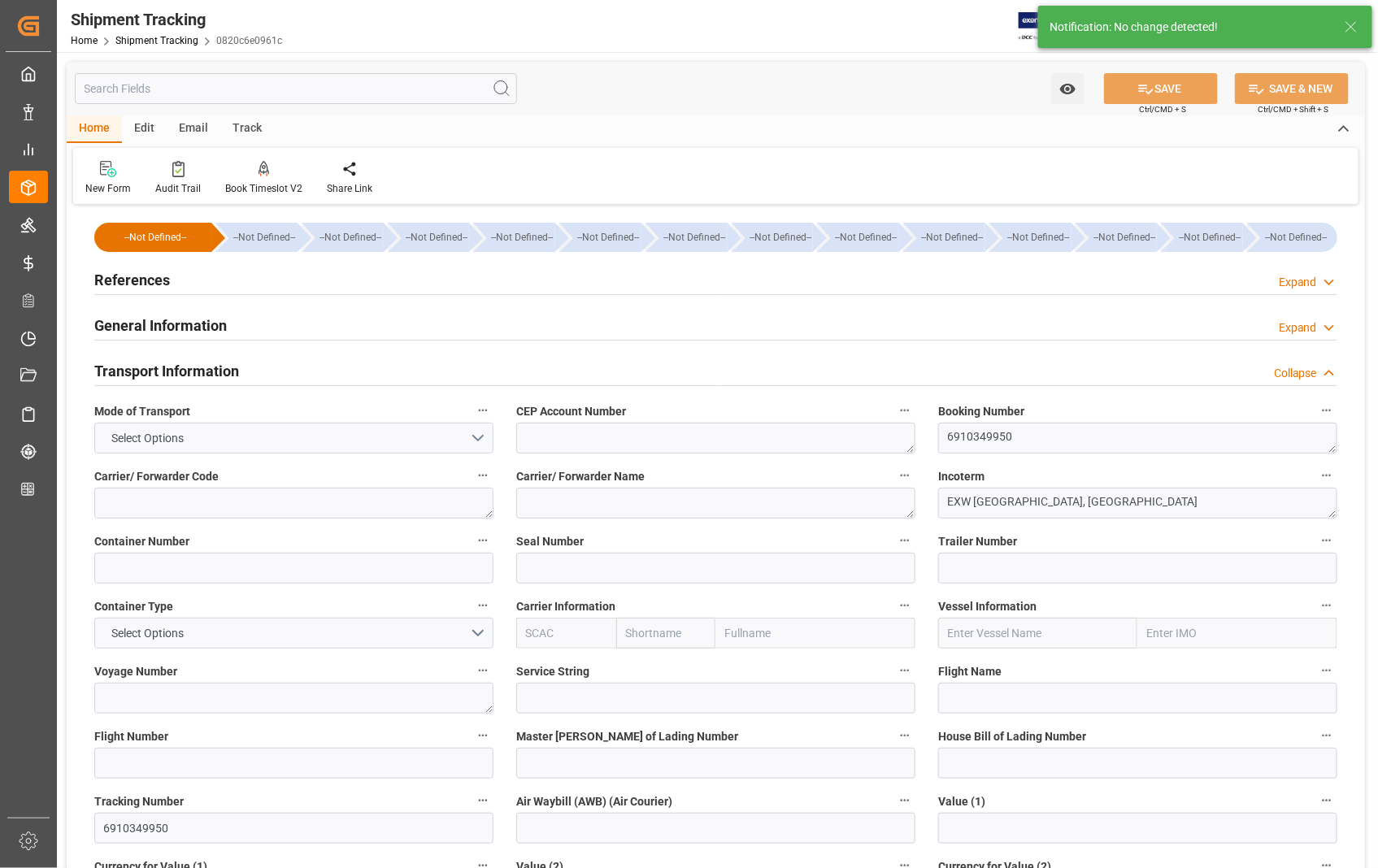
click at [153, 374] on h2 "Transport Information" at bounding box center [166, 370] width 144 height 22
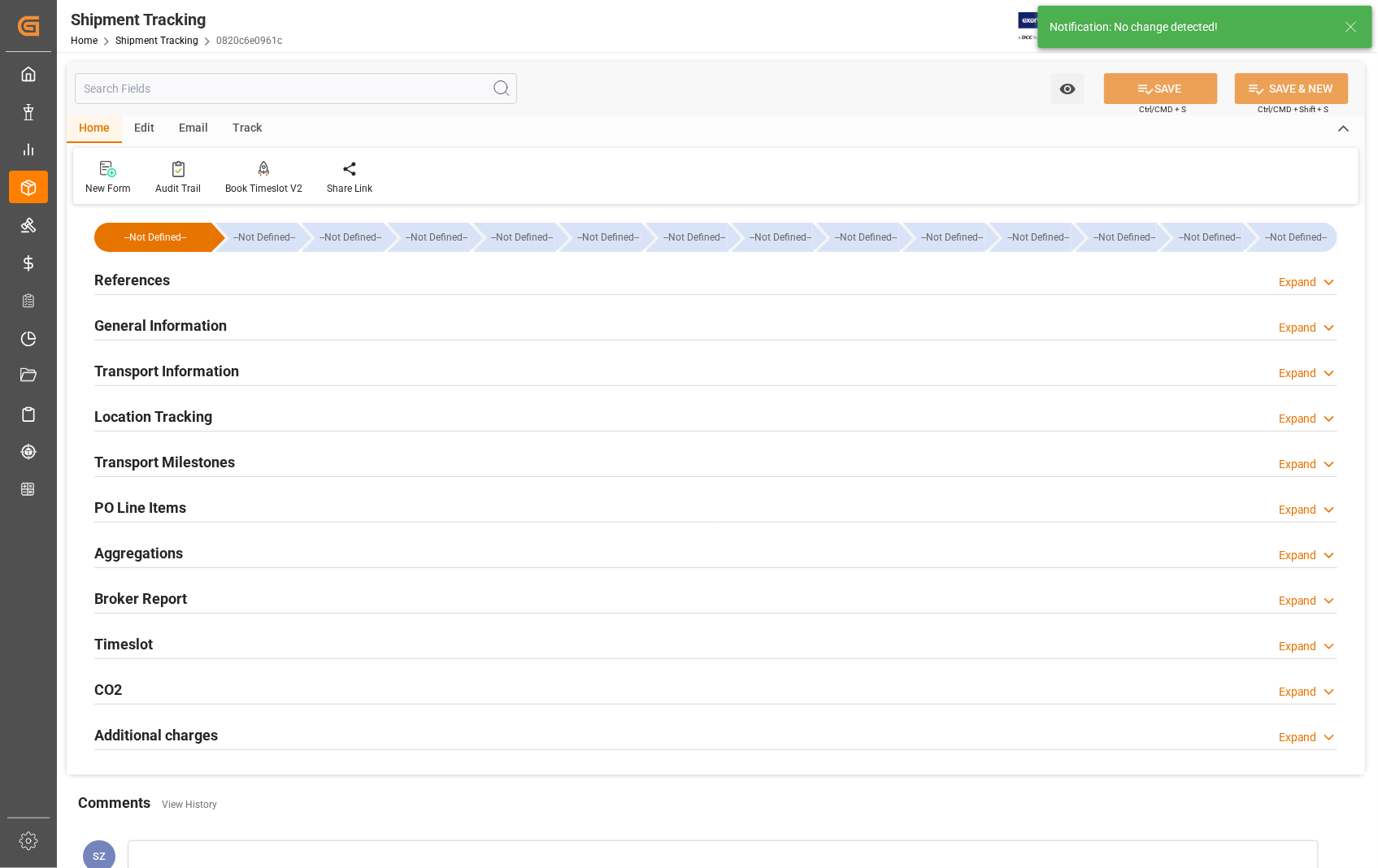
click at [172, 465] on h2 "Transport Milestones" at bounding box center [164, 462] width 140 height 22
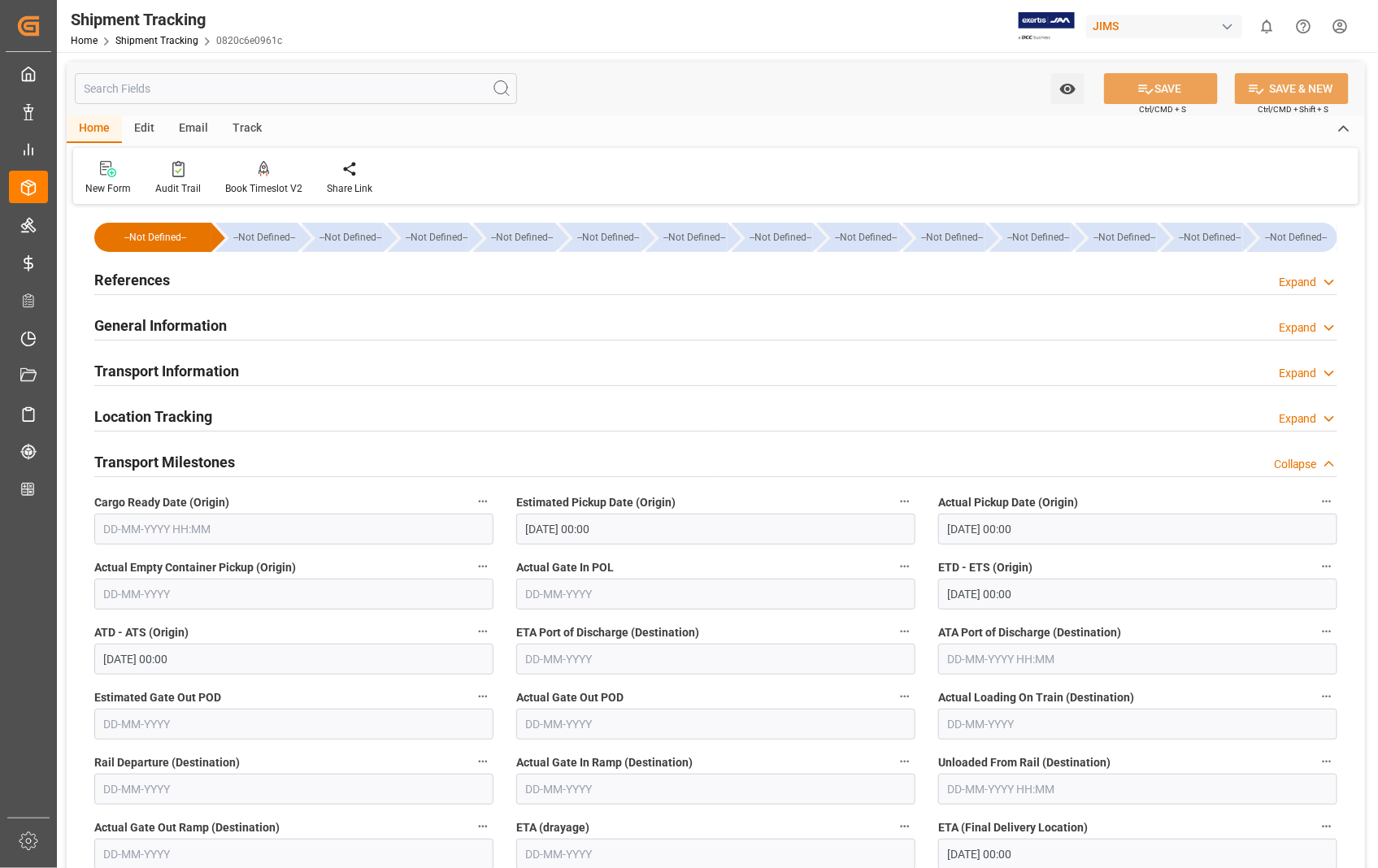
click at [161, 460] on h2 "Transport Milestones" at bounding box center [164, 462] width 140 height 22
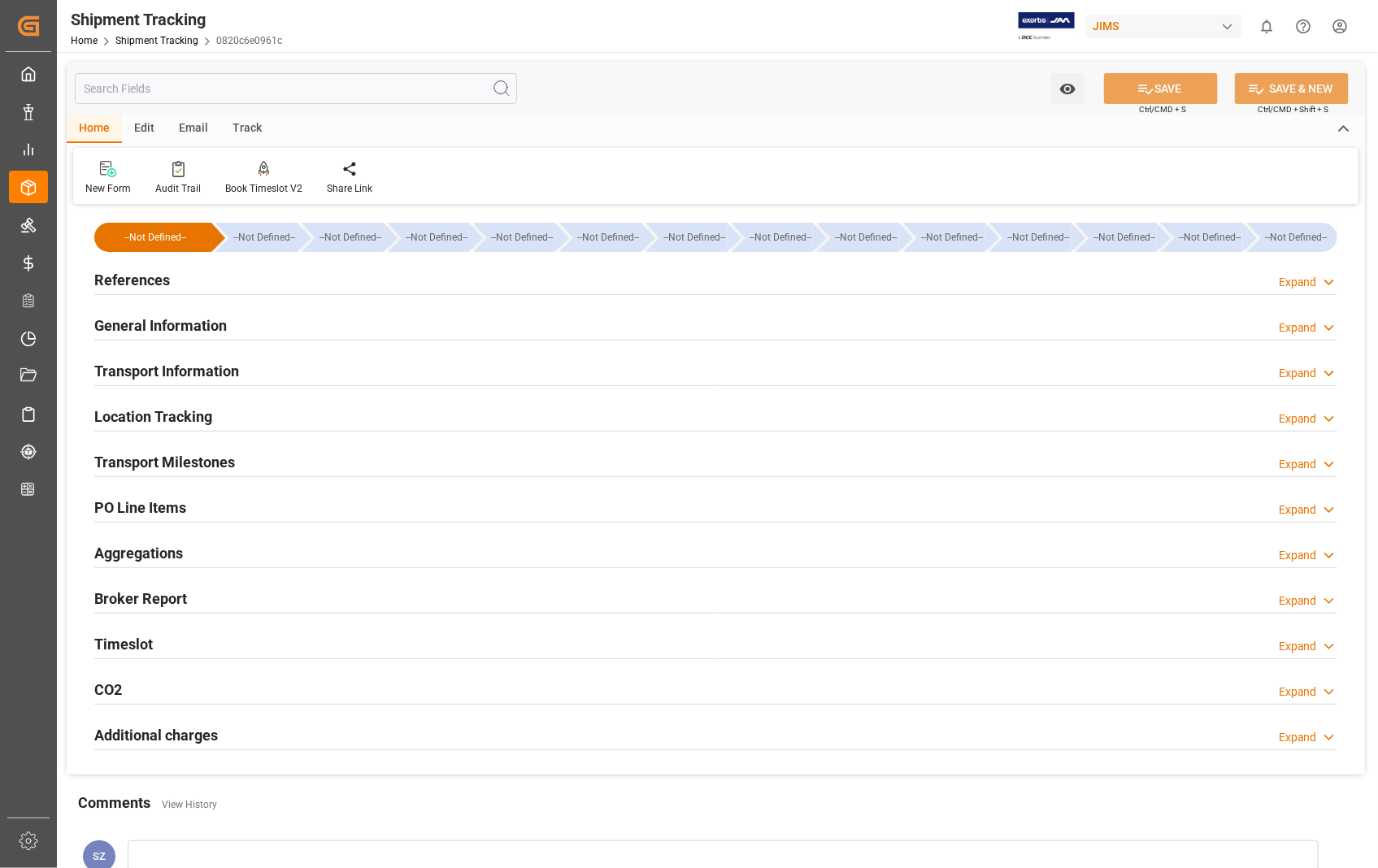
click at [135, 282] on h2 "References" at bounding box center [131, 279] width 76 height 22
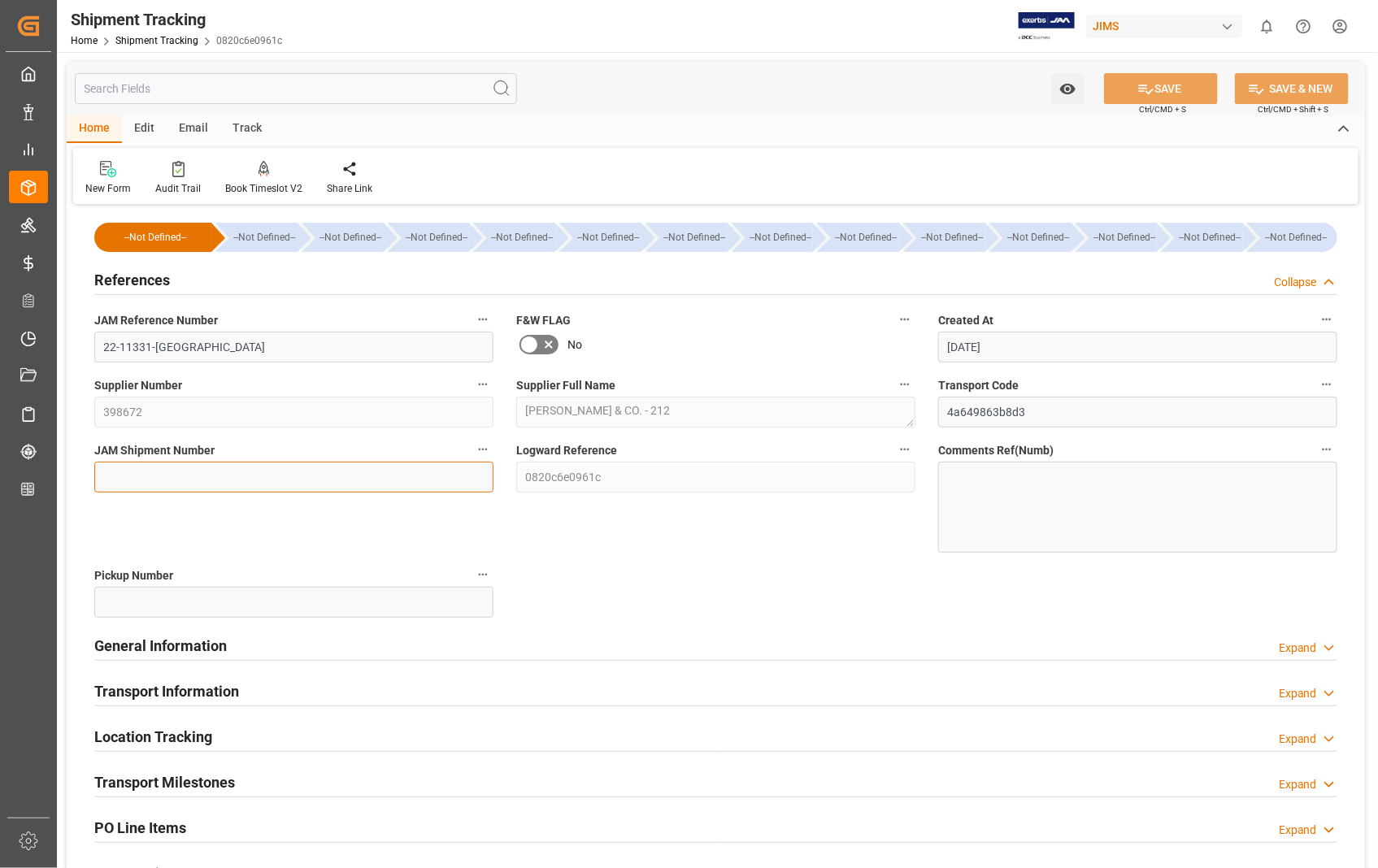
click at [236, 473] on input at bounding box center [293, 476] width 399 height 31
paste input "73316"
type input "73316"
click at [1189, 76] on button "SAVE" at bounding box center [1160, 88] width 114 height 31
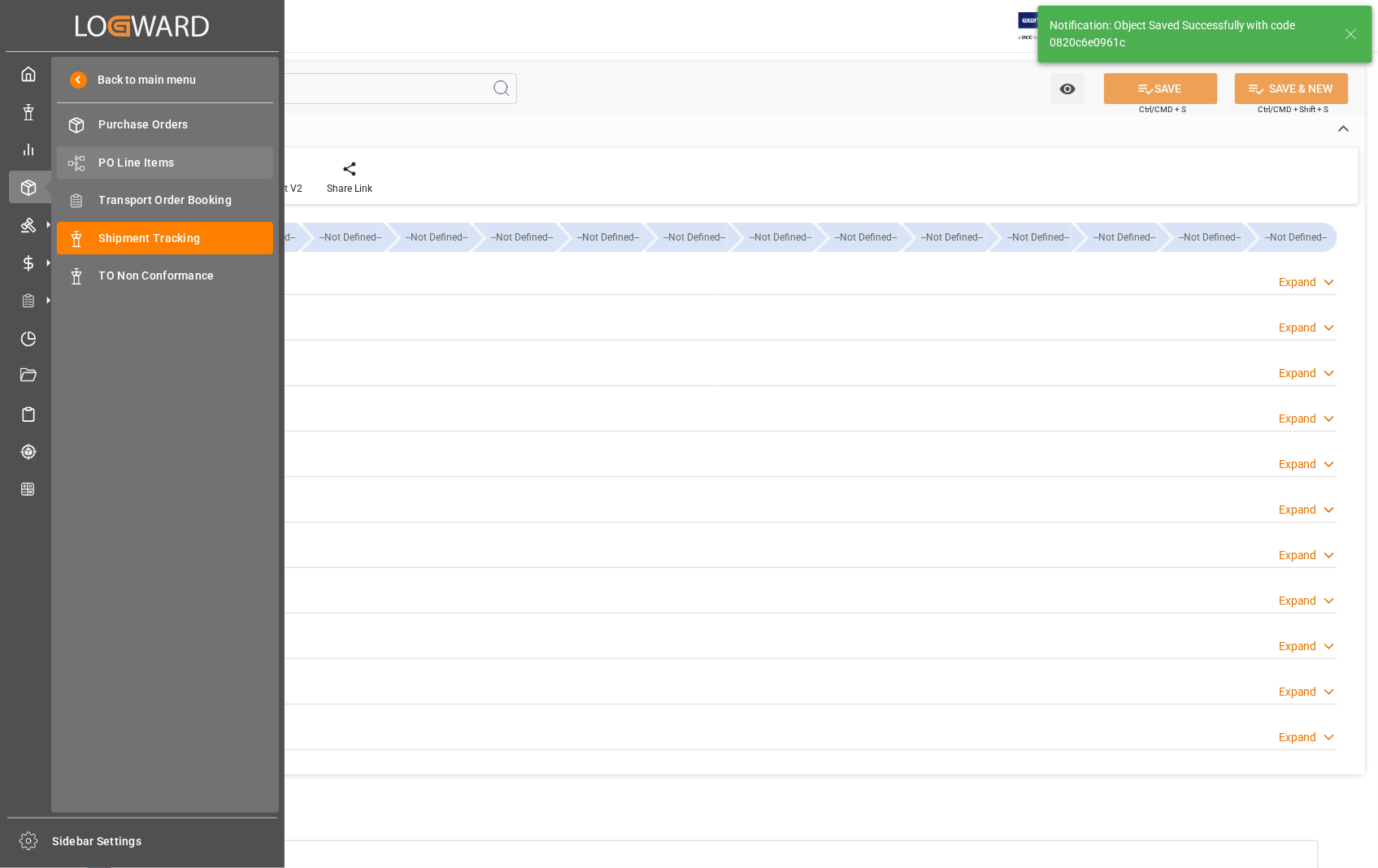
click at [146, 166] on span "PO Line Items" at bounding box center [186, 162] width 175 height 17
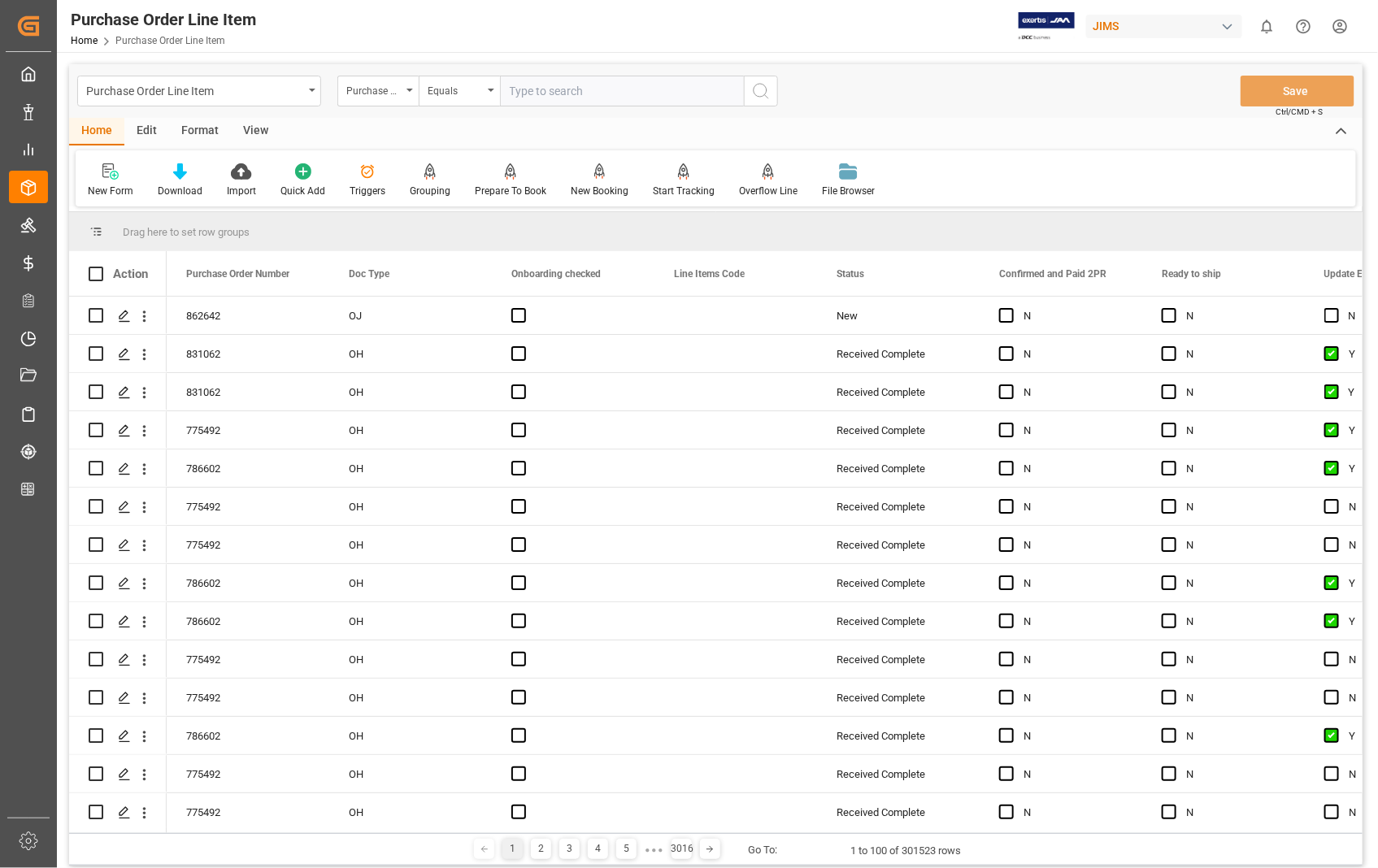
click at [631, 94] on input "text" at bounding box center [621, 91] width 244 height 31
type input "862642"
click at [764, 94] on icon "search button" at bounding box center [761, 91] width 20 height 20
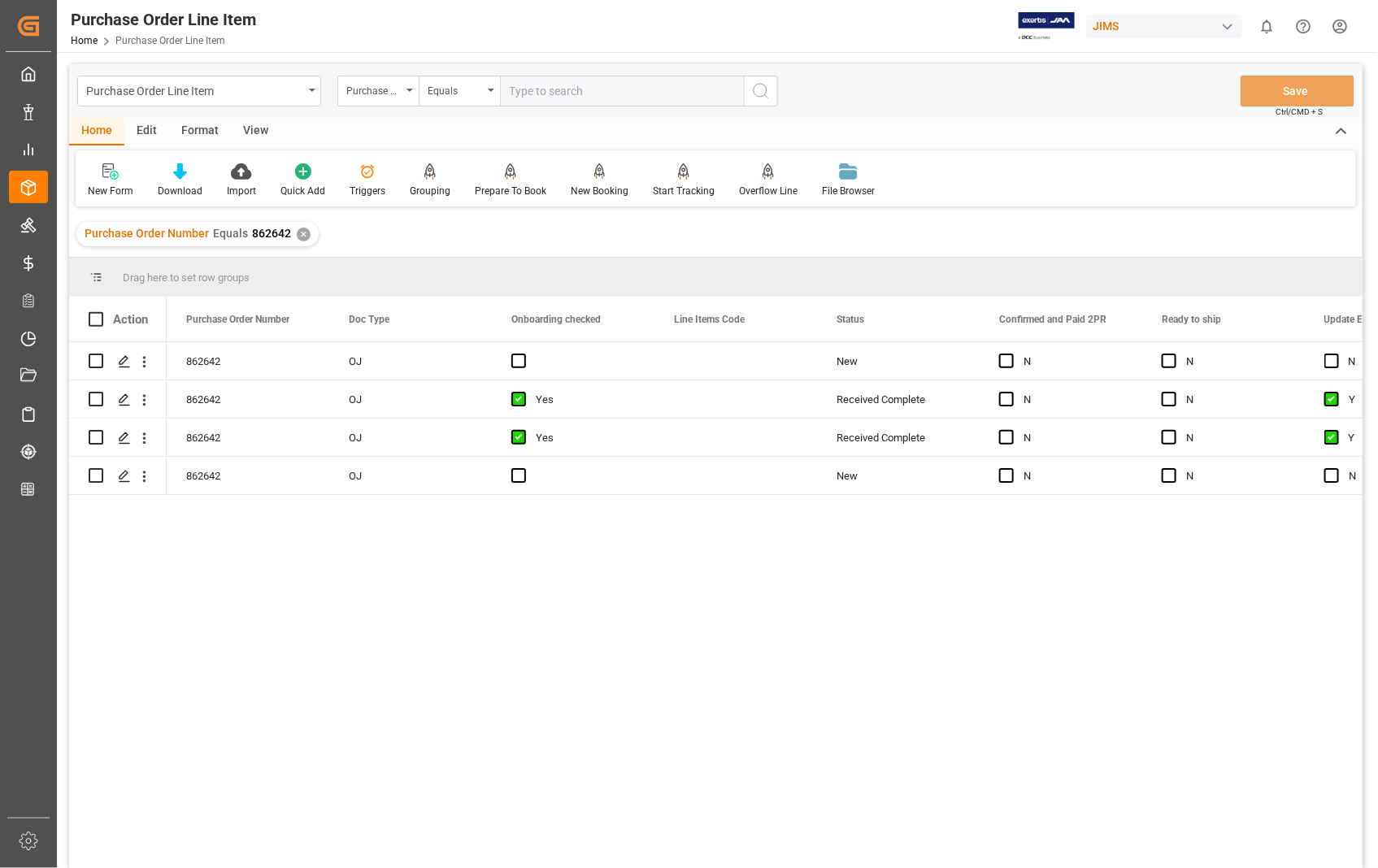
click at [257, 126] on div "View" at bounding box center [256, 131] width 49 height 28
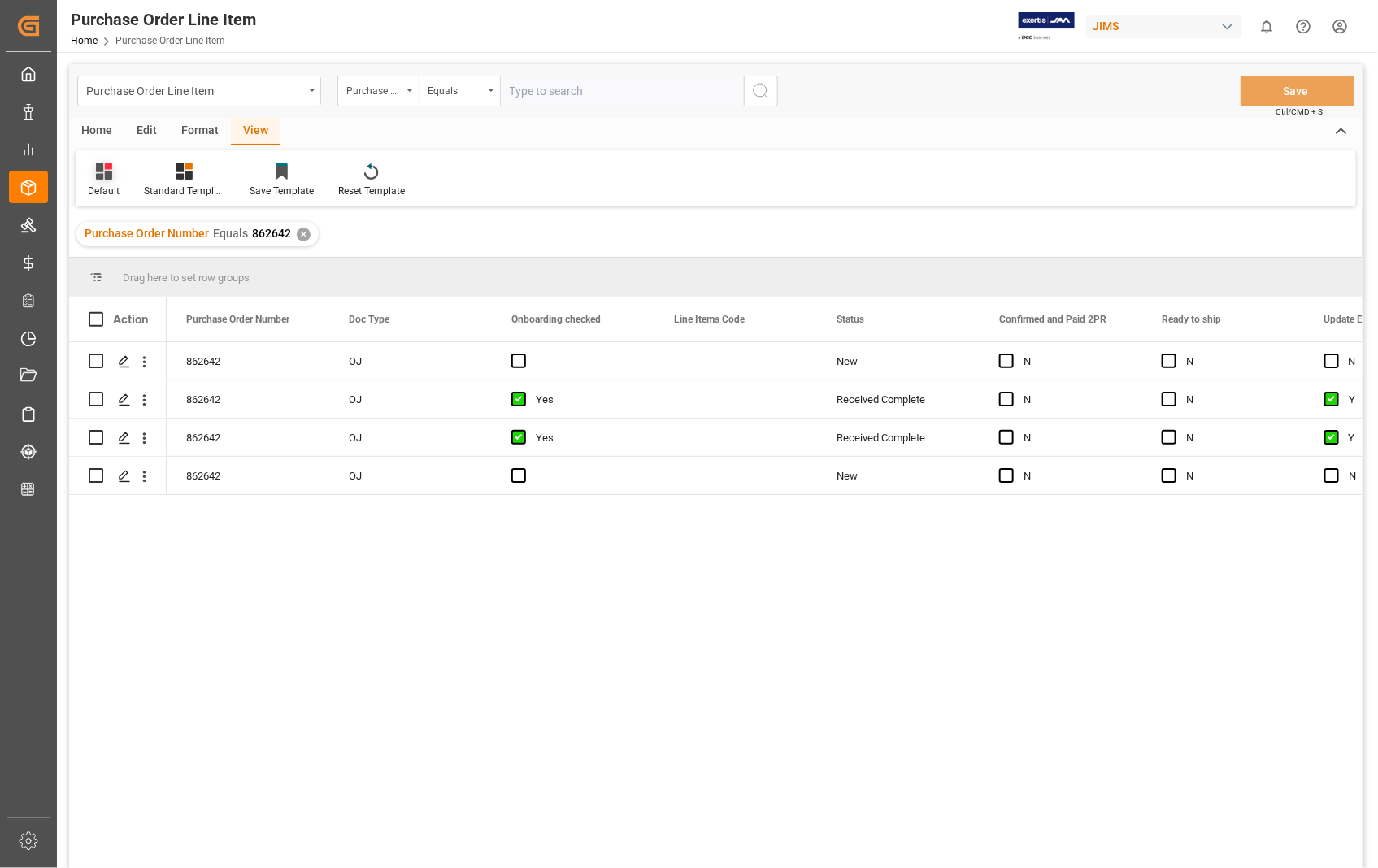
click at [102, 188] on div "Default" at bounding box center [104, 191] width 32 height 15
click at [124, 262] on div "Sophia setting." at bounding box center [167, 263] width 142 height 17
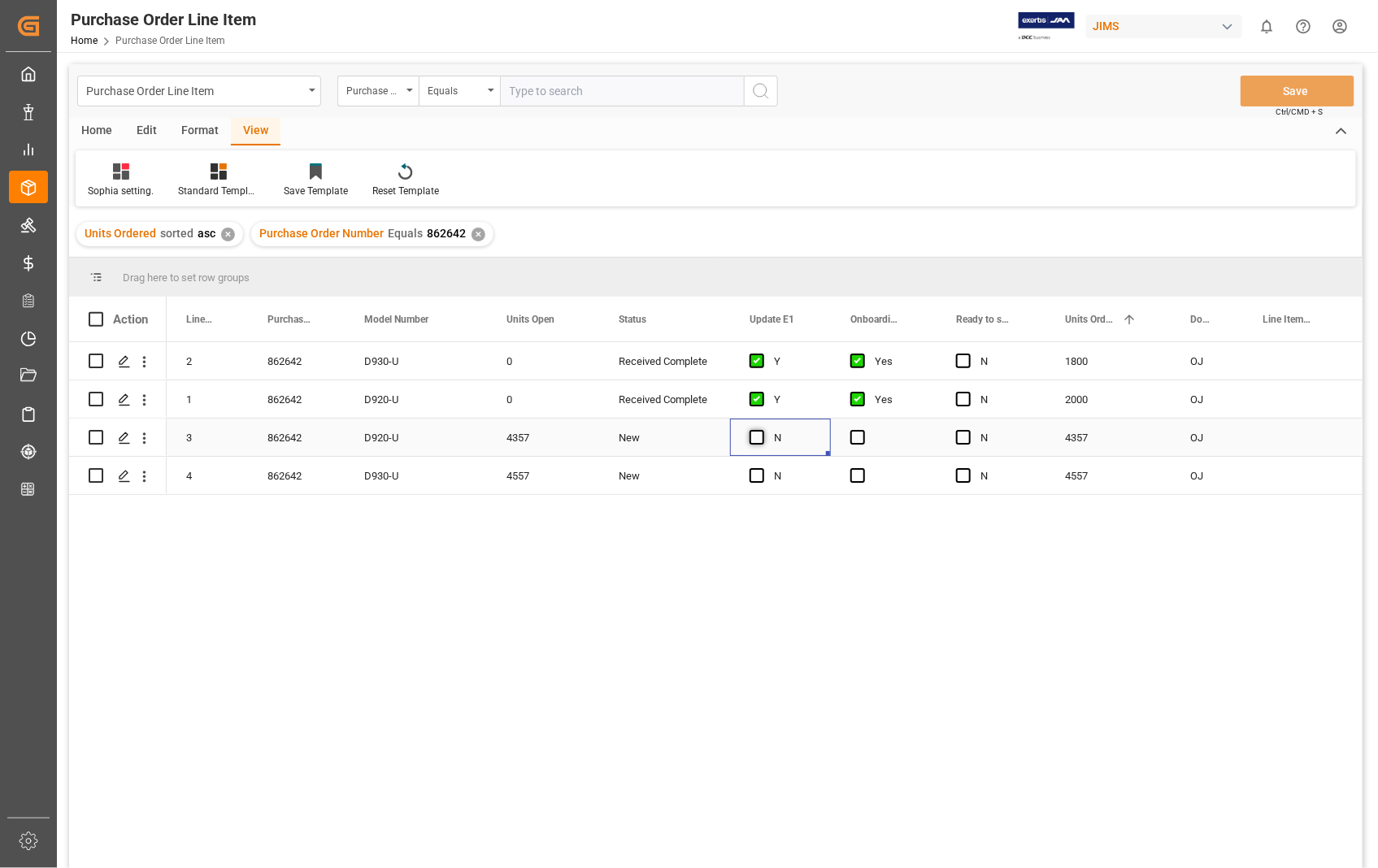
click at [756, 436] on span "Press SPACE to select this row." at bounding box center [757, 436] width 15 height 15
click at [762, 430] on input "Press SPACE to select this row." at bounding box center [762, 430] width 0 height 0
click at [856, 436] on span "Press SPACE to select this row." at bounding box center [857, 436] width 15 height 15
click at [862, 430] on input "Press SPACE to select this row." at bounding box center [862, 430] width 0 height 0
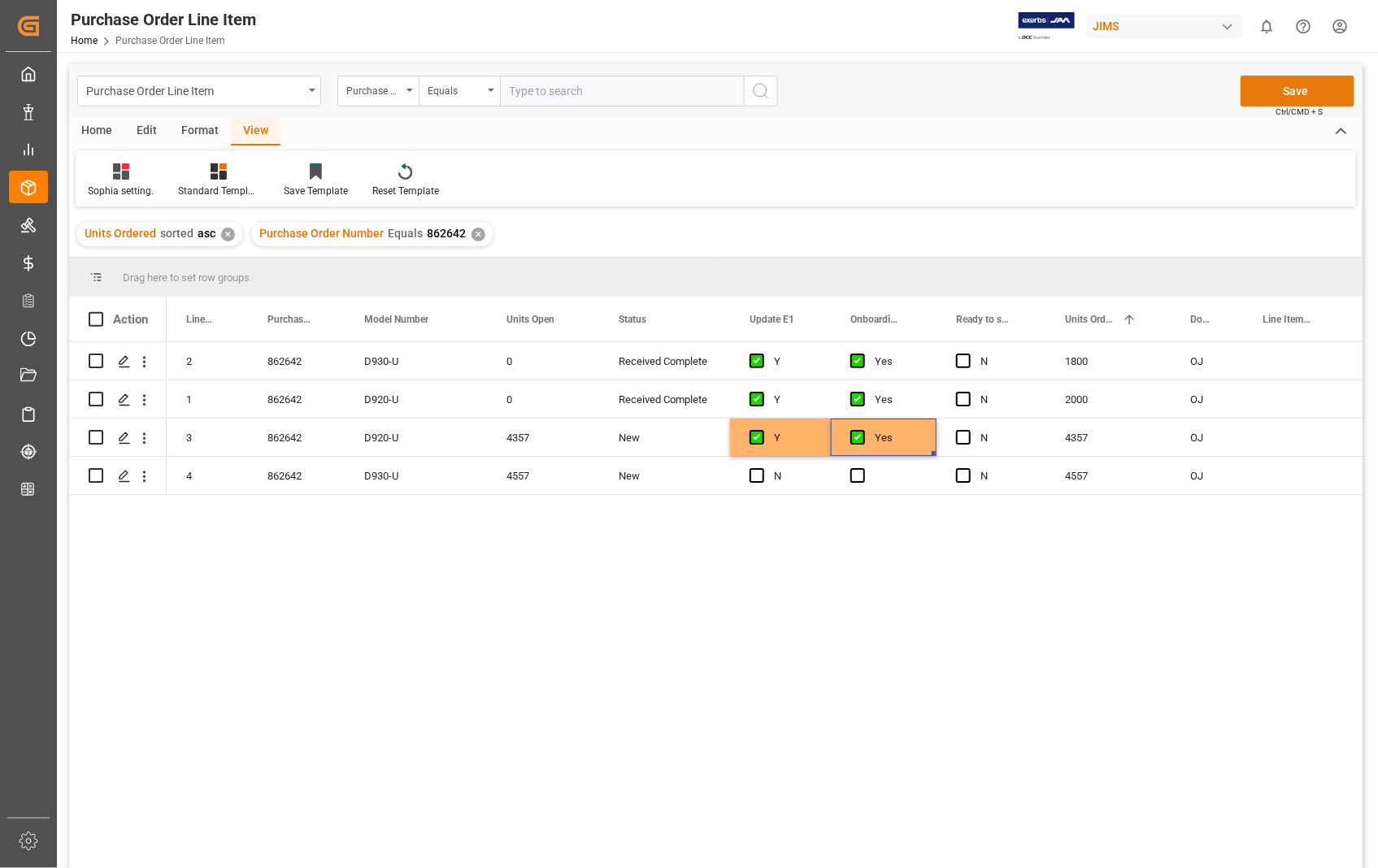
click at [1321, 90] on button "Save" at bounding box center [1297, 91] width 114 height 31
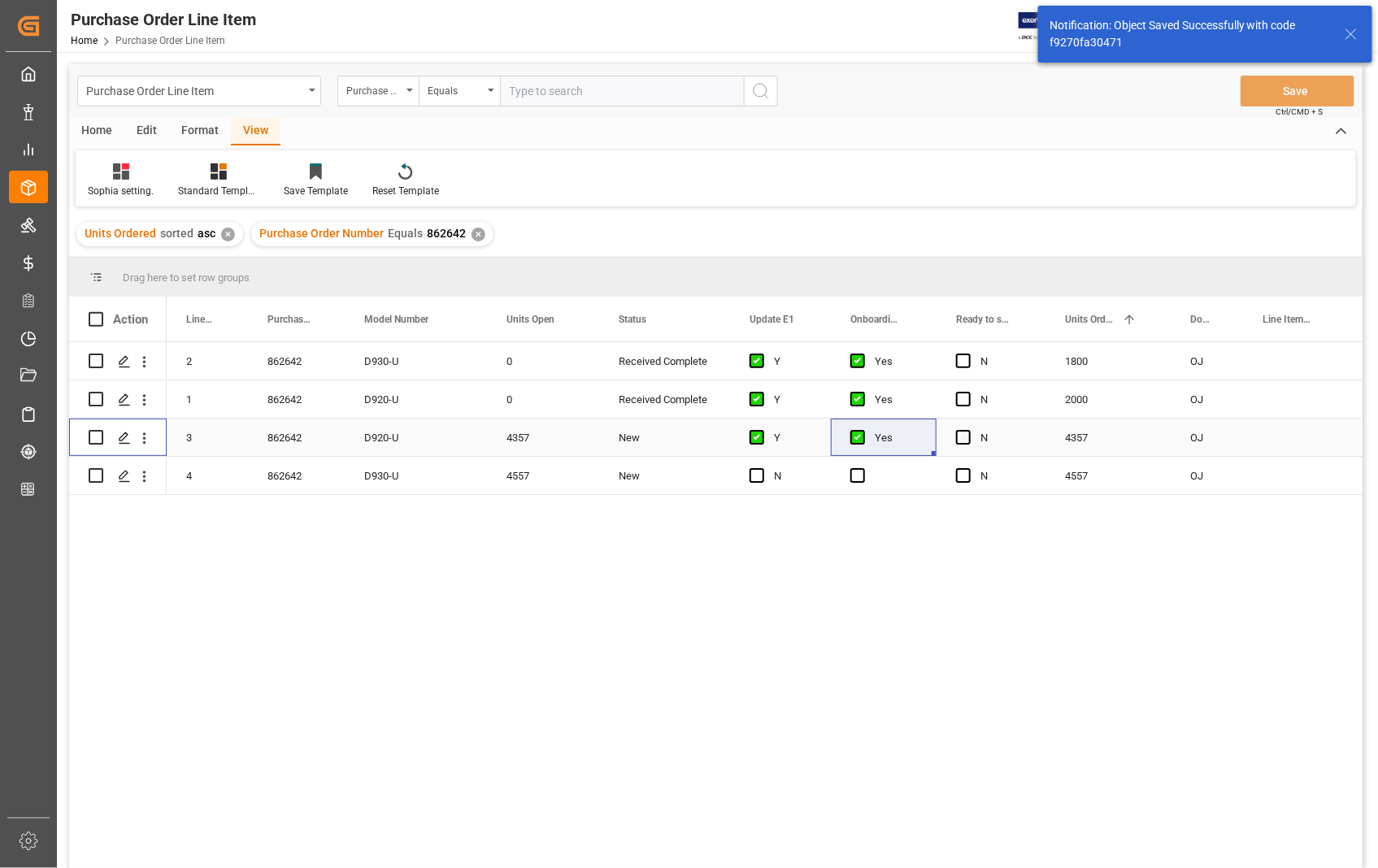
click at [94, 434] on input "Press Space to toggle row selection (unchecked)" at bounding box center [96, 436] width 15 height 15
checkbox input "true"
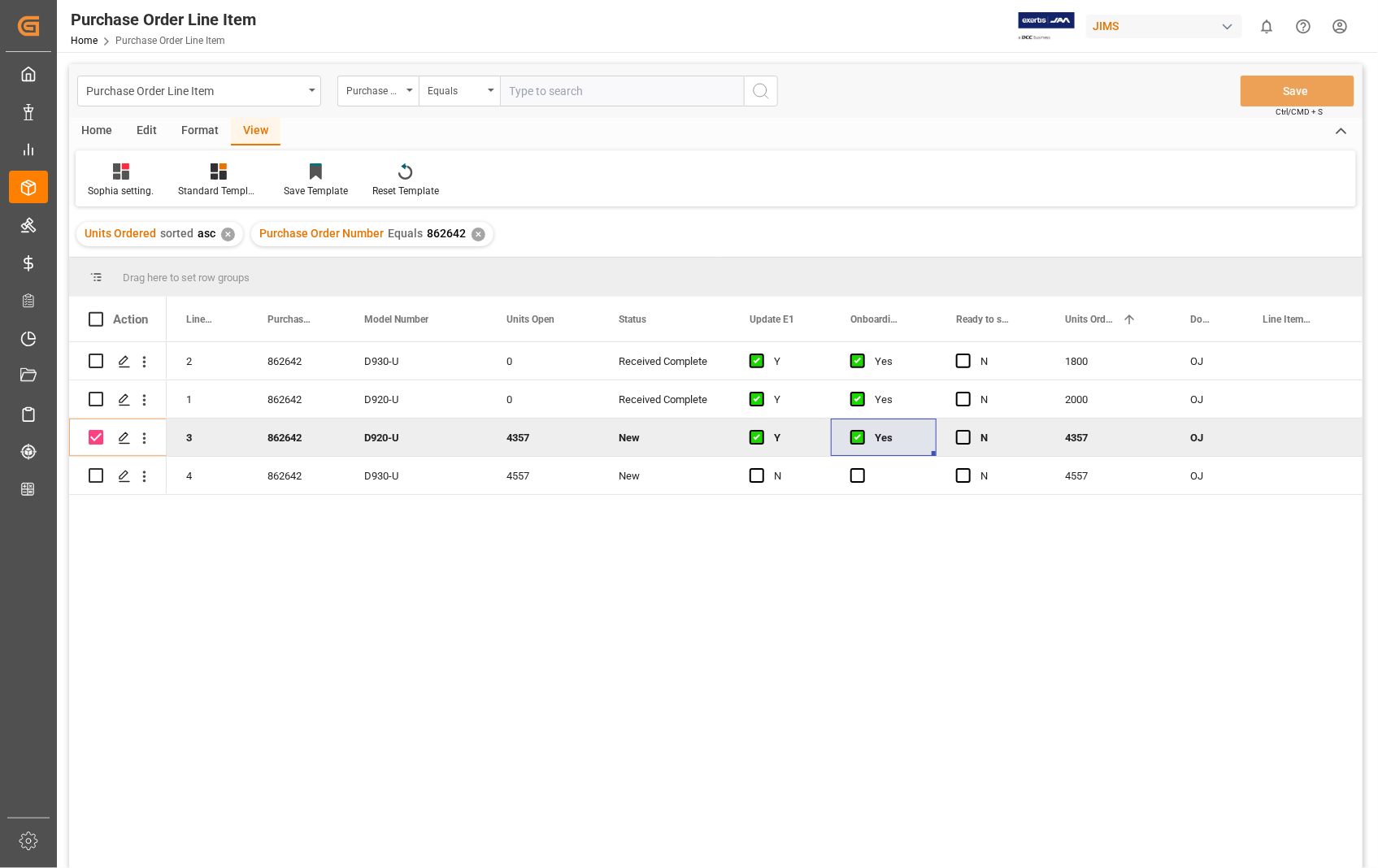
click at [90, 125] on div "Home" at bounding box center [97, 131] width 55 height 28
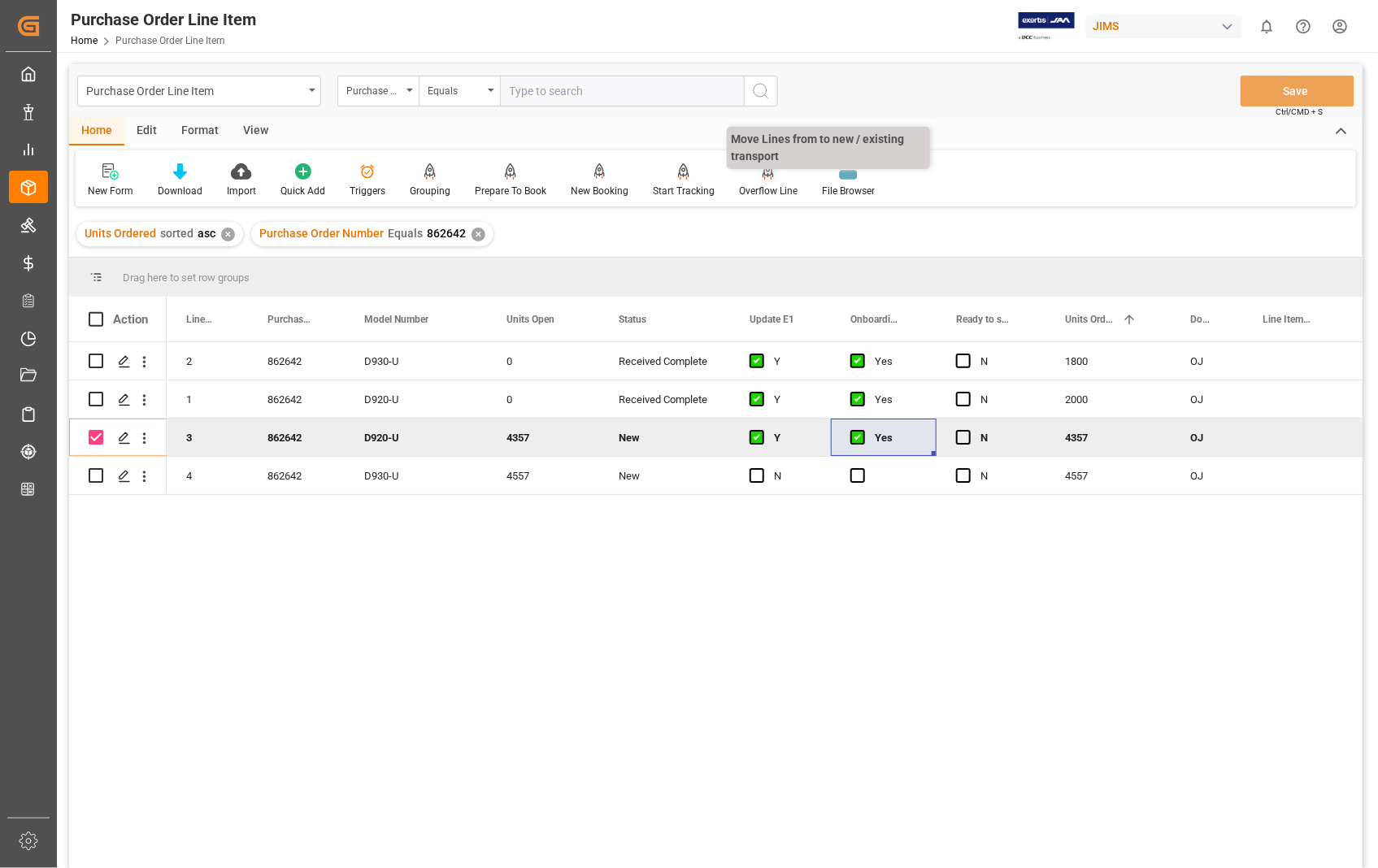
click at [765, 187] on div "Overflow Line" at bounding box center [768, 191] width 58 height 15
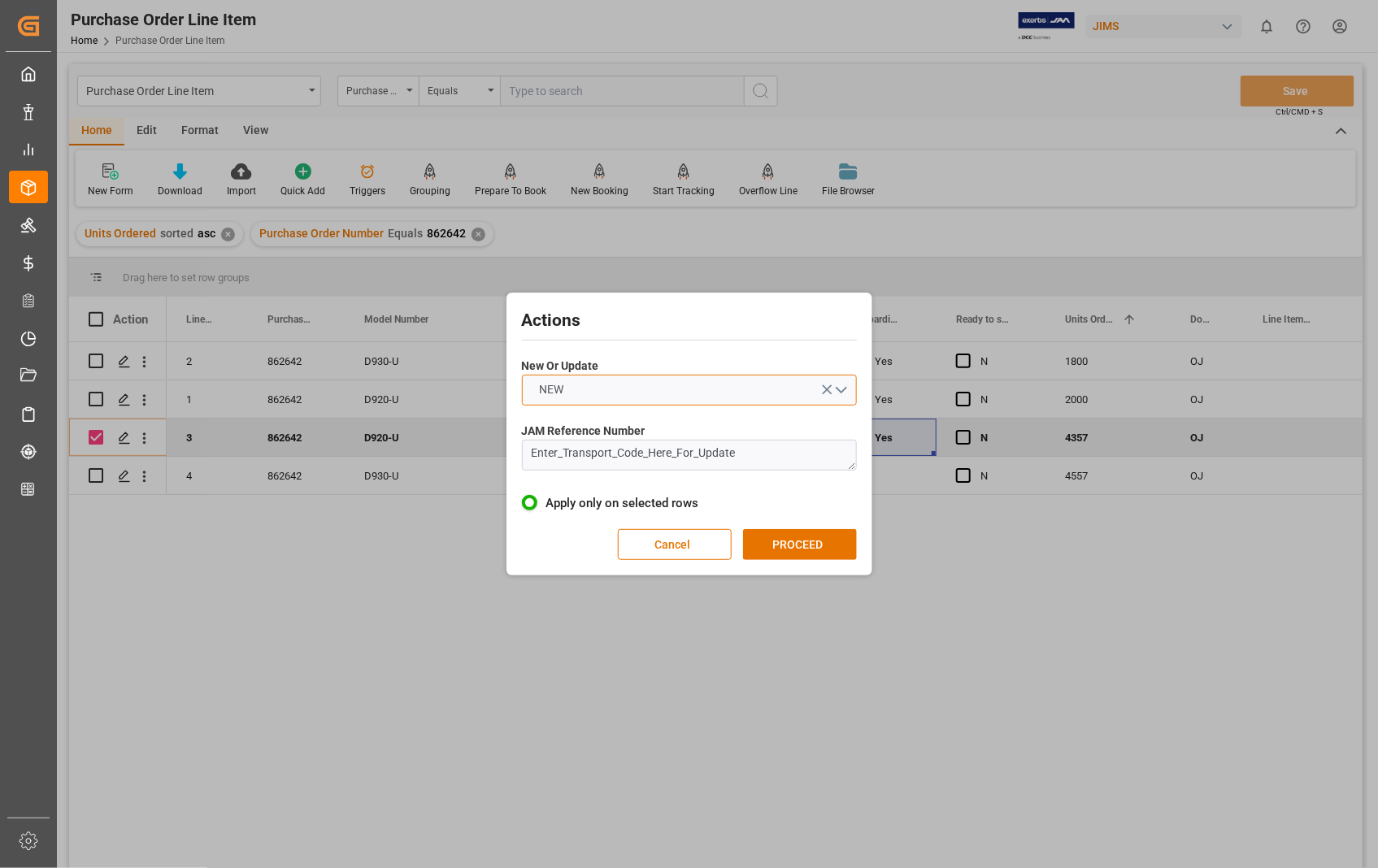
click at [841, 386] on button "NEW" at bounding box center [689, 389] width 335 height 31
click at [563, 424] on div "UPDATE" at bounding box center [689, 428] width 333 height 35
drag, startPoint x: 755, startPoint y: 447, endPoint x: 493, endPoint y: 456, distance: 262.2
click at [493, 456] on div "Actions New Or Update UPDATE JAM Reference Number Enter_Transport_Code_Here_For…" at bounding box center [689, 434] width 1378 height 868
paste textarea "22-11331-[GEOGRAPHIC_DATA]"
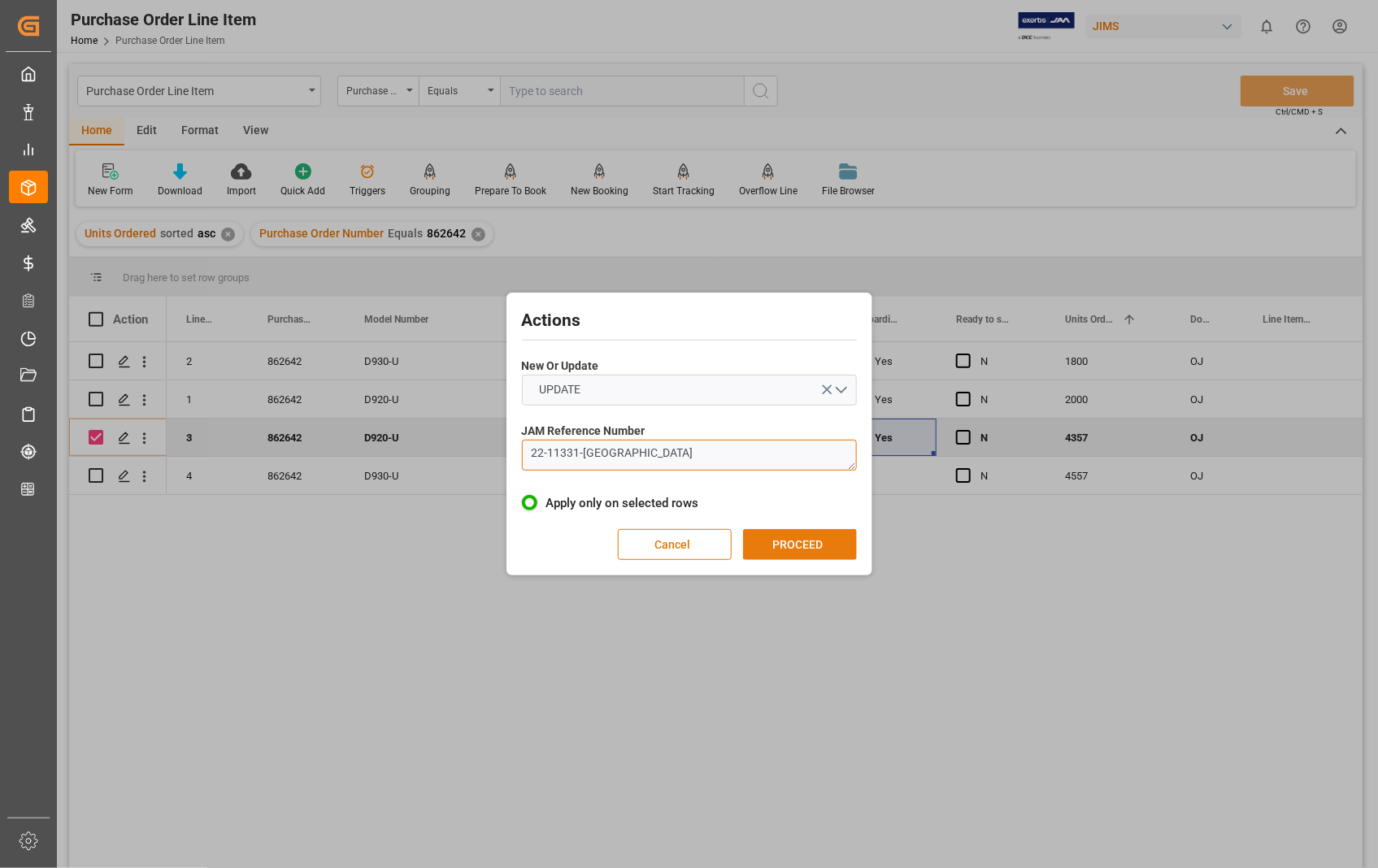
type textarea "22-11331-[GEOGRAPHIC_DATA]"
click at [793, 543] on button "PROCEED" at bounding box center [799, 544] width 114 height 31
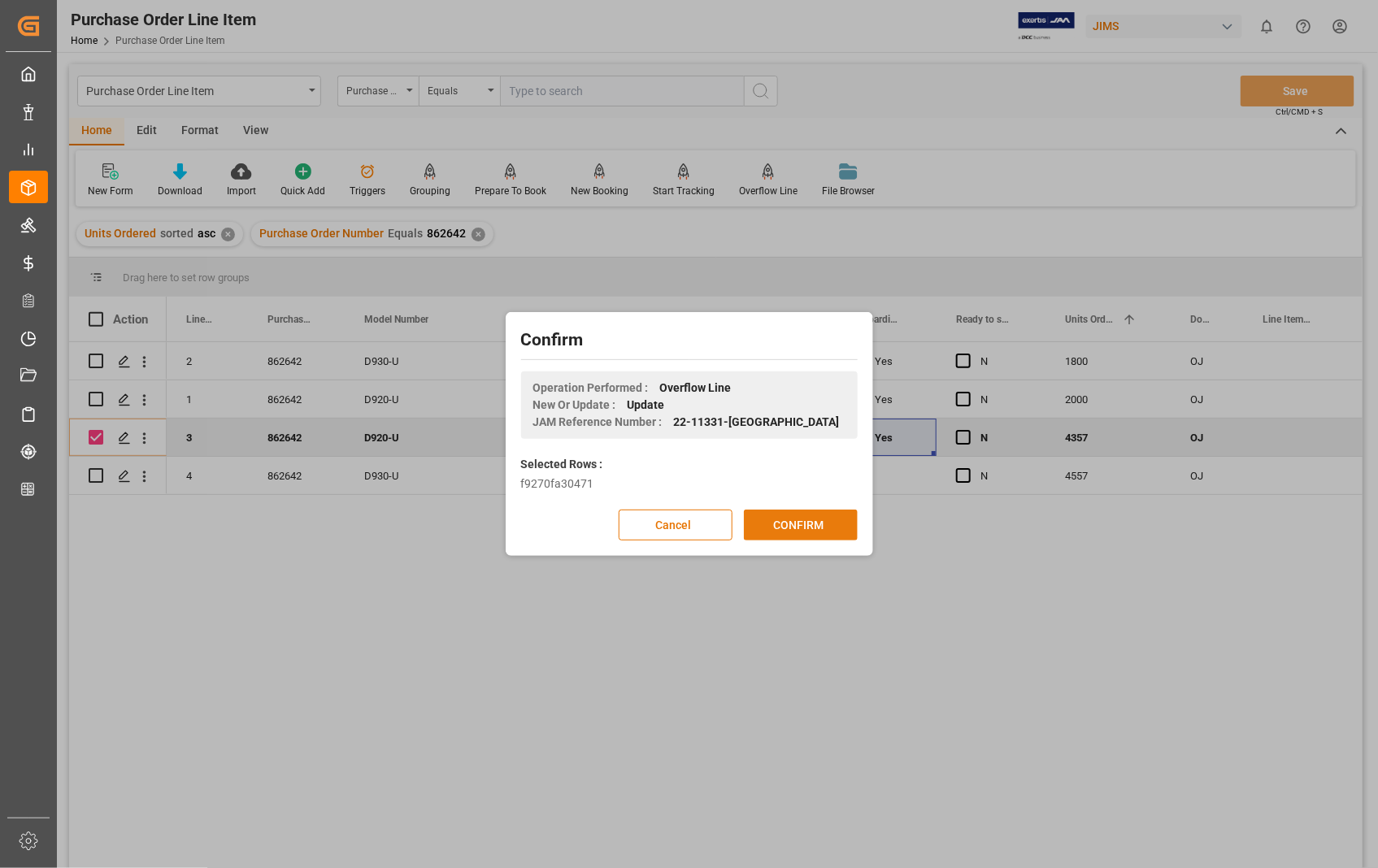
click at [791, 524] on button "CONFIRM" at bounding box center [800, 524] width 114 height 31
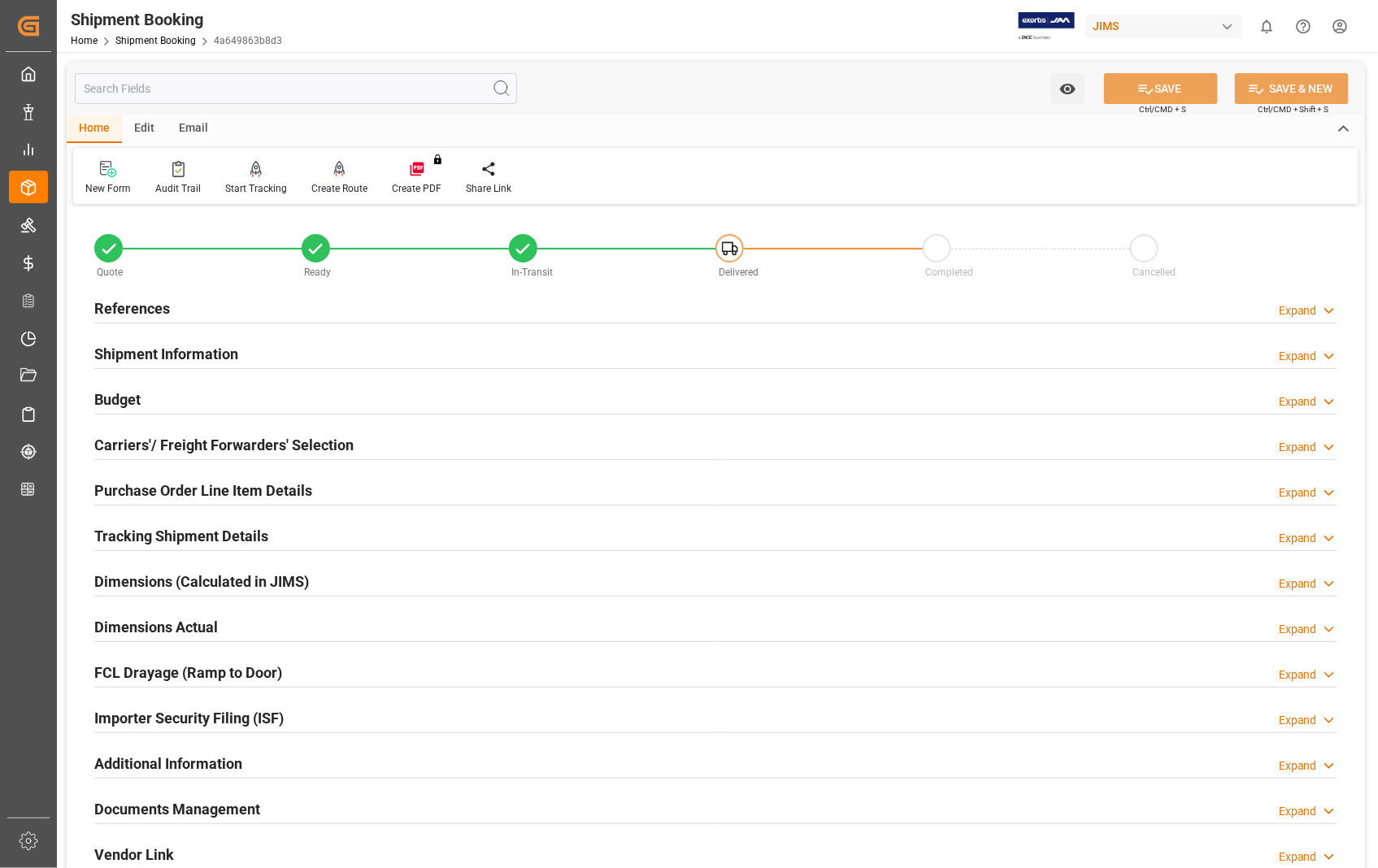
click at [340, 177] on div "Create Route" at bounding box center [339, 178] width 80 height 36
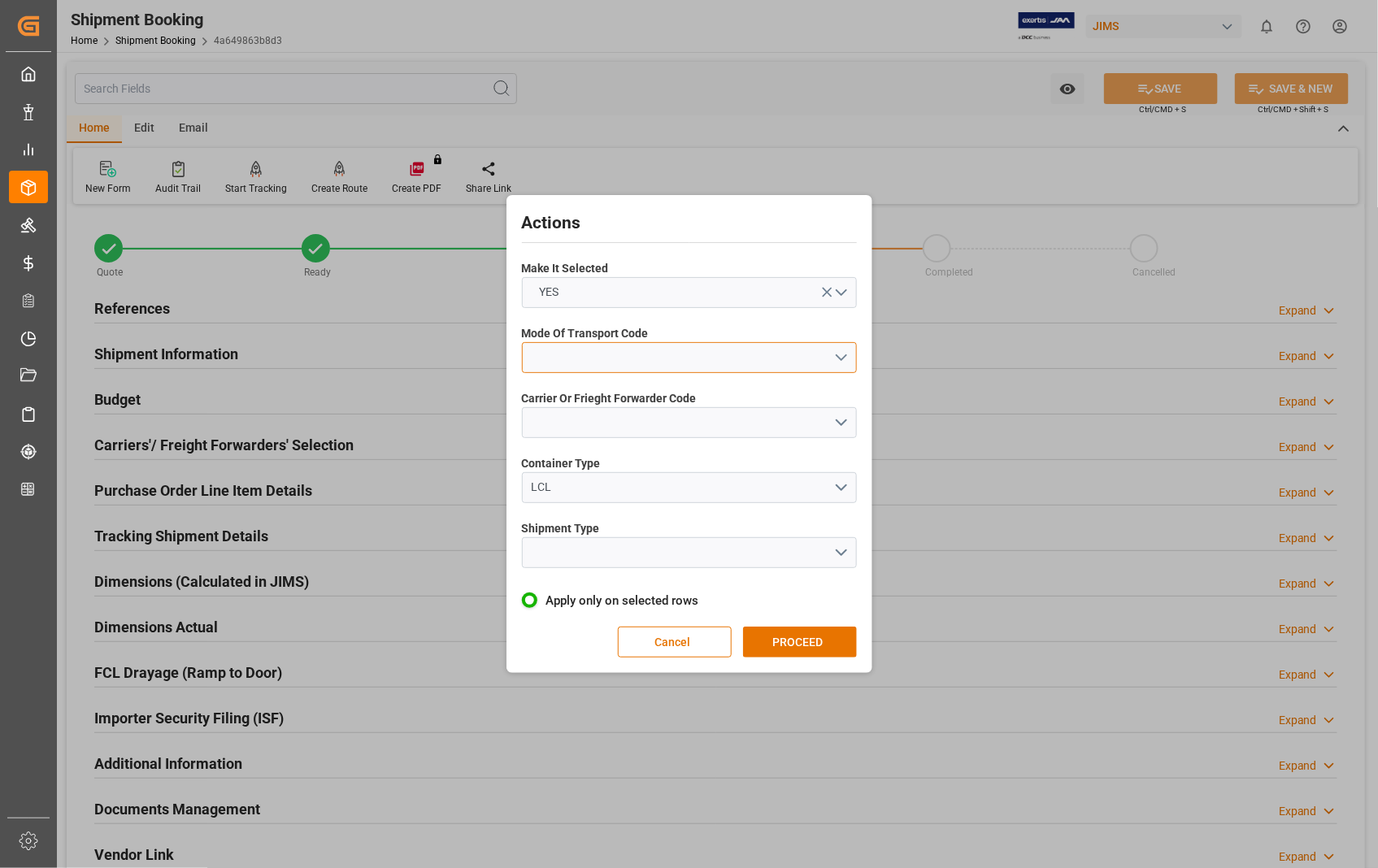
click at [842, 357] on button "open menu" at bounding box center [689, 356] width 335 height 31
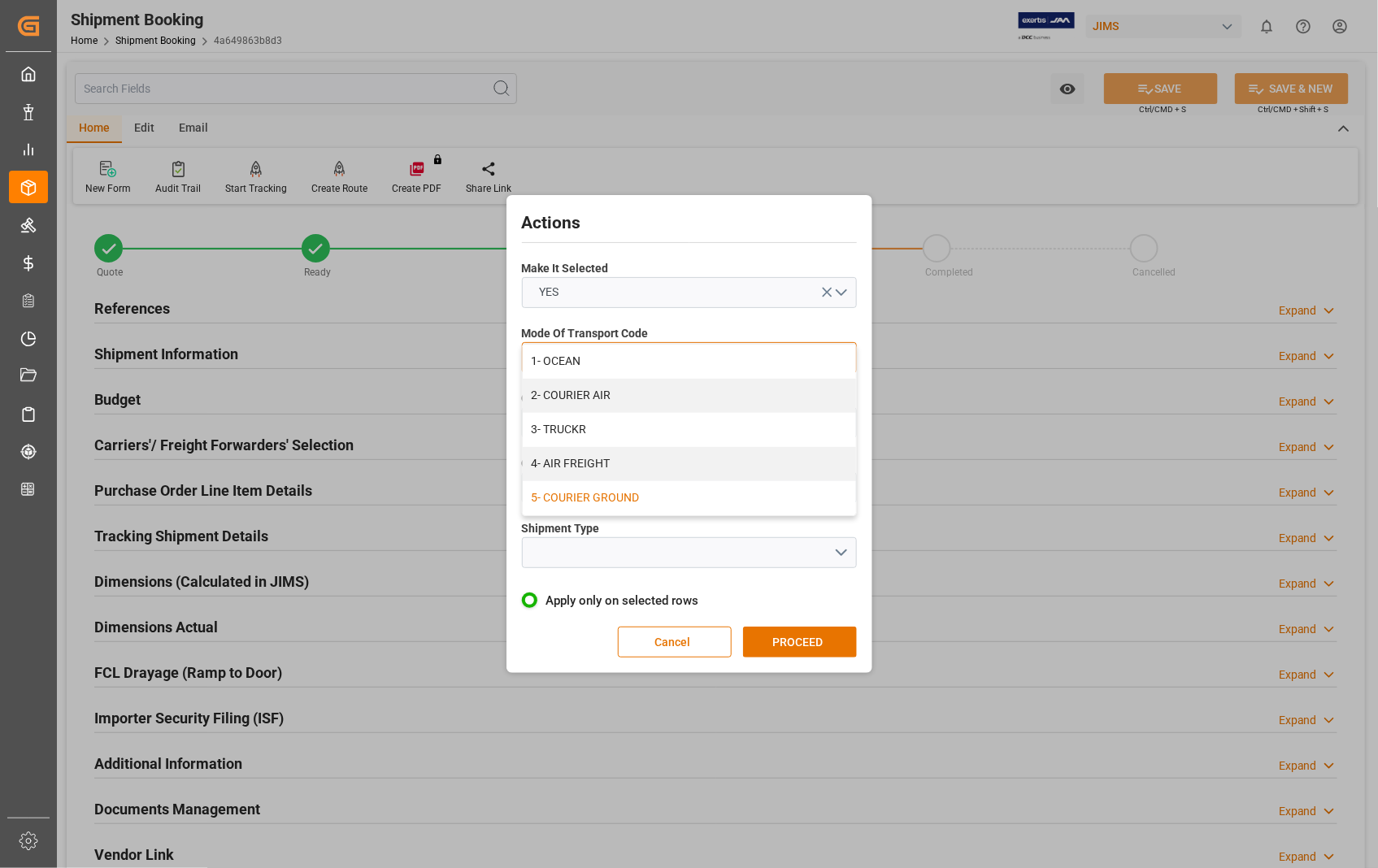
click at [626, 498] on div "5- COURIER GROUND" at bounding box center [689, 498] width 333 height 35
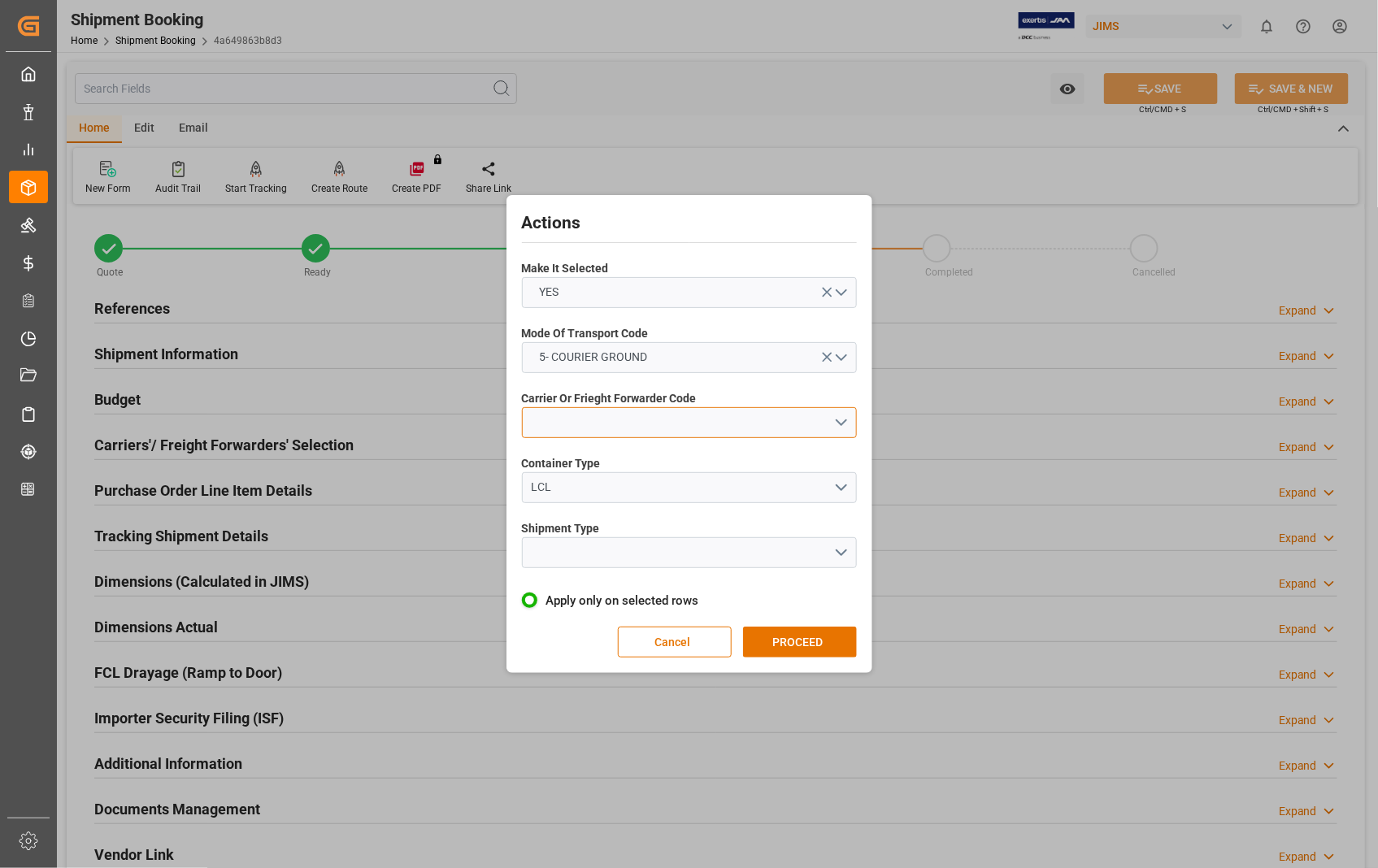
click at [839, 420] on button "open menu" at bounding box center [689, 422] width 335 height 31
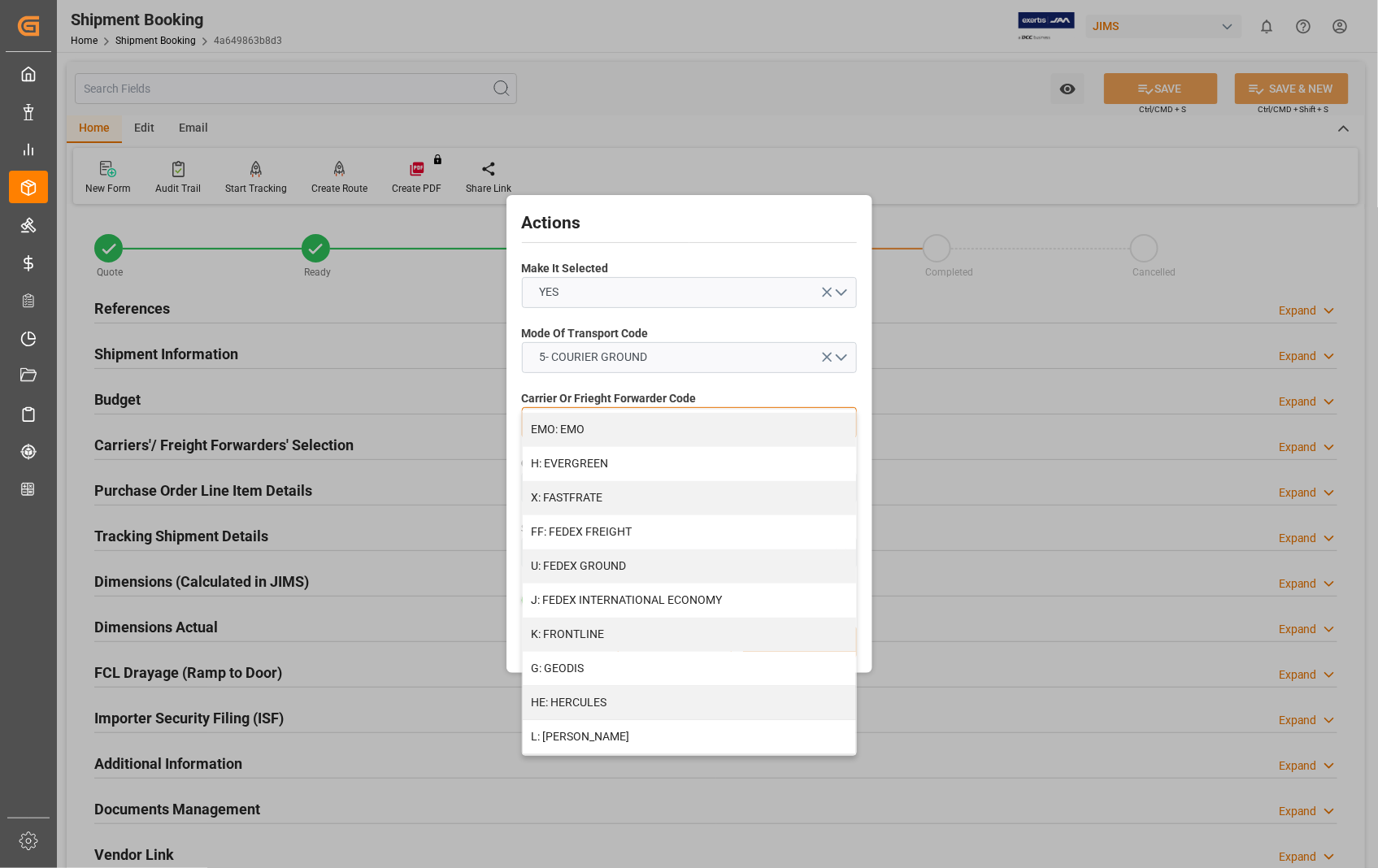
scroll to position [451, 0]
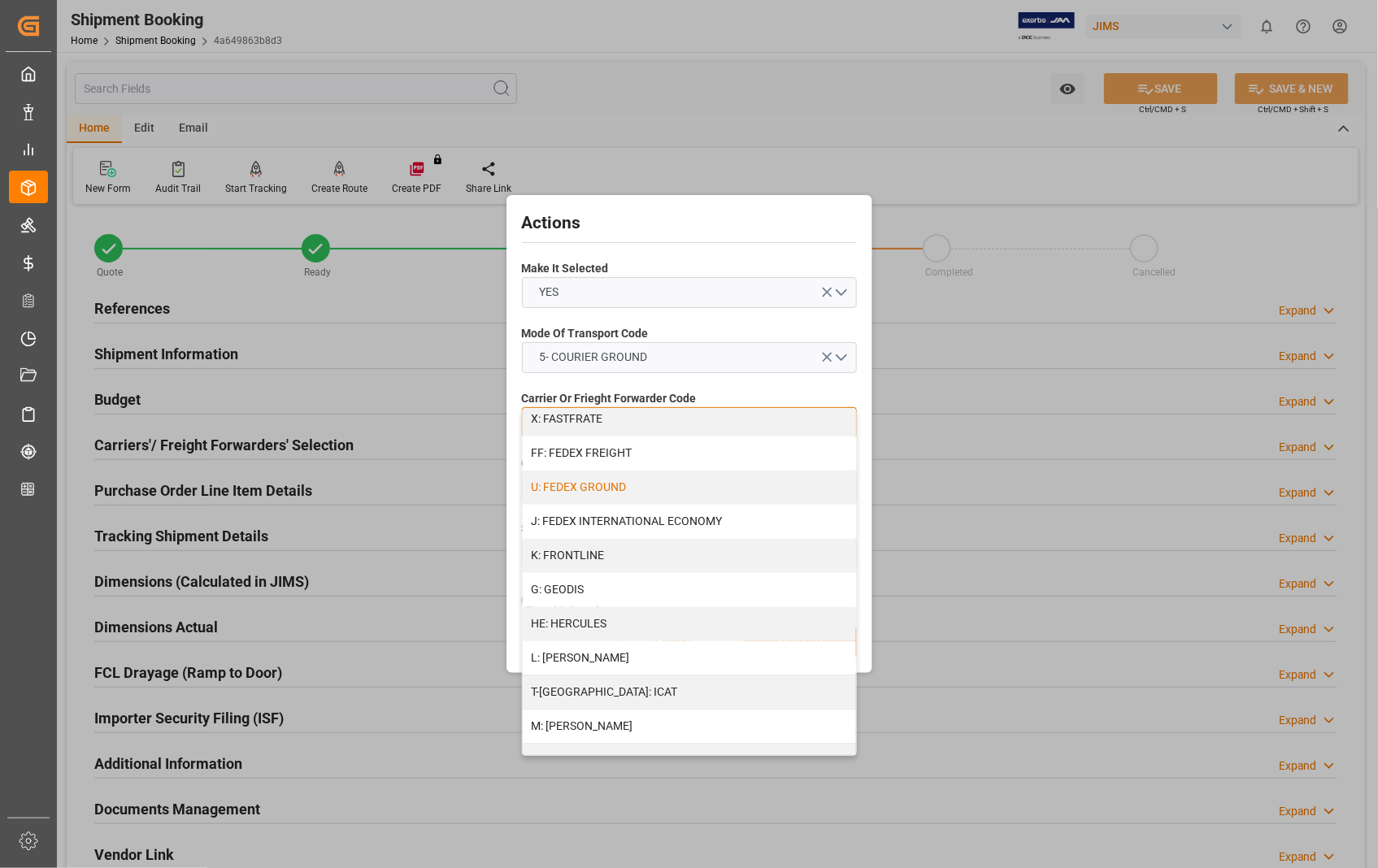
click at [618, 489] on div "U: FEDEX GROUND" at bounding box center [689, 487] width 333 height 35
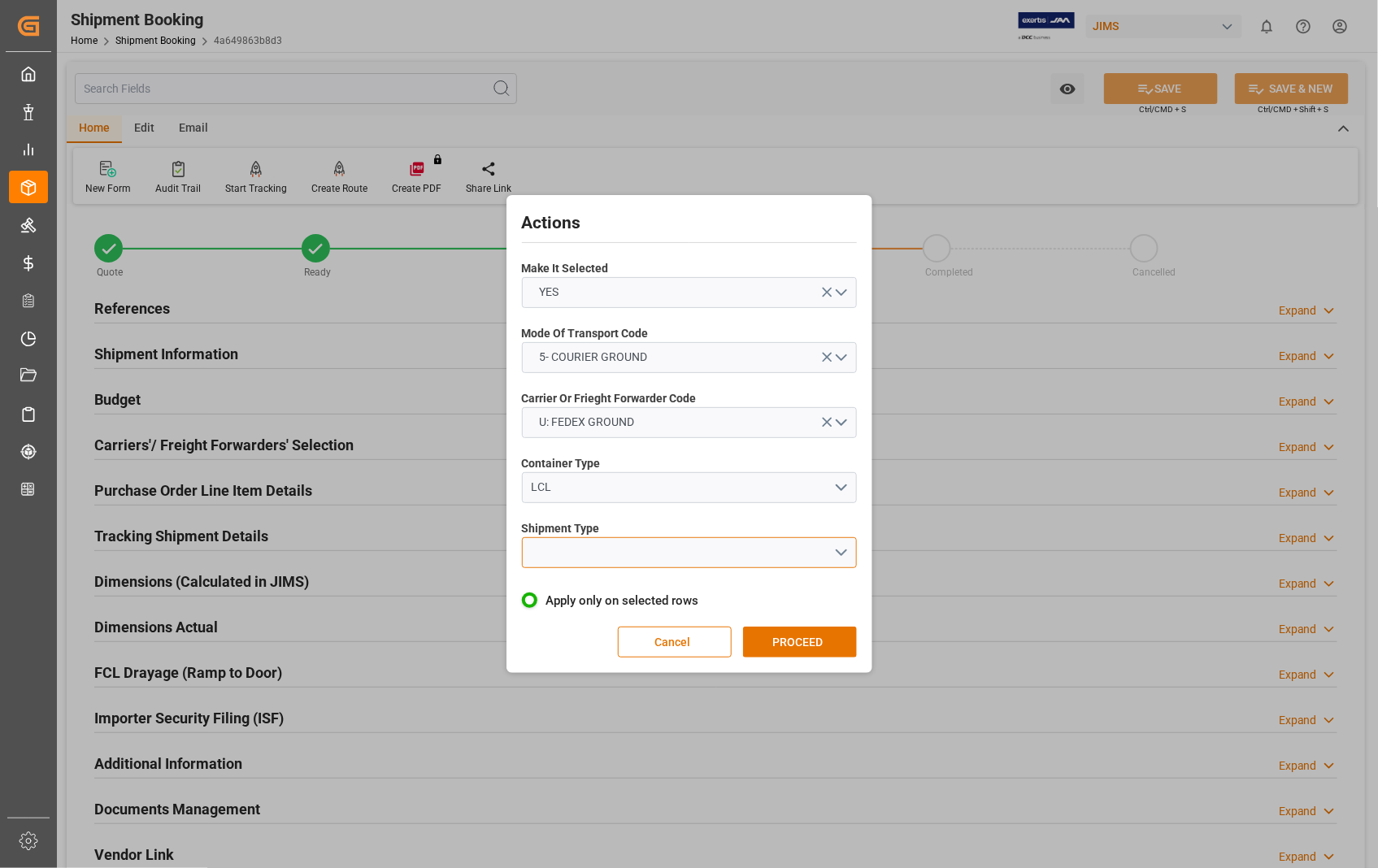
click at [841, 549] on button "open menu" at bounding box center [689, 552] width 335 height 31
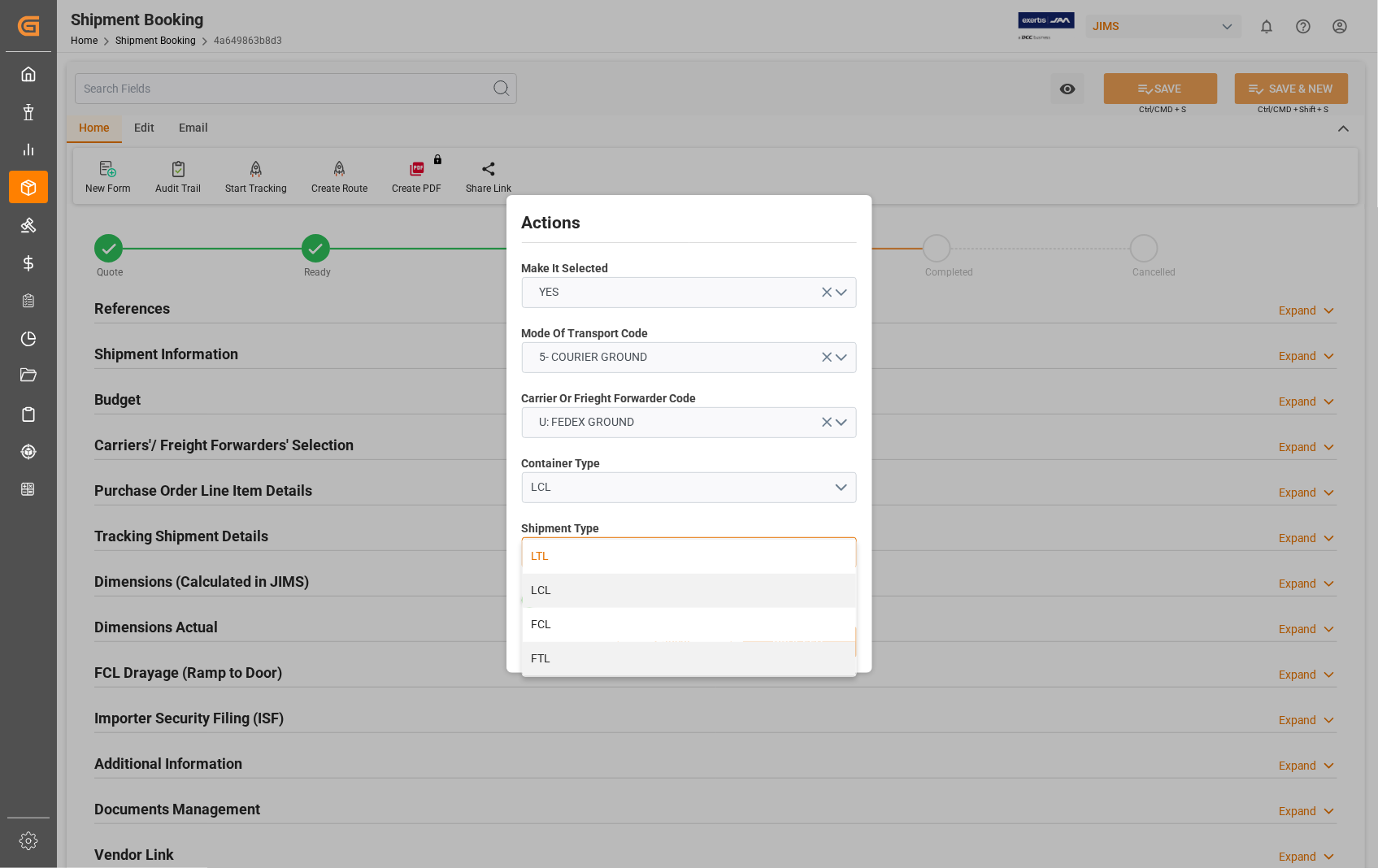
click at [590, 554] on div "LTL" at bounding box center [689, 556] width 333 height 35
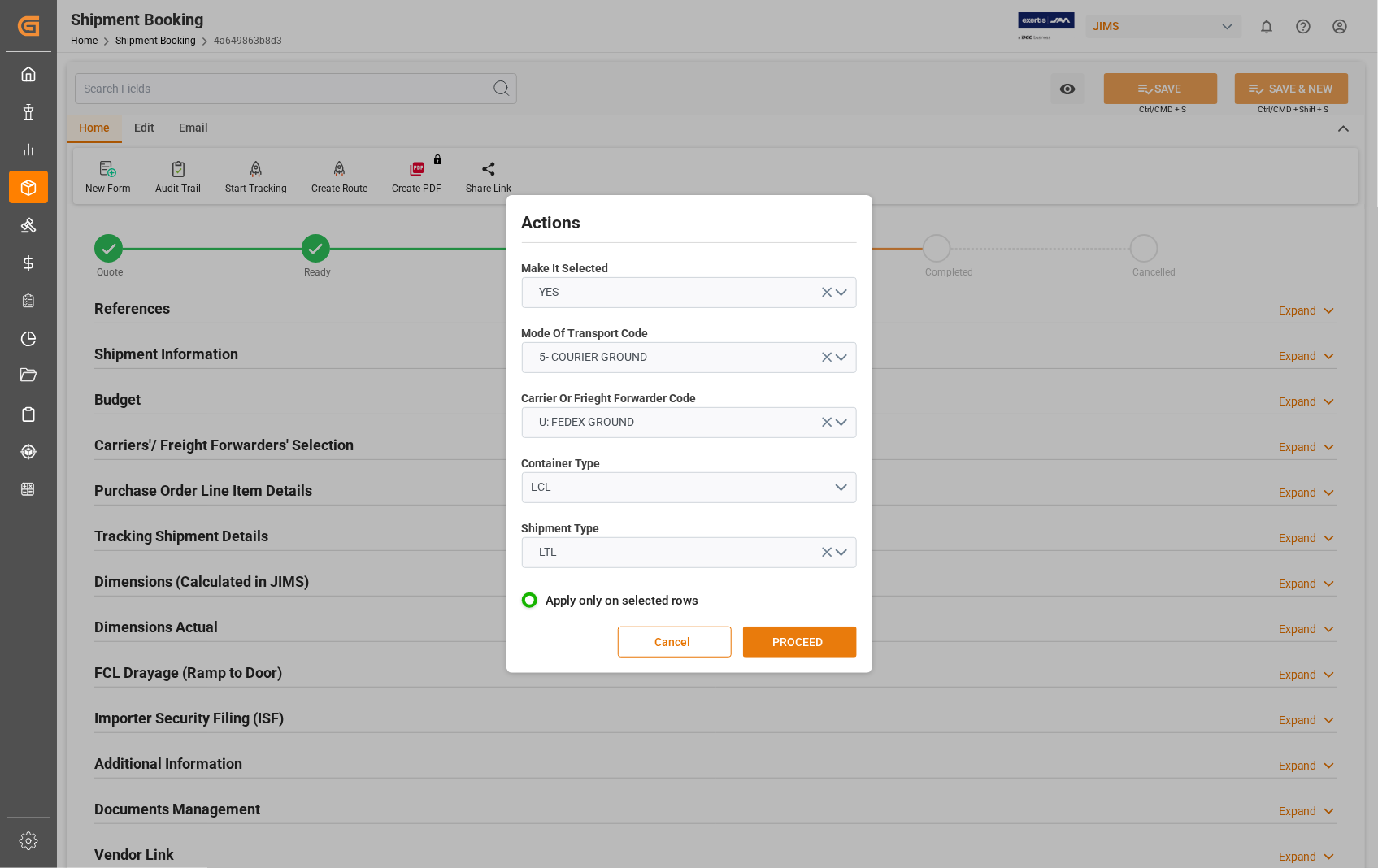
click at [793, 645] on button "PROCEED" at bounding box center [799, 641] width 114 height 31
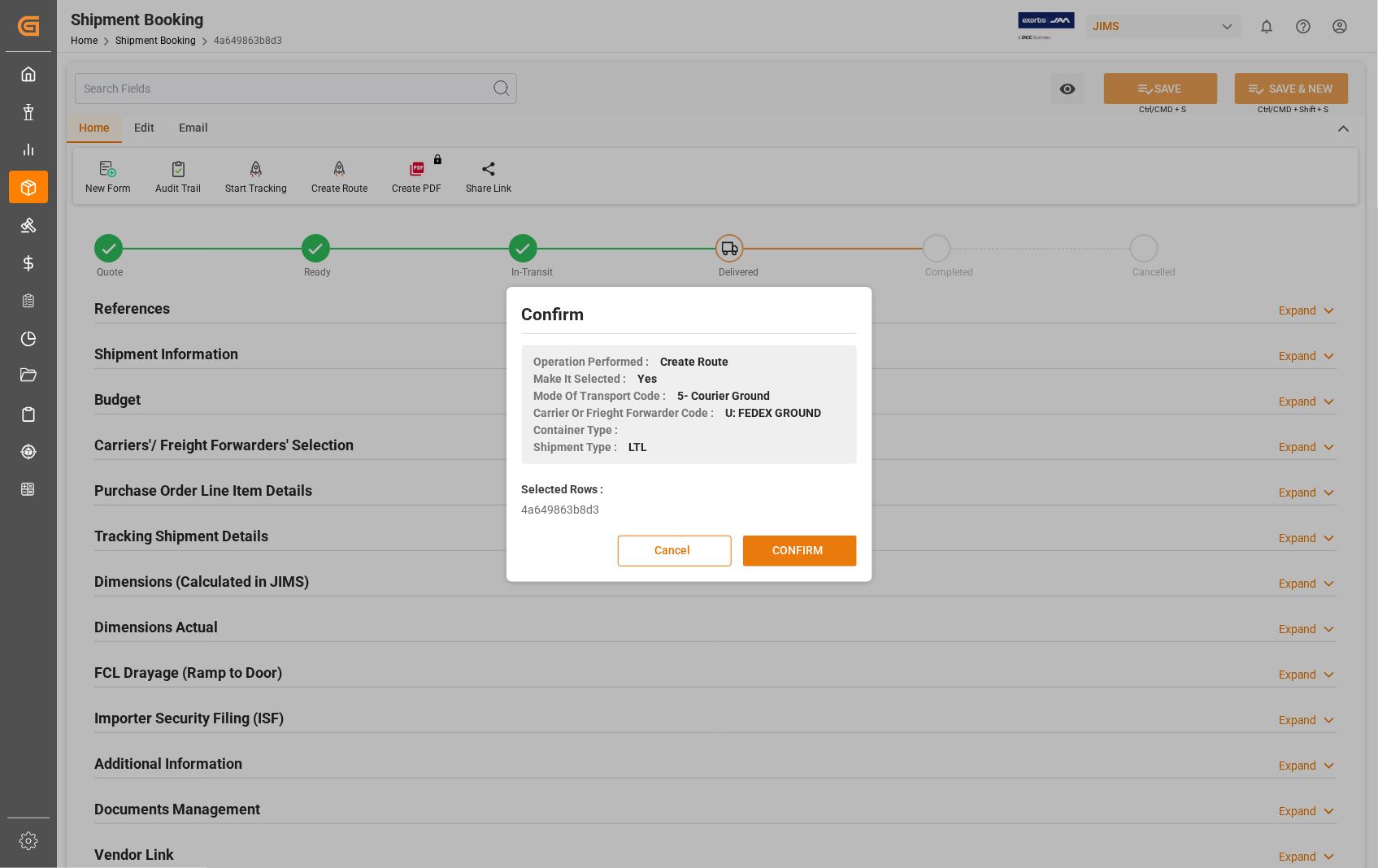
click at [790, 550] on button "CONFIRM" at bounding box center [799, 550] width 114 height 31
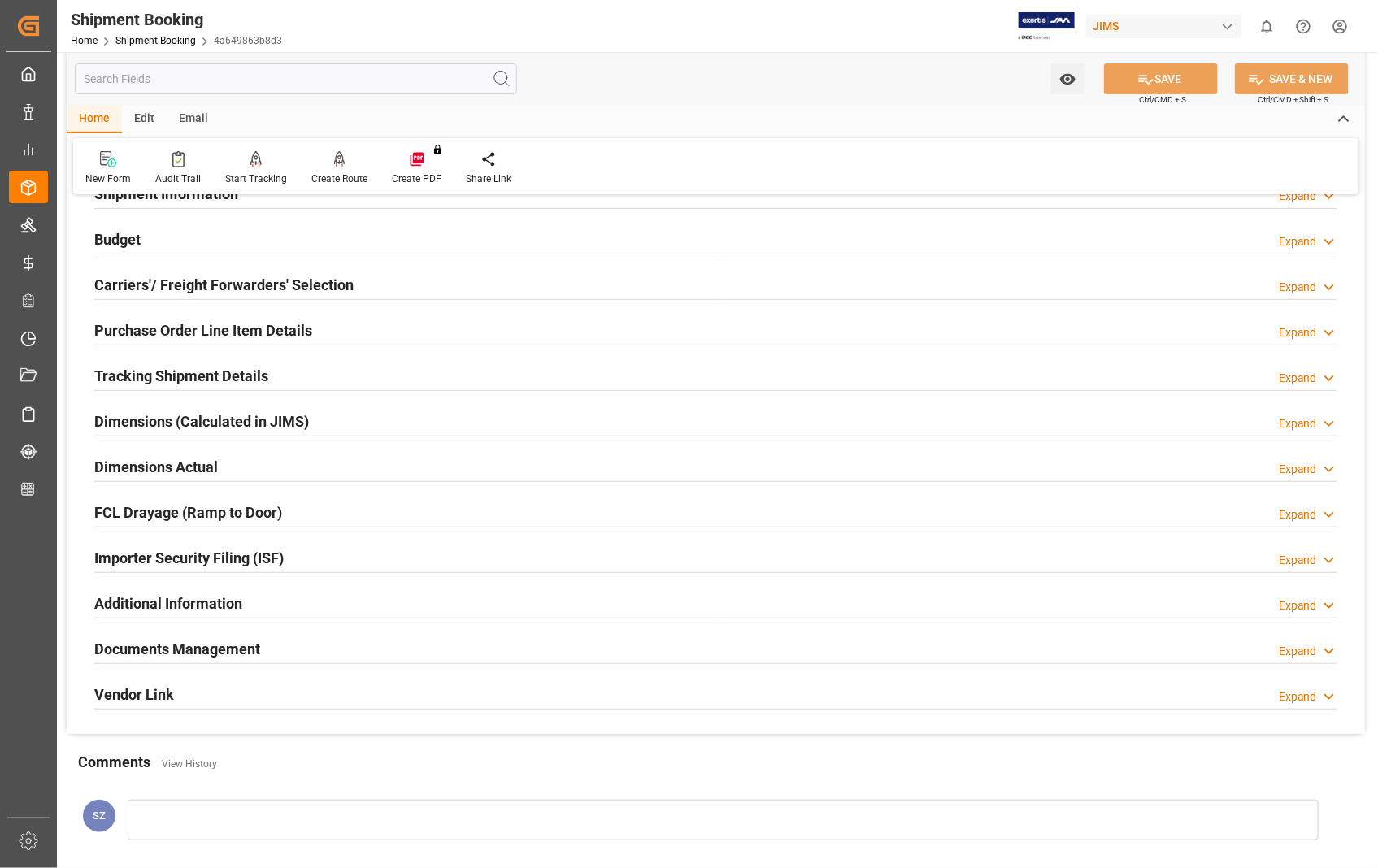
scroll to position [181, 0]
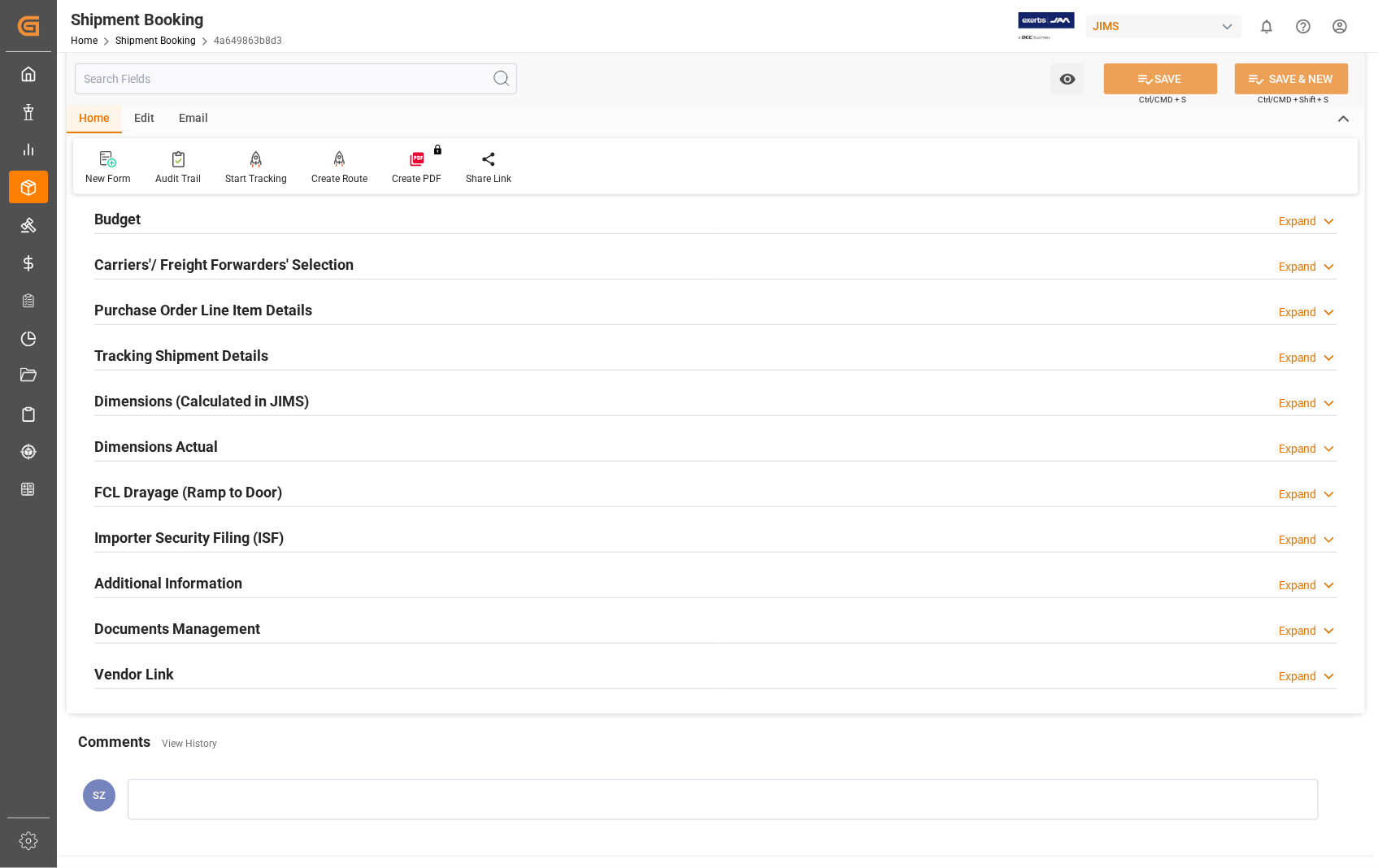
click at [190, 451] on h2 "Dimensions Actual" at bounding box center [155, 446] width 123 height 22
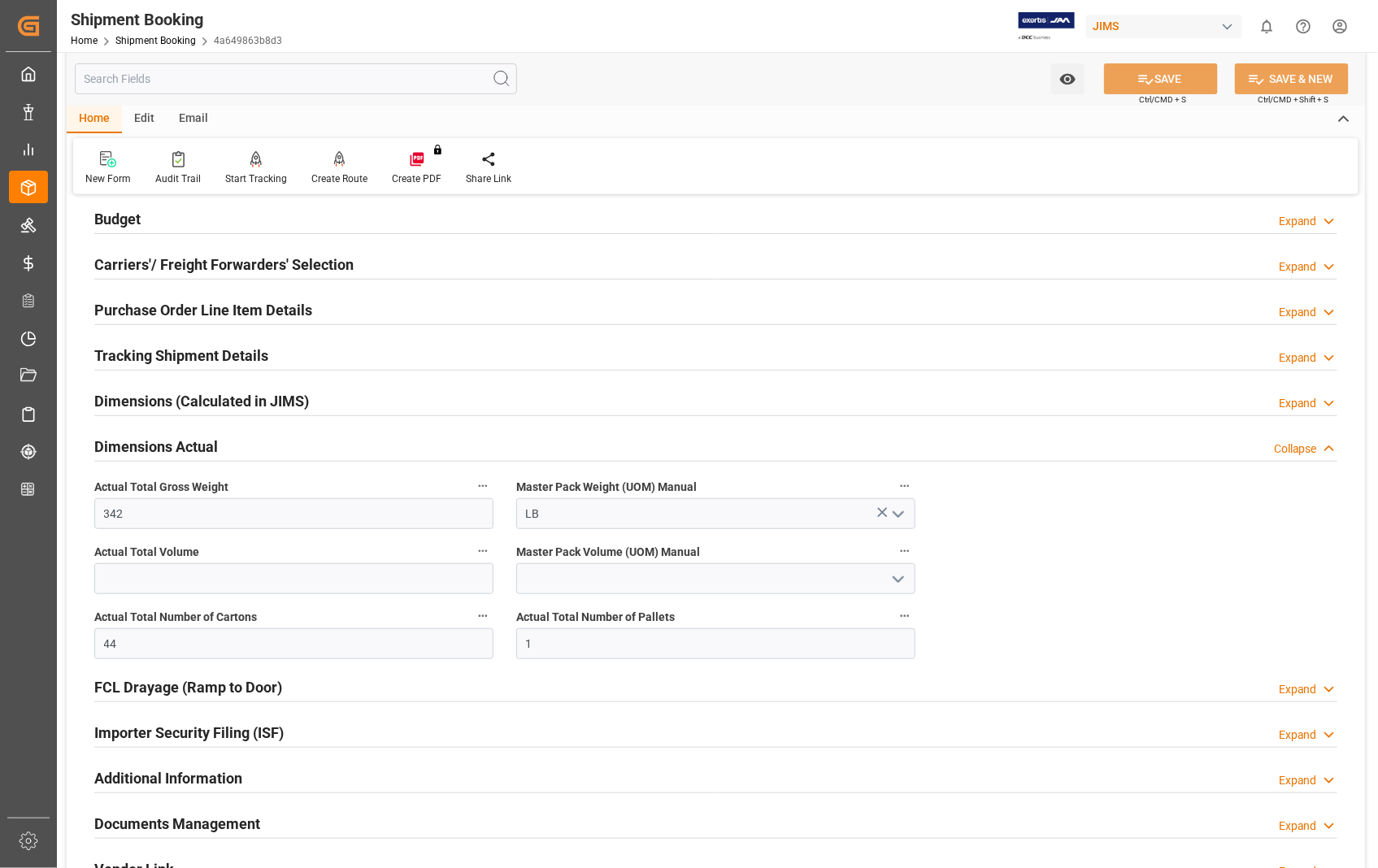
click at [190, 451] on h2 "Dimensions Actual" at bounding box center [155, 446] width 123 height 22
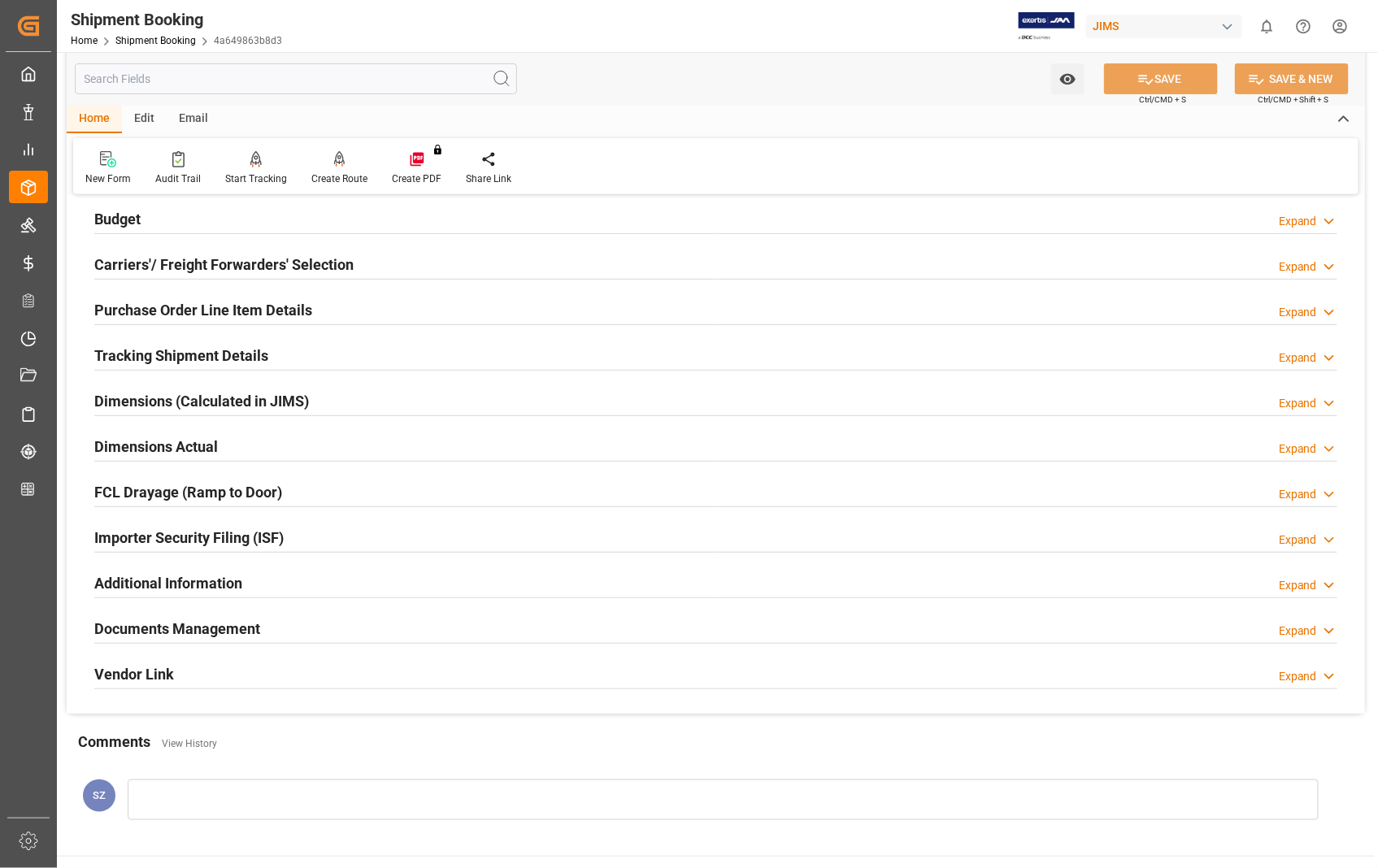
click at [190, 451] on h2 "Dimensions Actual" at bounding box center [155, 446] width 123 height 22
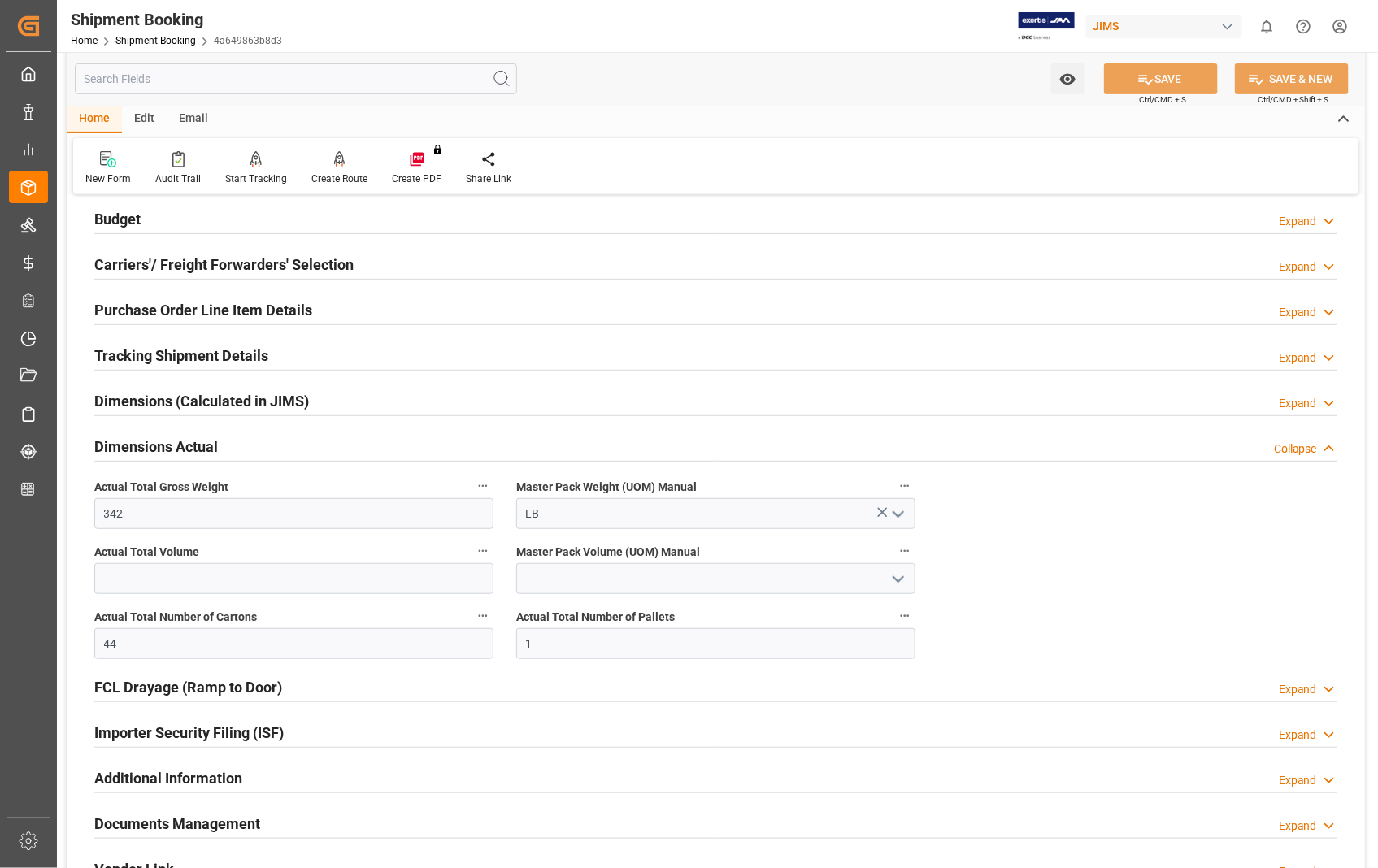
click at [190, 451] on h2 "Dimensions Actual" at bounding box center [155, 446] width 123 height 22
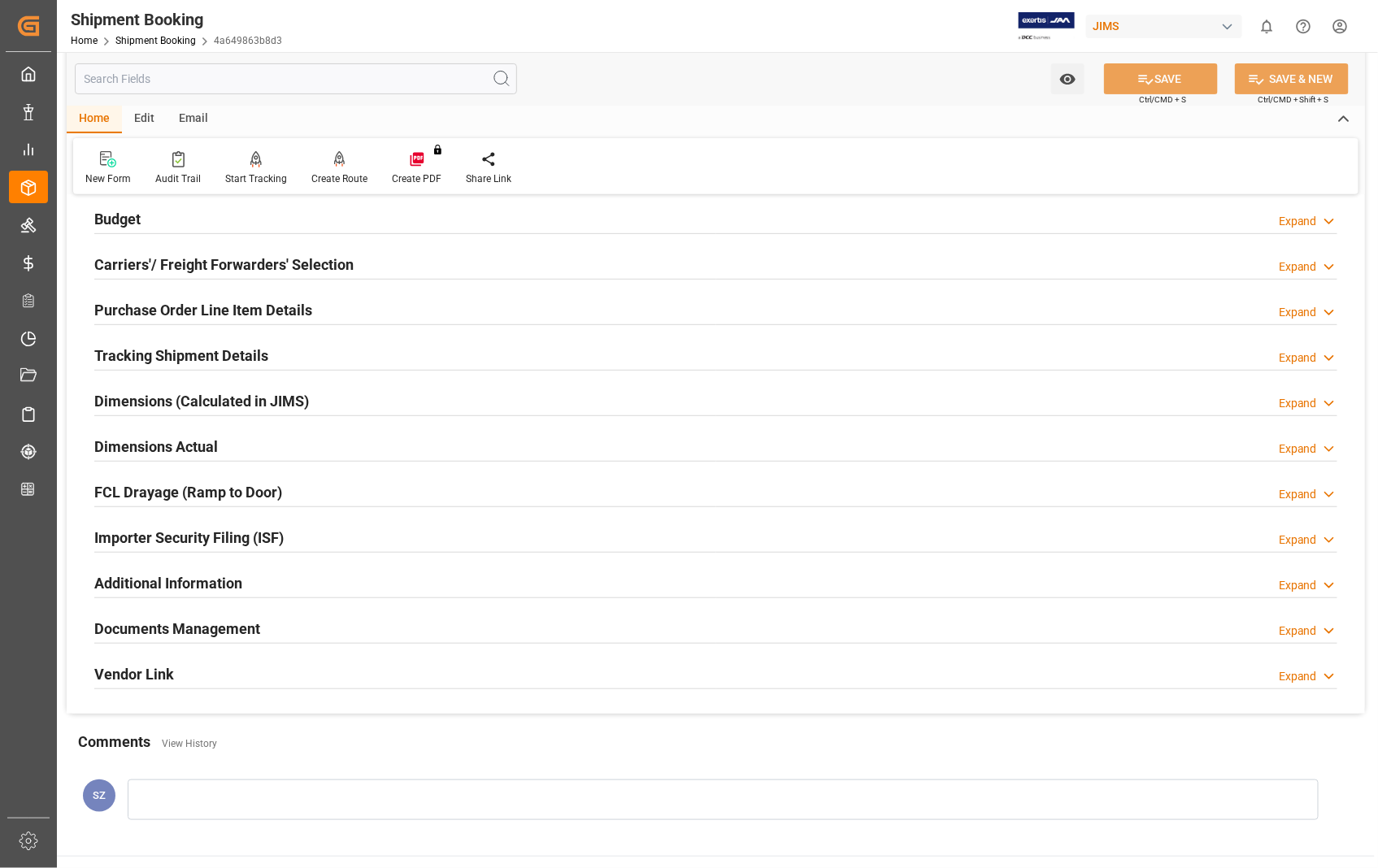
click at [222, 634] on h2 "Documents Management" at bounding box center [177, 628] width 166 height 22
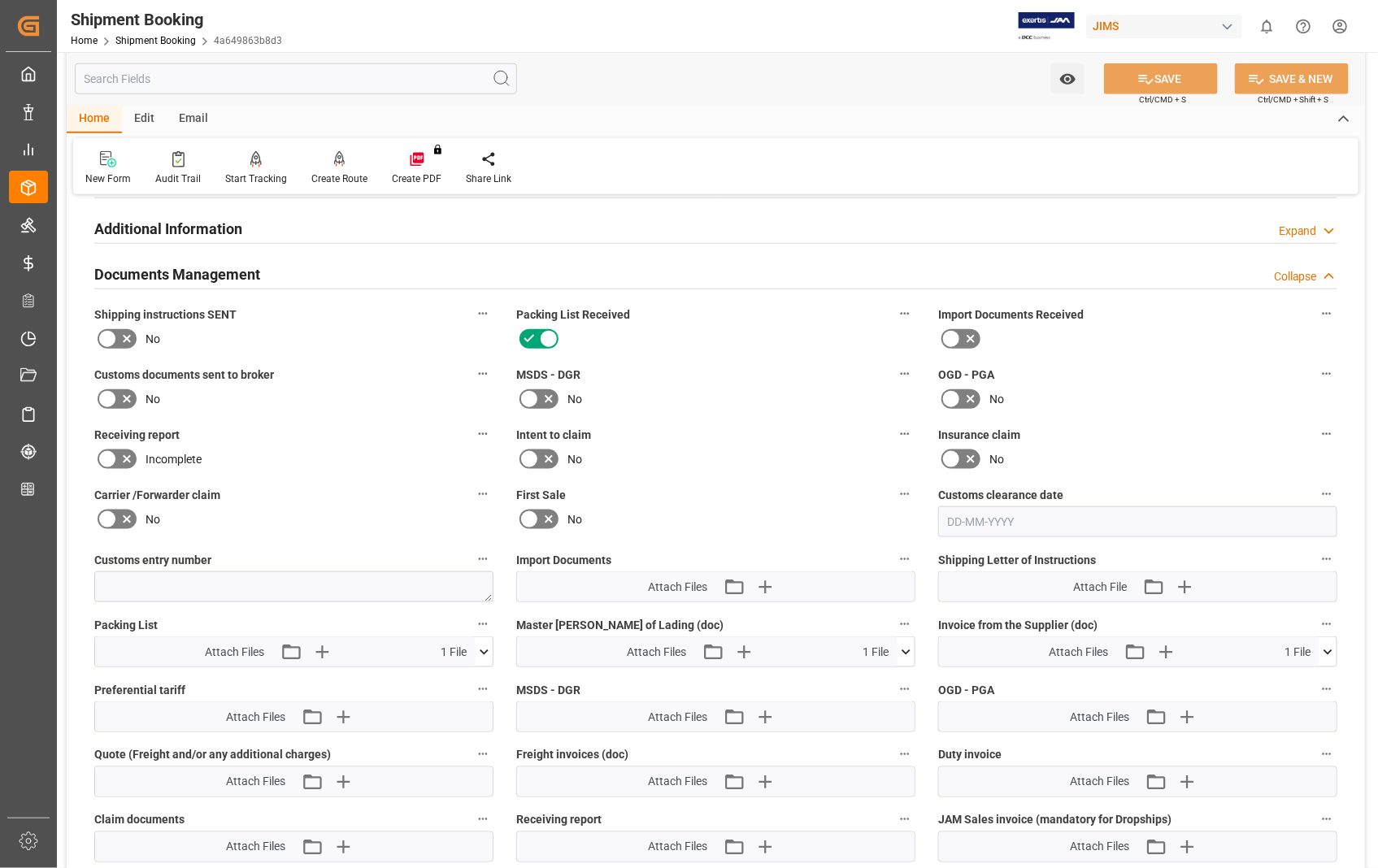
scroll to position [541, 0]
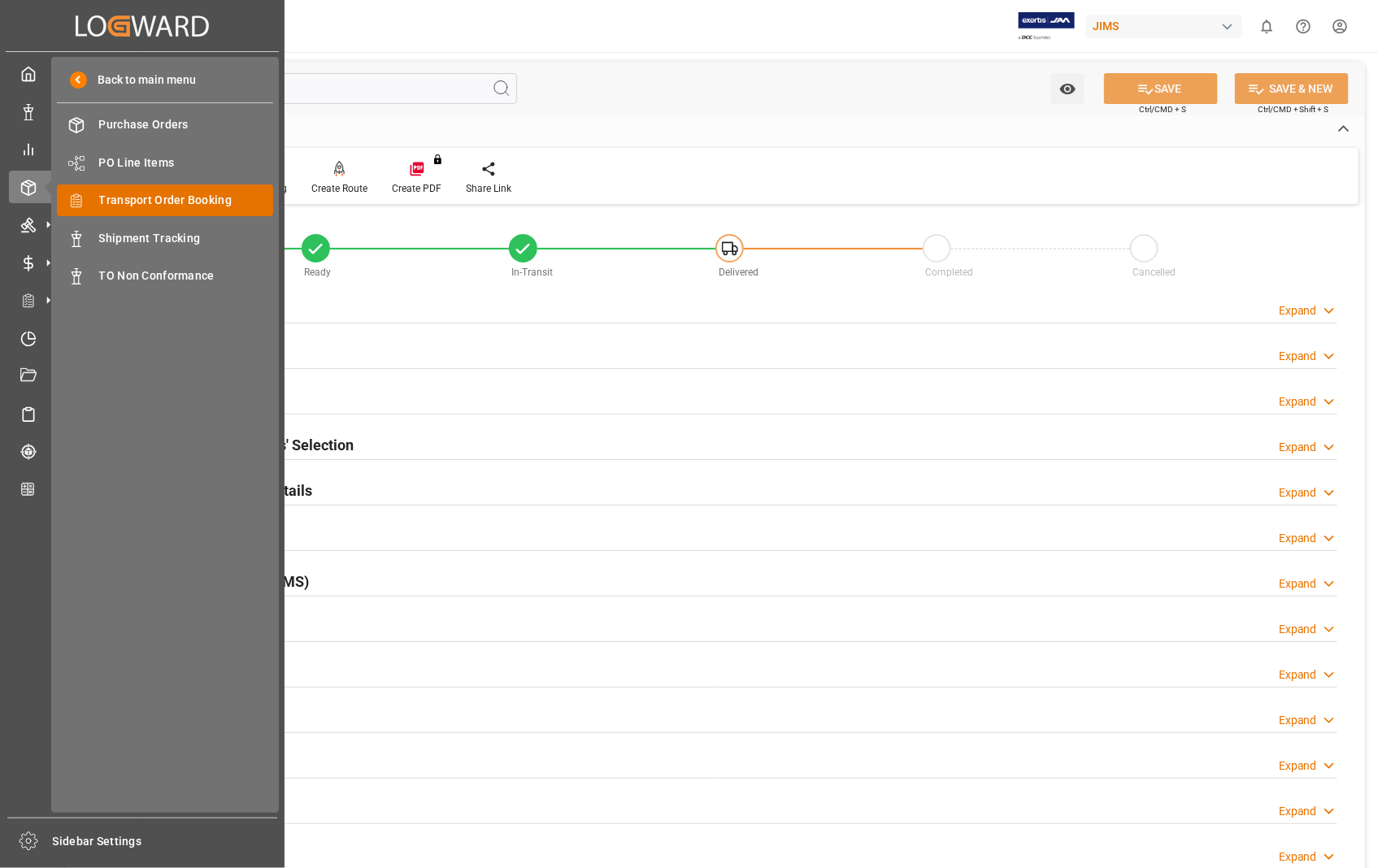
click at [182, 199] on span "Transport Order Booking" at bounding box center [186, 199] width 175 height 17
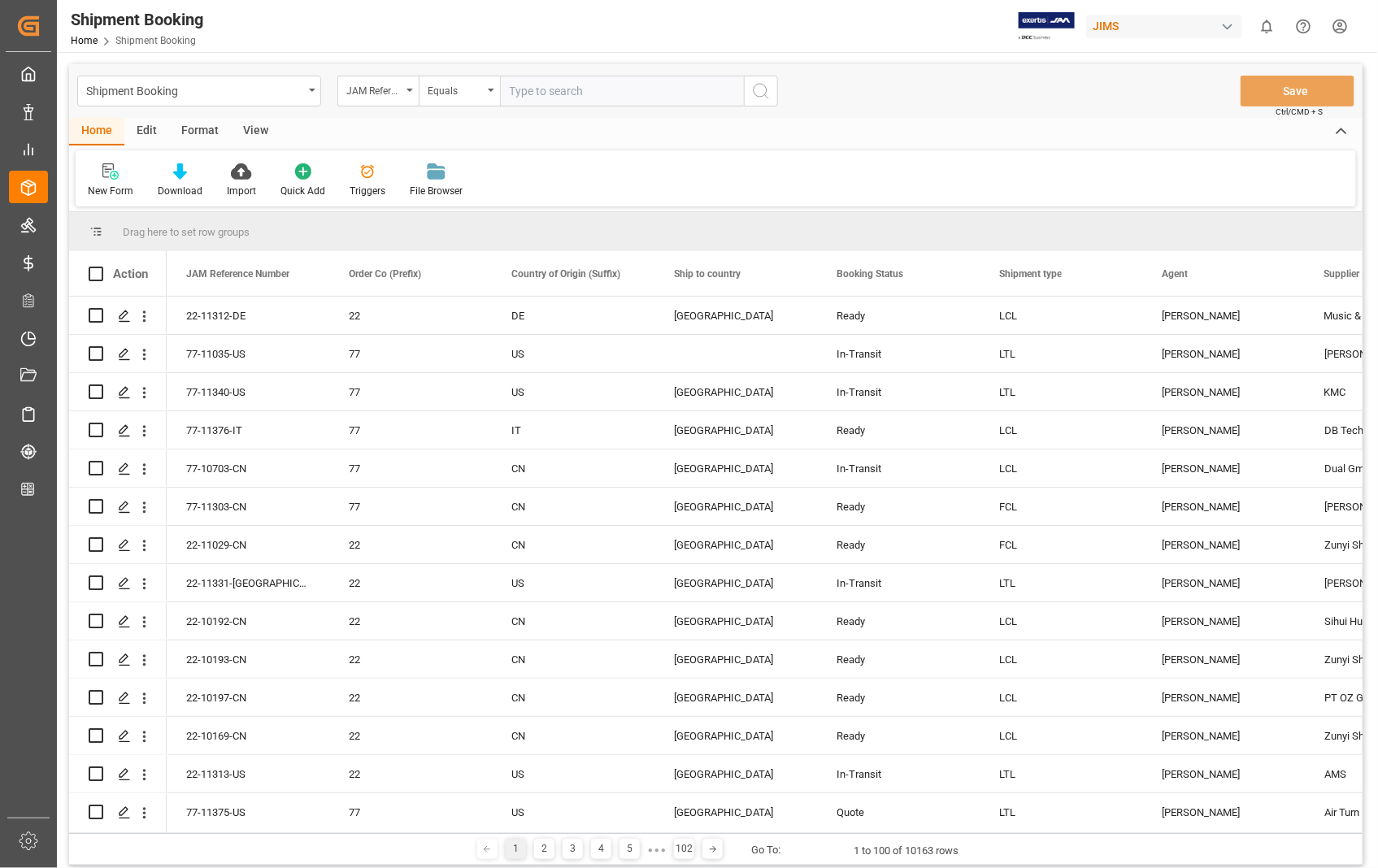
click at [586, 90] on input "text" at bounding box center [621, 91] width 244 height 31
type input "22-11334-US"
click at [758, 87] on icon "search button" at bounding box center [761, 91] width 20 height 20
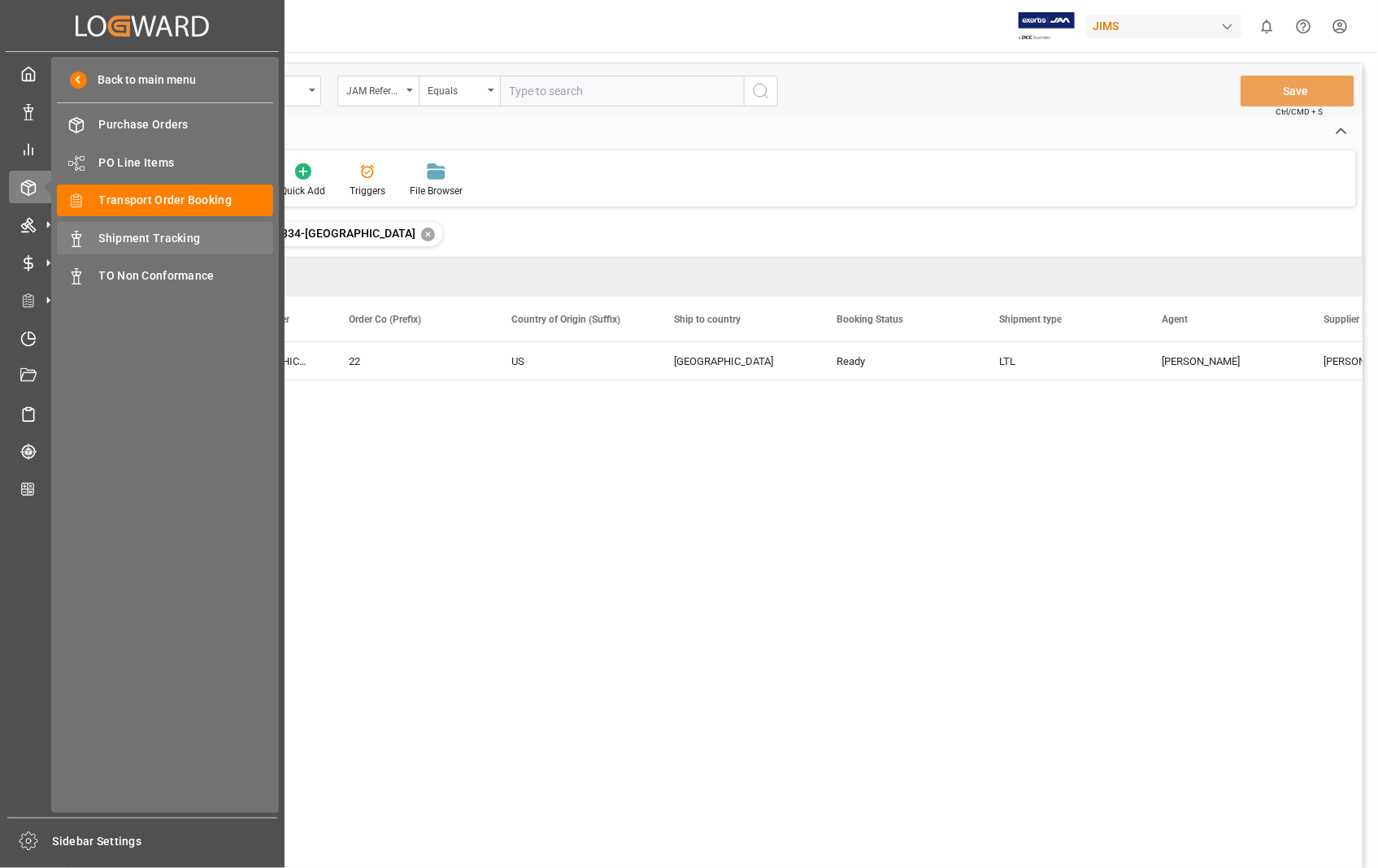
click at [183, 238] on span "Shipment Tracking" at bounding box center [186, 238] width 175 height 17
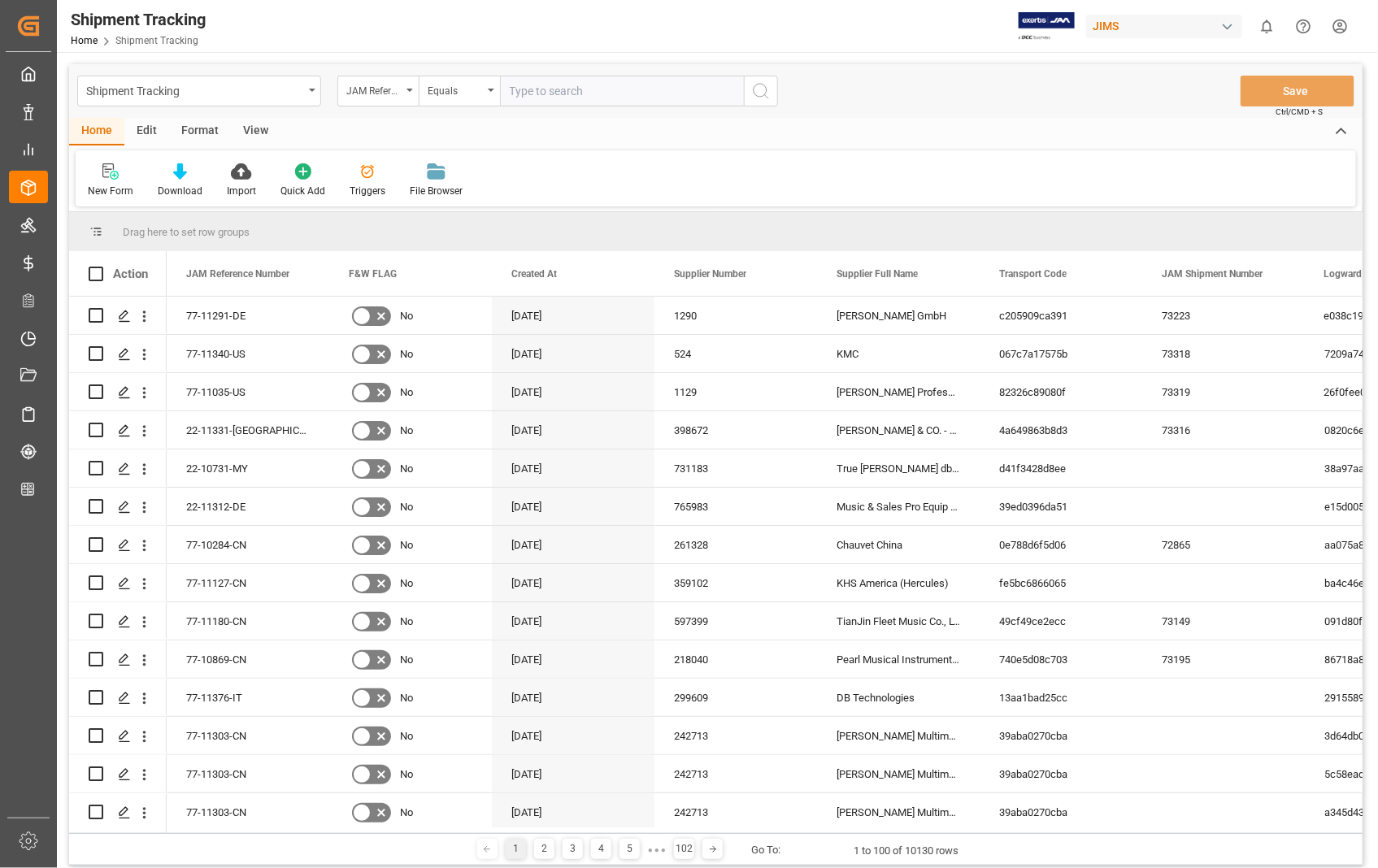
click at [628, 94] on input "text" at bounding box center [621, 91] width 244 height 31
paste input "22-11334-[GEOGRAPHIC_DATA]"
type input "22-11334-[GEOGRAPHIC_DATA]"
click at [759, 88] on icon "search button" at bounding box center [761, 91] width 20 height 20
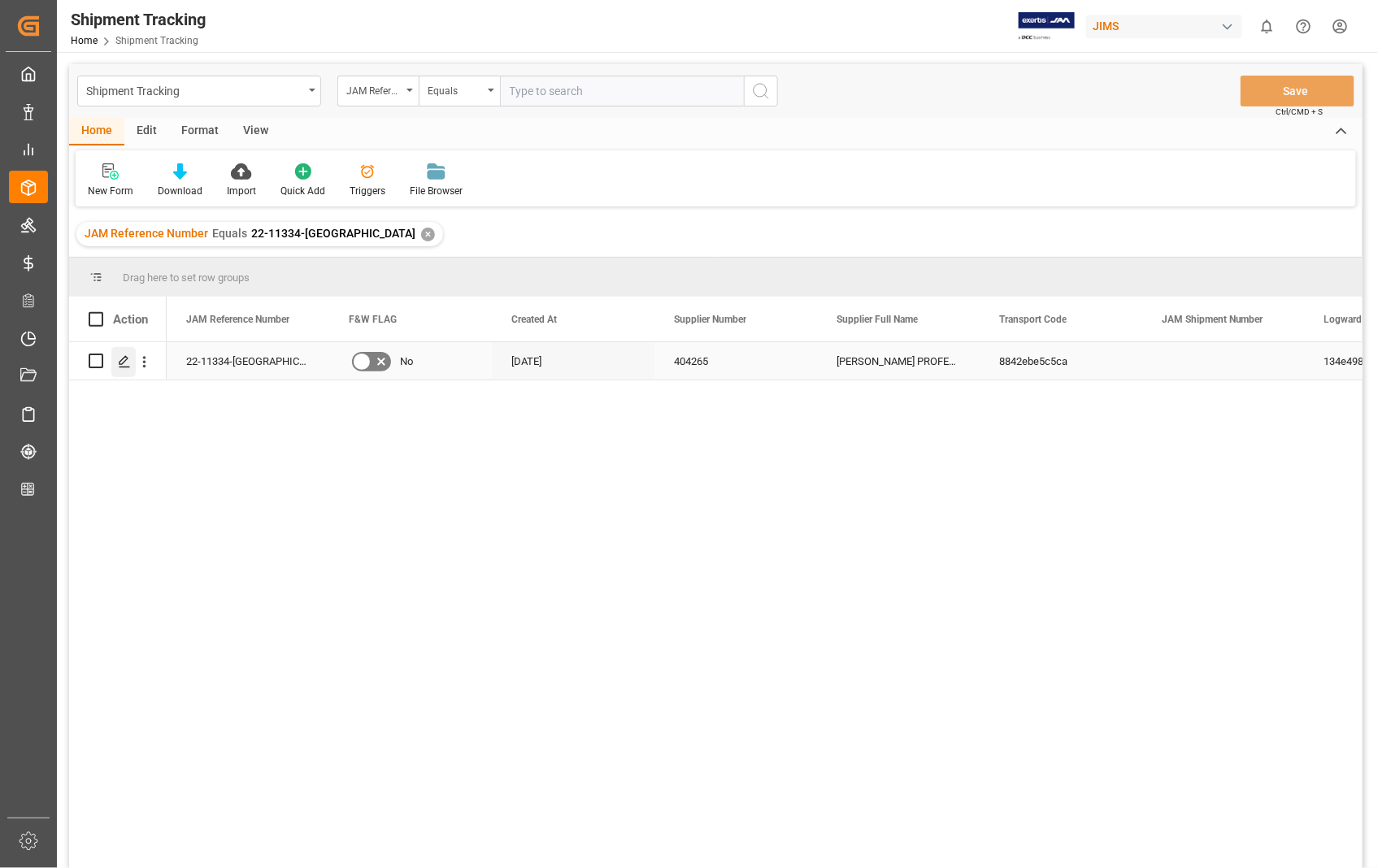
click at [127, 359] on icon "Press SPACE to select this row." at bounding box center [123, 361] width 13 height 13
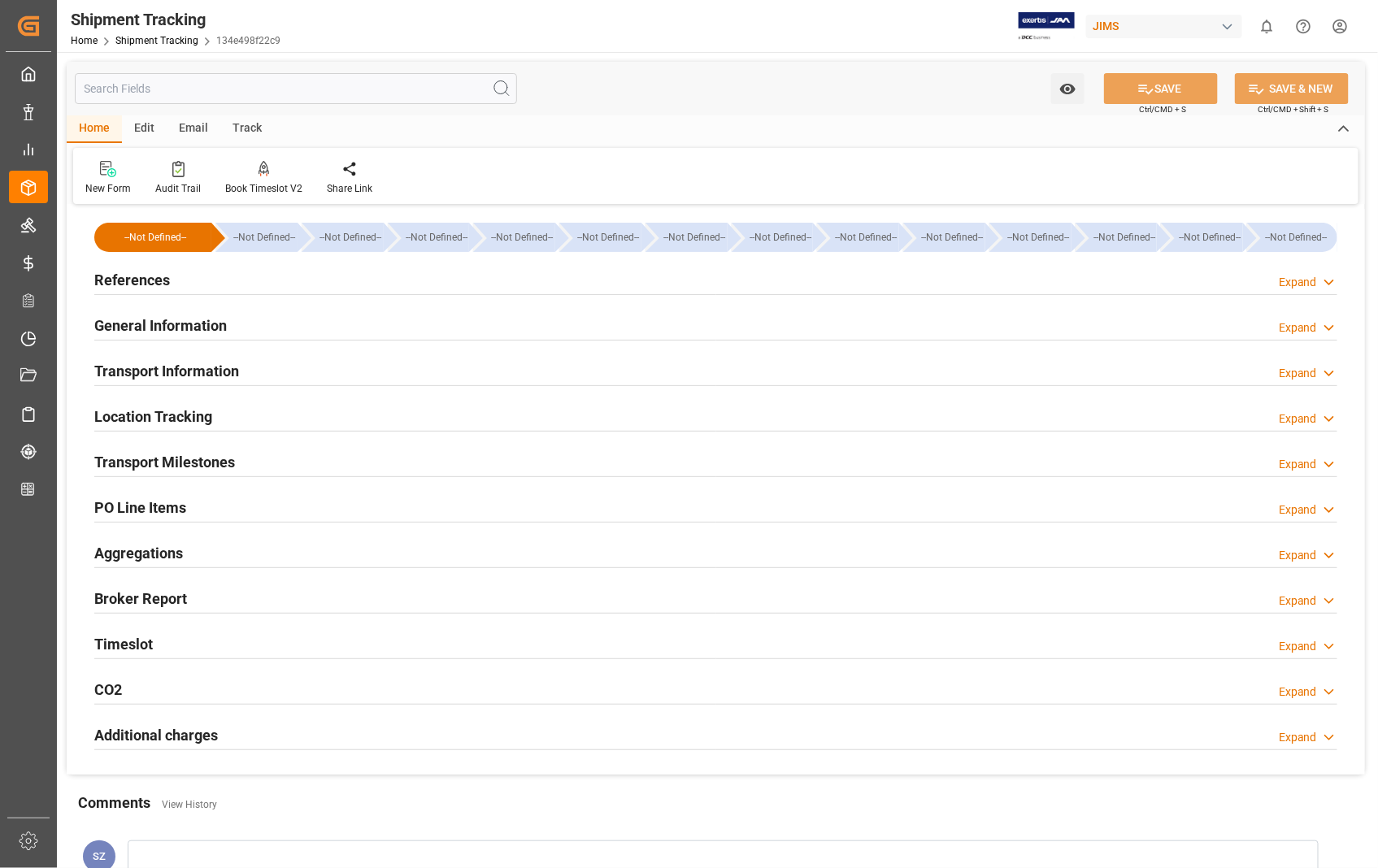
type input "[DATE]"
click at [140, 282] on h2 "References" at bounding box center [131, 279] width 76 height 22
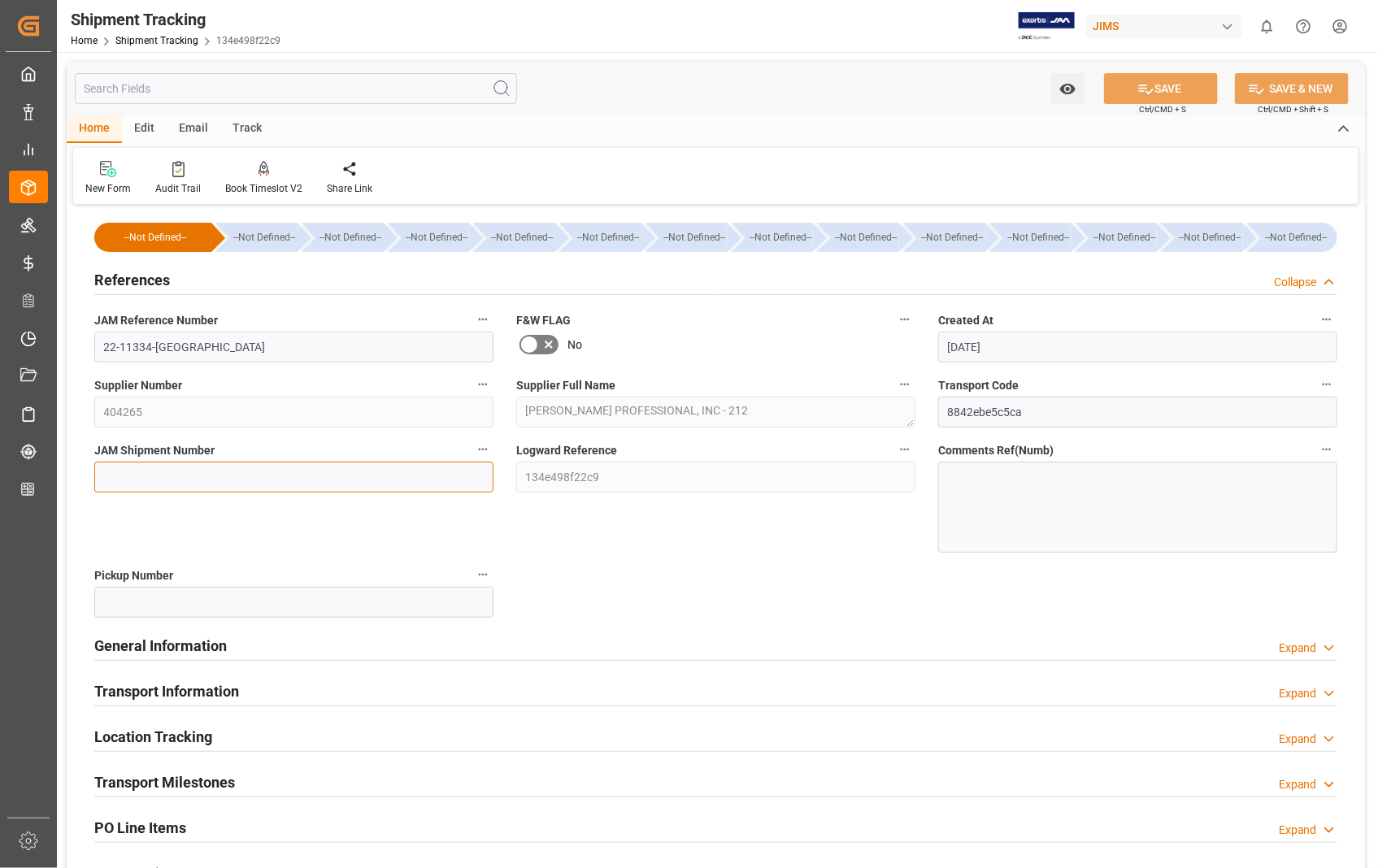
click at [187, 476] on input at bounding box center [293, 476] width 399 height 31
paste input "73320"
type input "73320"
click at [1163, 86] on button "SAVE" at bounding box center [1160, 88] width 114 height 31
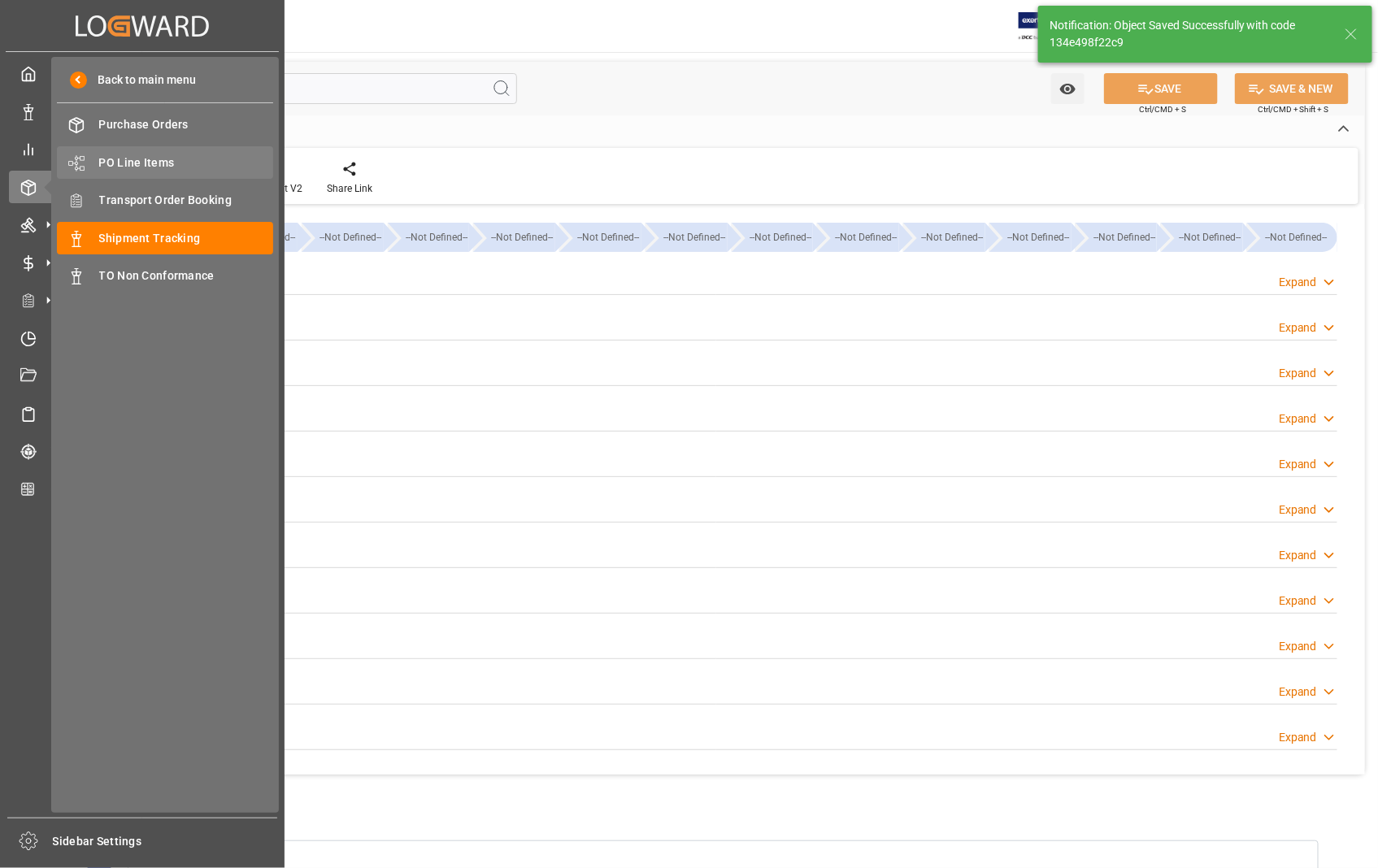
click at [177, 160] on span "PO Line Items" at bounding box center [186, 162] width 175 height 17
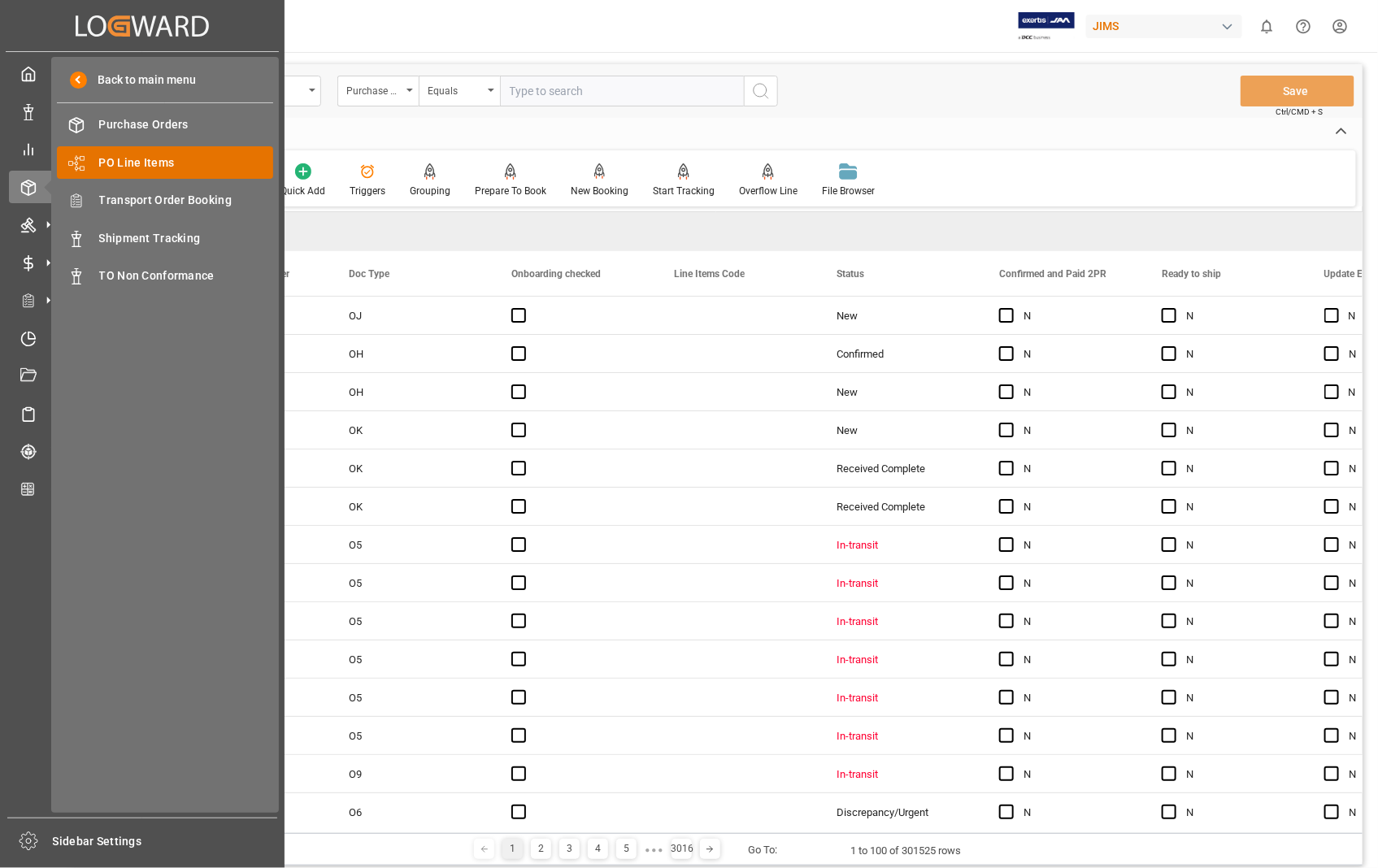
click at [212, 160] on span "PO Line Items" at bounding box center [186, 162] width 175 height 17
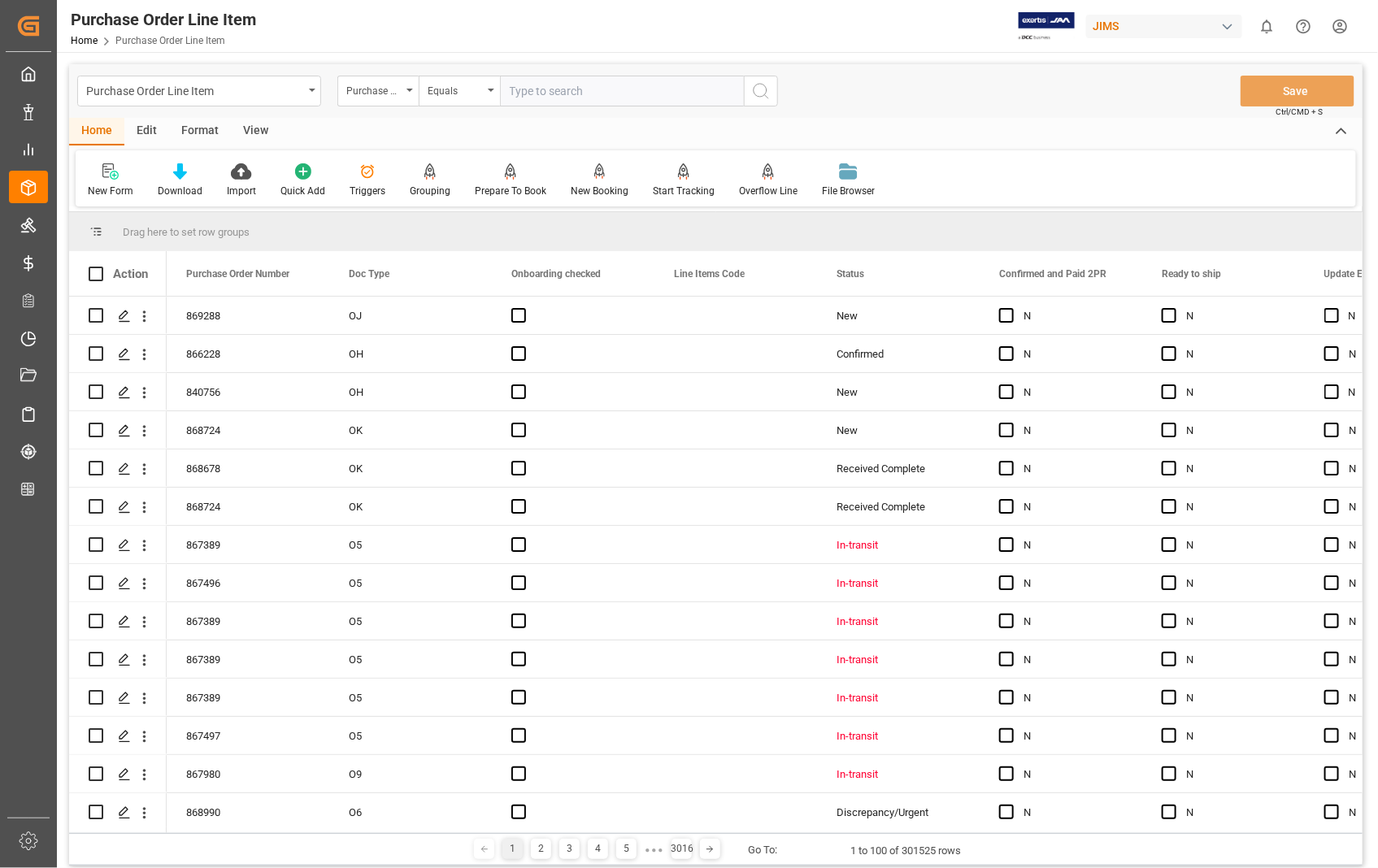
click at [559, 98] on input "text" at bounding box center [621, 91] width 244 height 31
type input "869288"
click at [757, 87] on icon "search button" at bounding box center [761, 91] width 20 height 20
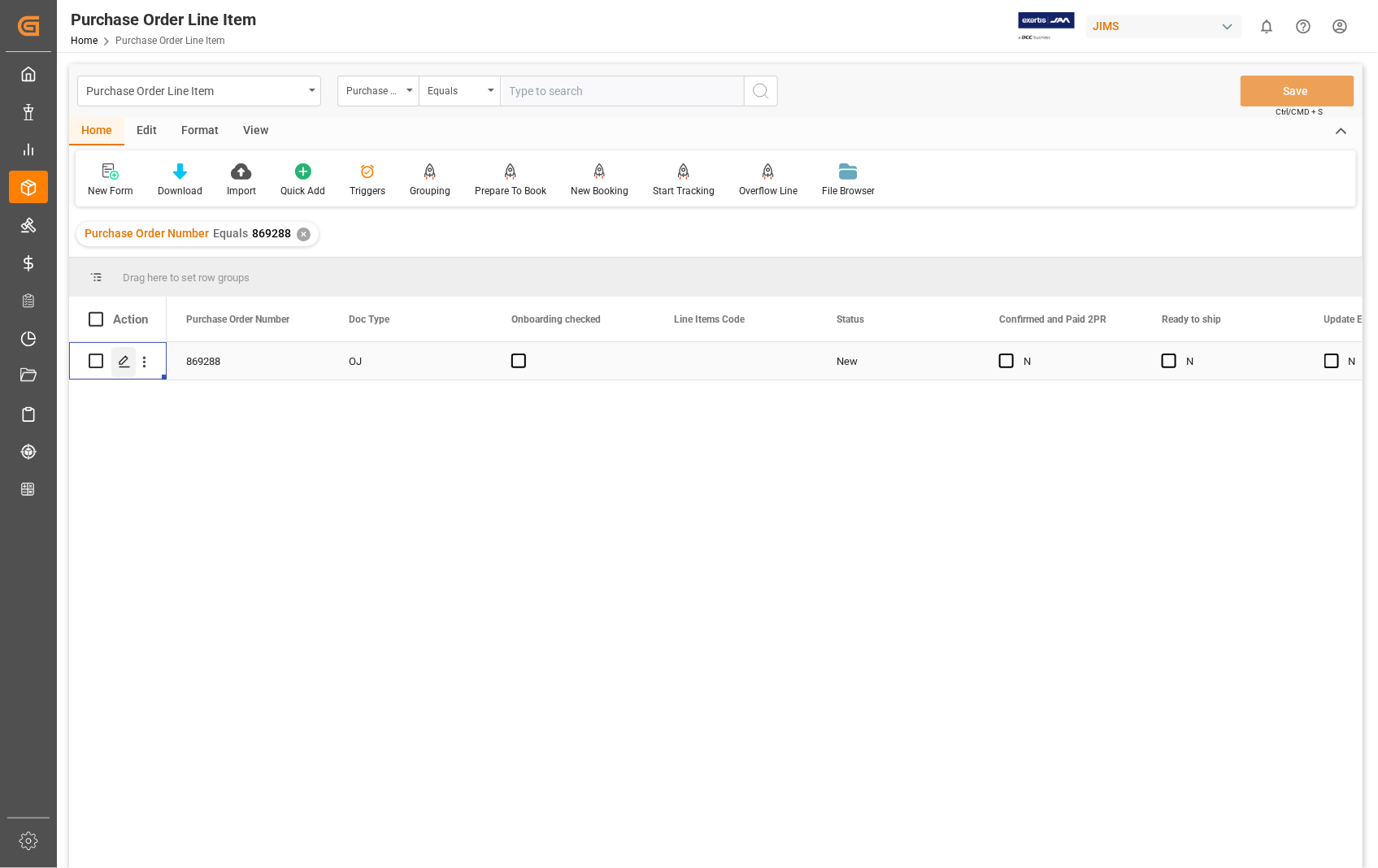
click at [128, 365] on icon "Press SPACE to select this row." at bounding box center [123, 361] width 13 height 13
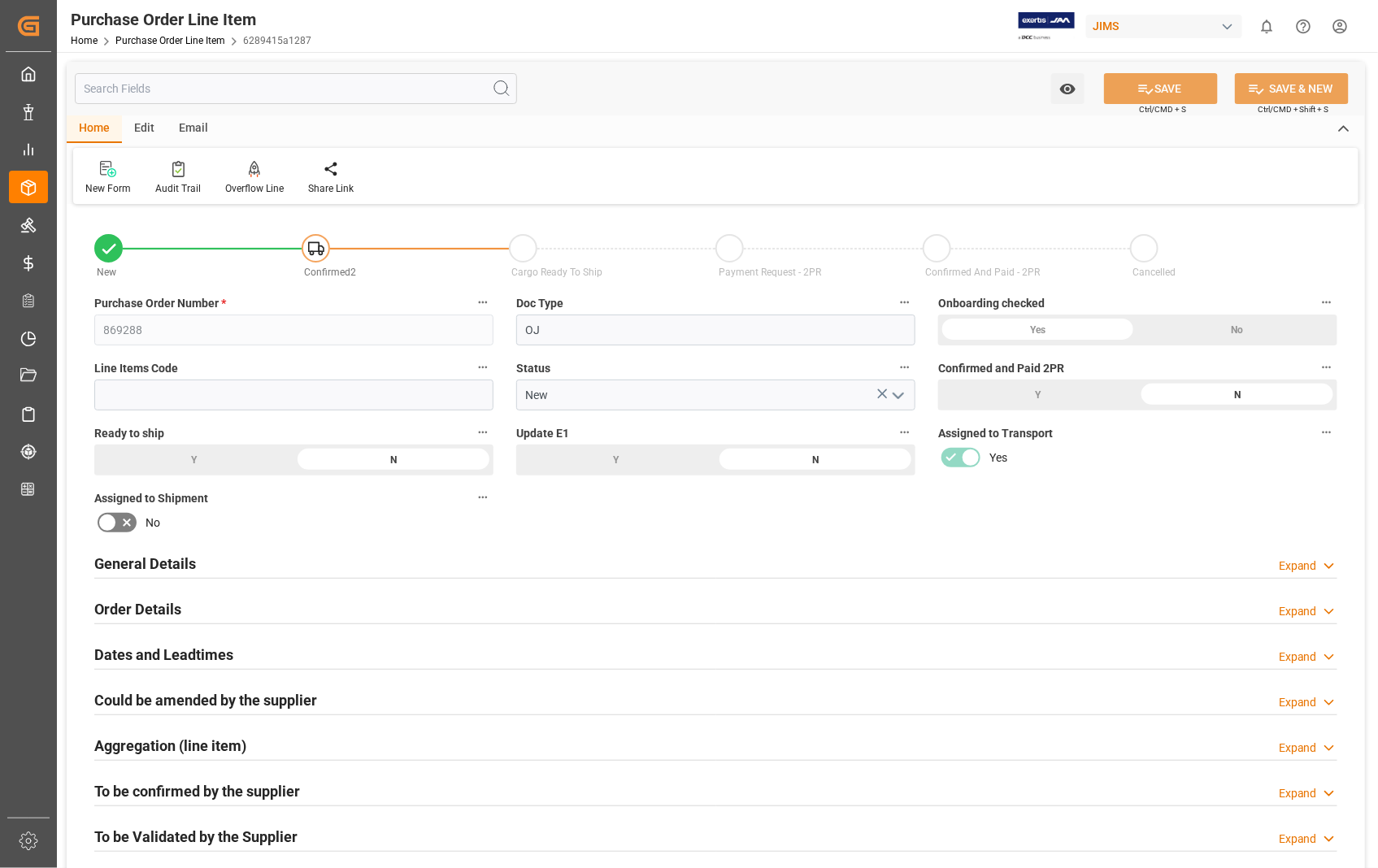
click at [200, 130] on div "Email" at bounding box center [194, 129] width 53 height 28
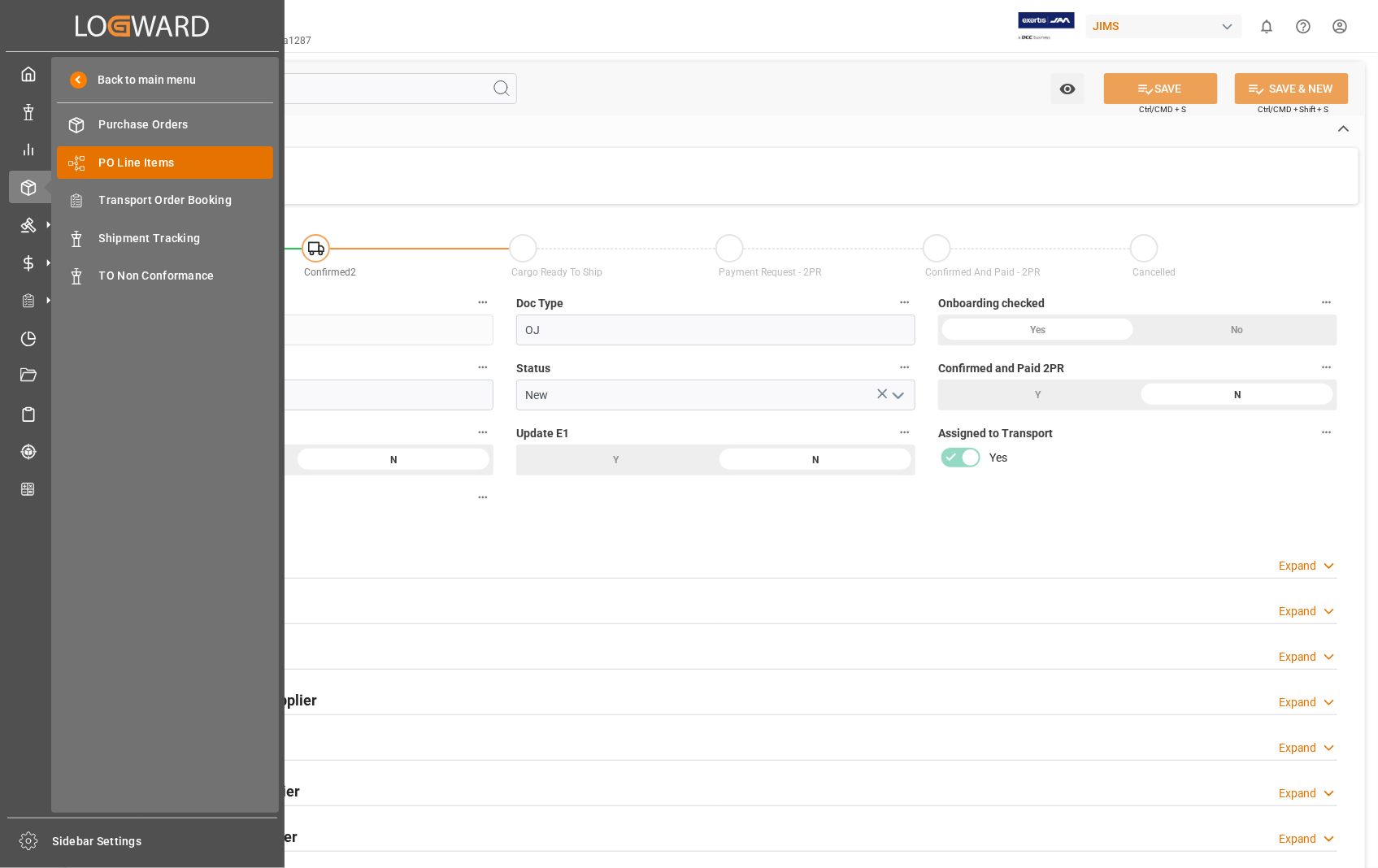
click at [151, 154] on span "PO Line Items" at bounding box center [186, 162] width 175 height 17
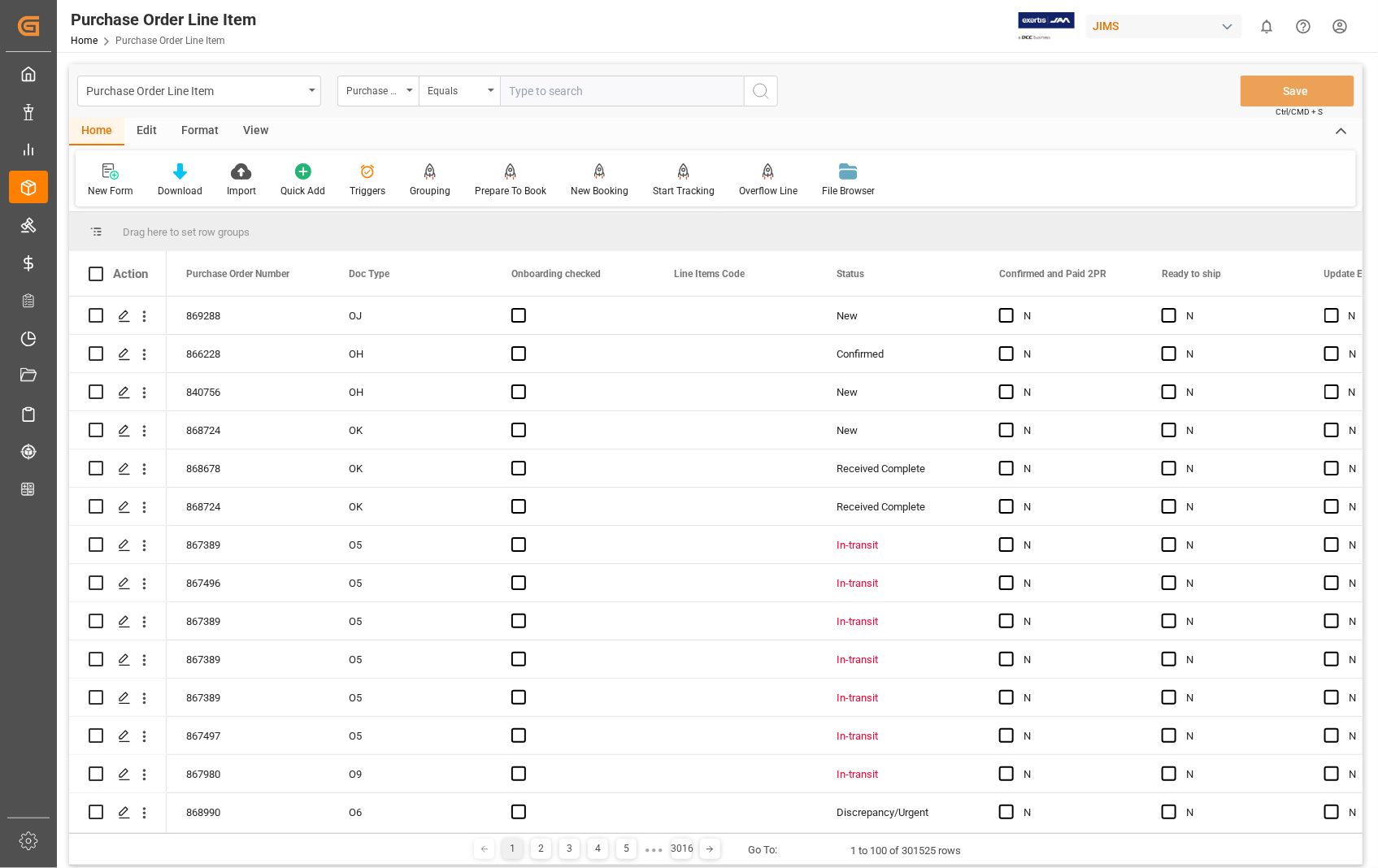
click at [621, 99] on input "text" at bounding box center [621, 91] width 244 height 31
type input "869288"
click at [763, 91] on icon "search button" at bounding box center [761, 91] width 20 height 20
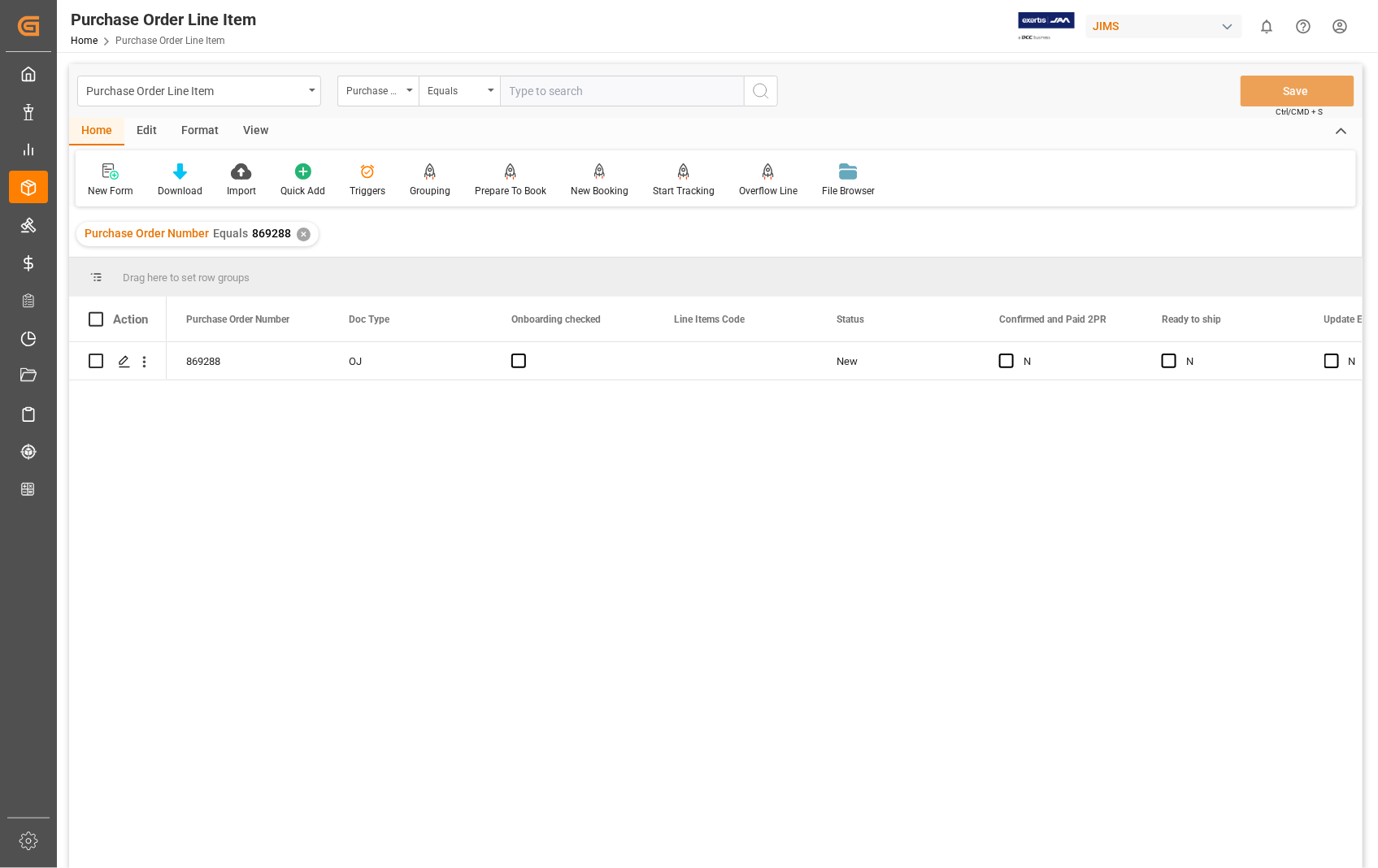
click at [257, 134] on div "View" at bounding box center [256, 131] width 49 height 28
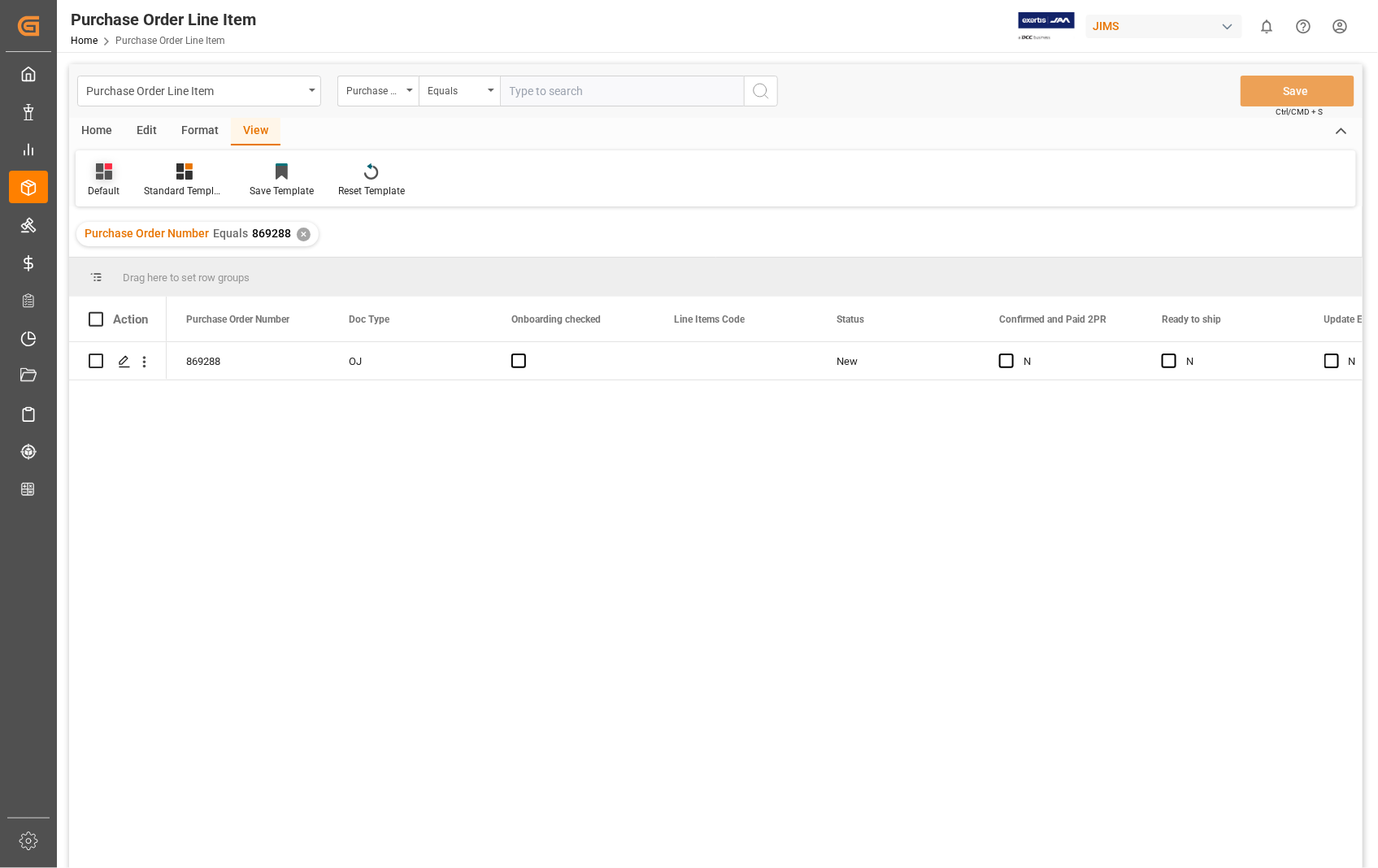
click at [96, 184] on div "Default" at bounding box center [104, 191] width 32 height 15
click at [117, 260] on div "Sophia setting." at bounding box center [167, 263] width 142 height 17
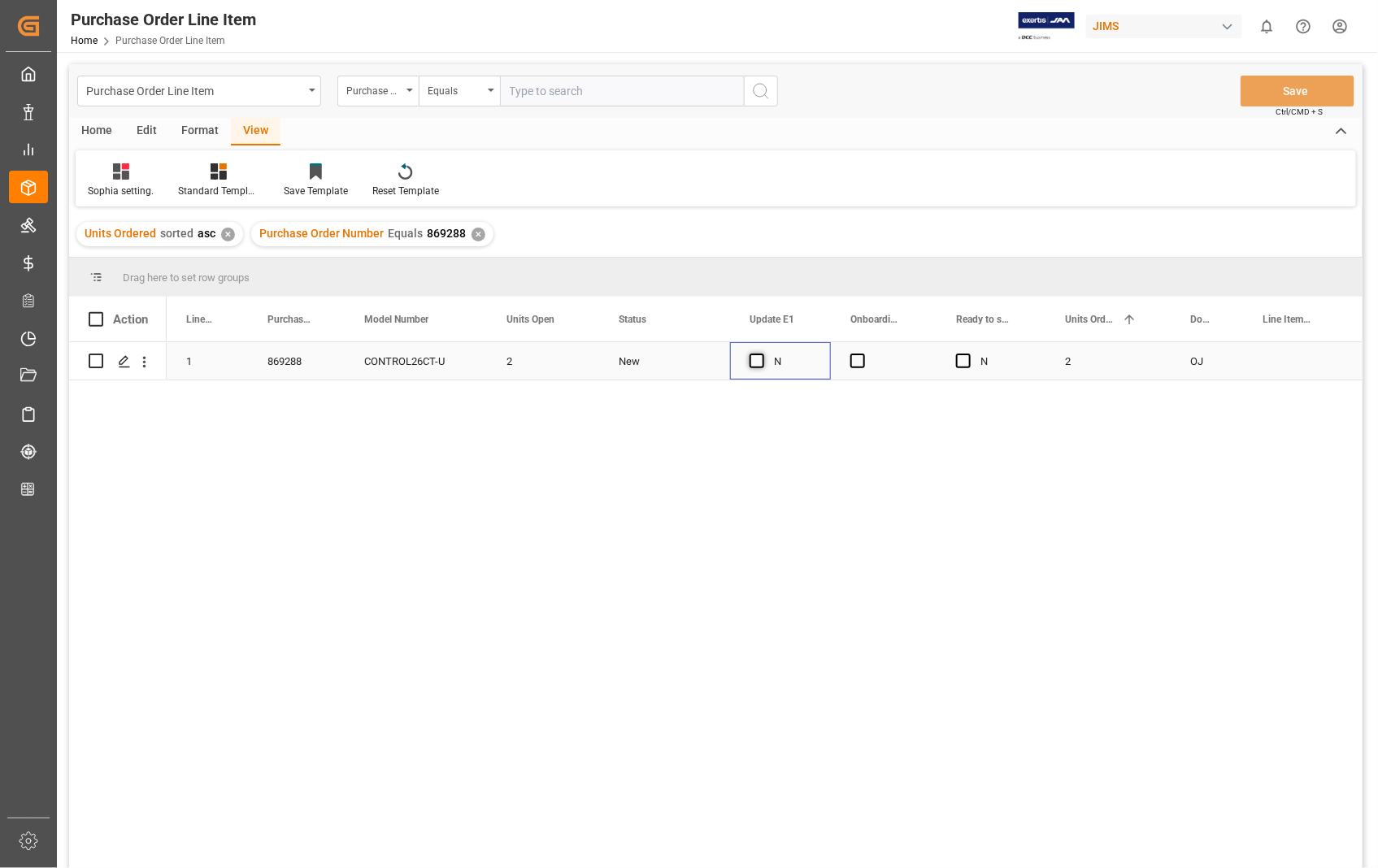
click at [759, 360] on span "Press SPACE to select this row." at bounding box center [757, 360] width 15 height 15
click at [762, 354] on input "Press SPACE to select this row." at bounding box center [762, 354] width 0 height 0
click at [860, 358] on span "Press SPACE to select this row." at bounding box center [857, 360] width 15 height 15
click at [862, 354] on input "Press SPACE to select this row." at bounding box center [862, 354] width 0 height 0
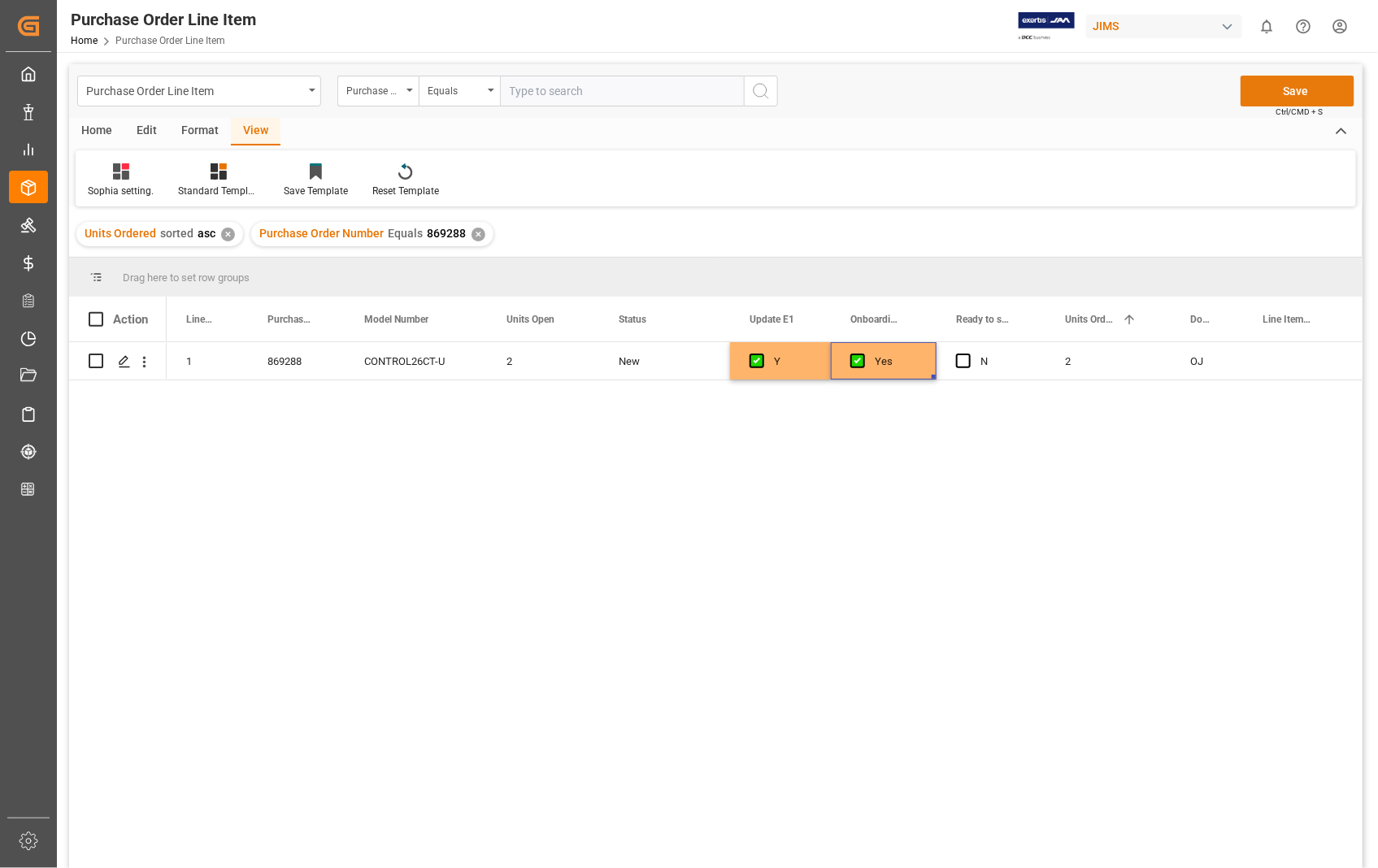
click at [1291, 85] on button "Save" at bounding box center [1297, 91] width 114 height 31
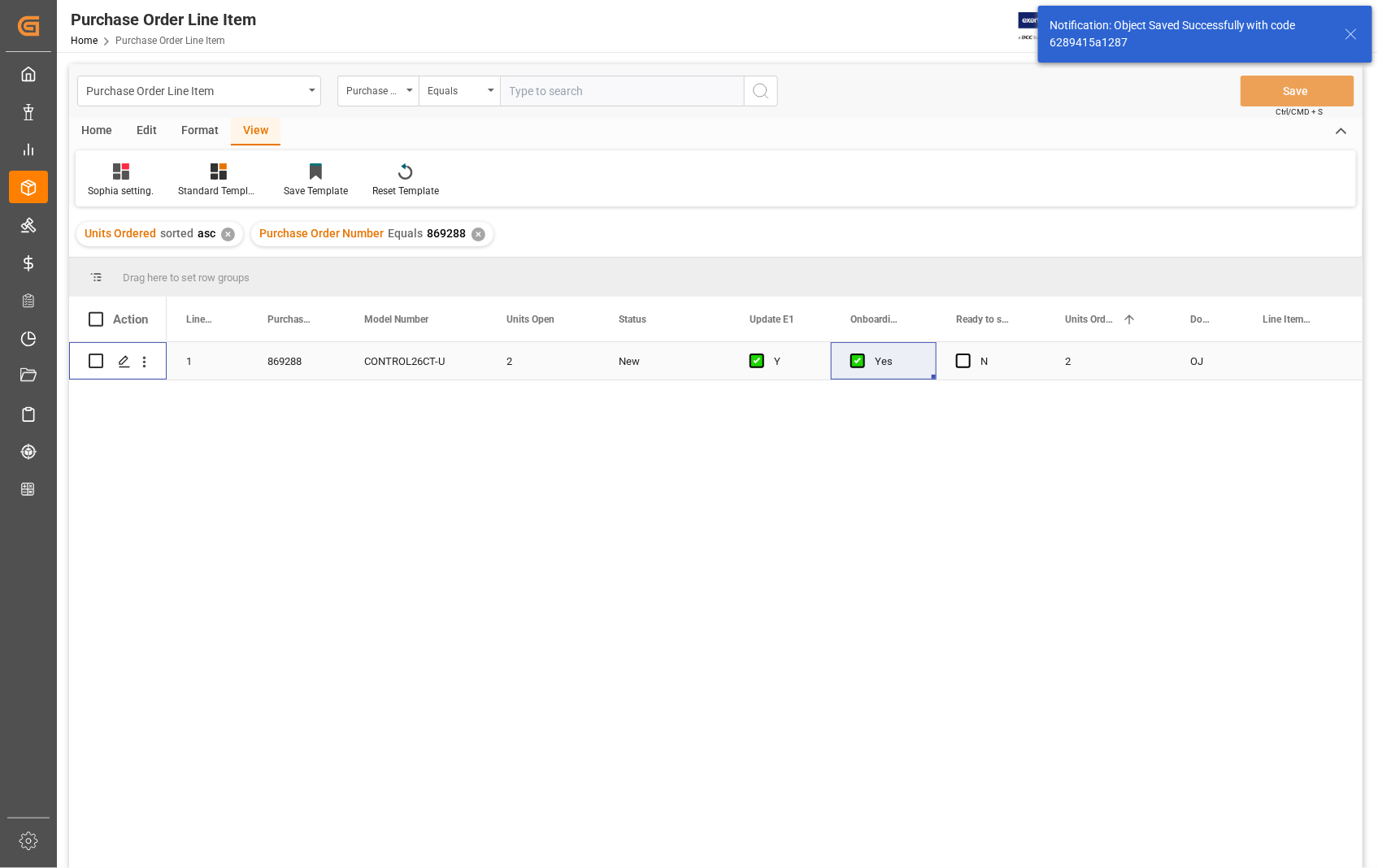
click at [94, 361] on input "Press Space to toggle row selection (unchecked)" at bounding box center [96, 360] width 15 height 15
checkbox input "true"
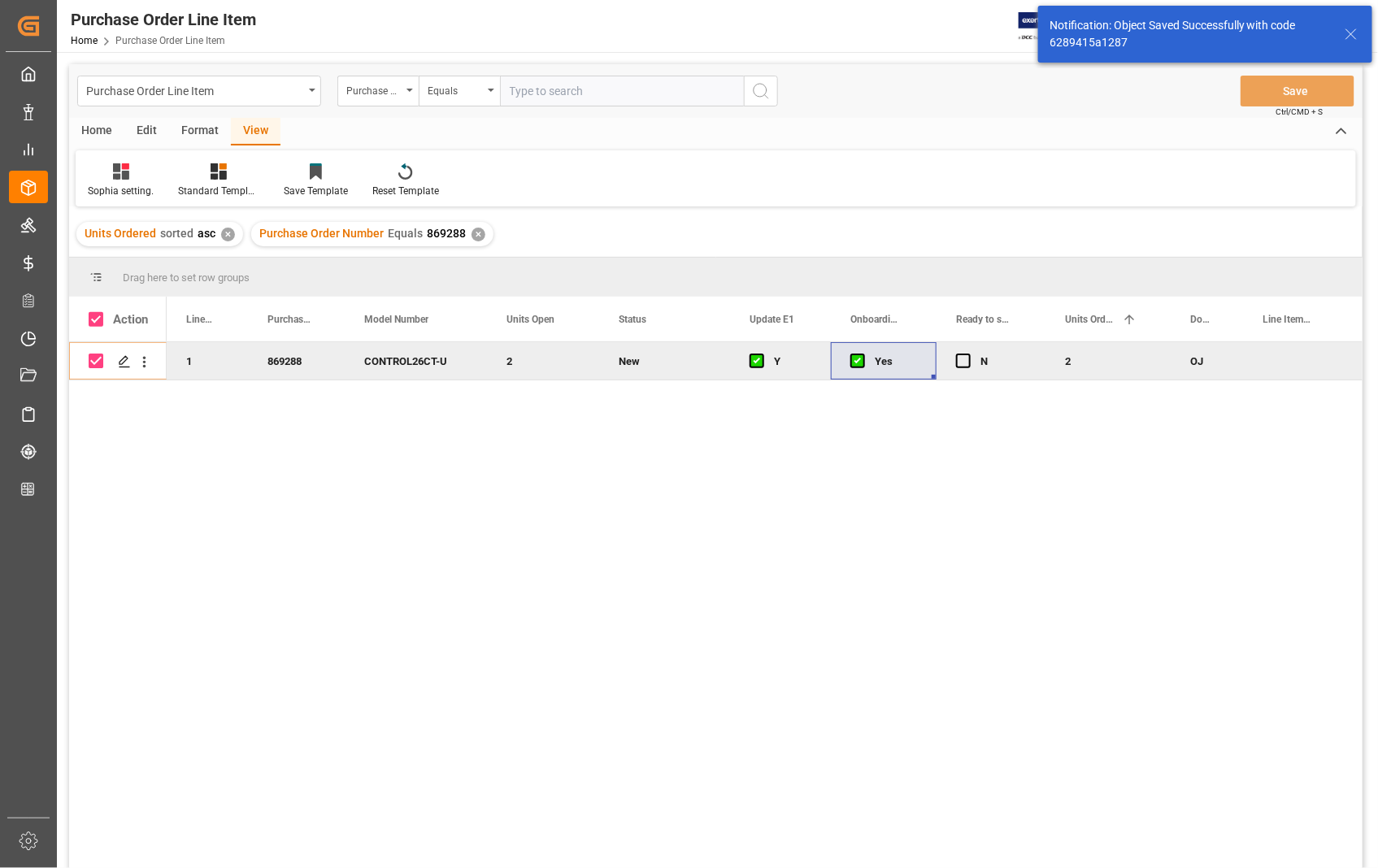
click at [92, 127] on div "Home" at bounding box center [97, 131] width 55 height 28
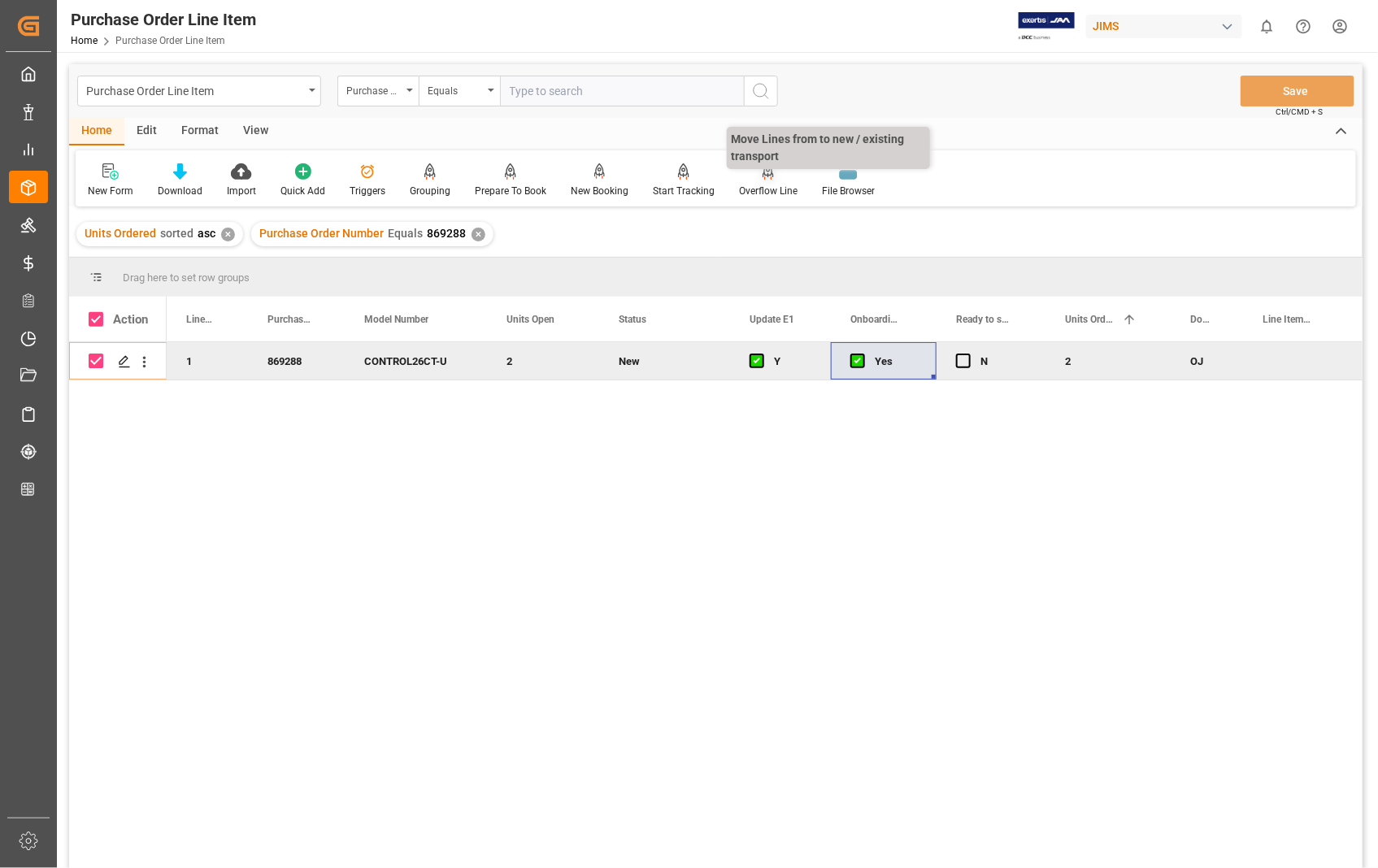
click at [755, 190] on div "Overflow Line" at bounding box center [768, 191] width 58 height 15
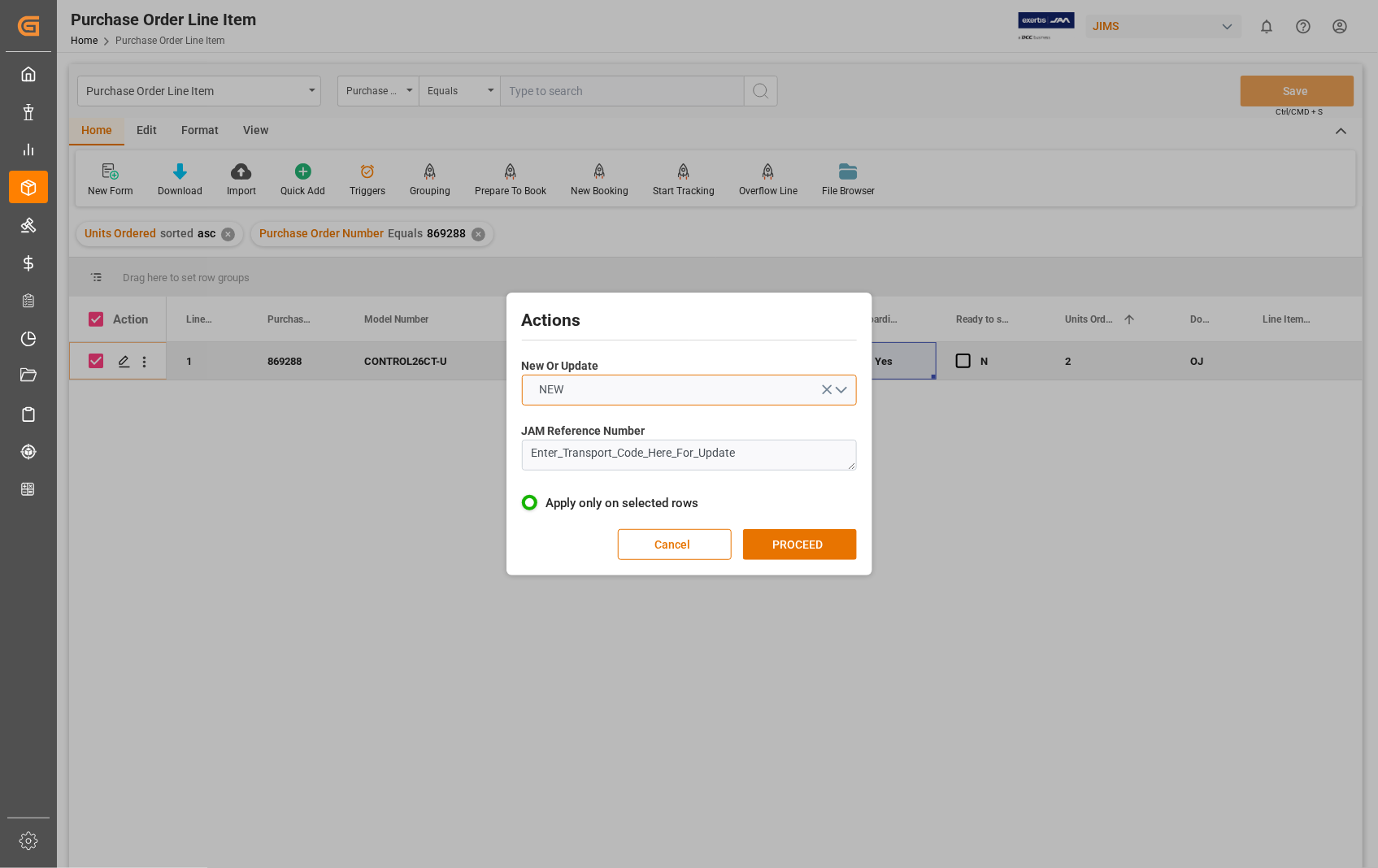
click at [839, 390] on button "NEW" at bounding box center [689, 389] width 335 height 31
click at [602, 428] on div "UPDATE" at bounding box center [689, 428] width 333 height 35
drag, startPoint x: 748, startPoint y: 455, endPoint x: 477, endPoint y: 465, distance: 271.2
click at [477, 465] on div "Actions New Or Update UPDATE JAM Reference Number Enter_Transport_Code_Here_For…" at bounding box center [689, 434] width 1378 height 868
paste textarea "22-11334-[GEOGRAPHIC_DATA]"
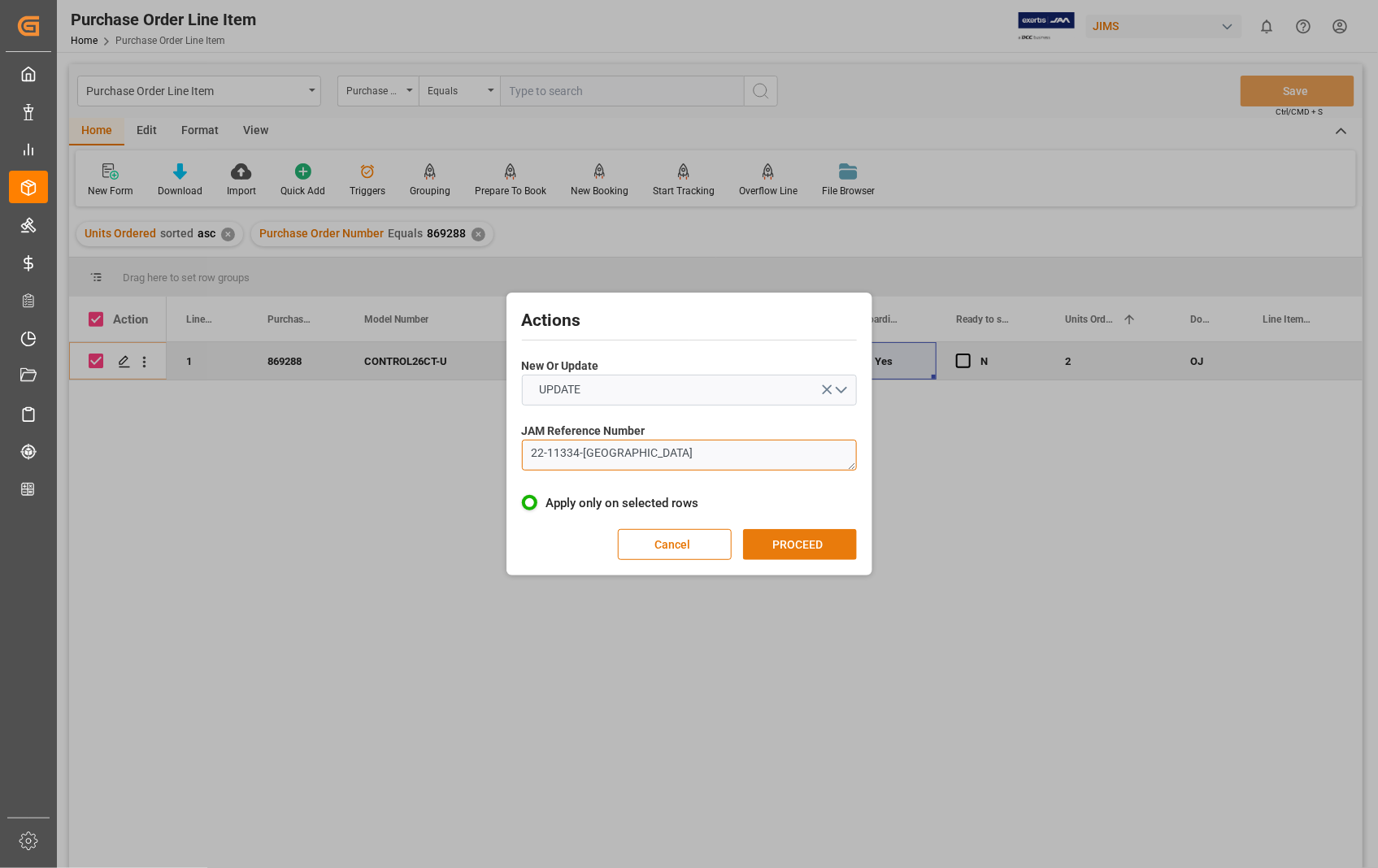
type textarea "22-11334-[GEOGRAPHIC_DATA]"
click at [769, 538] on button "PROCEED" at bounding box center [799, 544] width 114 height 31
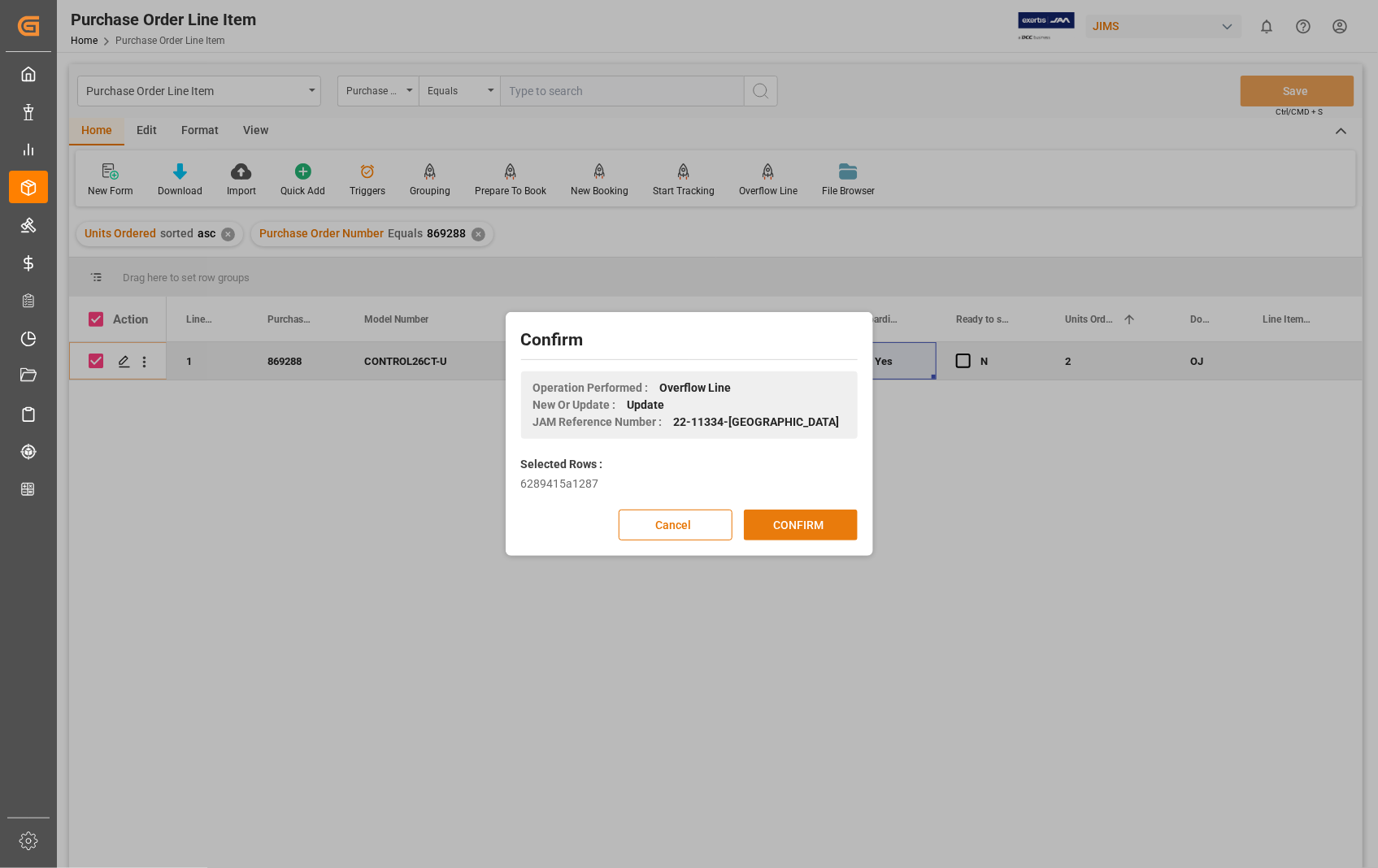
click at [801, 520] on button "CONFIRM" at bounding box center [800, 524] width 114 height 31
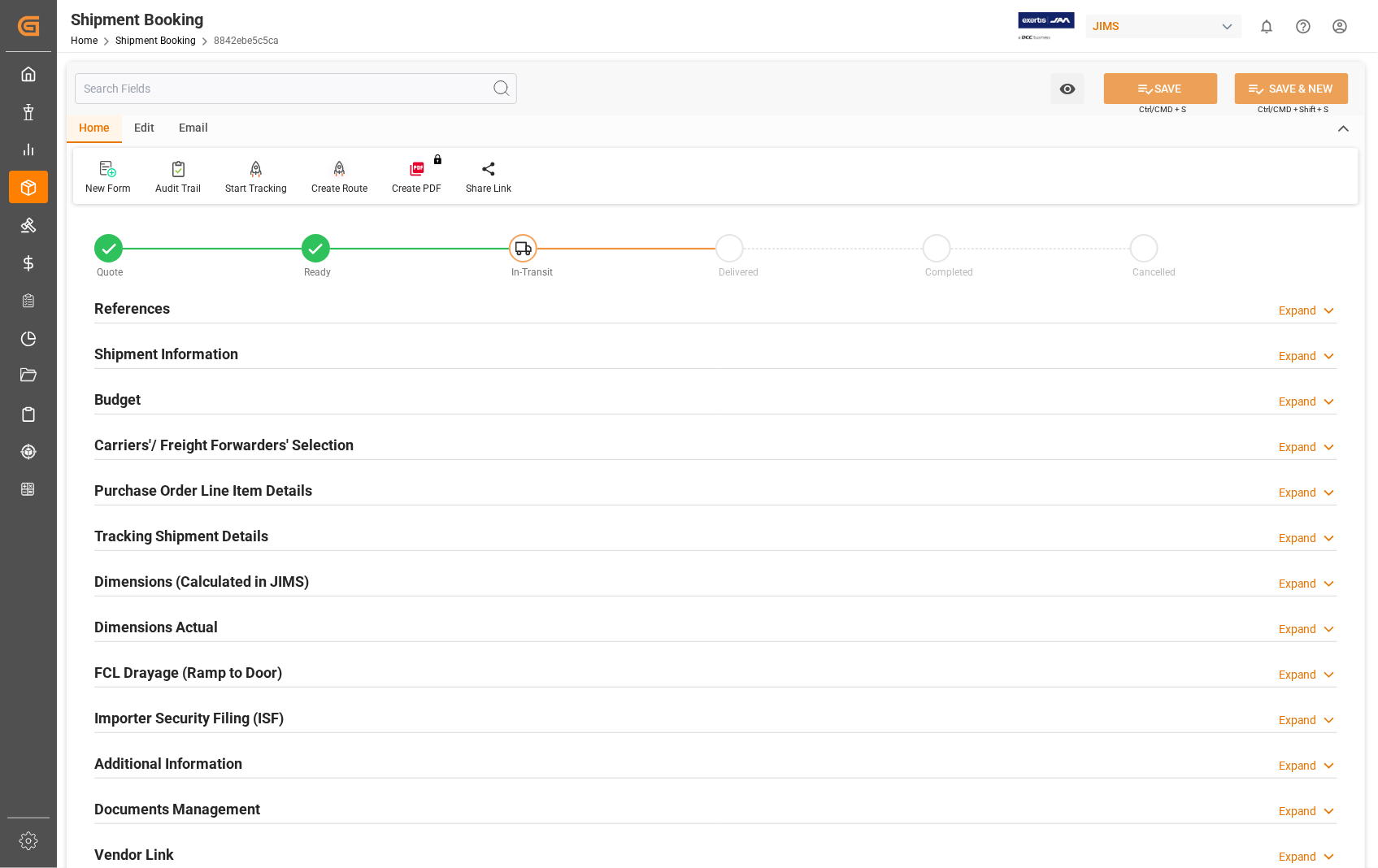
click at [340, 185] on div "Create Route" at bounding box center [339, 188] width 56 height 15
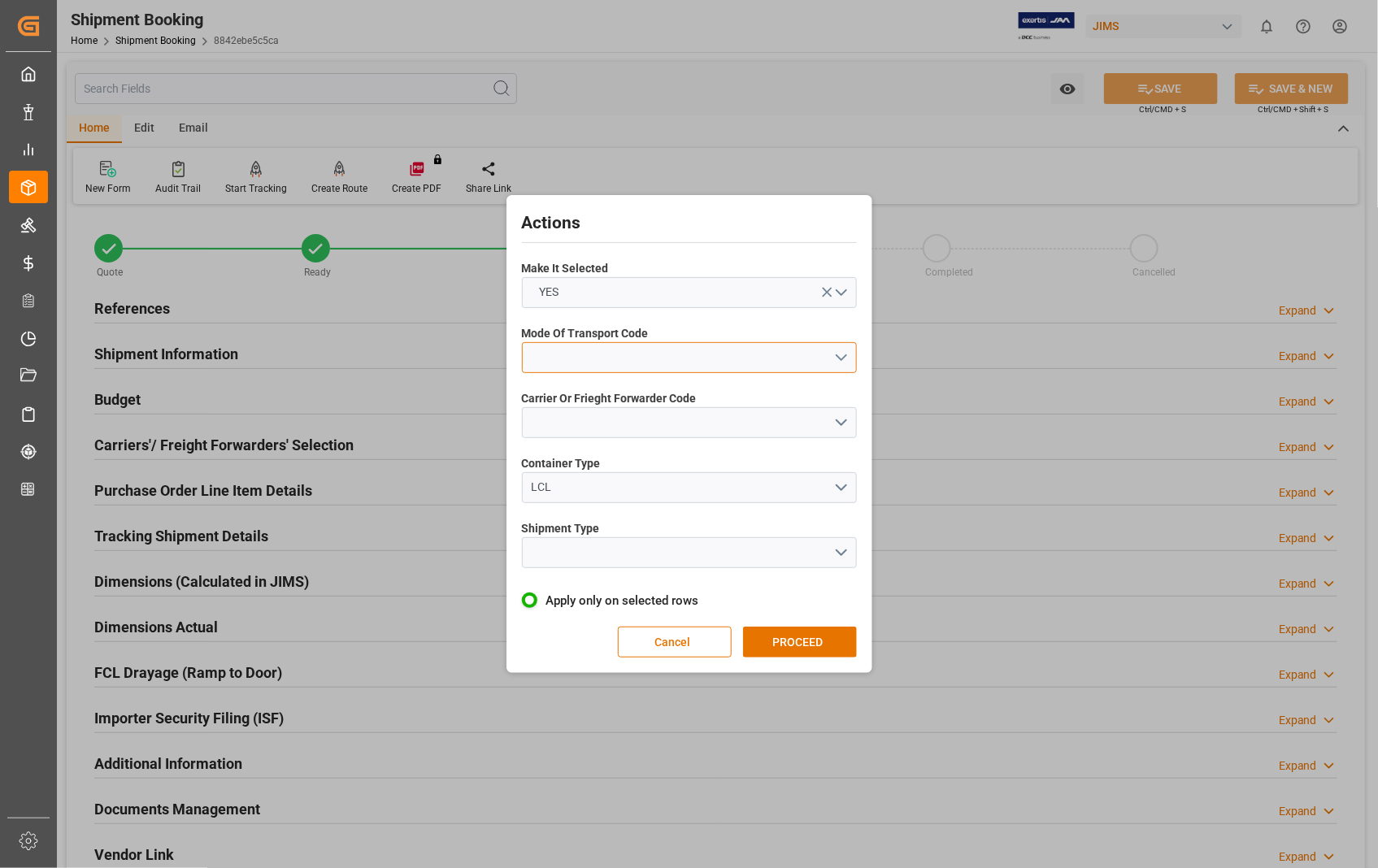
click at [842, 355] on button "open menu" at bounding box center [689, 356] width 335 height 31
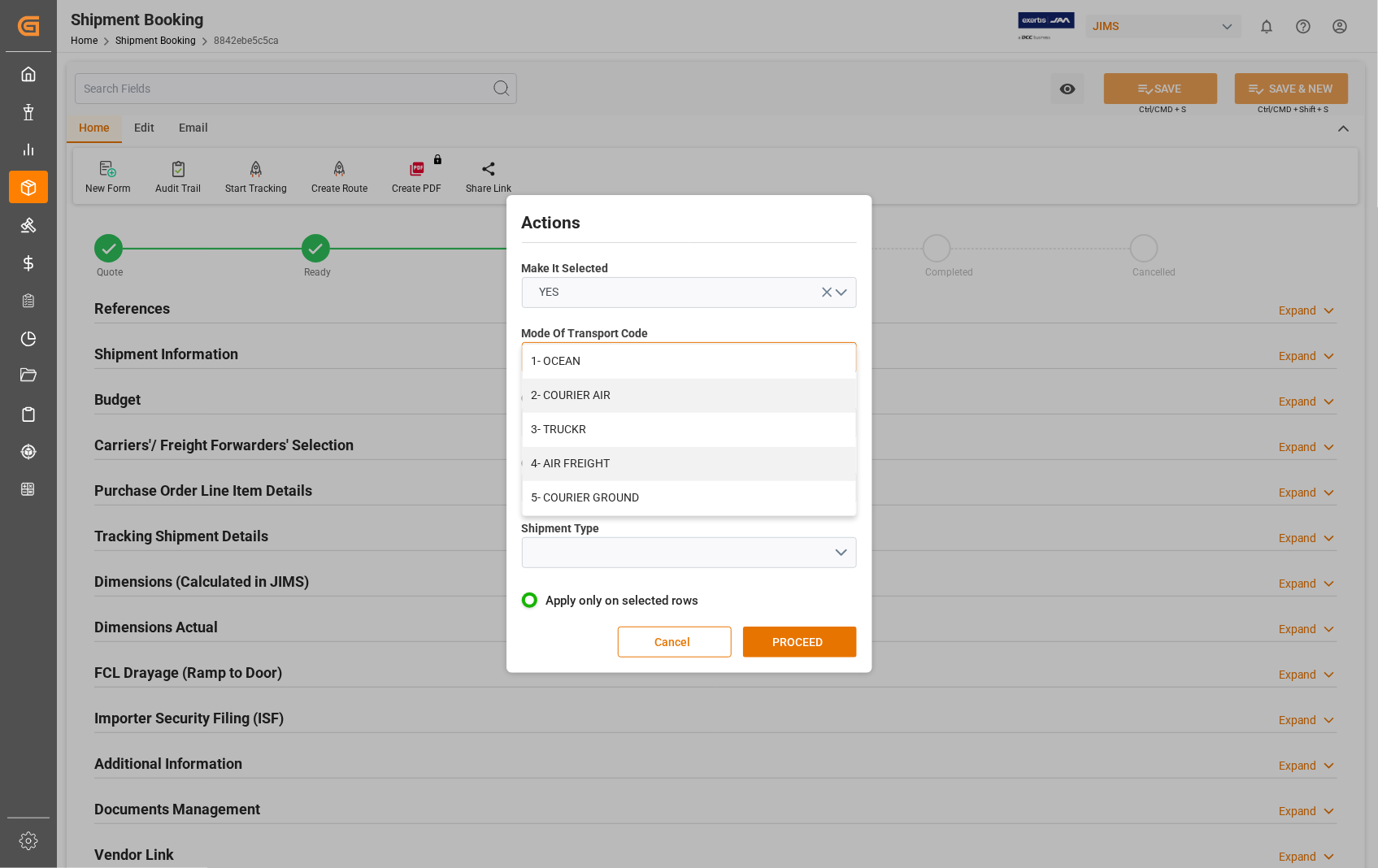
click at [630, 498] on div "5- COURIER GROUND" at bounding box center [689, 498] width 333 height 35
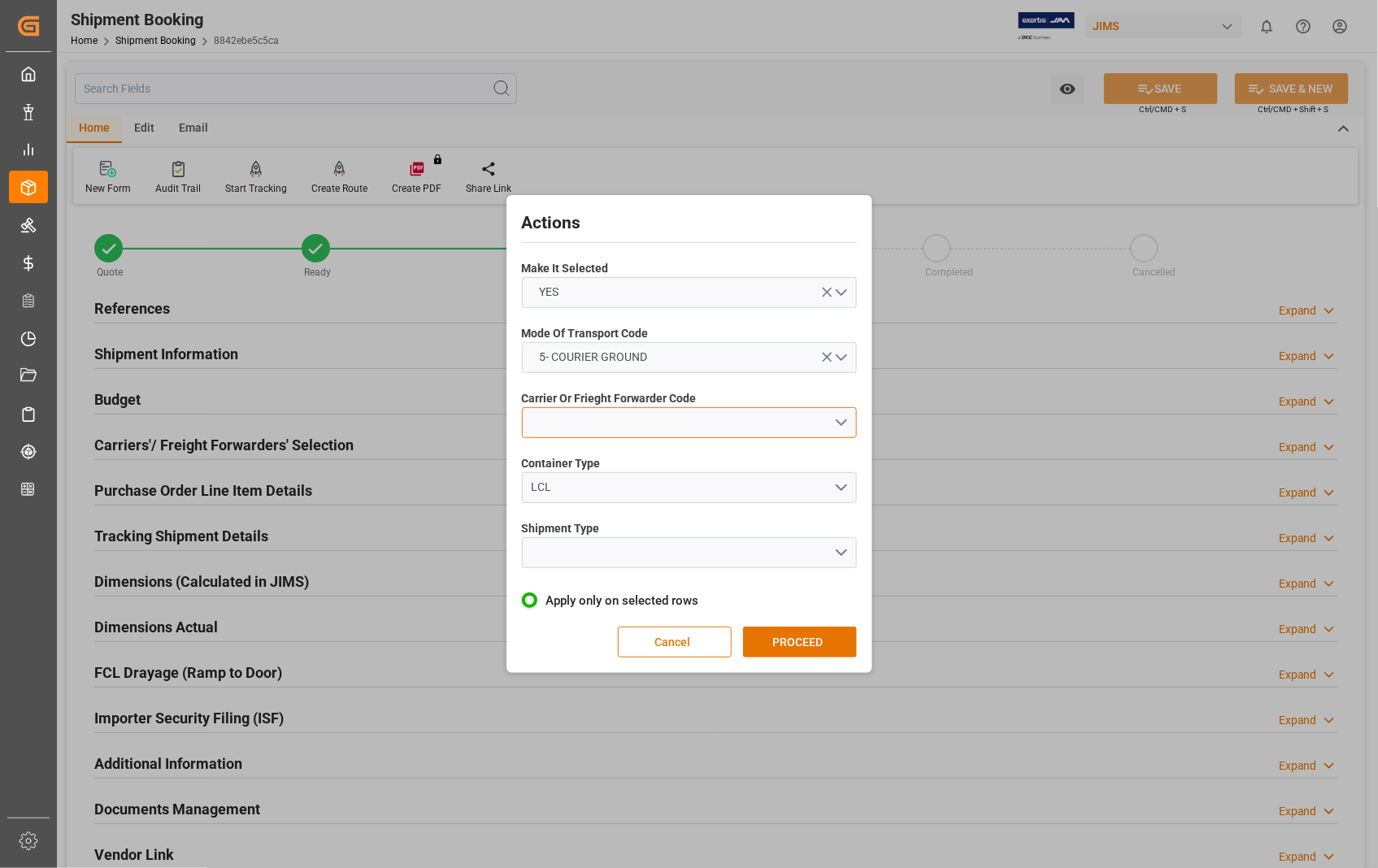
click at [839, 418] on button "open menu" at bounding box center [689, 422] width 335 height 31
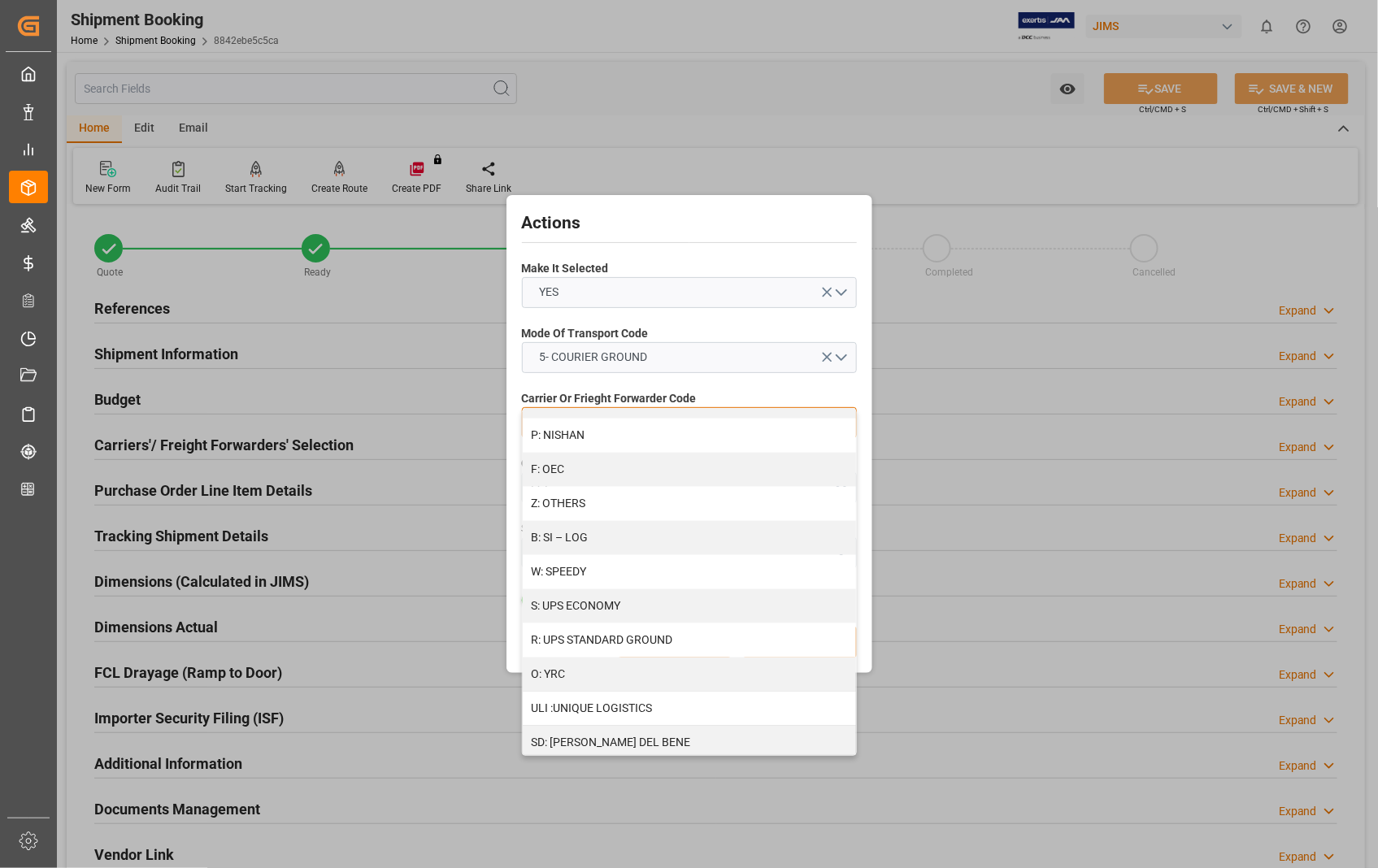
scroll to position [881, 0]
click at [665, 639] on div "R: UPS STANDARD GROUND" at bounding box center [689, 638] width 333 height 35
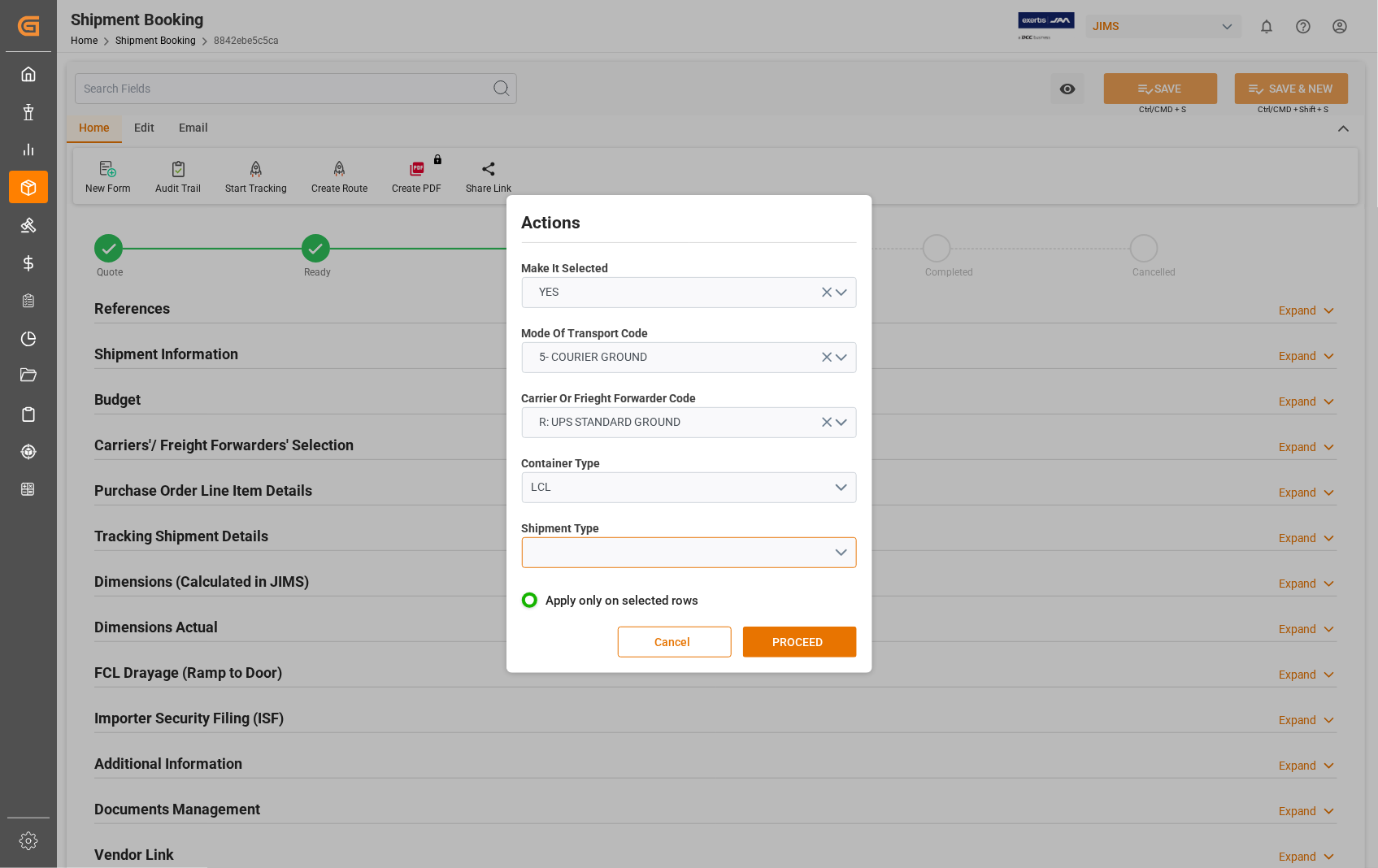
click at [672, 552] on button "open menu" at bounding box center [689, 552] width 335 height 31
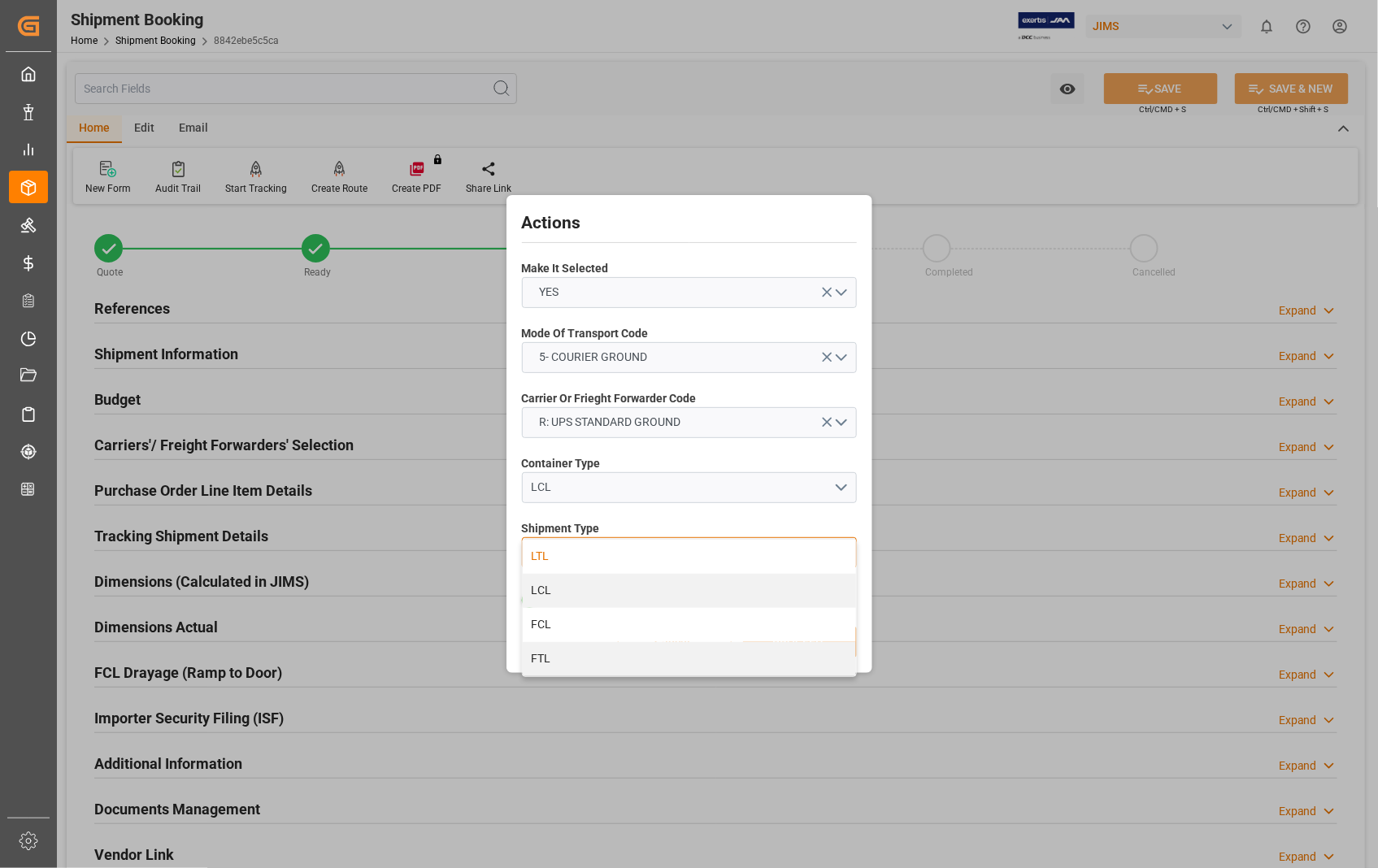
click at [542, 555] on div "LTL" at bounding box center [689, 556] width 333 height 35
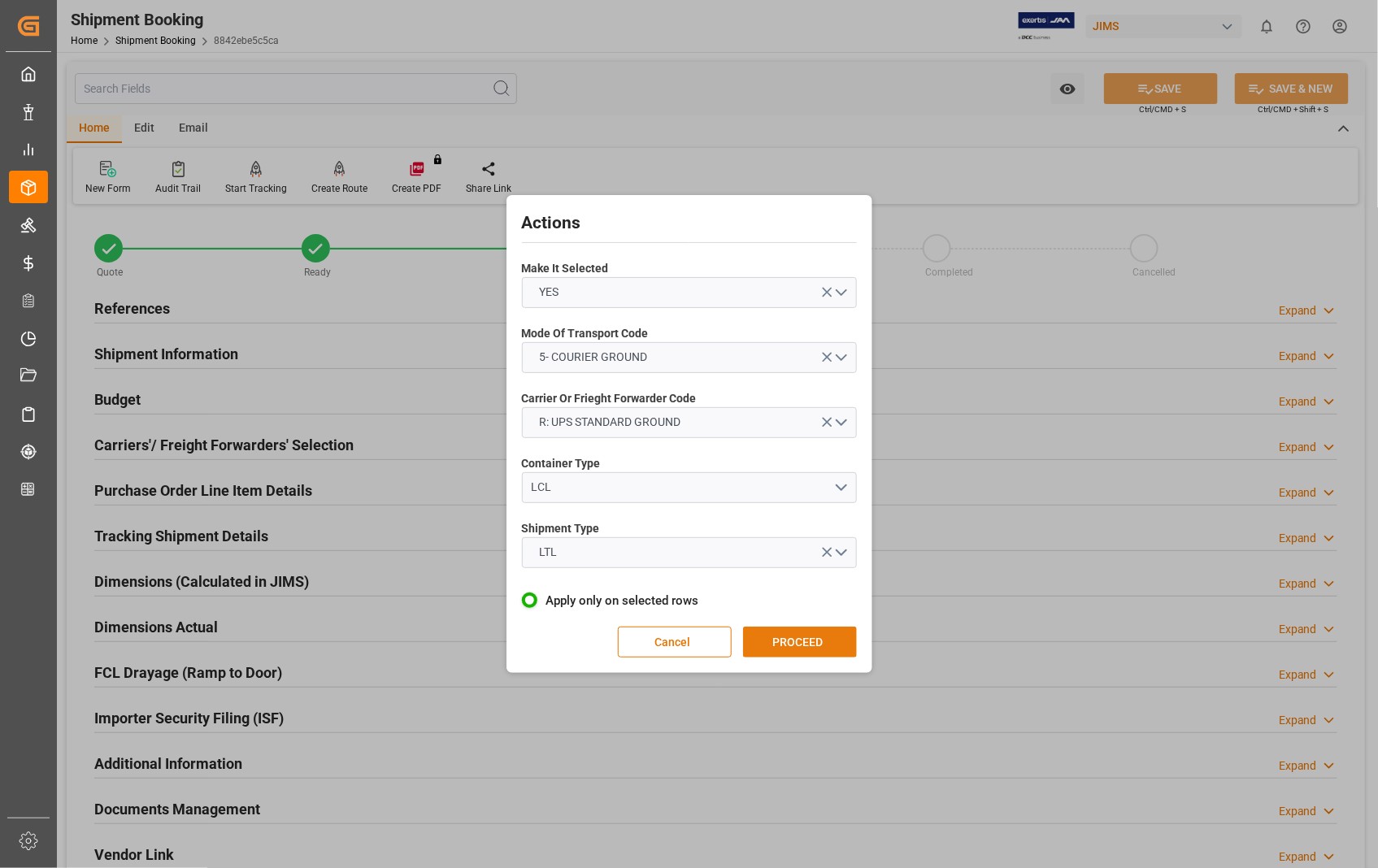
click at [814, 645] on button "PROCEED" at bounding box center [799, 641] width 114 height 31
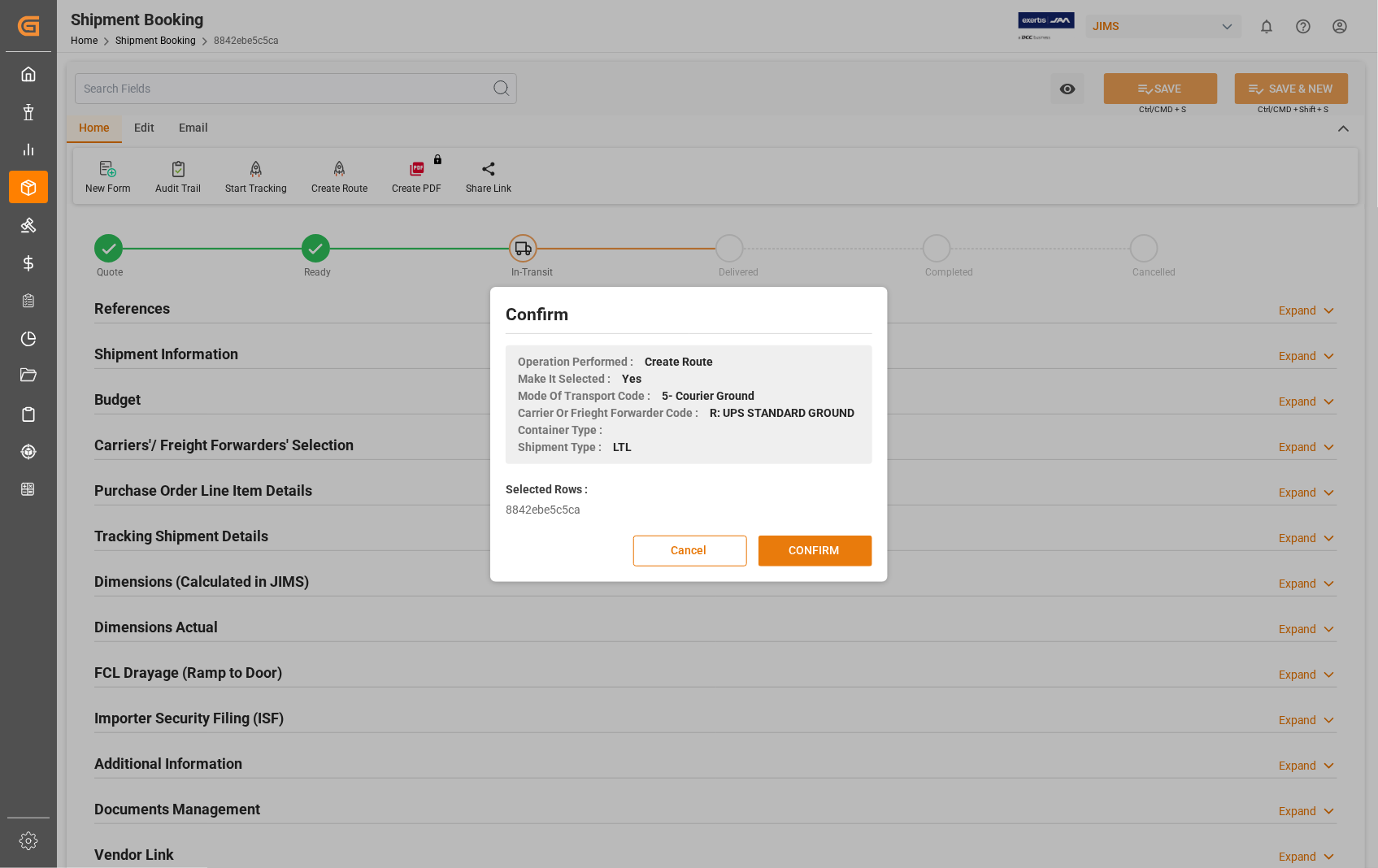
click at [823, 544] on button "CONFIRM" at bounding box center [815, 550] width 114 height 31
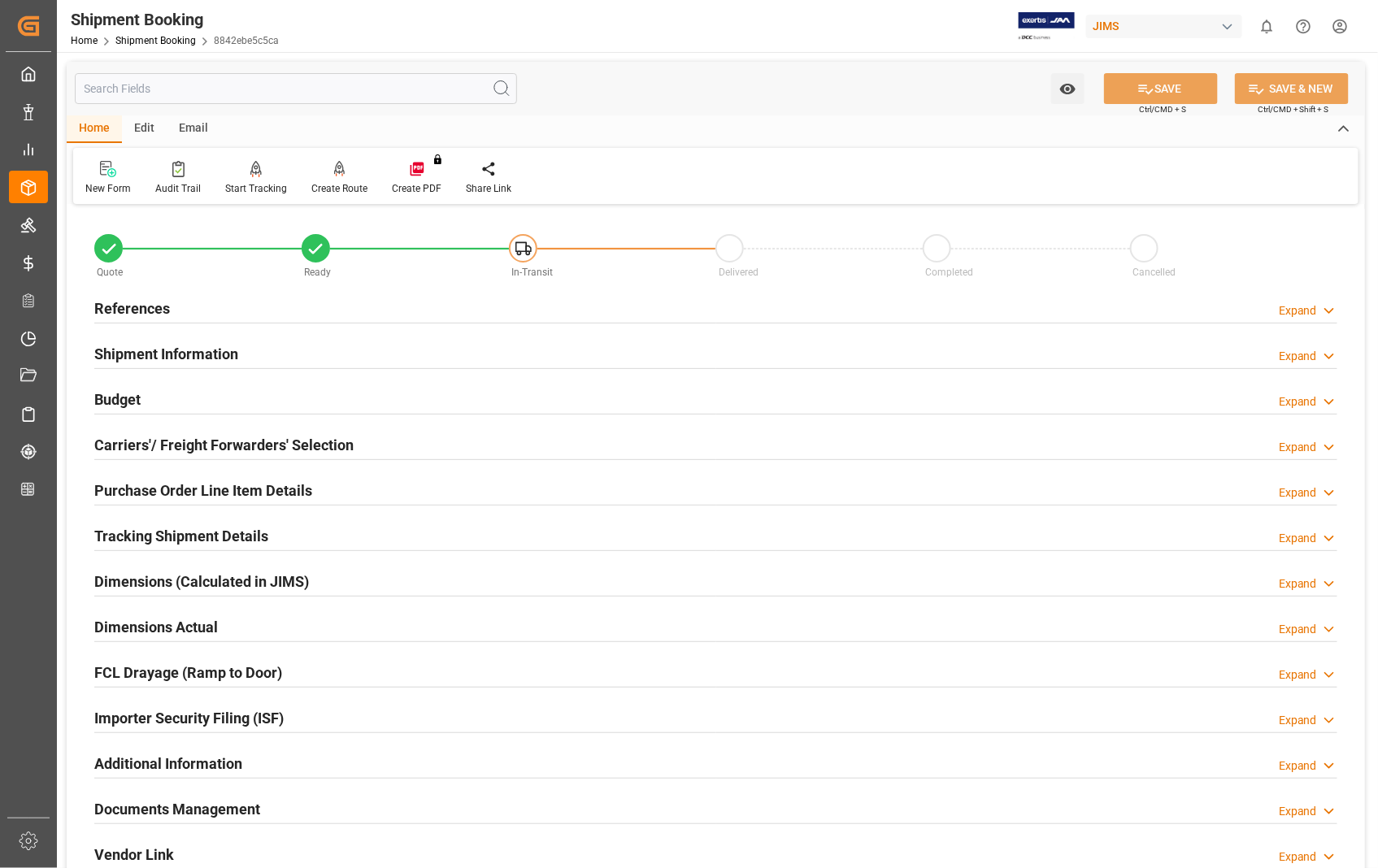
click at [204, 630] on h2 "Dimensions Actual" at bounding box center [155, 627] width 123 height 22
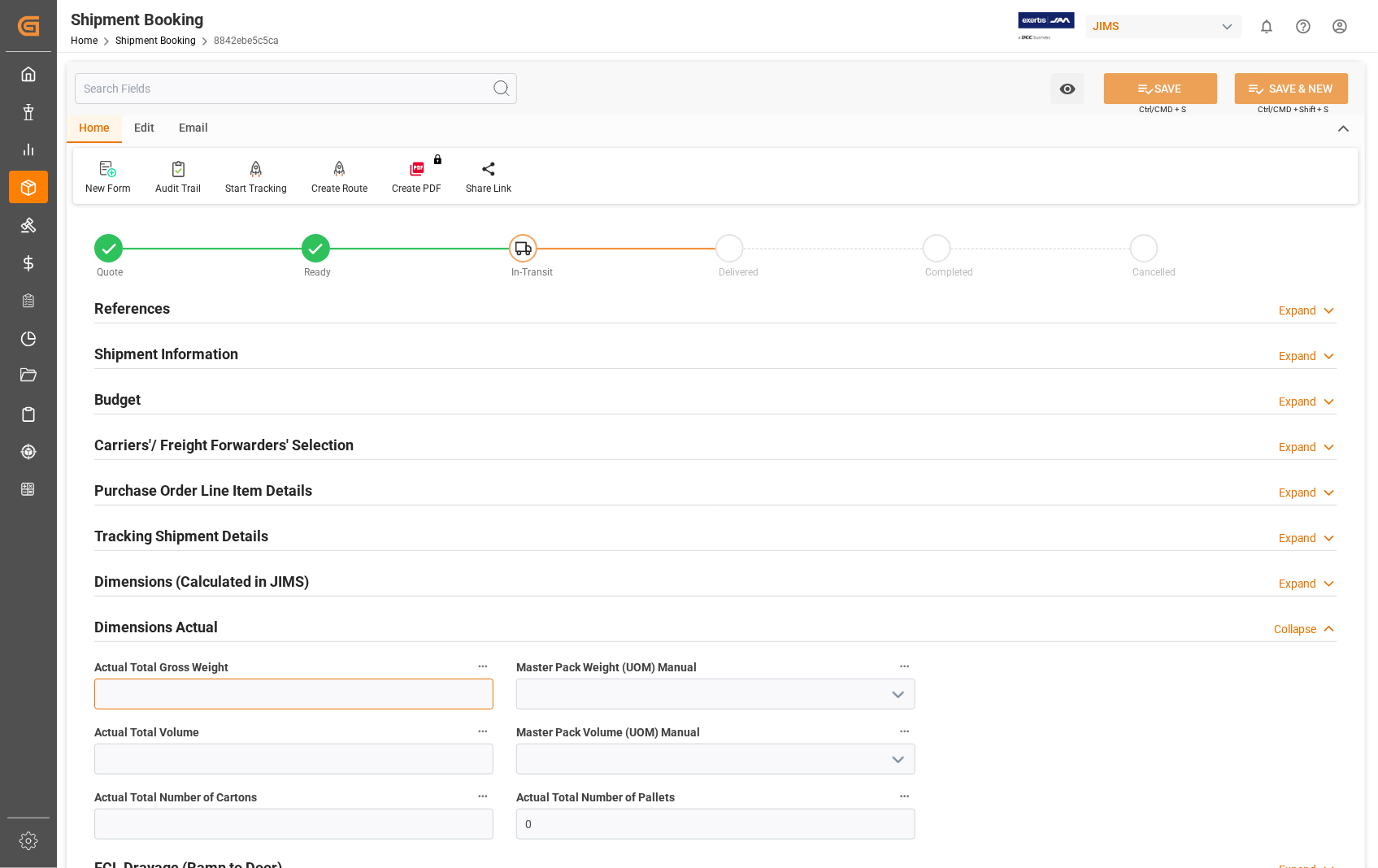
click at [230, 696] on input "text" at bounding box center [293, 693] width 399 height 31
click at [325, 821] on input "text" at bounding box center [293, 824] width 399 height 31
type input "1"
click at [1158, 86] on button "SAVE" at bounding box center [1160, 88] width 114 height 31
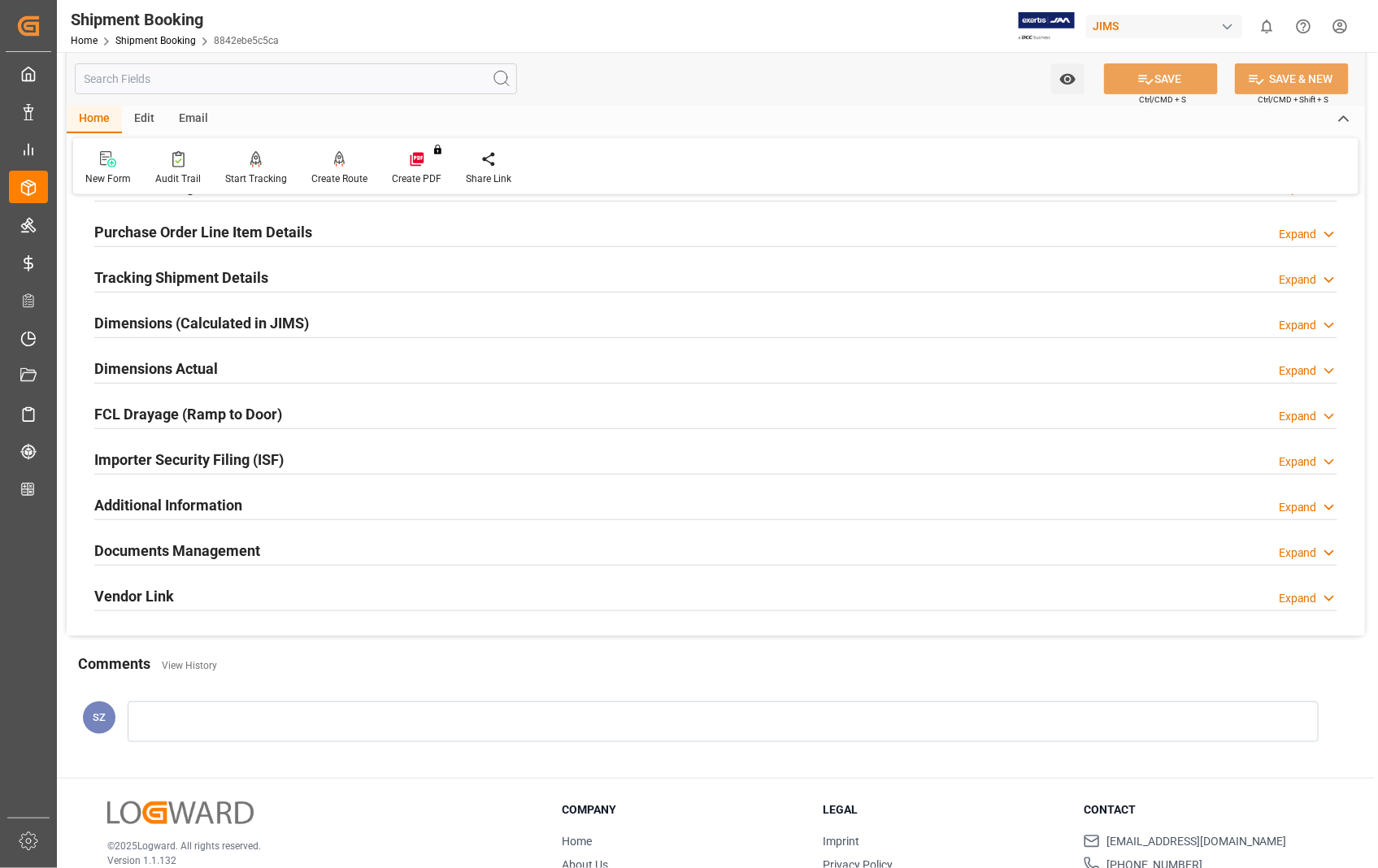
scroll to position [271, 0]
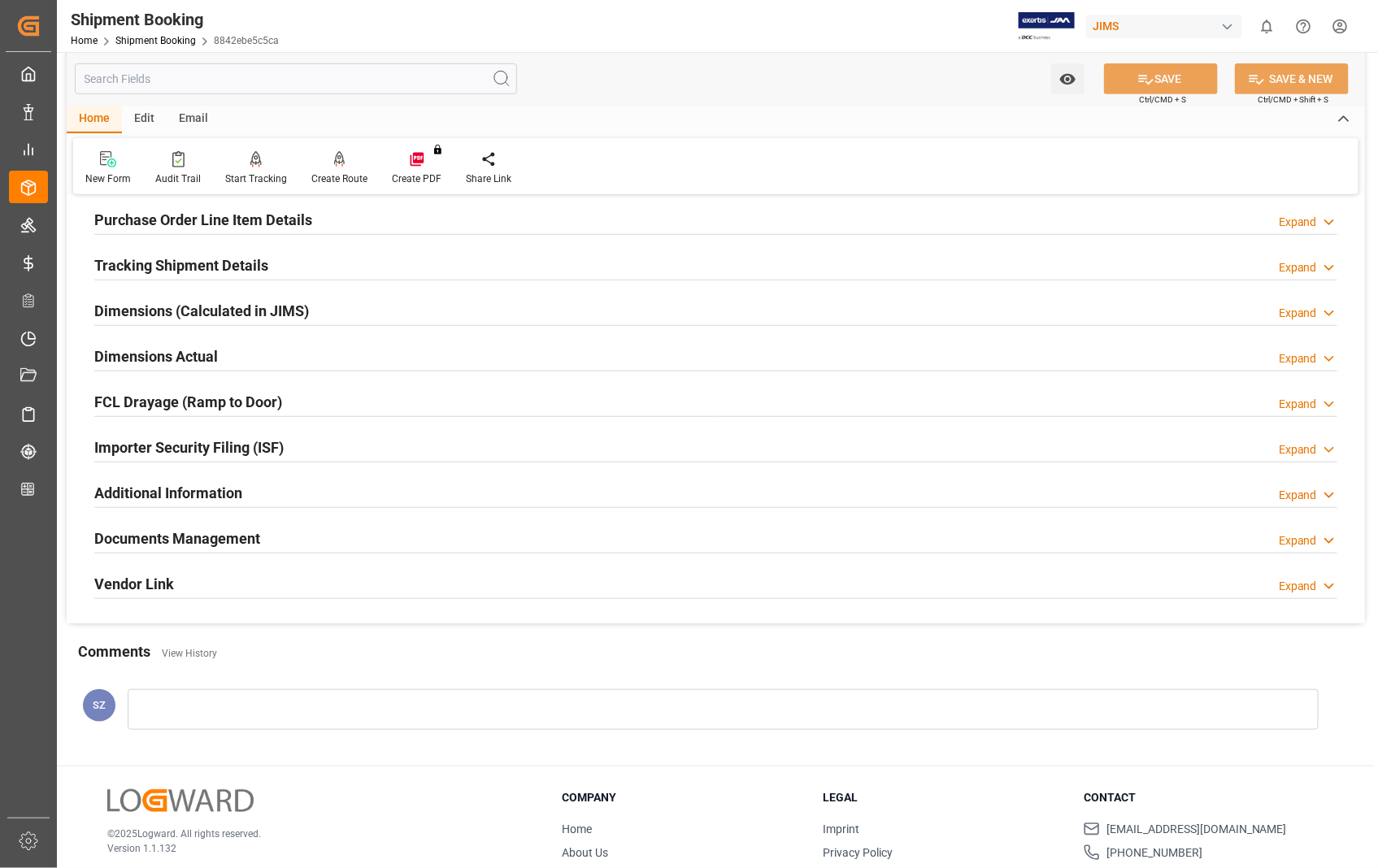
click at [233, 548] on h2 "Documents Management" at bounding box center [177, 538] width 166 height 22
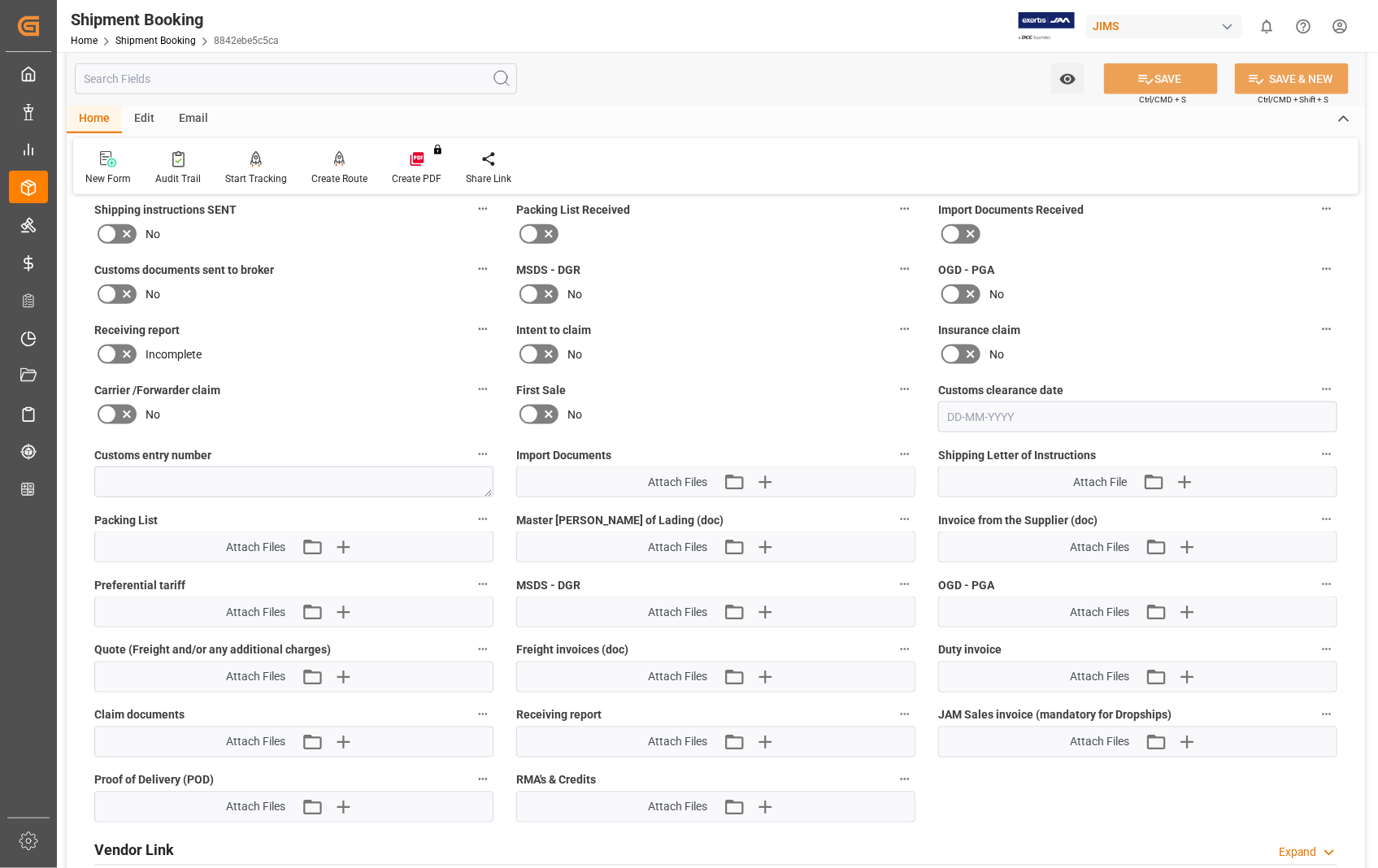
scroll to position [722, 0]
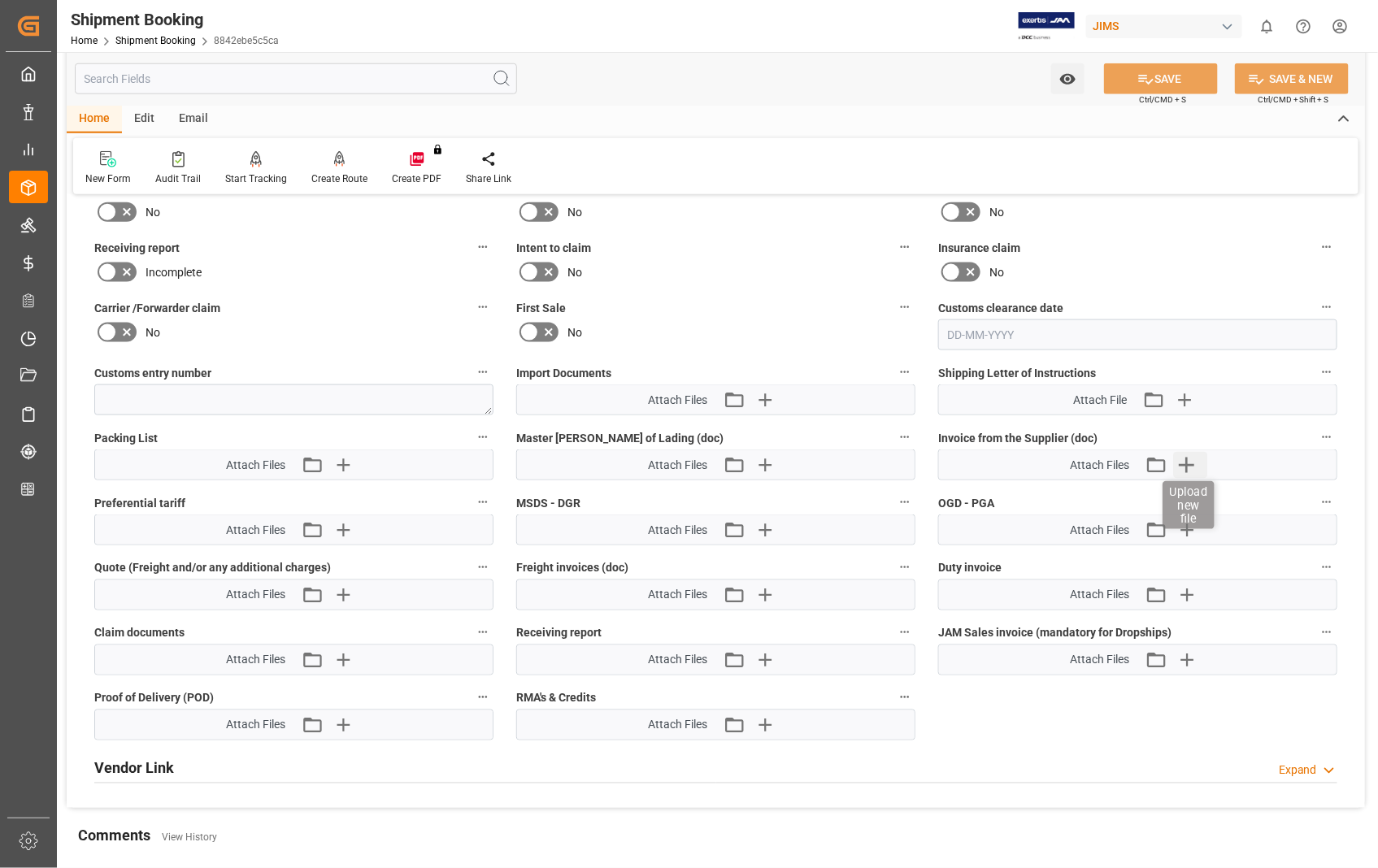
click at [1184, 465] on icon "button" at bounding box center [1186, 464] width 26 height 26
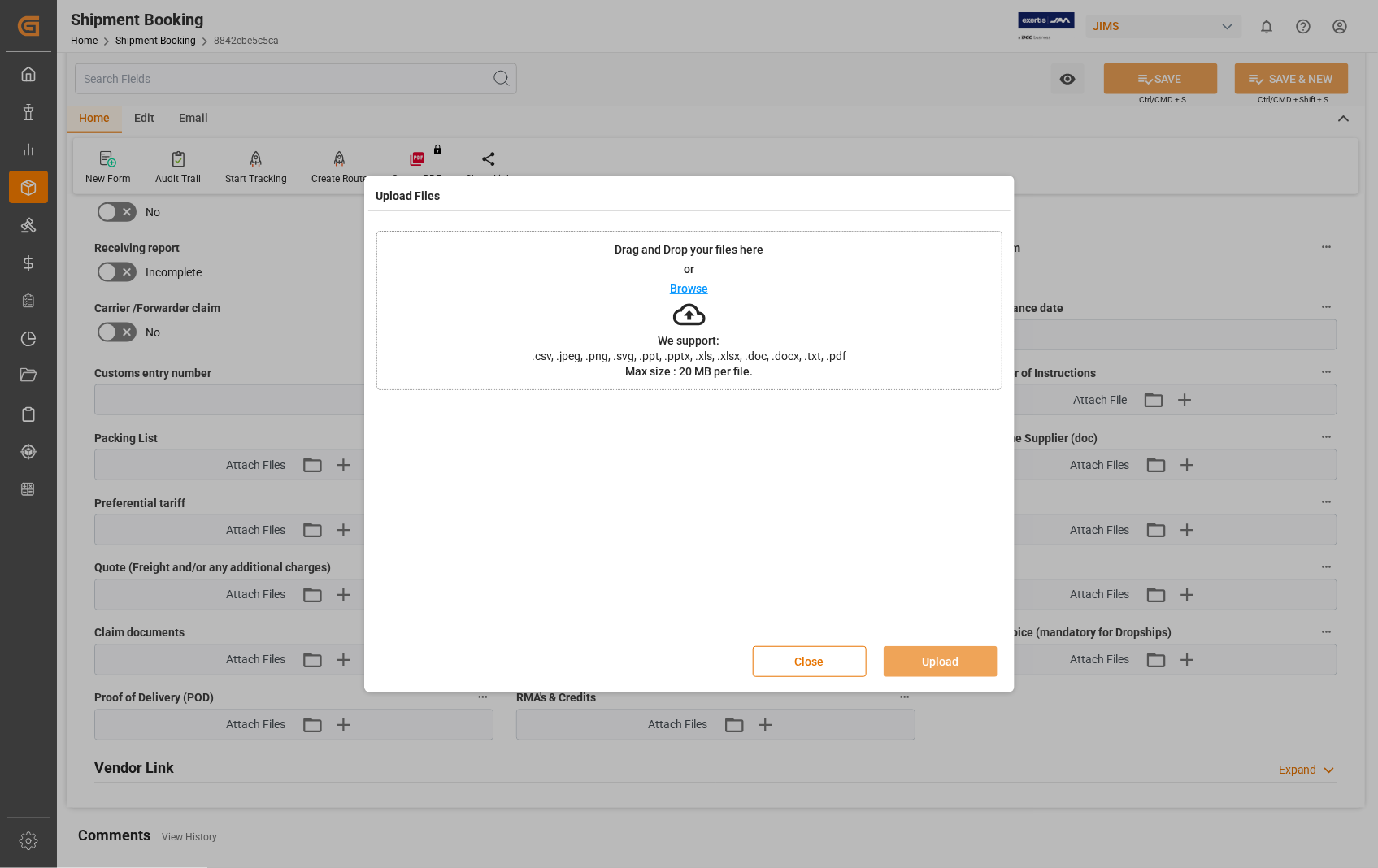
click at [690, 290] on p "Browse" at bounding box center [689, 288] width 39 height 12
click at [945, 659] on button "Upload" at bounding box center [939, 661] width 114 height 31
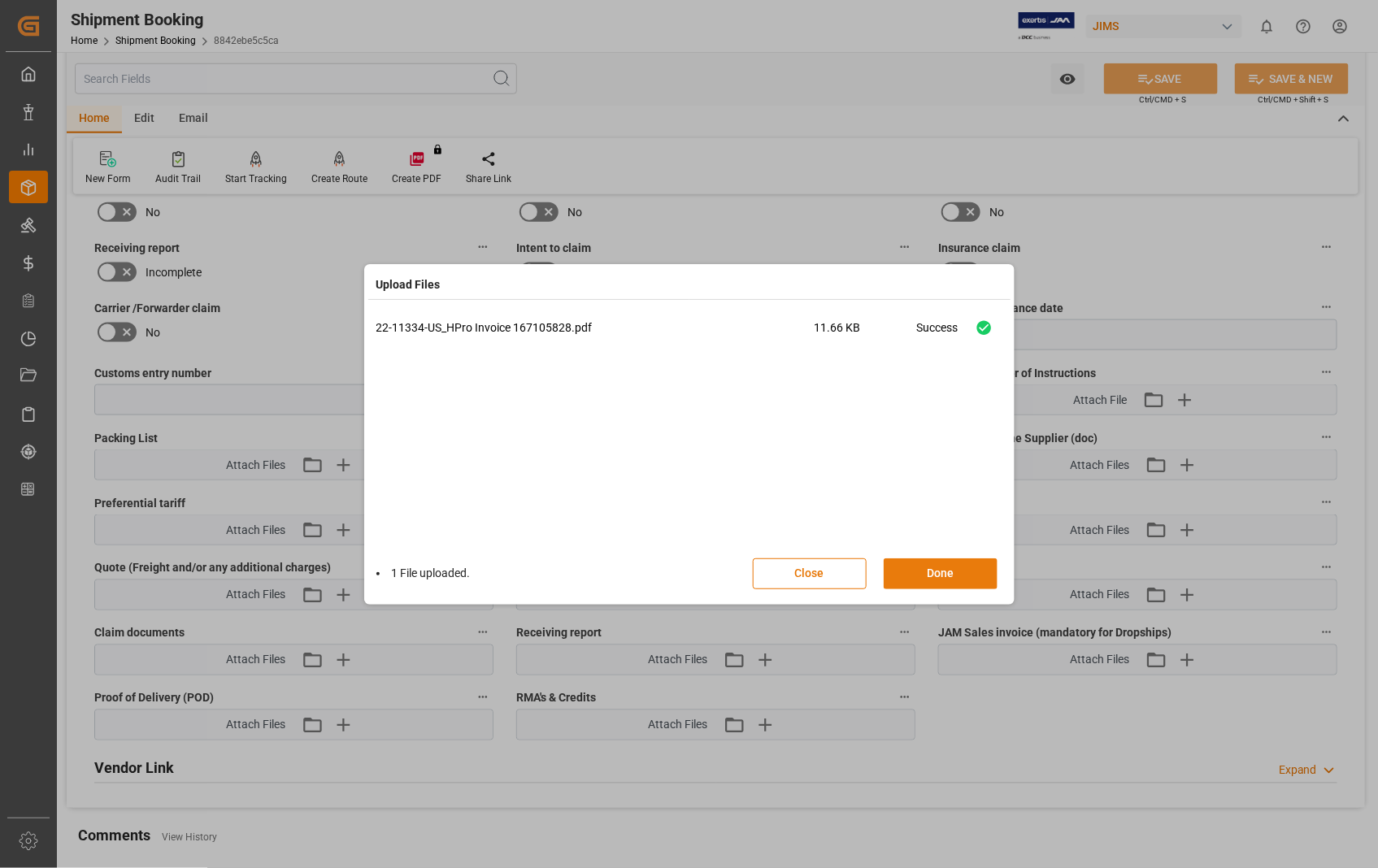
click at [933, 578] on button "Done" at bounding box center [939, 573] width 114 height 31
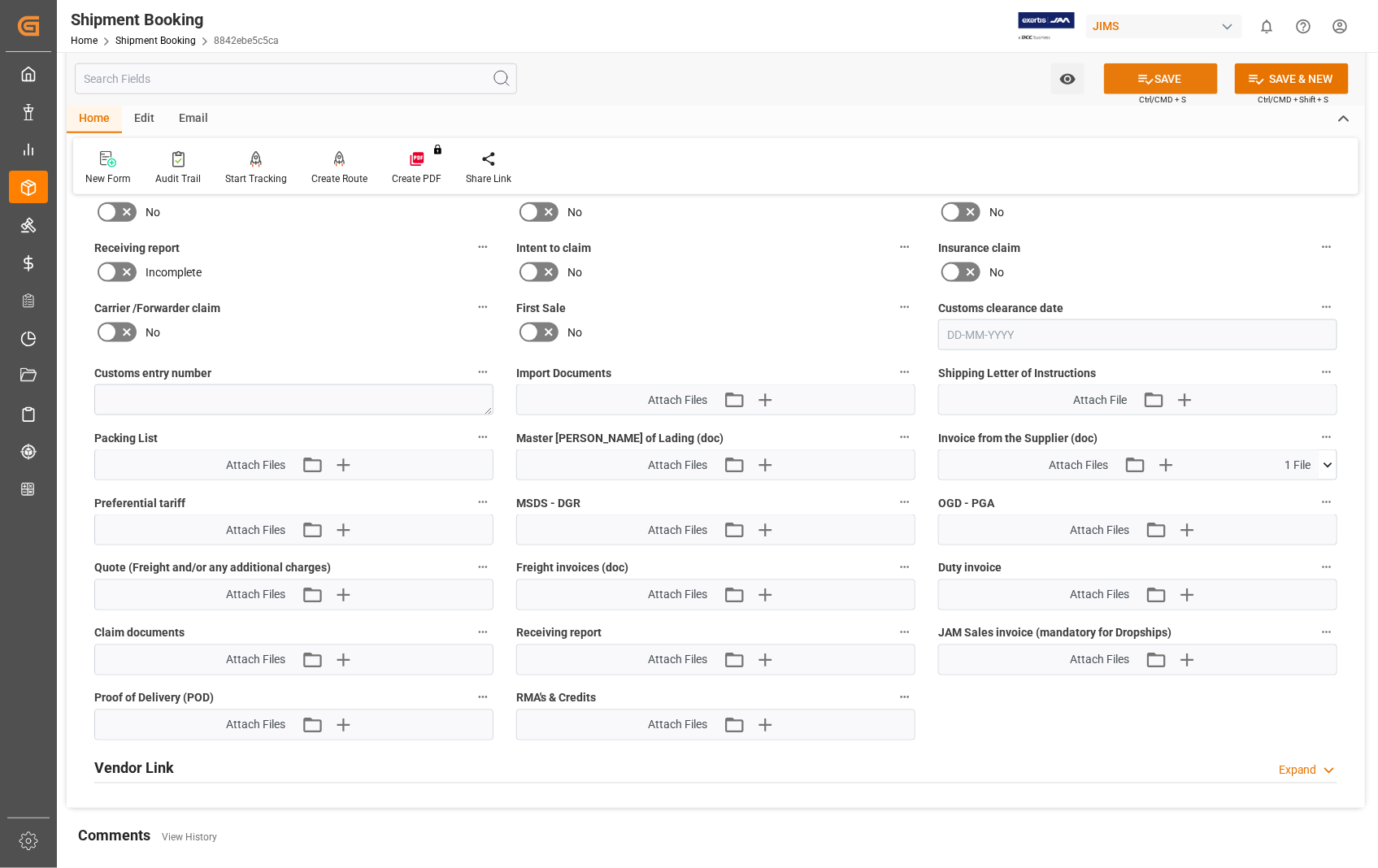
click at [1171, 84] on button "SAVE" at bounding box center [1160, 78] width 114 height 31
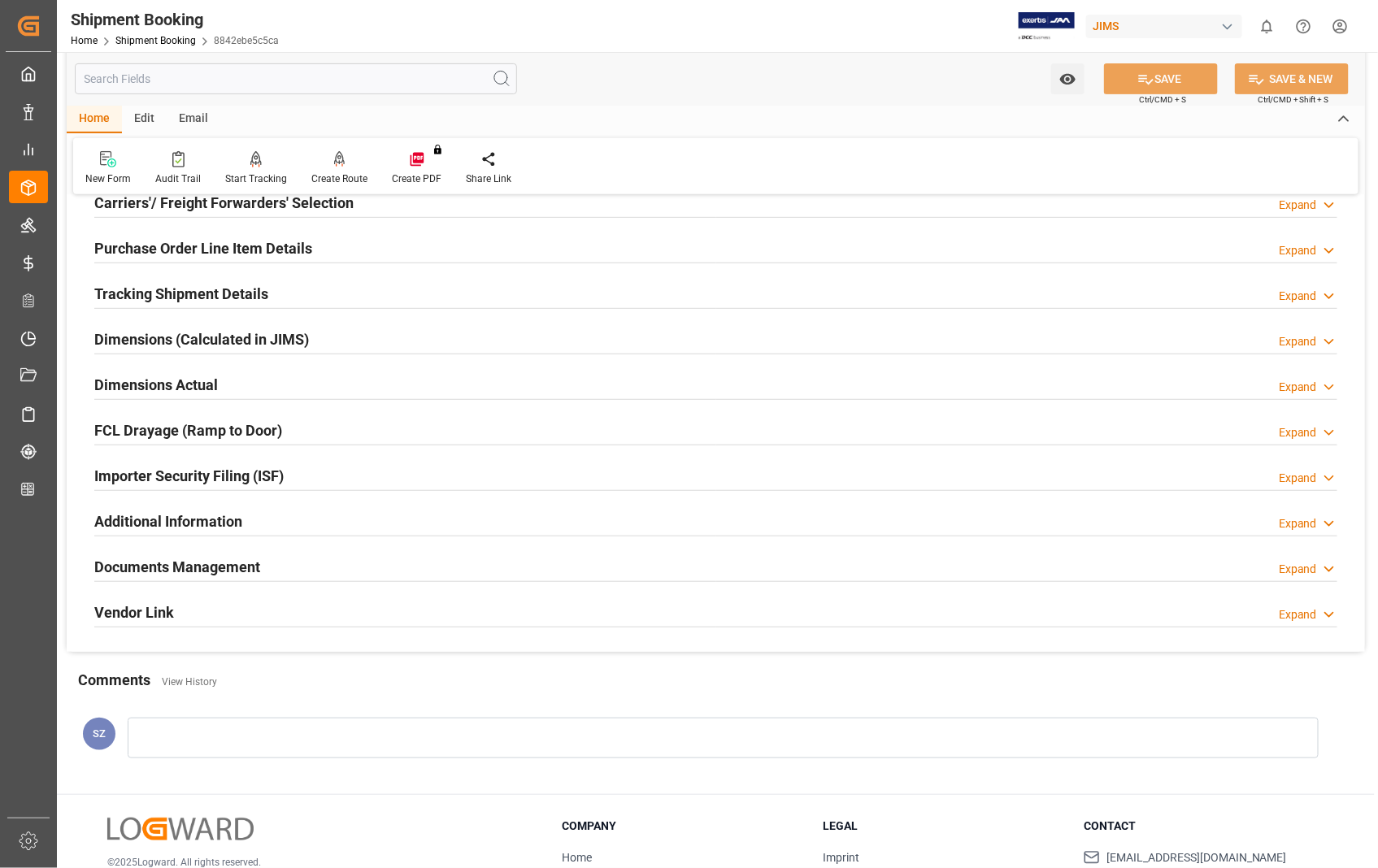
scroll to position [0, 0]
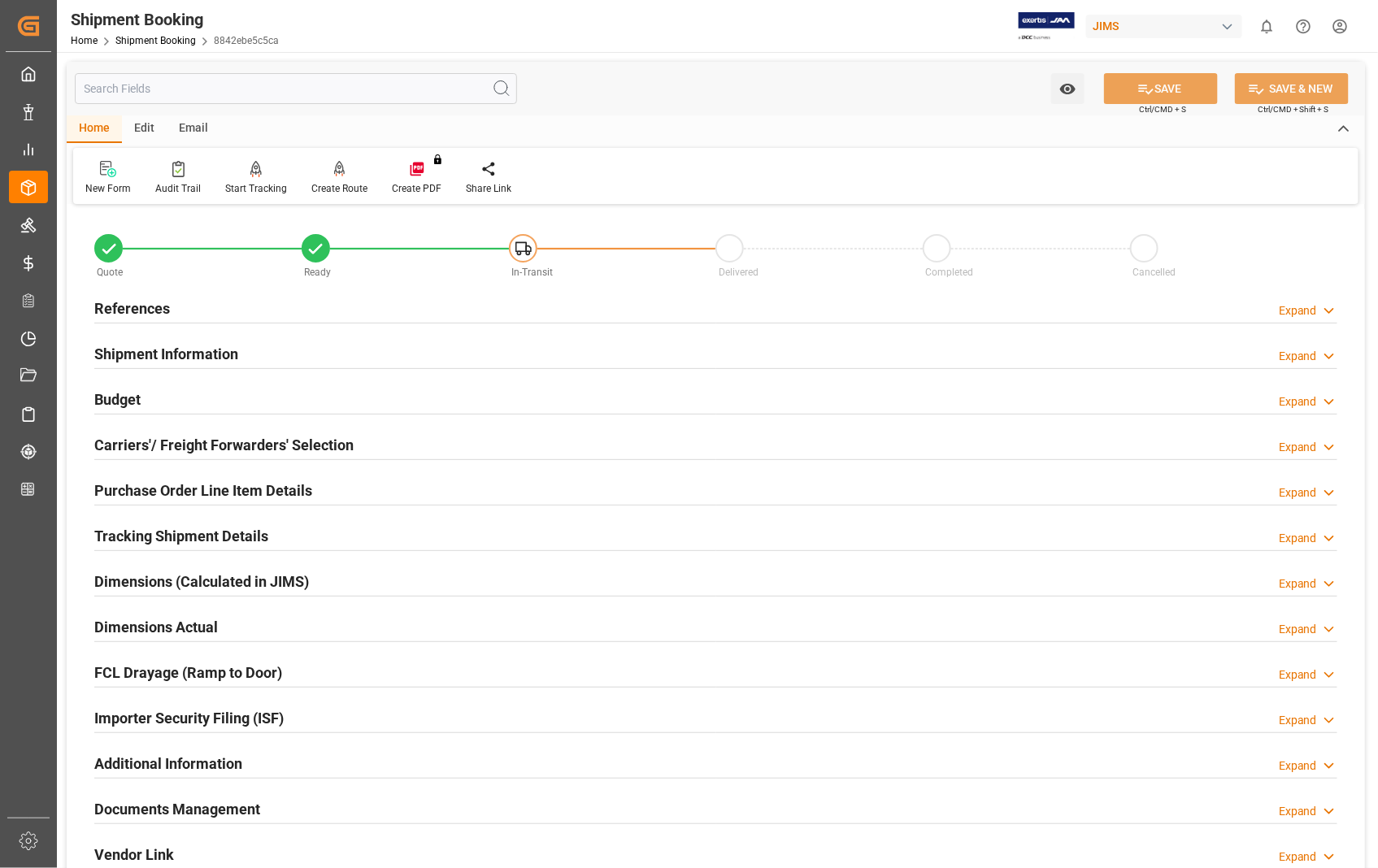
click at [176, 447] on h2 "Carriers'/ Freight Forwarders' Selection" at bounding box center [223, 444] width 259 height 22
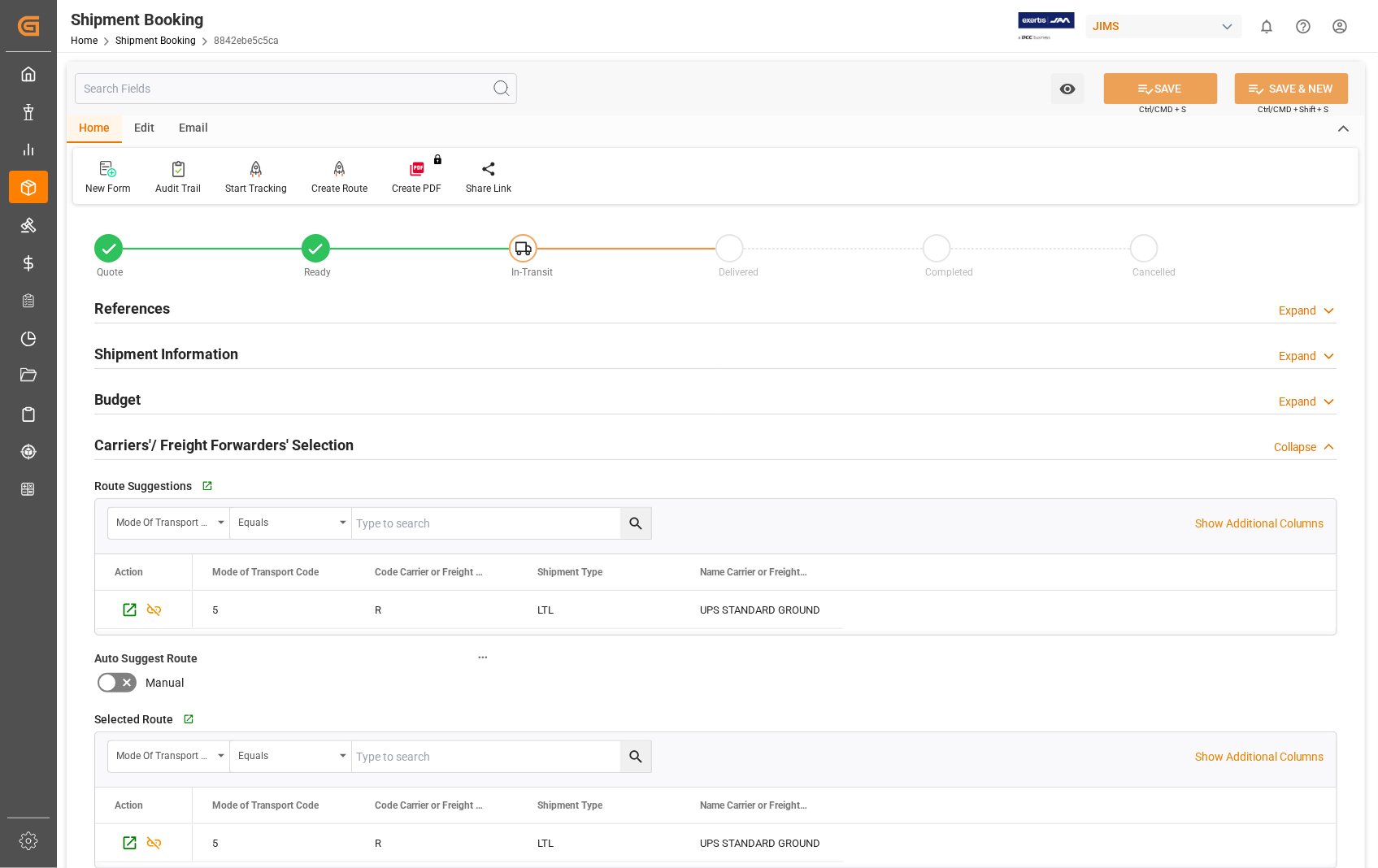
click at [176, 447] on h2 "Carriers'/ Freight Forwarders' Selection" at bounding box center [223, 444] width 259 height 22
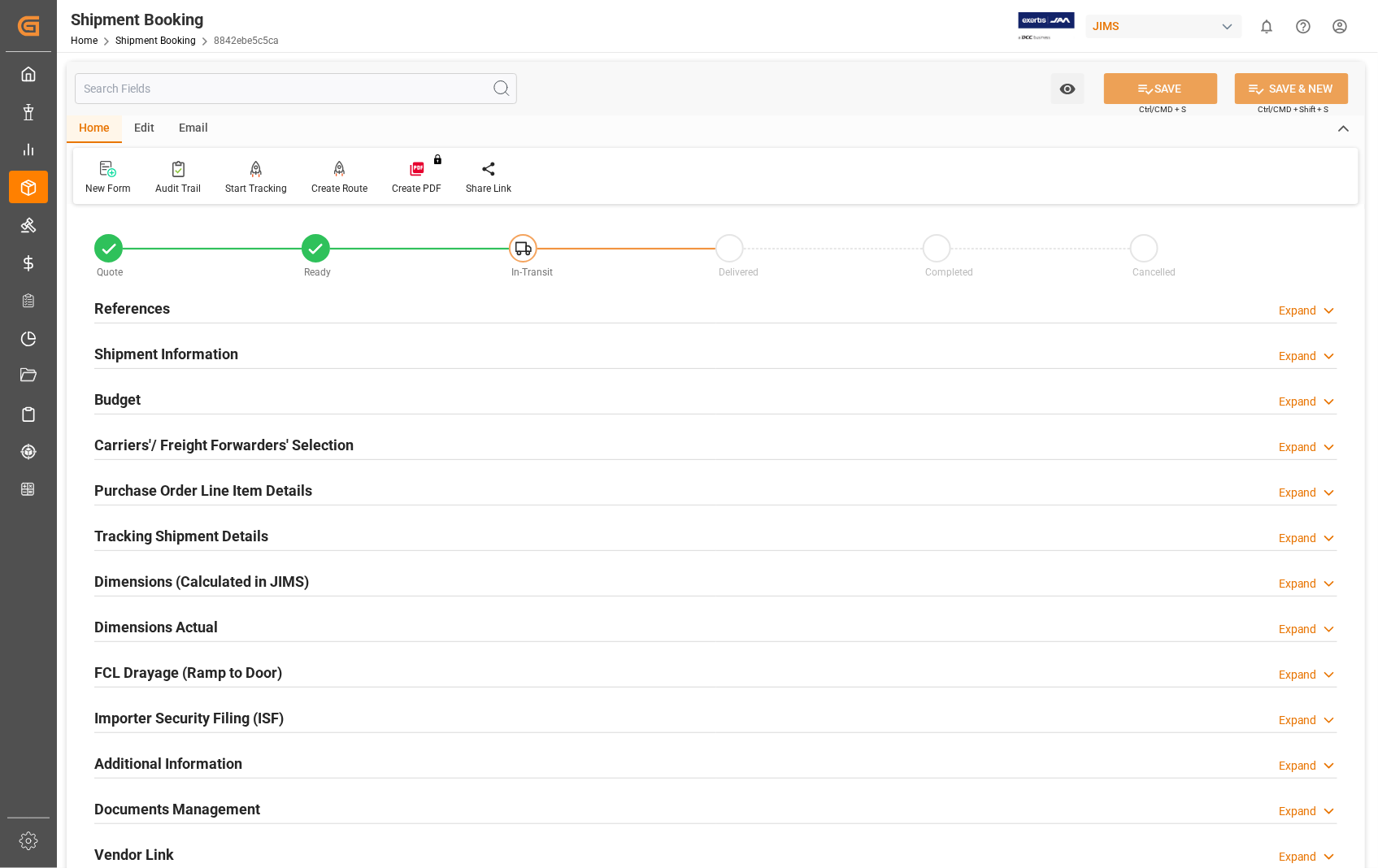
click at [180, 490] on h2 "Purchase Order Line Item Details" at bounding box center [203, 490] width 218 height 22
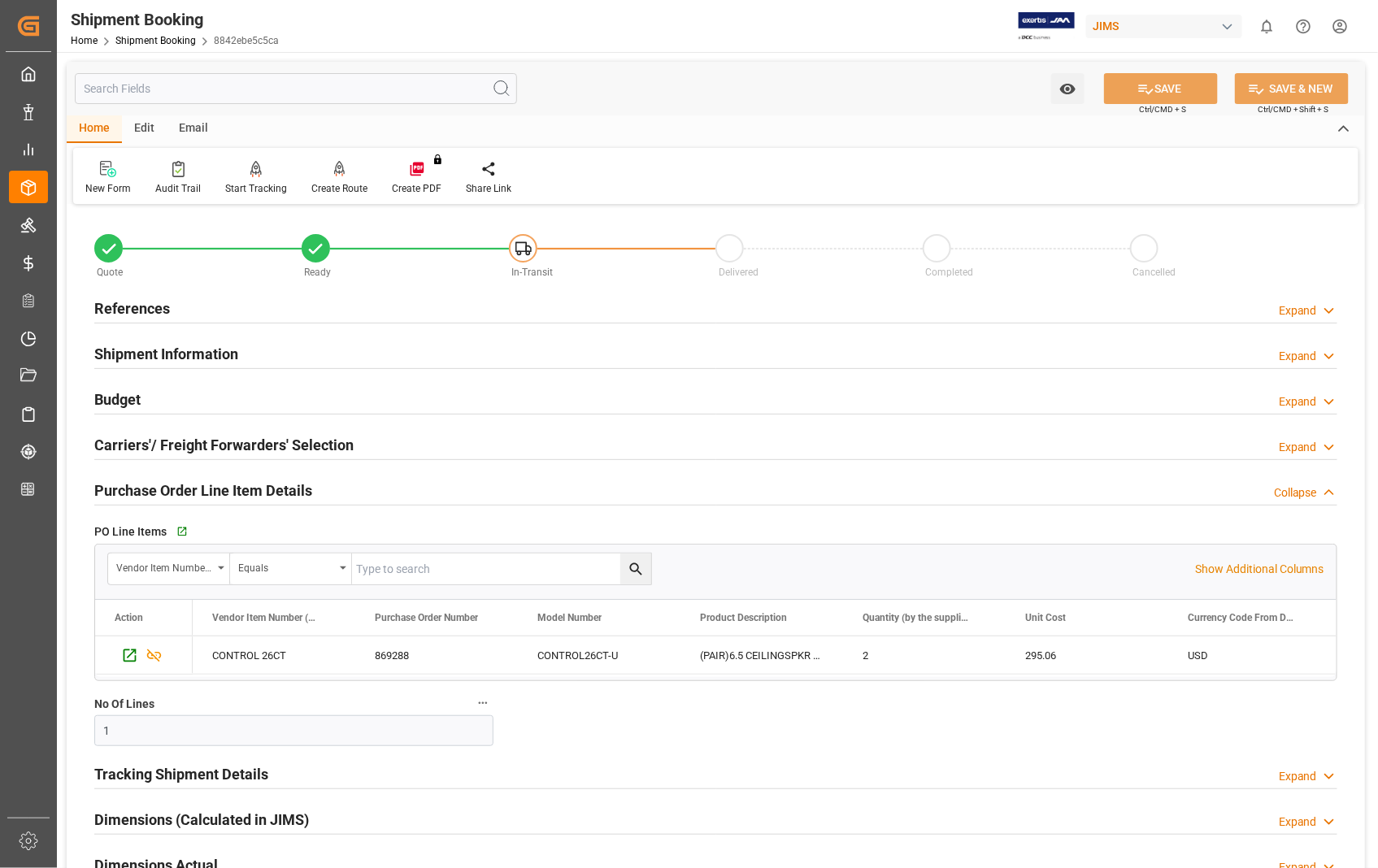
click at [180, 490] on h2 "Purchase Order Line Item Details" at bounding box center [203, 490] width 218 height 22
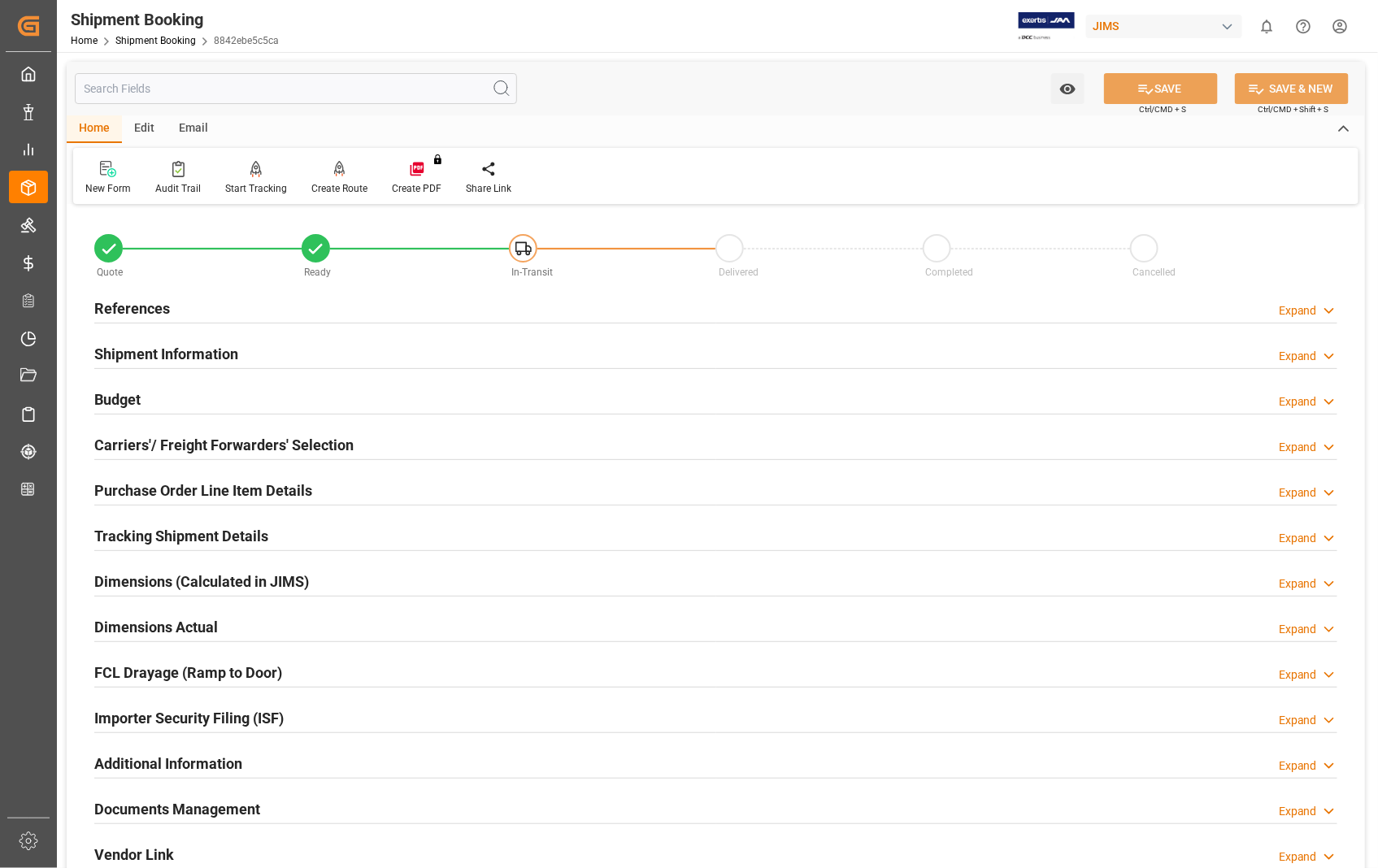
click at [146, 305] on h2 "References" at bounding box center [131, 308] width 76 height 22
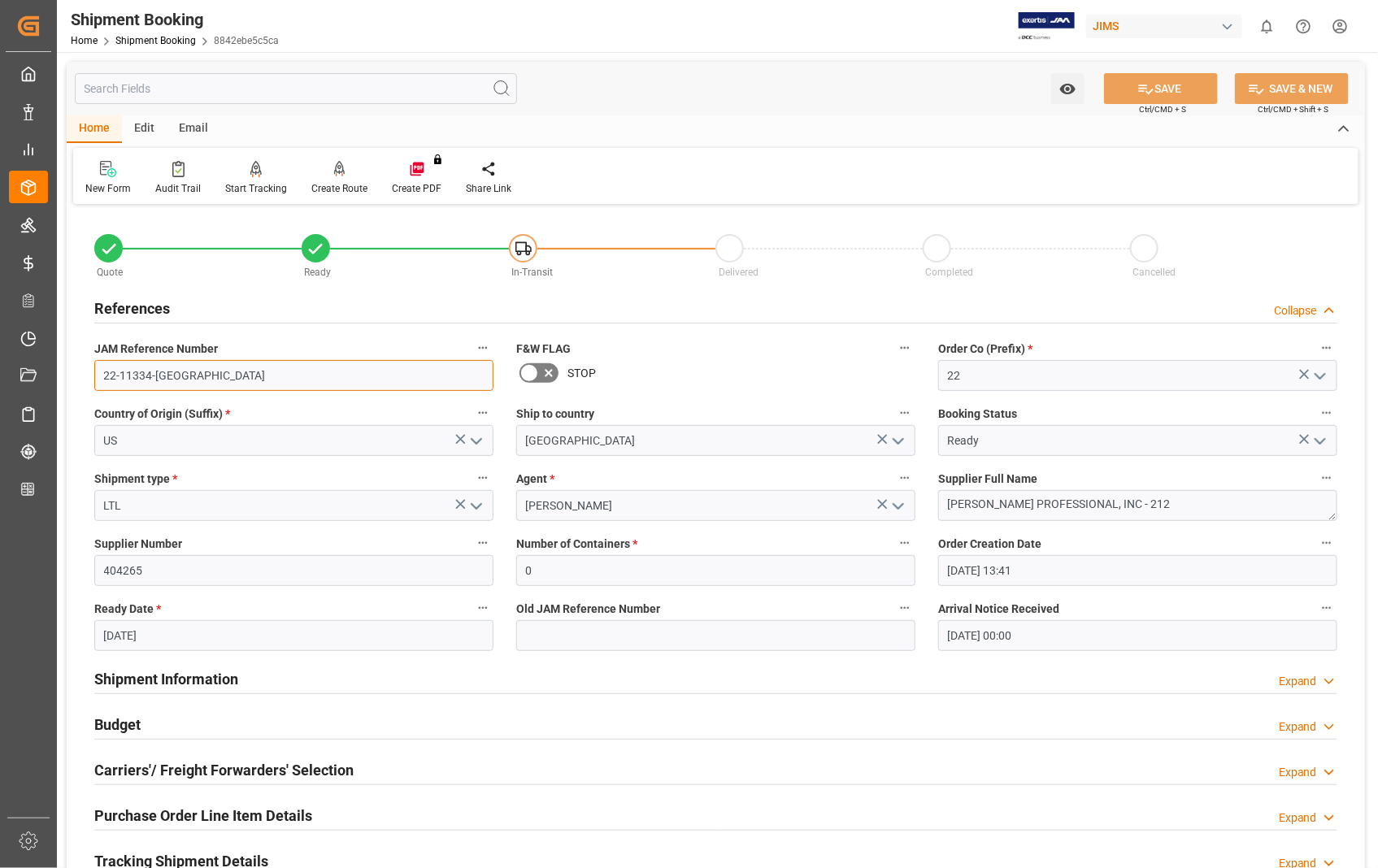
drag, startPoint x: 183, startPoint y: 383, endPoint x: 98, endPoint y: 378, distance: 85.1
click at [94, 380] on input "22-11334-[GEOGRAPHIC_DATA]" at bounding box center [293, 374] width 399 height 31
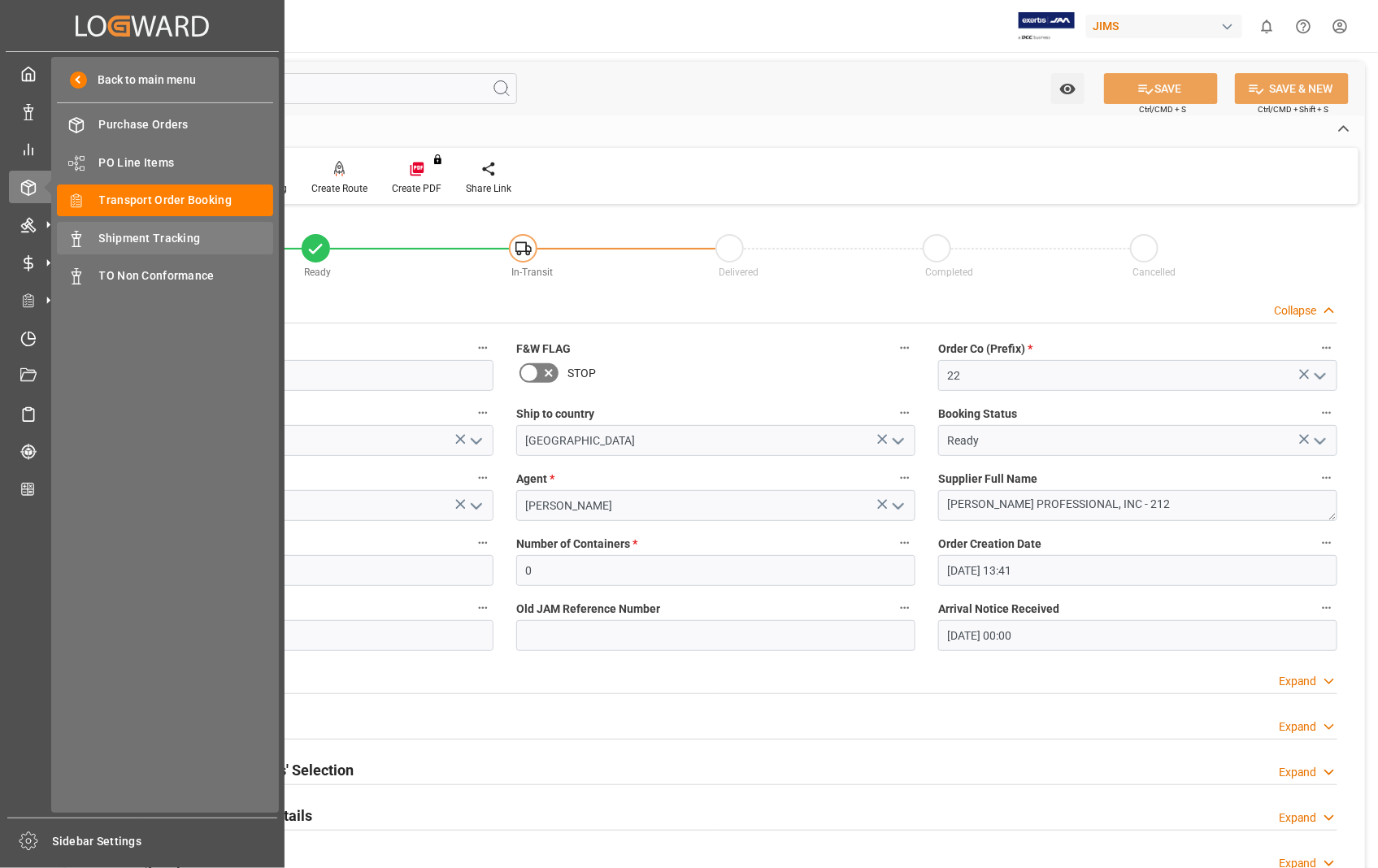
click at [158, 231] on span "Shipment Tracking" at bounding box center [186, 238] width 175 height 17
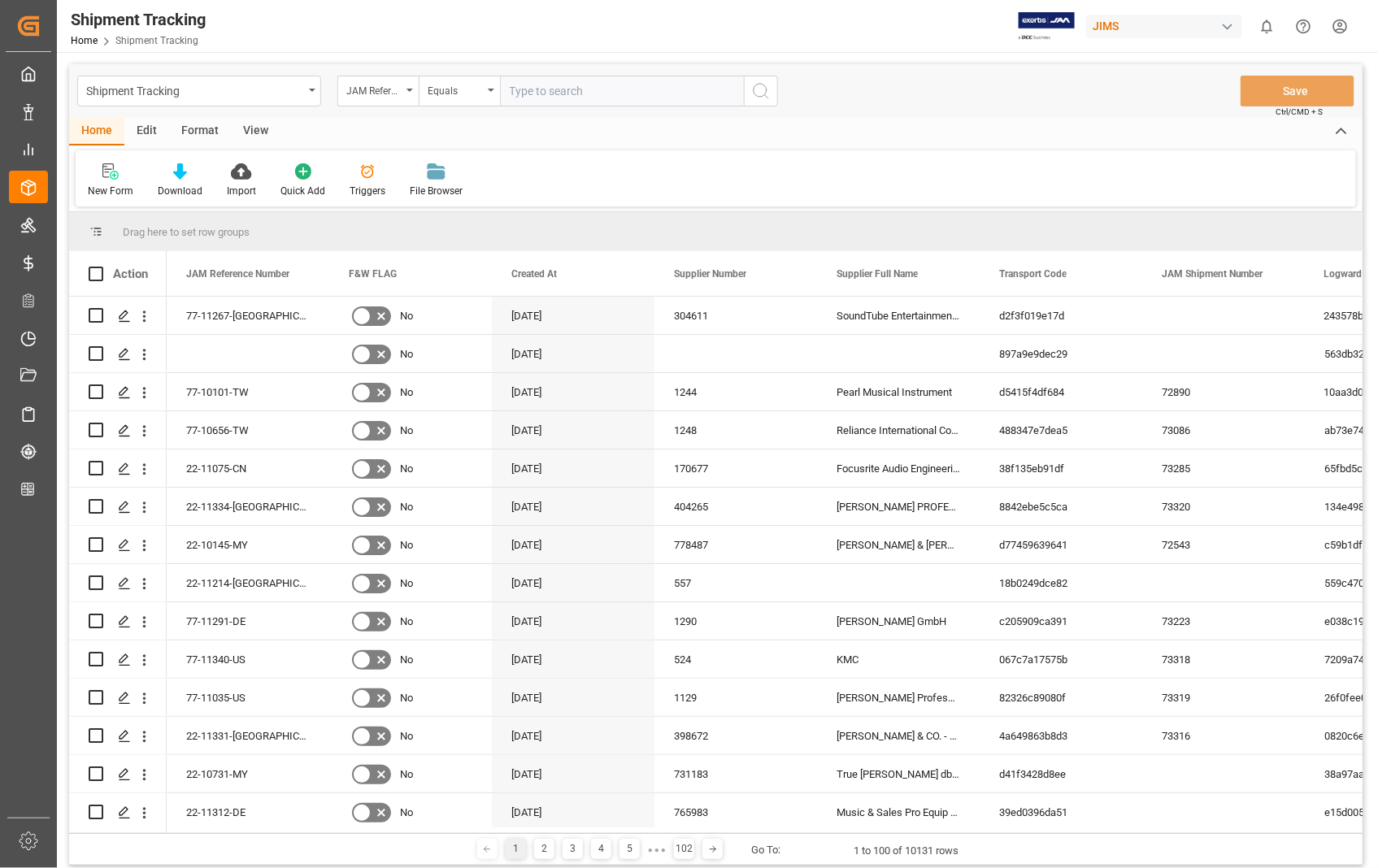
click at [609, 85] on input "text" at bounding box center [621, 91] width 244 height 31
type input "22-11334-[GEOGRAPHIC_DATA]"
click at [759, 85] on icon "search button" at bounding box center [761, 91] width 20 height 20
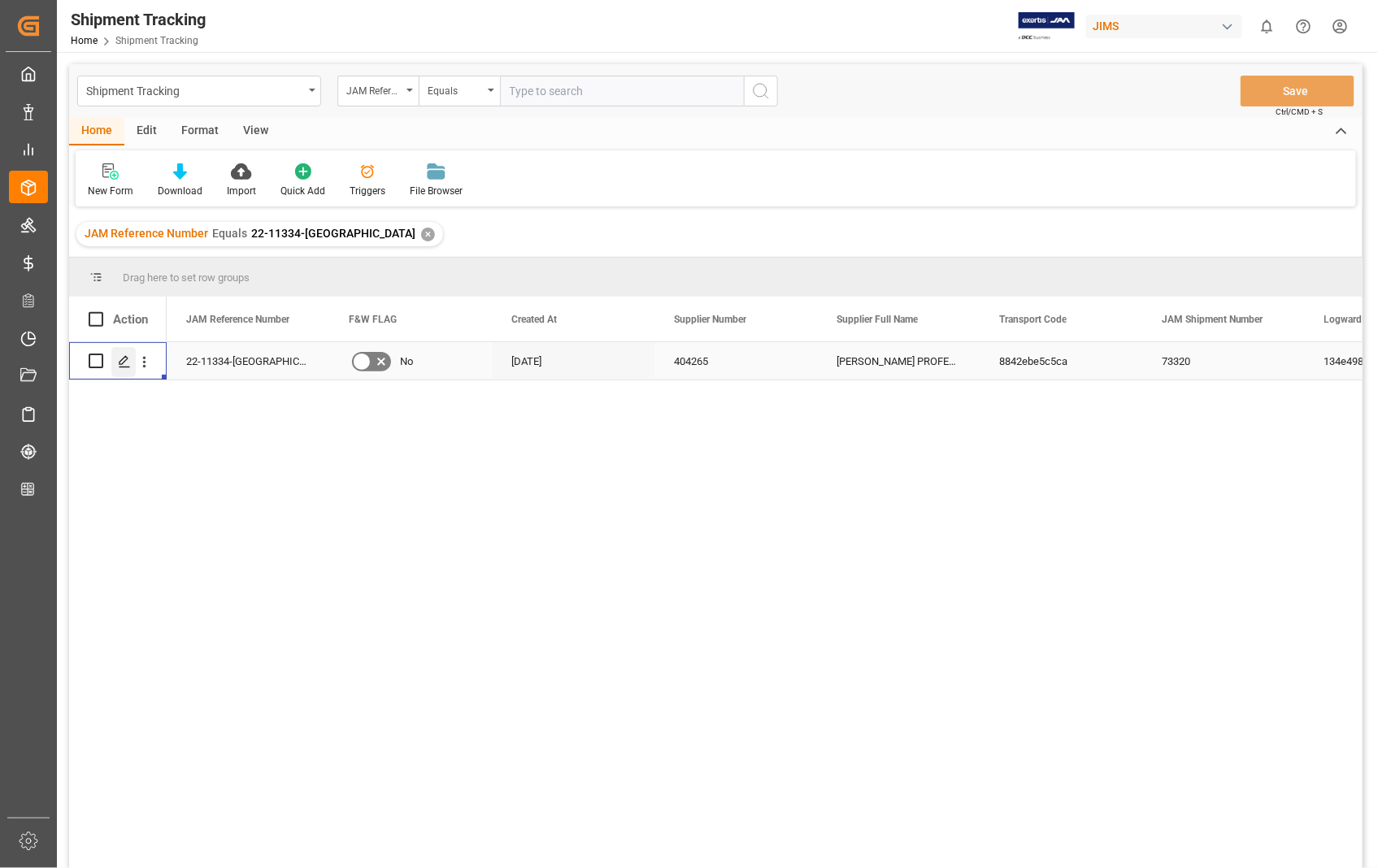
click at [125, 359] on polygon "Press SPACE to select this row." at bounding box center [123, 359] width 8 height 8
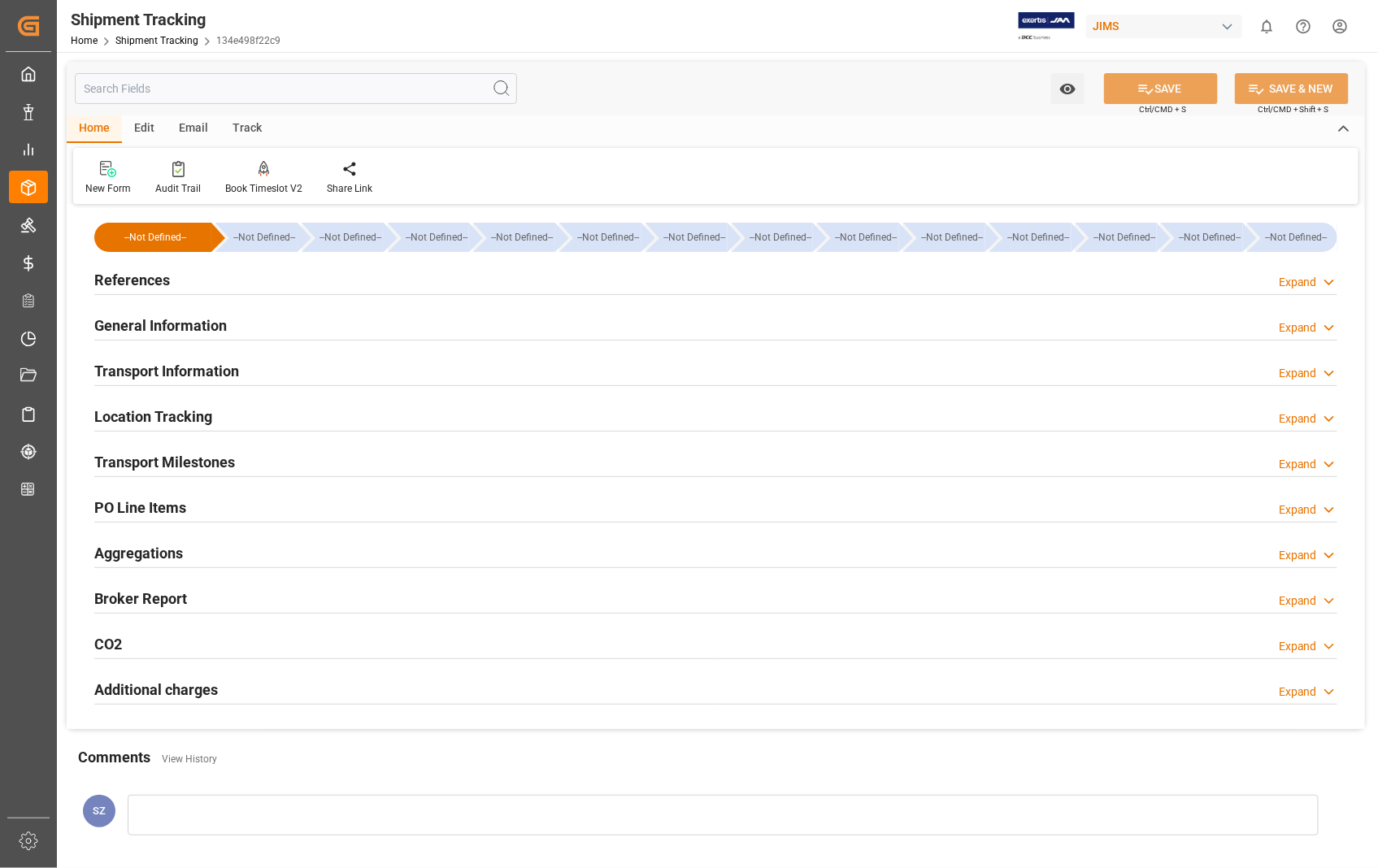
click at [158, 370] on h2 "Transport Information" at bounding box center [166, 370] width 144 height 22
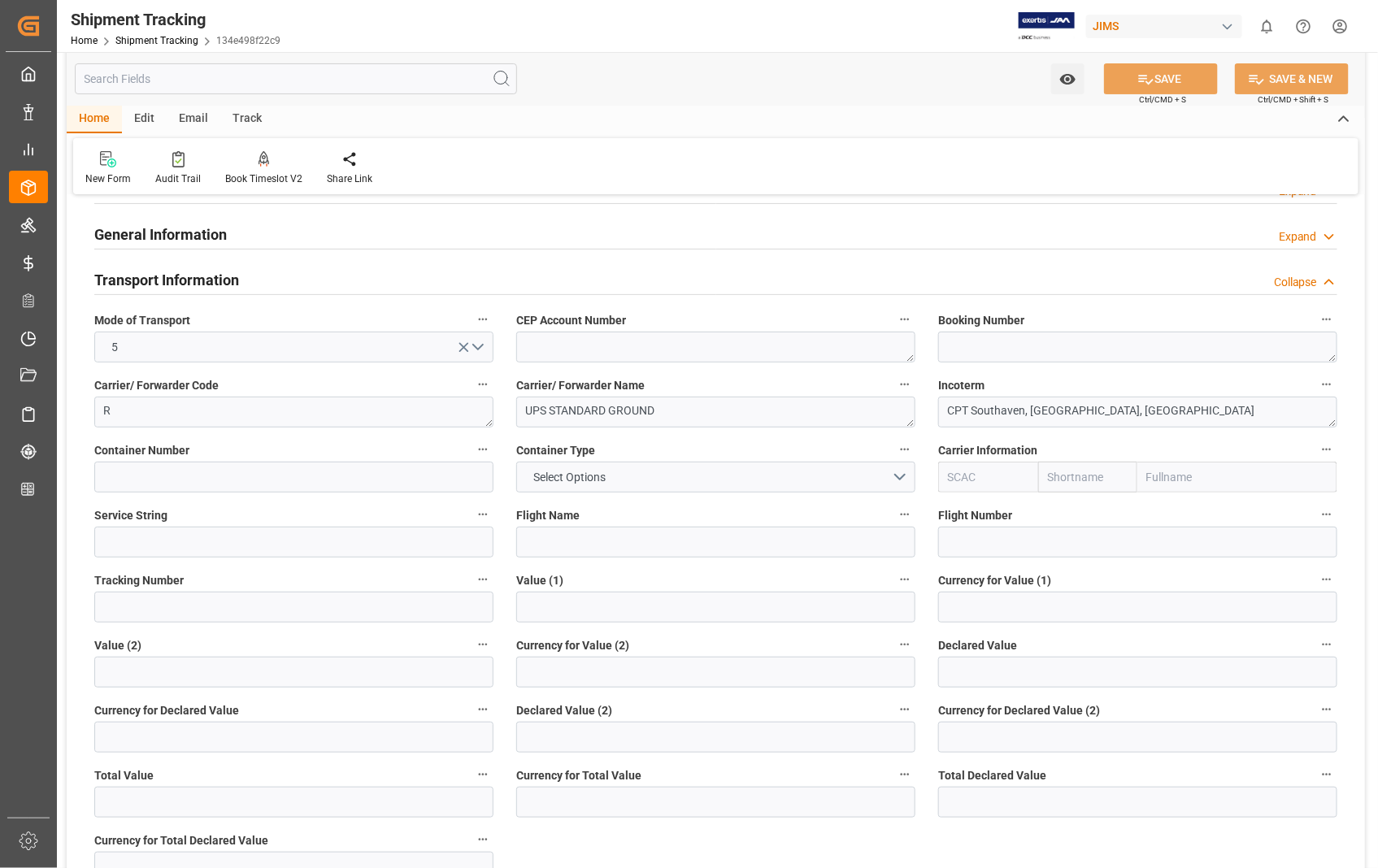
scroll to position [90, 0]
click at [1036, 347] on textarea at bounding box center [1137, 348] width 399 height 31
paste textarea "1Z786Y190304500967"
type textarea "1Z786Y190304500967"
click at [192, 604] on input at bounding box center [293, 607] width 399 height 31
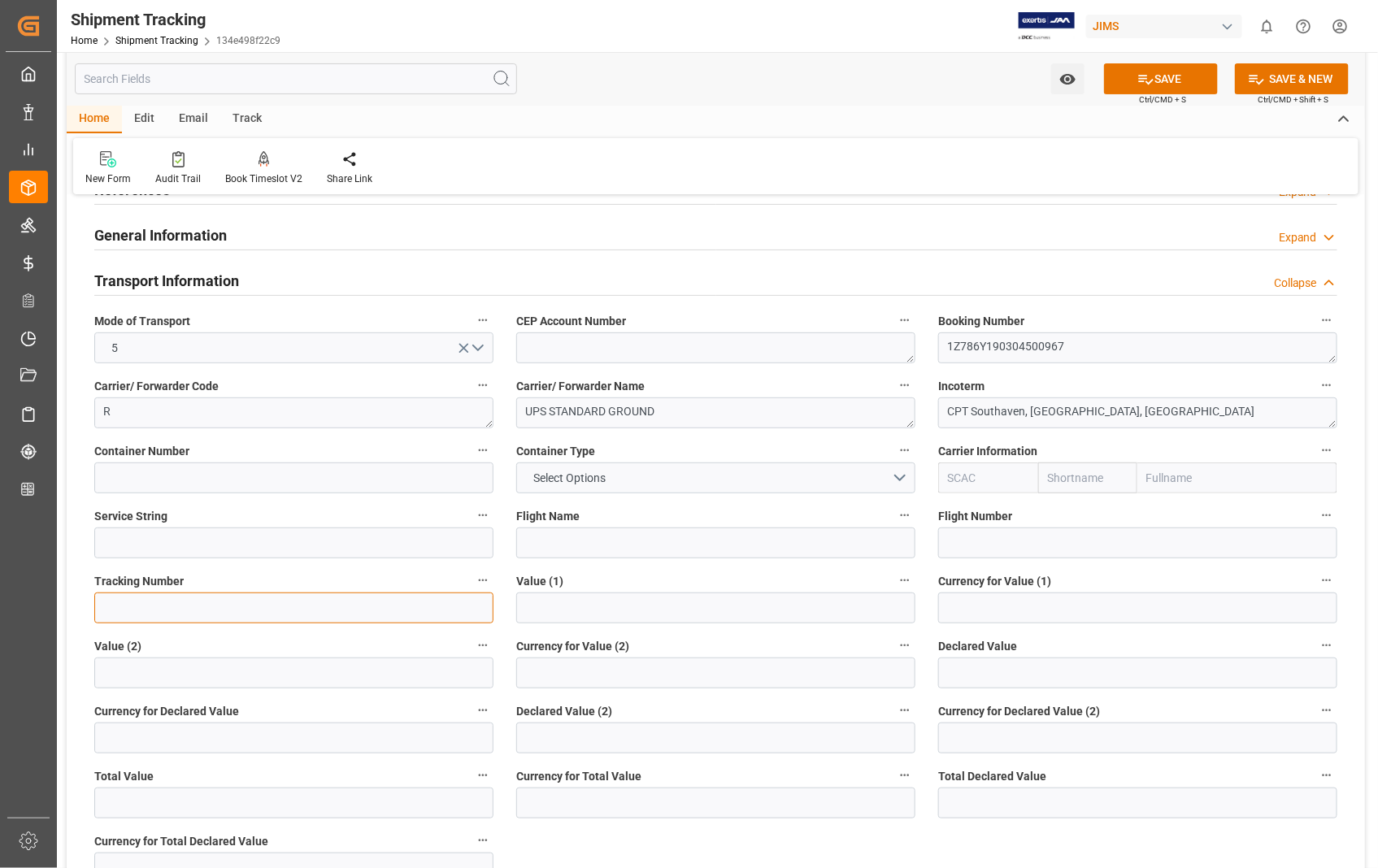
paste input "1Z786Y190304500967"
type input "1Z786Y190304500967"
click at [1166, 79] on button "SAVE" at bounding box center [1160, 78] width 114 height 31
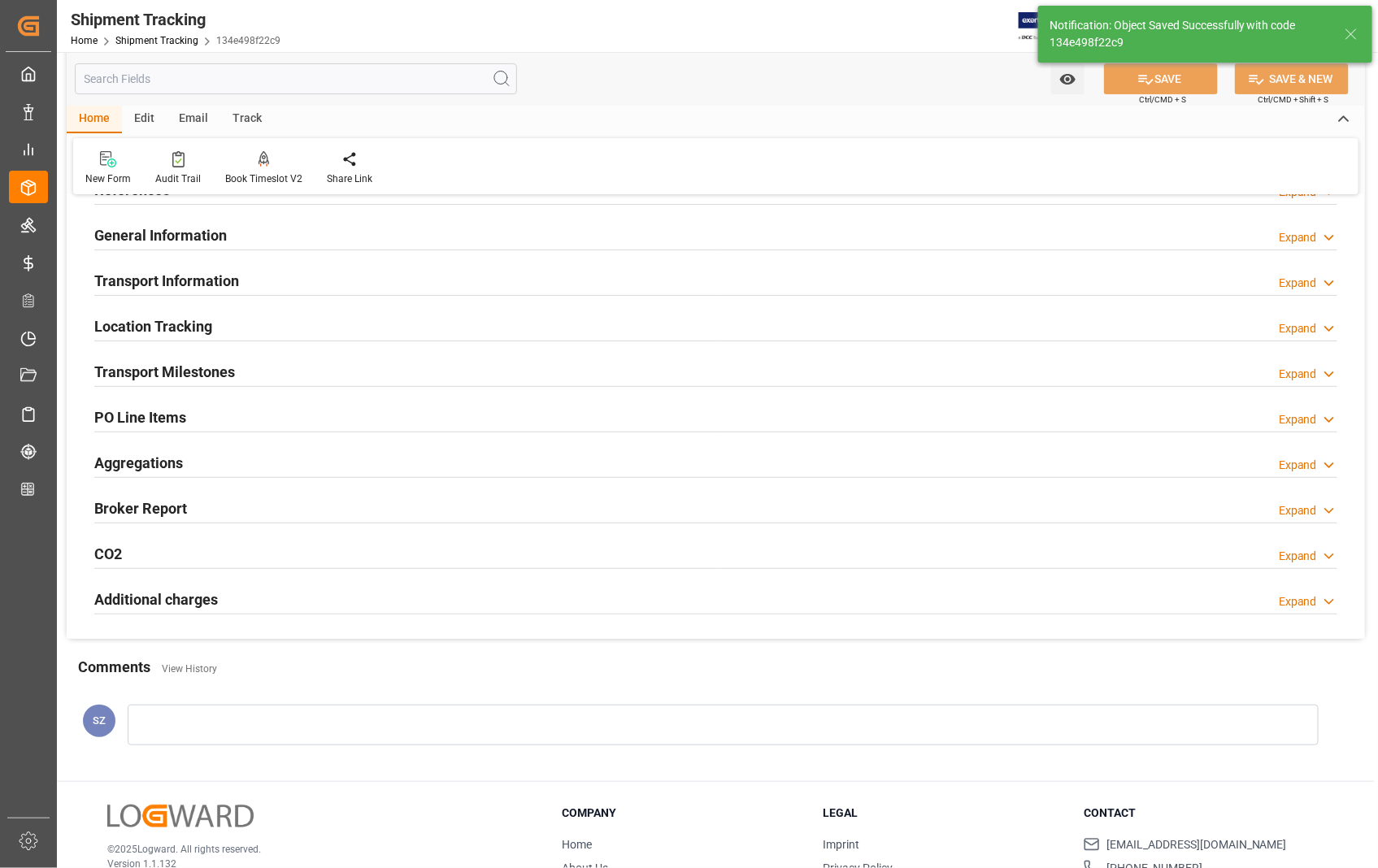
click at [193, 375] on h2 "Transport Milestones" at bounding box center [164, 371] width 140 height 22
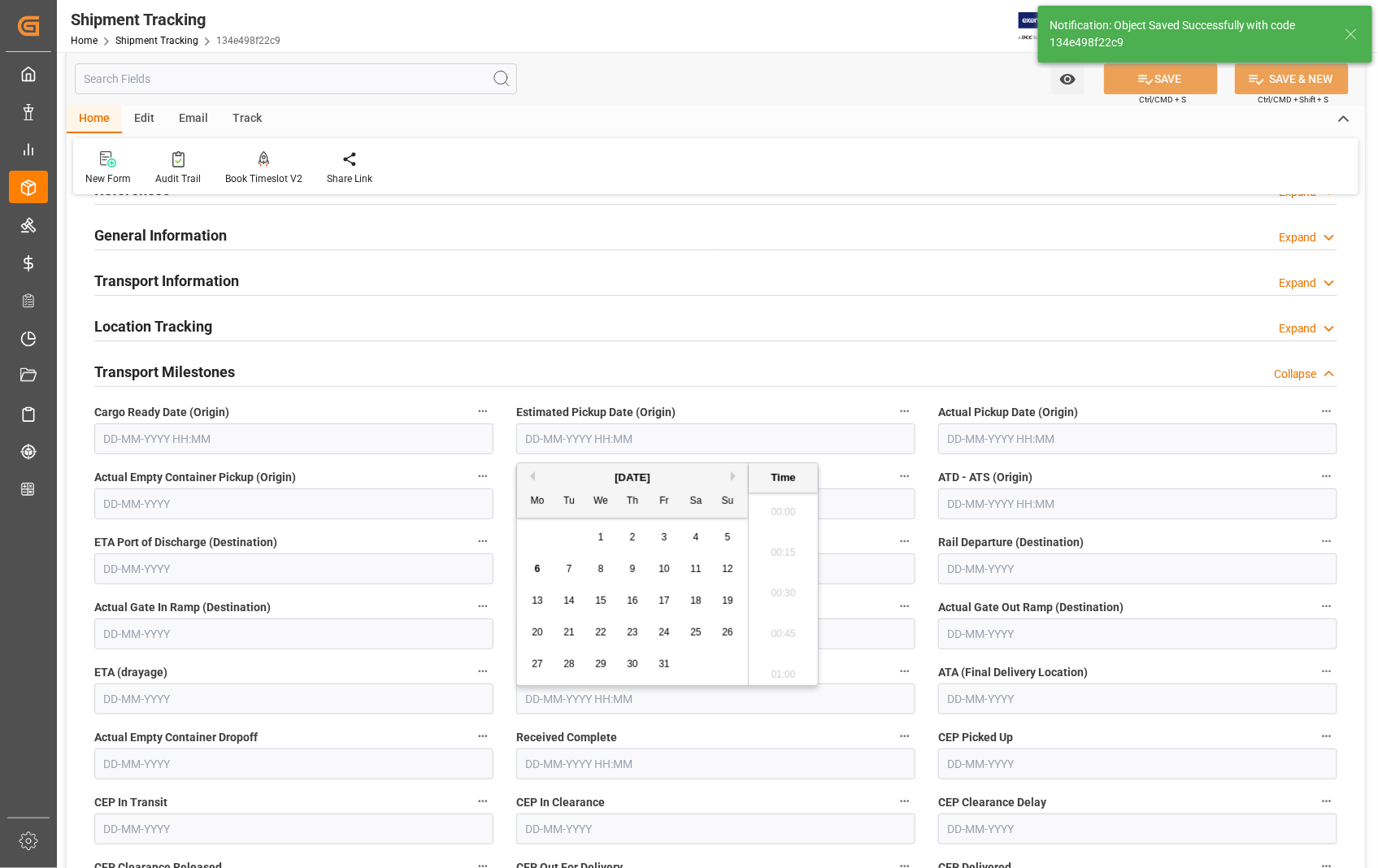
scroll to position [1508, 0]
click at [713, 438] on input "text" at bounding box center [715, 438] width 399 height 31
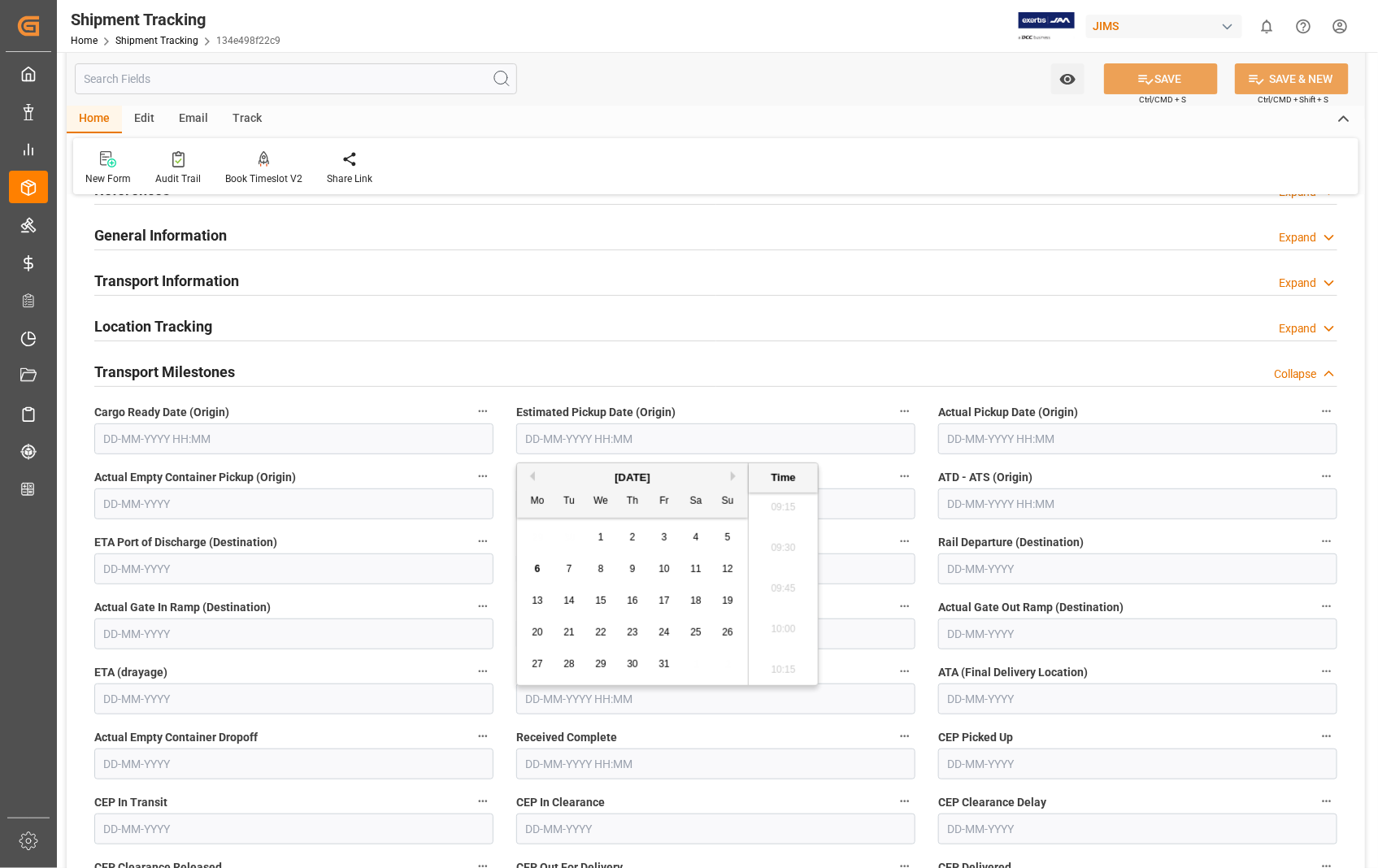
click at [635, 537] on span "2" at bounding box center [633, 537] width 6 height 12
type input "[DATE] 00:00"
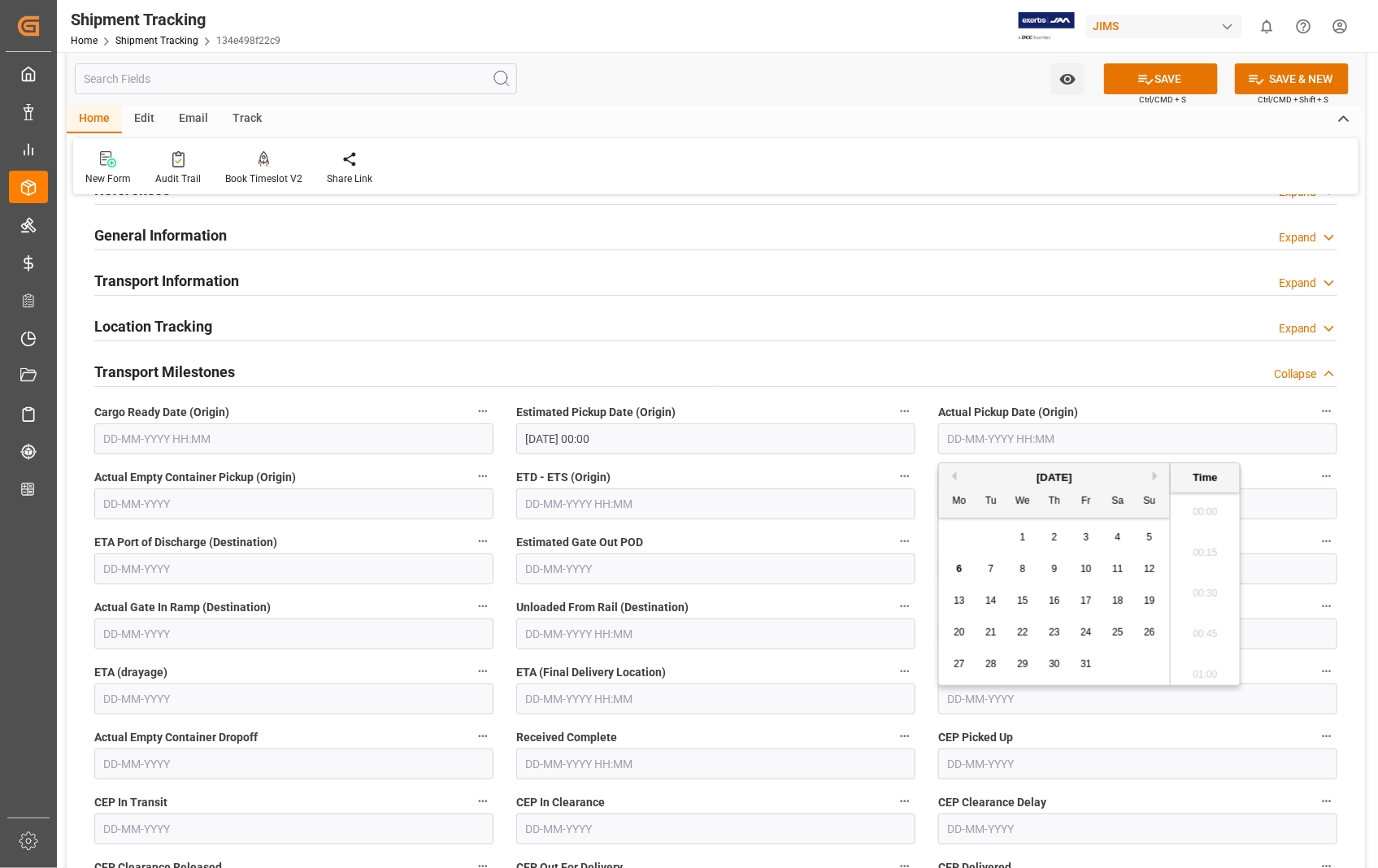
click at [1150, 429] on input "text" at bounding box center [1137, 438] width 399 height 31
click at [1054, 538] on span "2" at bounding box center [1055, 537] width 6 height 12
type input "[DATE] 00:00"
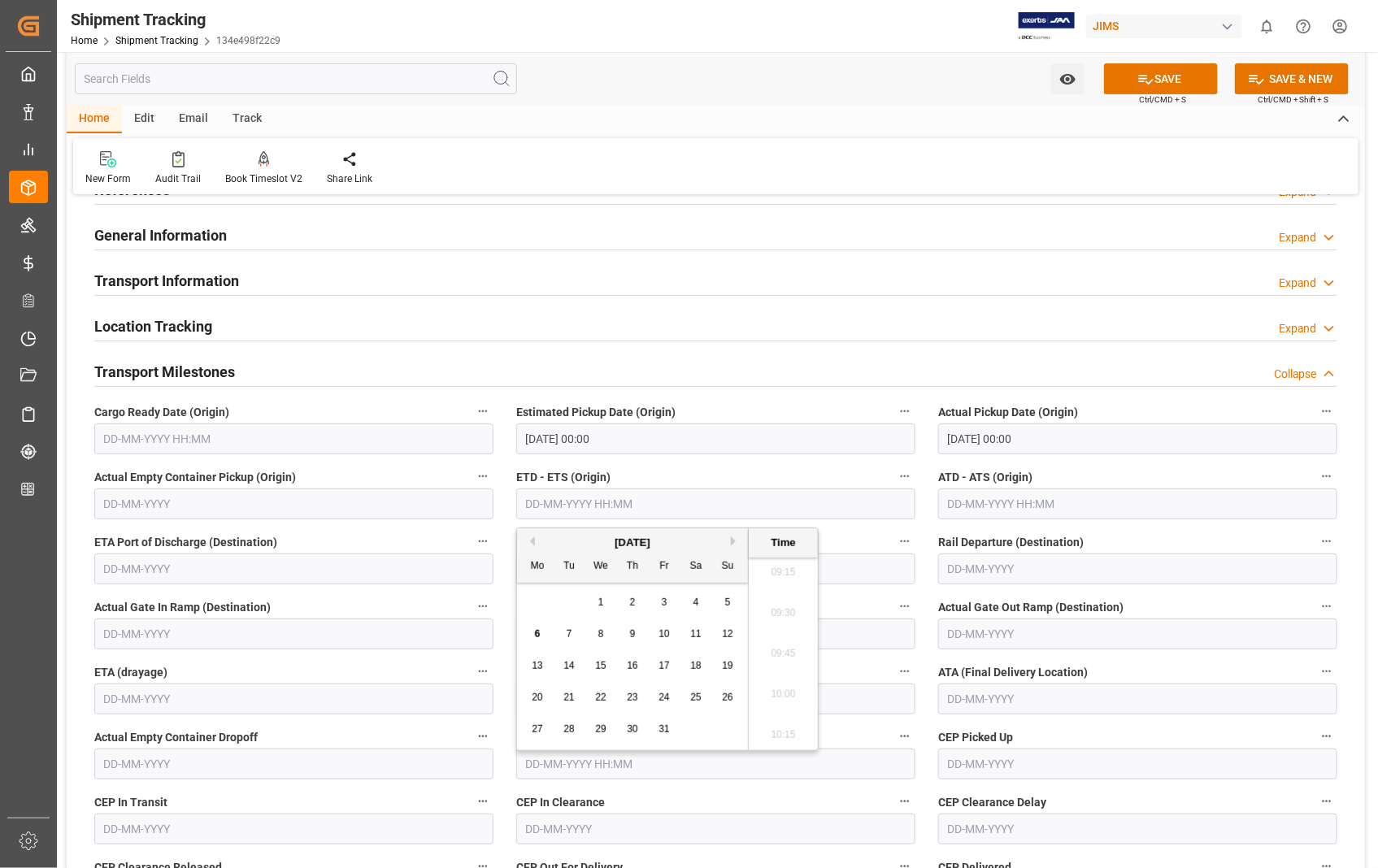
click at [694, 500] on input "text" at bounding box center [715, 503] width 399 height 31
click at [635, 605] on div "2" at bounding box center [632, 603] width 21 height 20
type input "[DATE] 00:00"
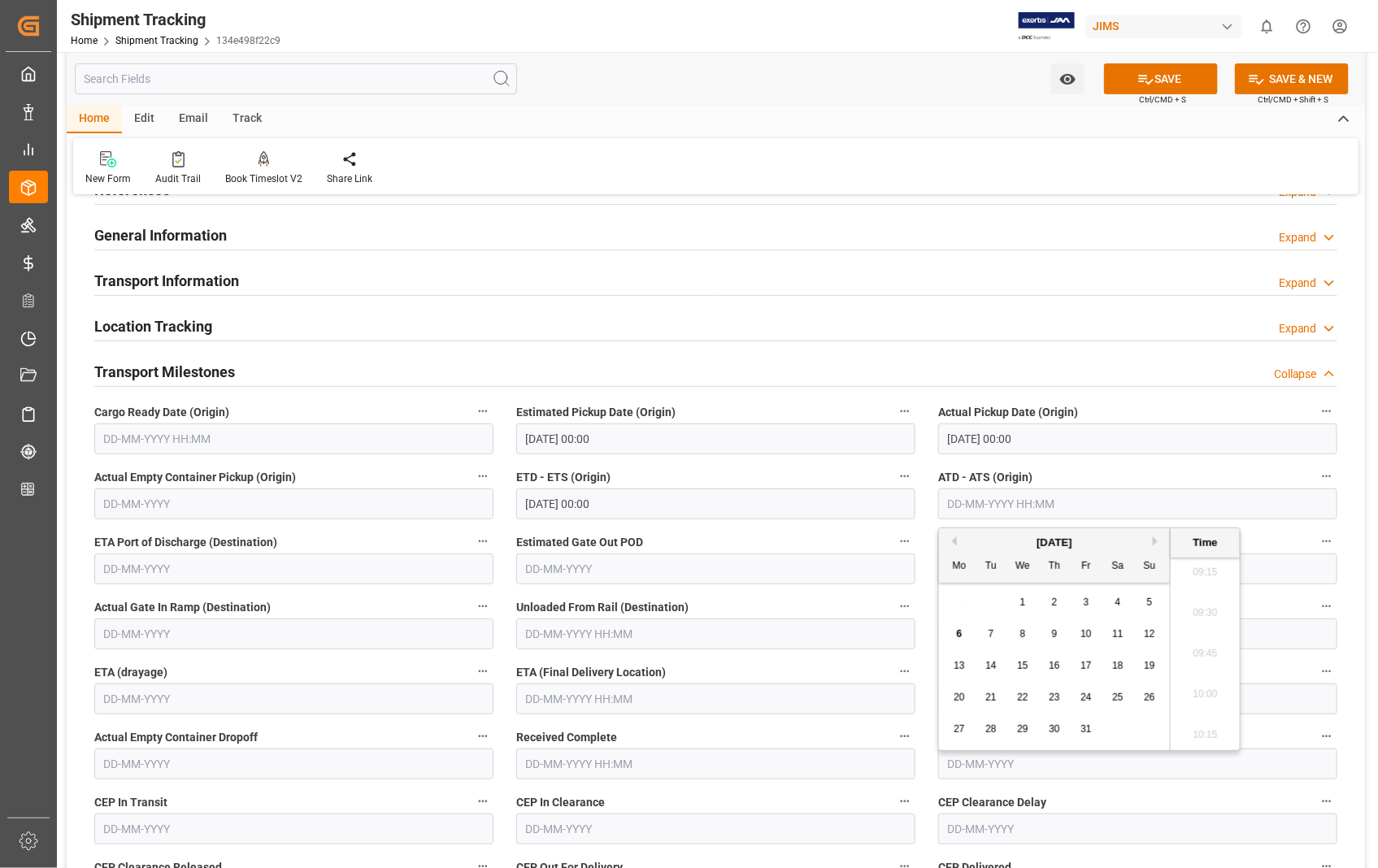
click at [1135, 513] on input "text" at bounding box center [1137, 503] width 399 height 31
click at [1055, 603] on span "2" at bounding box center [1055, 602] width 6 height 12
type input "[DATE] 00:00"
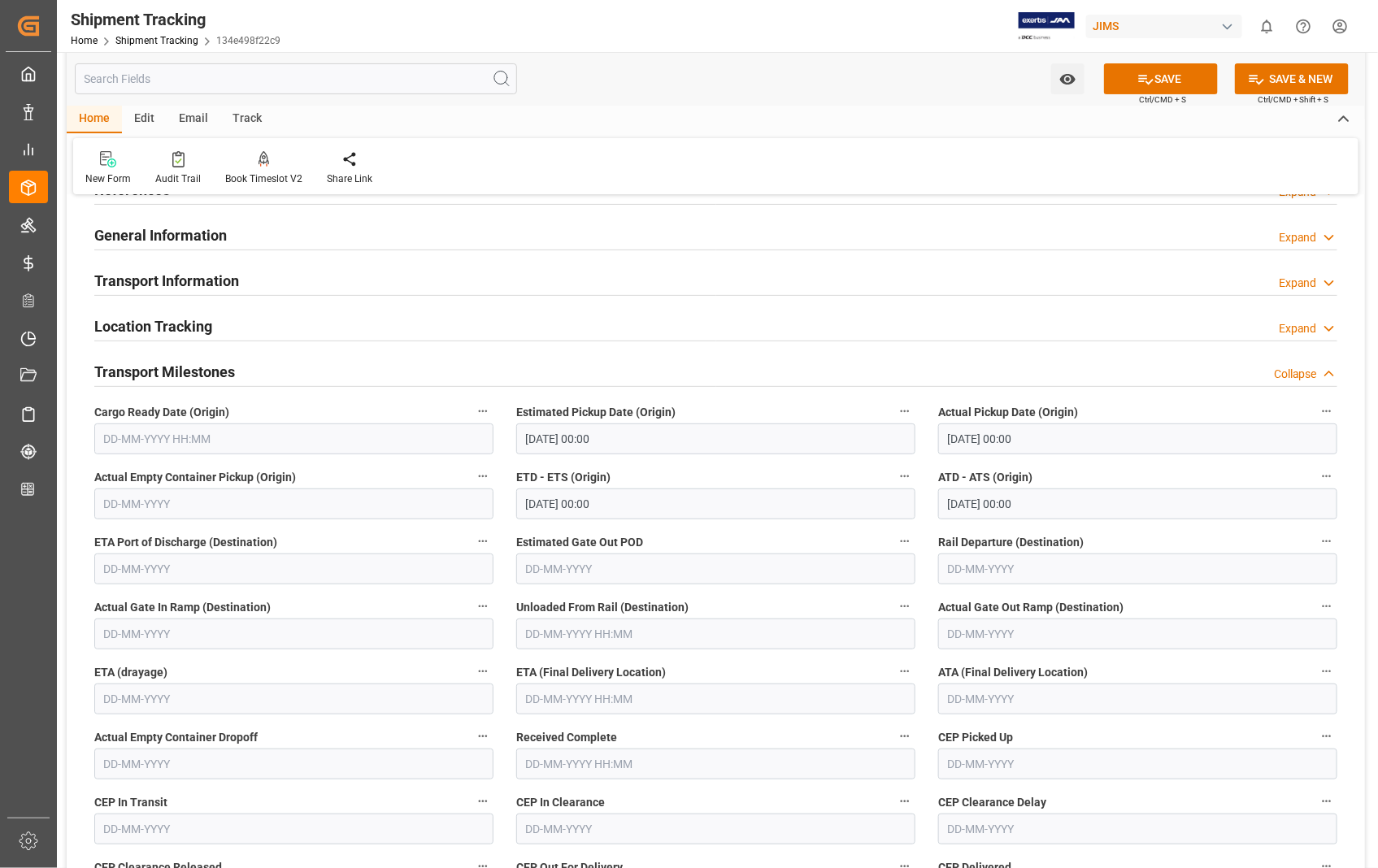
click at [738, 607] on label "Unloaded From Rail (Destination)" at bounding box center [715, 606] width 399 height 23
click at [894, 607] on button "Unloaded From Rail (Destination)" at bounding box center [904, 605] width 21 height 21
click at [708, 701] on div at bounding box center [689, 434] width 1378 height 868
click at [635, 679] on span "ETA (Final Delivery Location)" at bounding box center [590, 671] width 149 height 17
click at [894, 679] on button "ETA (Final Delivery Location)" at bounding box center [904, 671] width 21 height 21
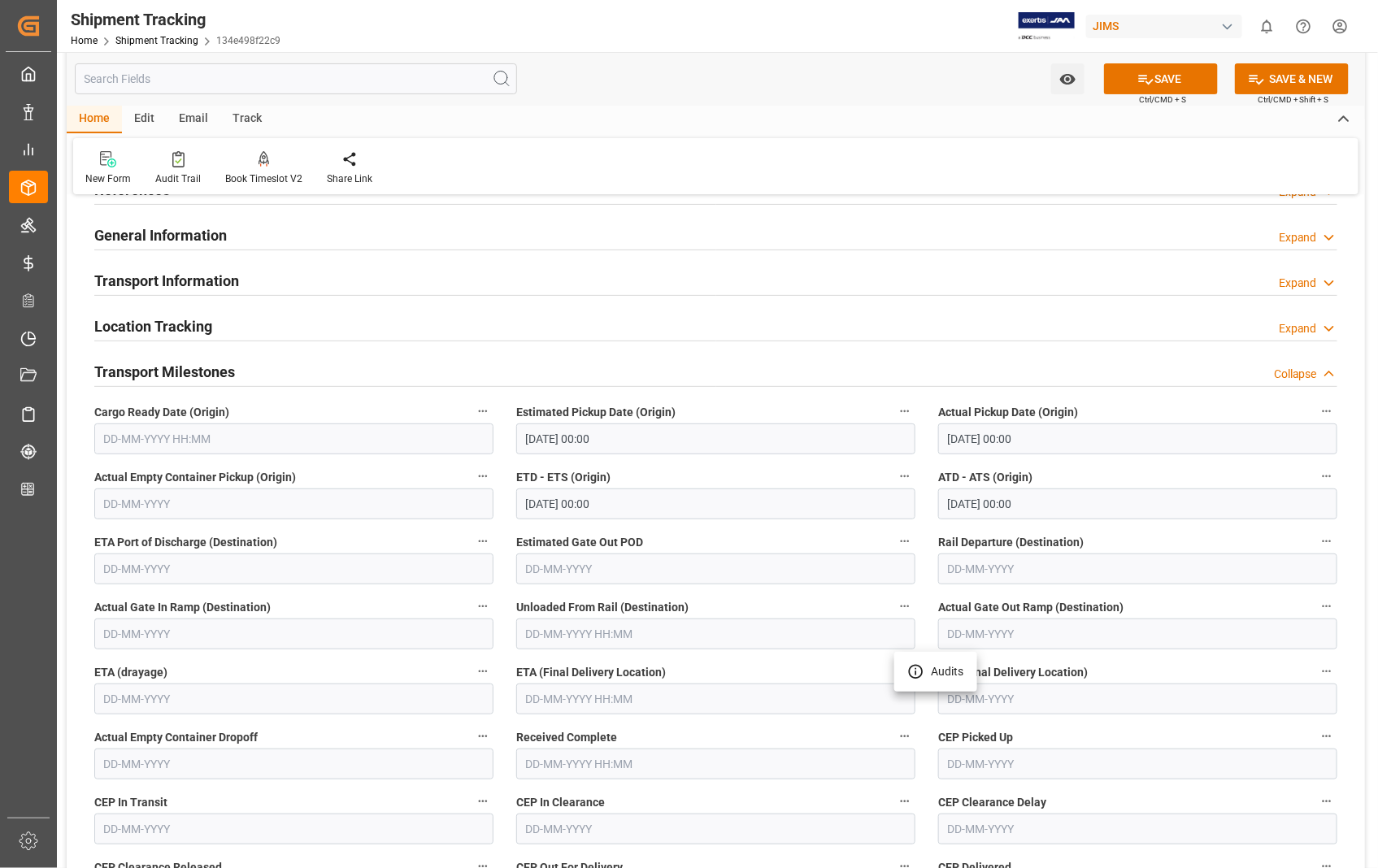
click at [675, 701] on div at bounding box center [689, 434] width 1378 height 868
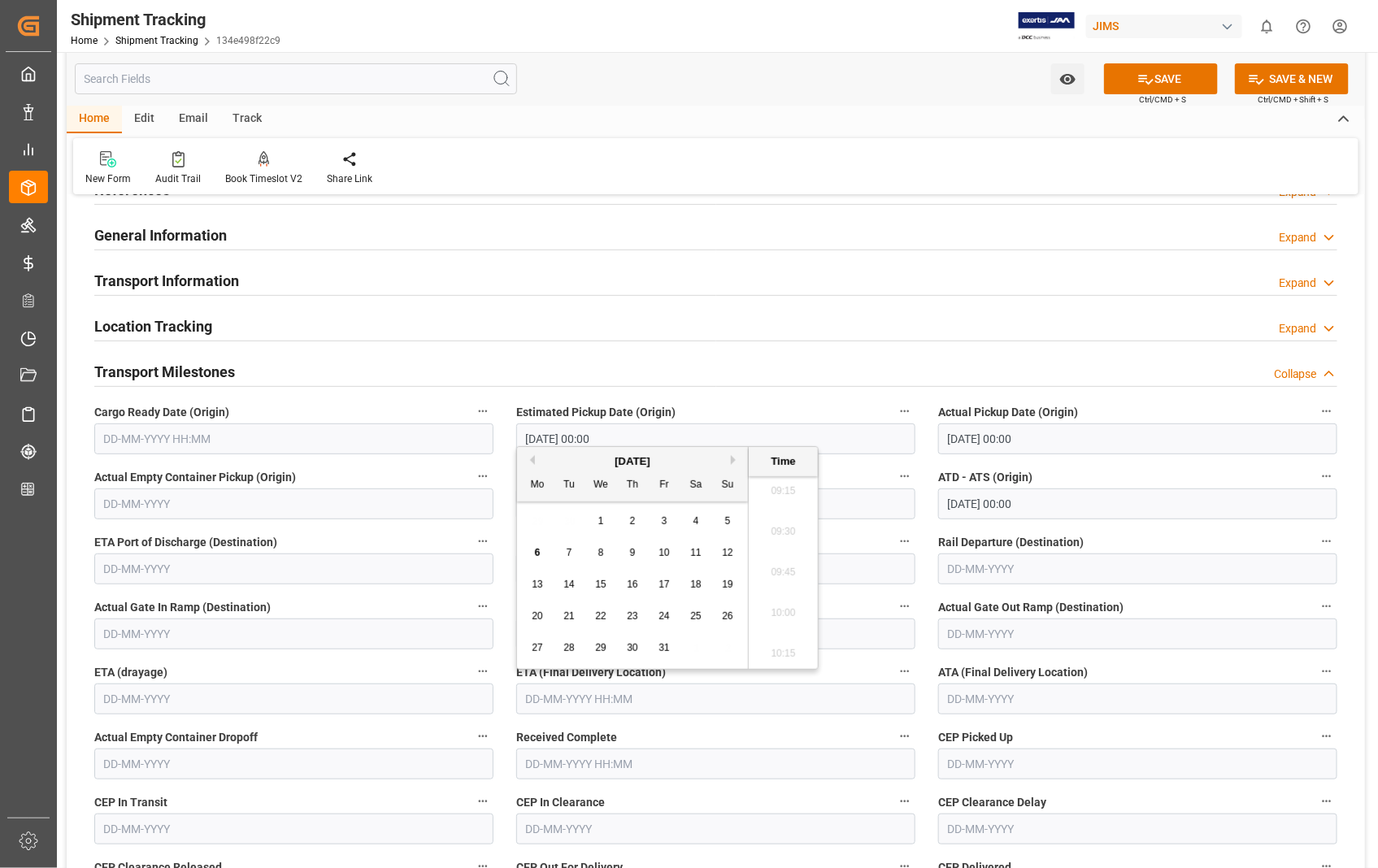
click at [582, 695] on input "text" at bounding box center [715, 698] width 399 height 31
click at [602, 555] on span "8" at bounding box center [602, 553] width 6 height 12
type input "[DATE] 00:00"
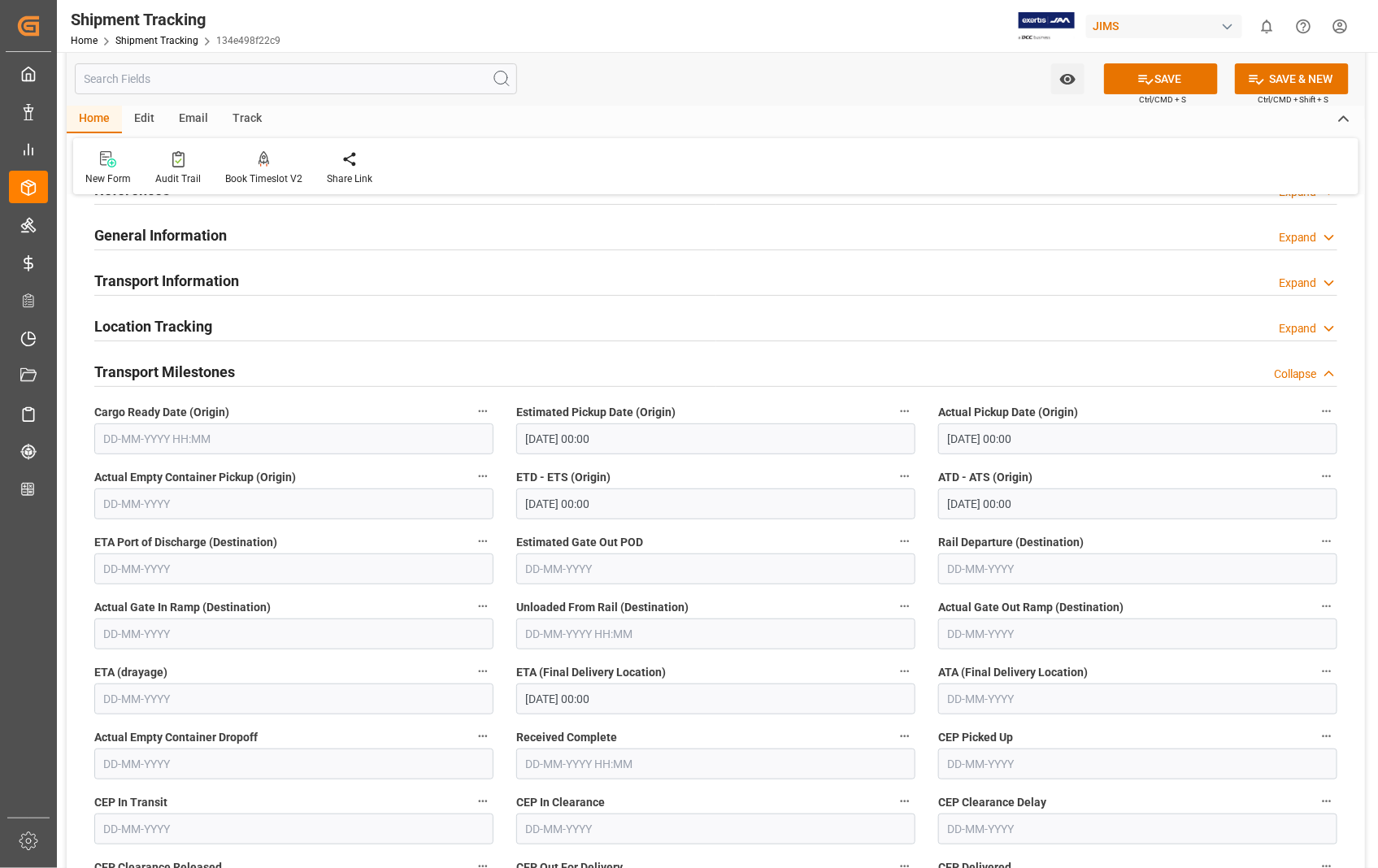
click at [928, 601] on div "Actual Gate Out Ramp (Destination)" at bounding box center [1137, 622] width 422 height 65
click at [1176, 83] on button "SAVE" at bounding box center [1160, 78] width 114 height 31
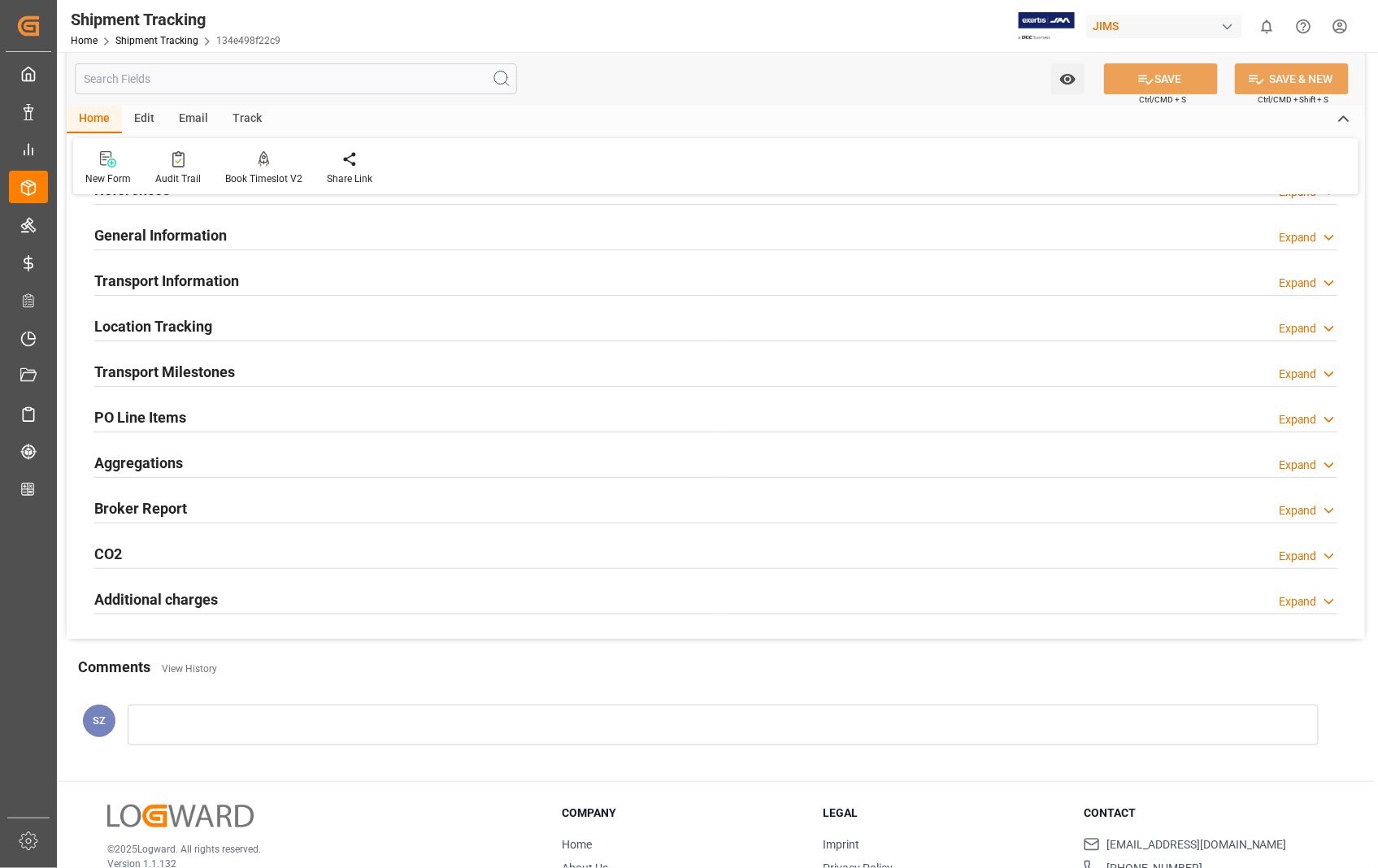
click at [205, 277] on h2 "Transport Information" at bounding box center [166, 280] width 144 height 22
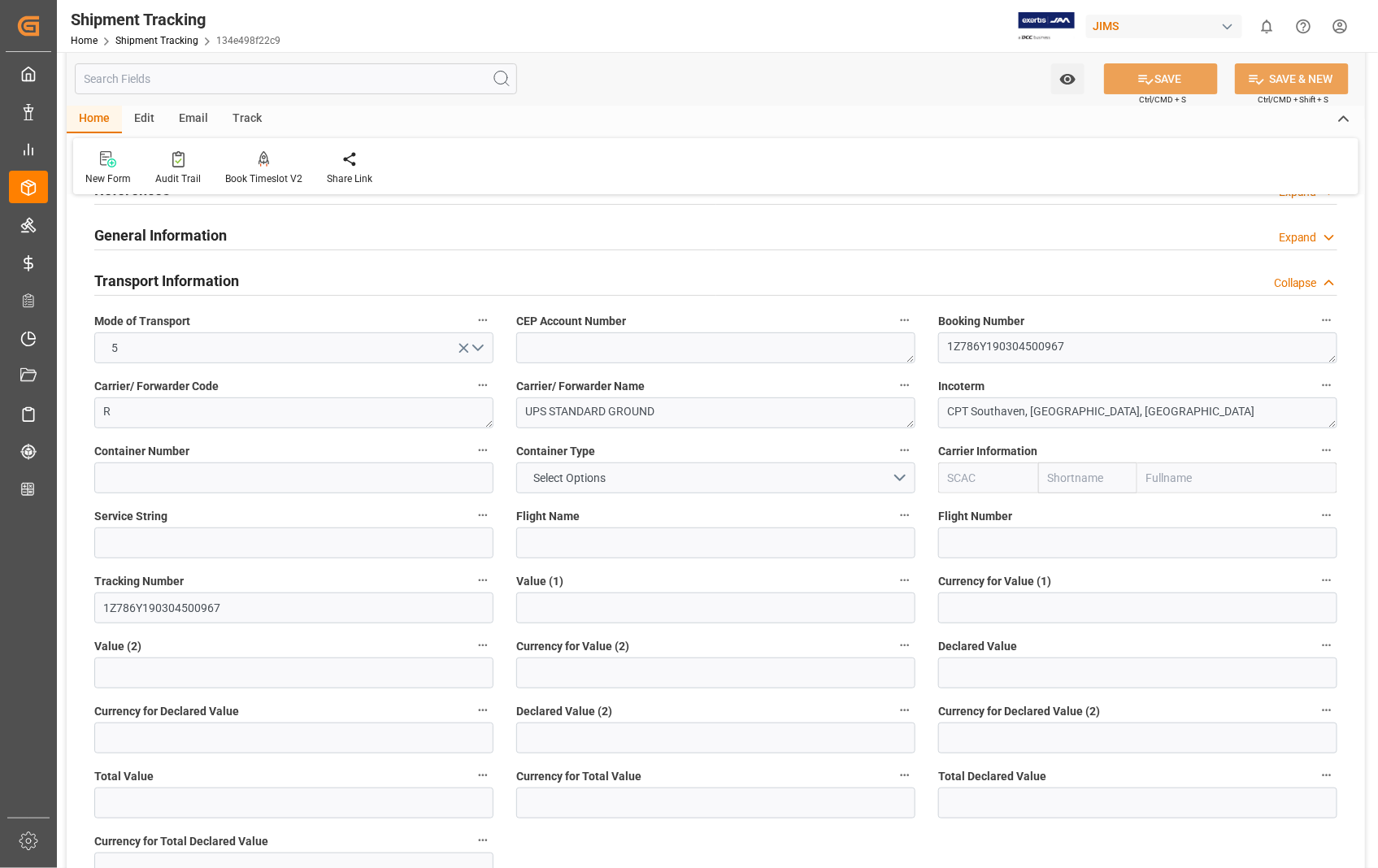
click at [205, 277] on h2 "Transport Information" at bounding box center [166, 280] width 144 height 22
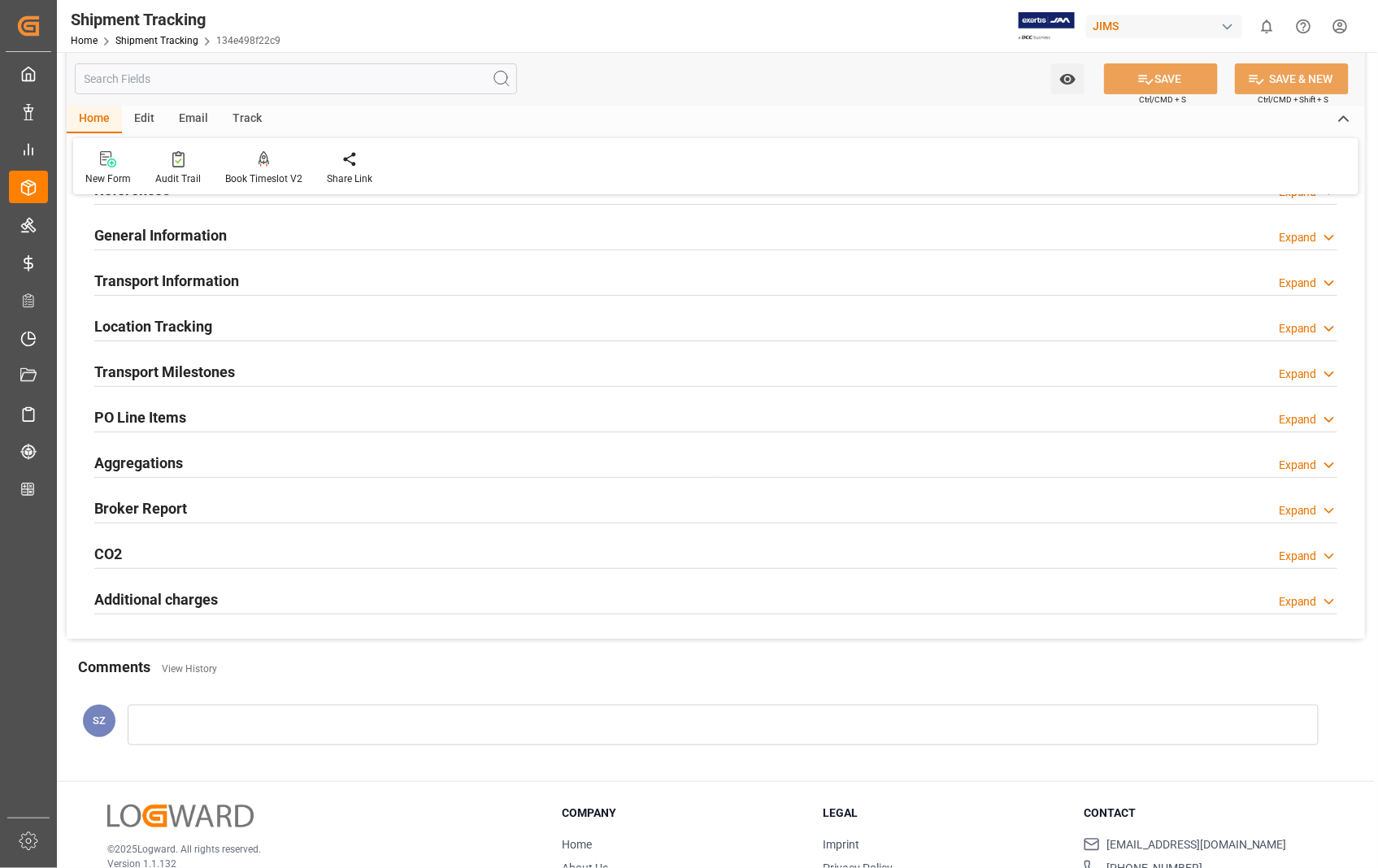
click at [209, 365] on h2 "Transport Milestones" at bounding box center [164, 371] width 140 height 22
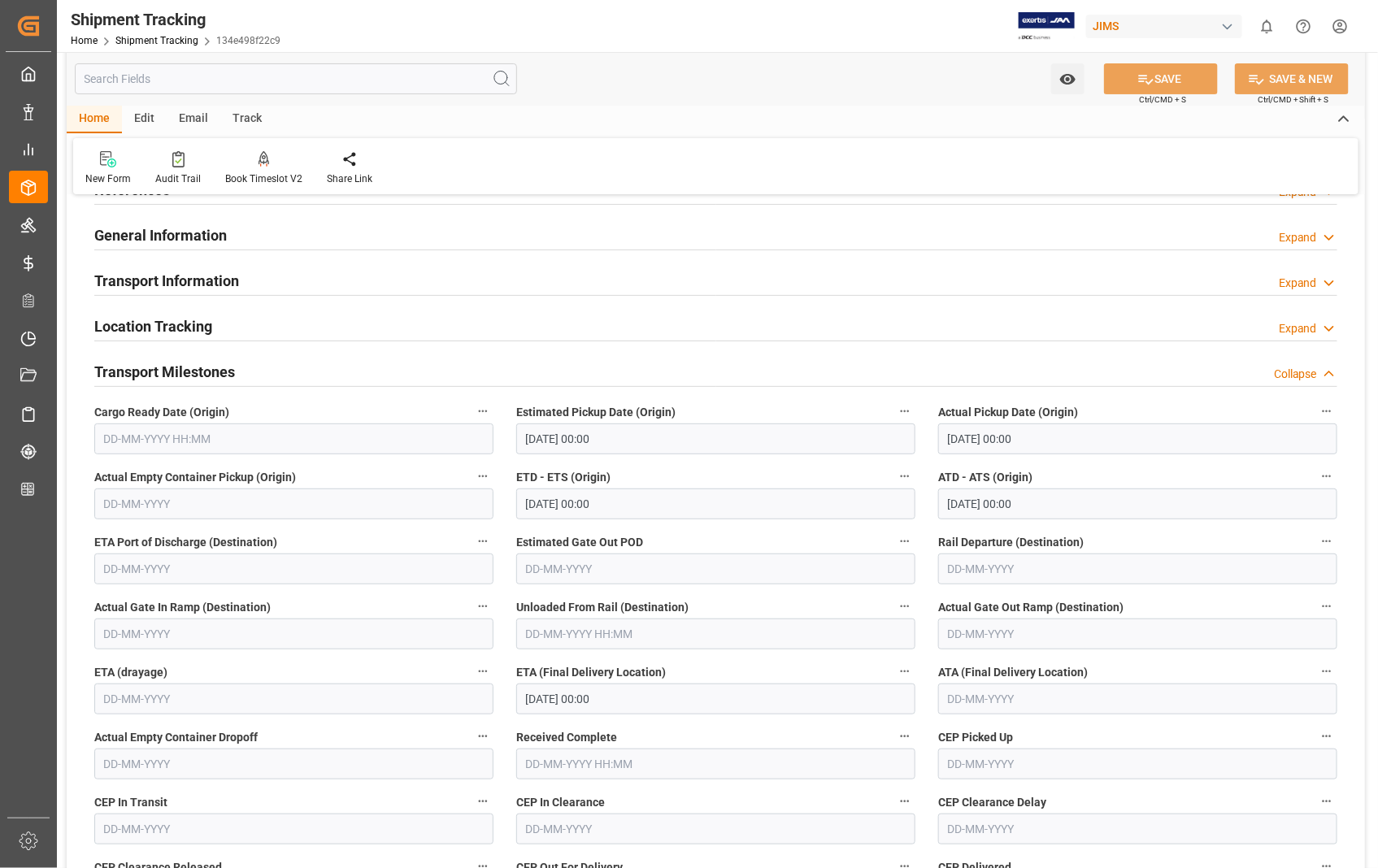
click at [209, 365] on h2 "Transport Milestones" at bounding box center [164, 371] width 140 height 22
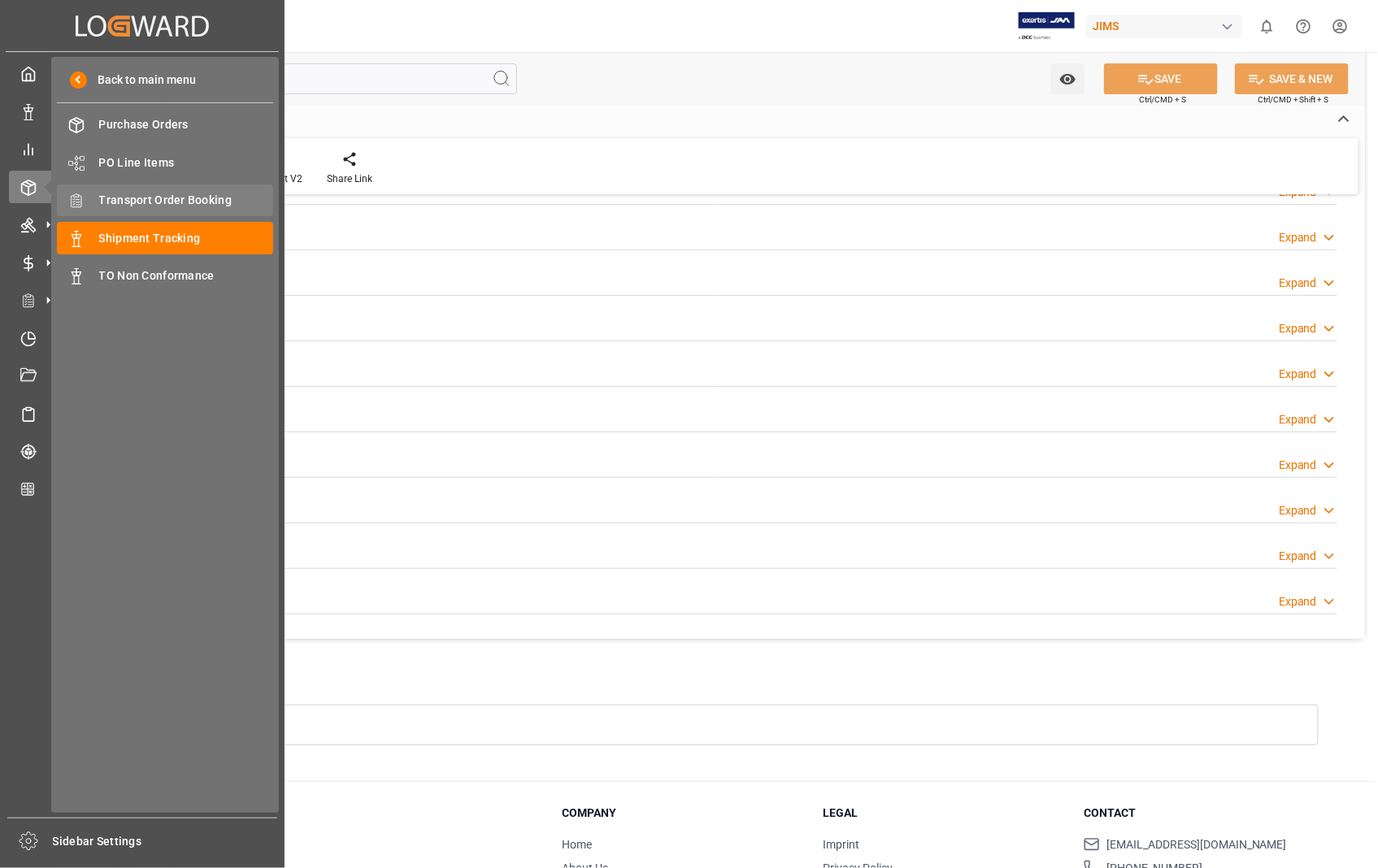
click at [197, 196] on span "Transport Order Booking" at bounding box center [186, 199] width 175 height 17
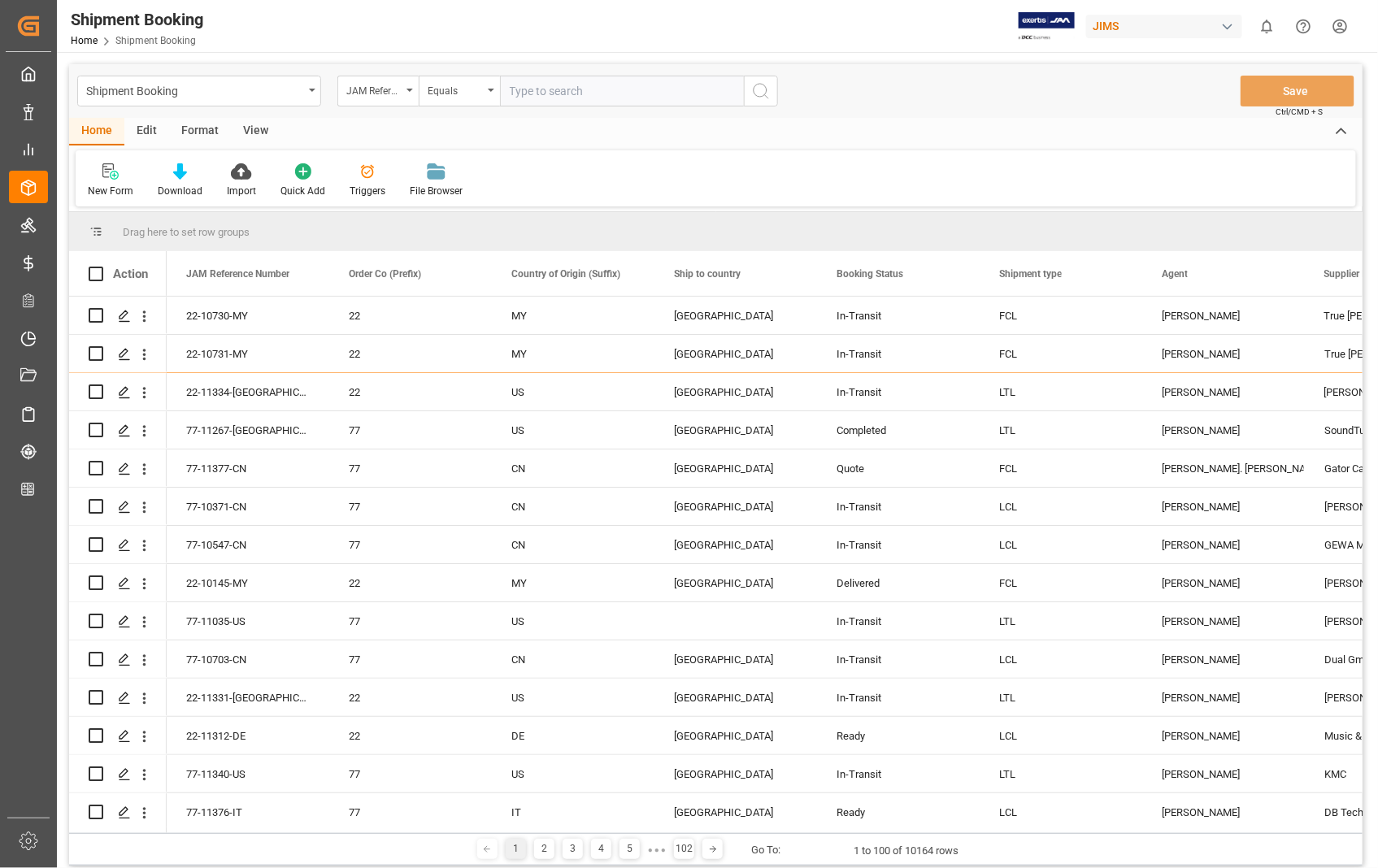
click at [578, 88] on input "text" at bounding box center [621, 91] width 244 height 31
click at [605, 94] on input "text" at bounding box center [621, 91] width 244 height 31
paste input "22-11334-[GEOGRAPHIC_DATA]"
type input "22-11334-[GEOGRAPHIC_DATA]"
click at [759, 90] on icon "search button" at bounding box center [761, 91] width 20 height 20
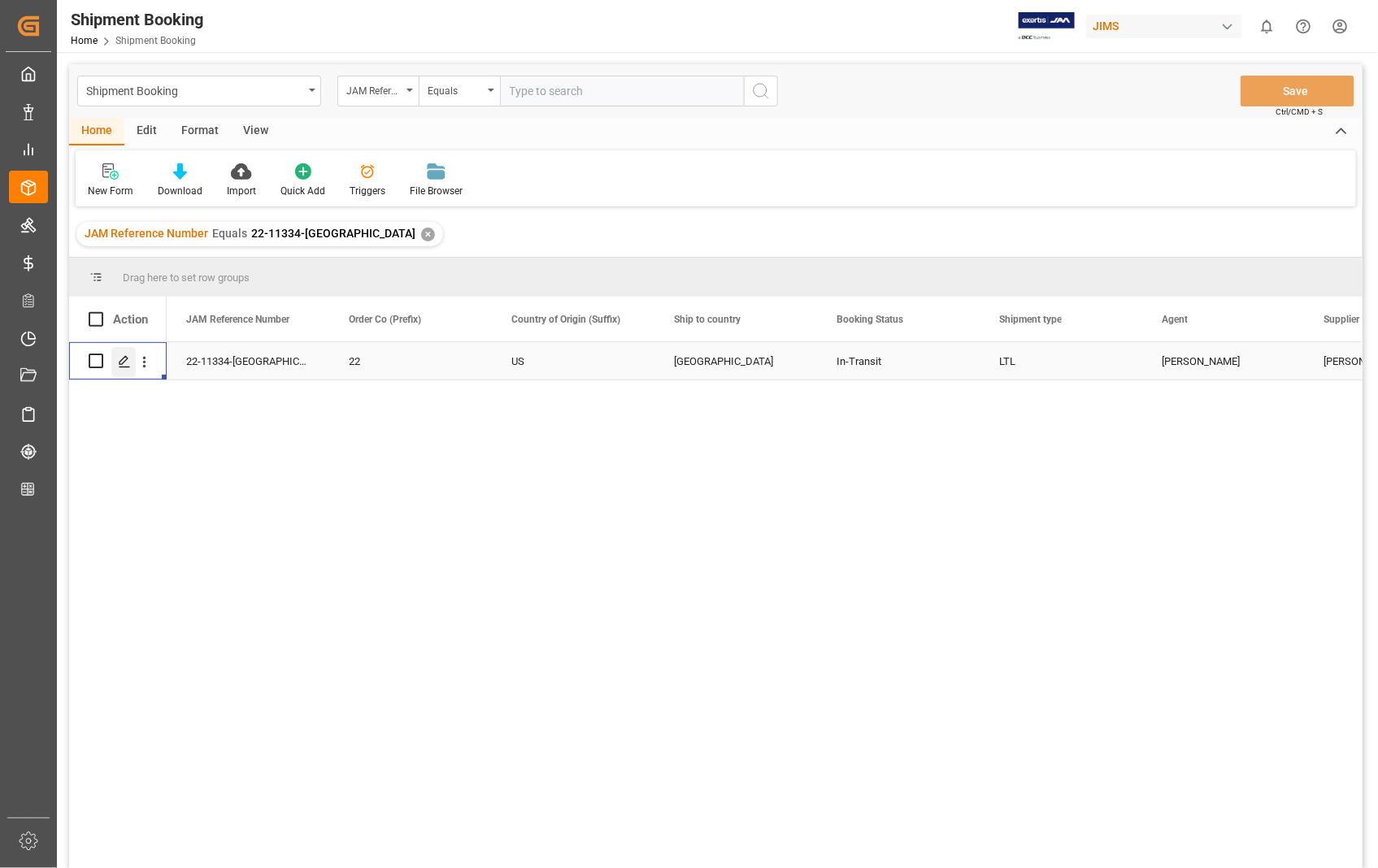
click at [124, 364] on icon "Press SPACE to select this row." at bounding box center [123, 361] width 13 height 13
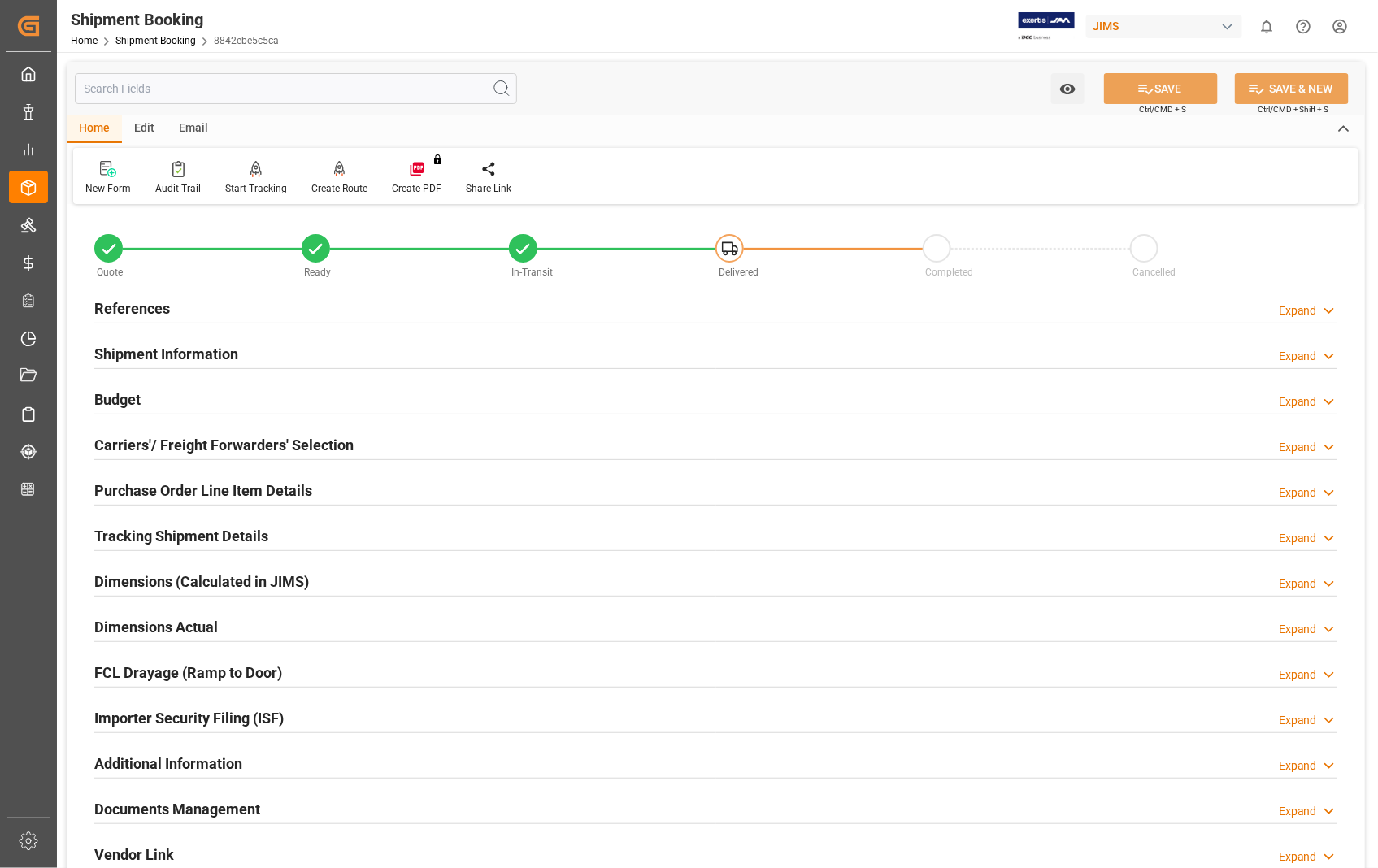
click at [229, 805] on h2 "Documents Management" at bounding box center [177, 809] width 166 height 22
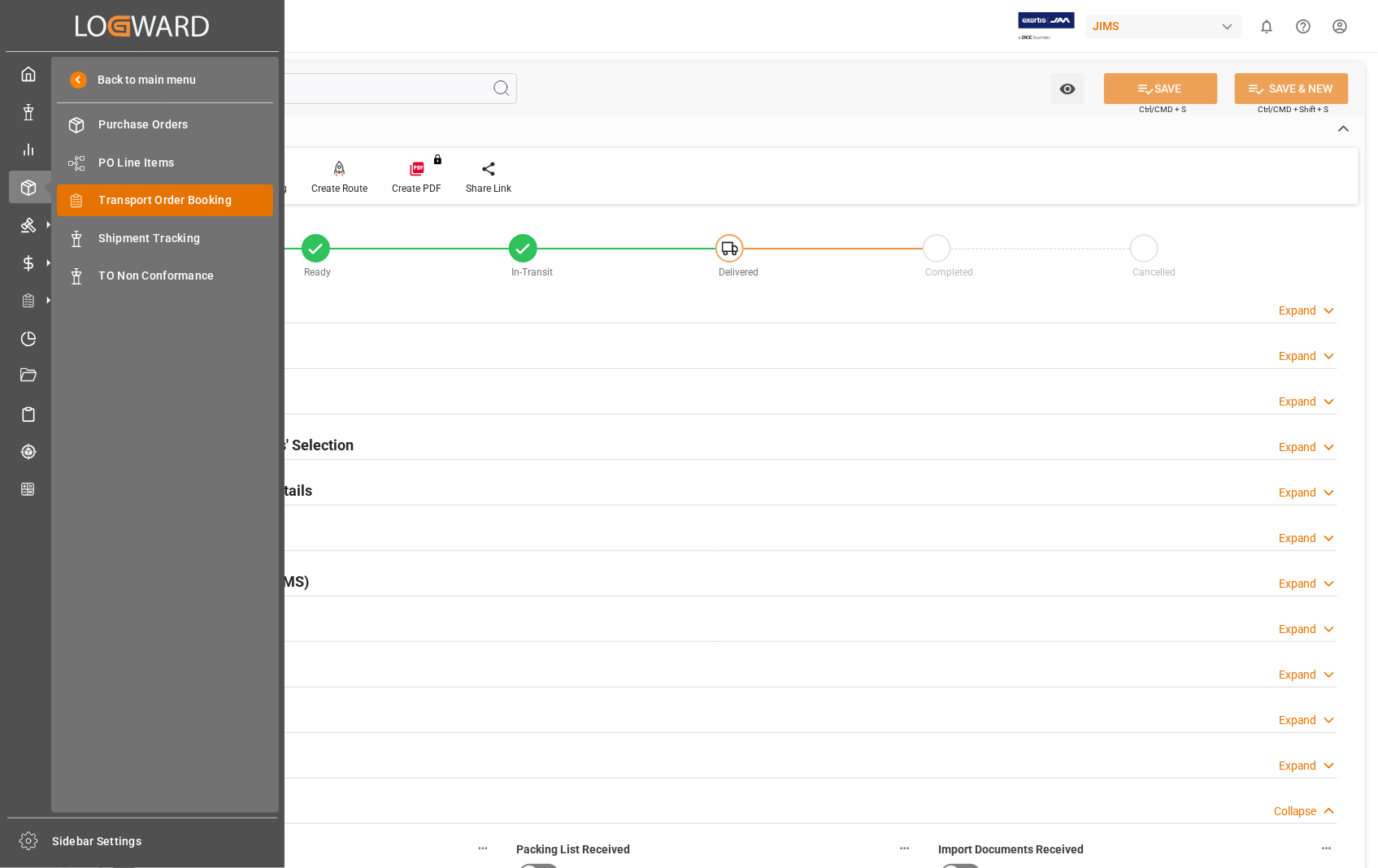
click at [227, 194] on span "Transport Order Booking" at bounding box center [186, 199] width 175 height 17
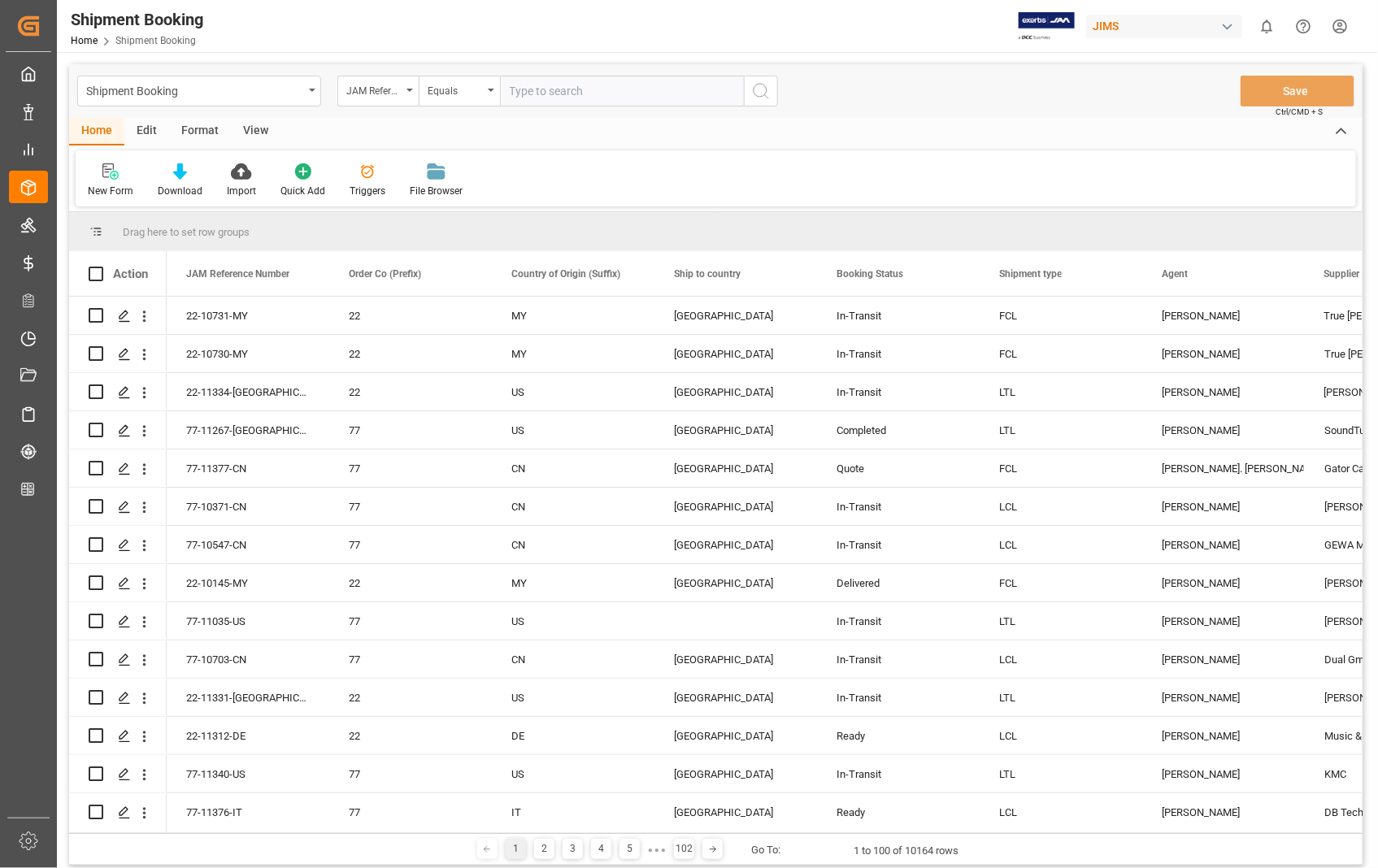
click at [644, 90] on input "text" at bounding box center [621, 91] width 244 height 31
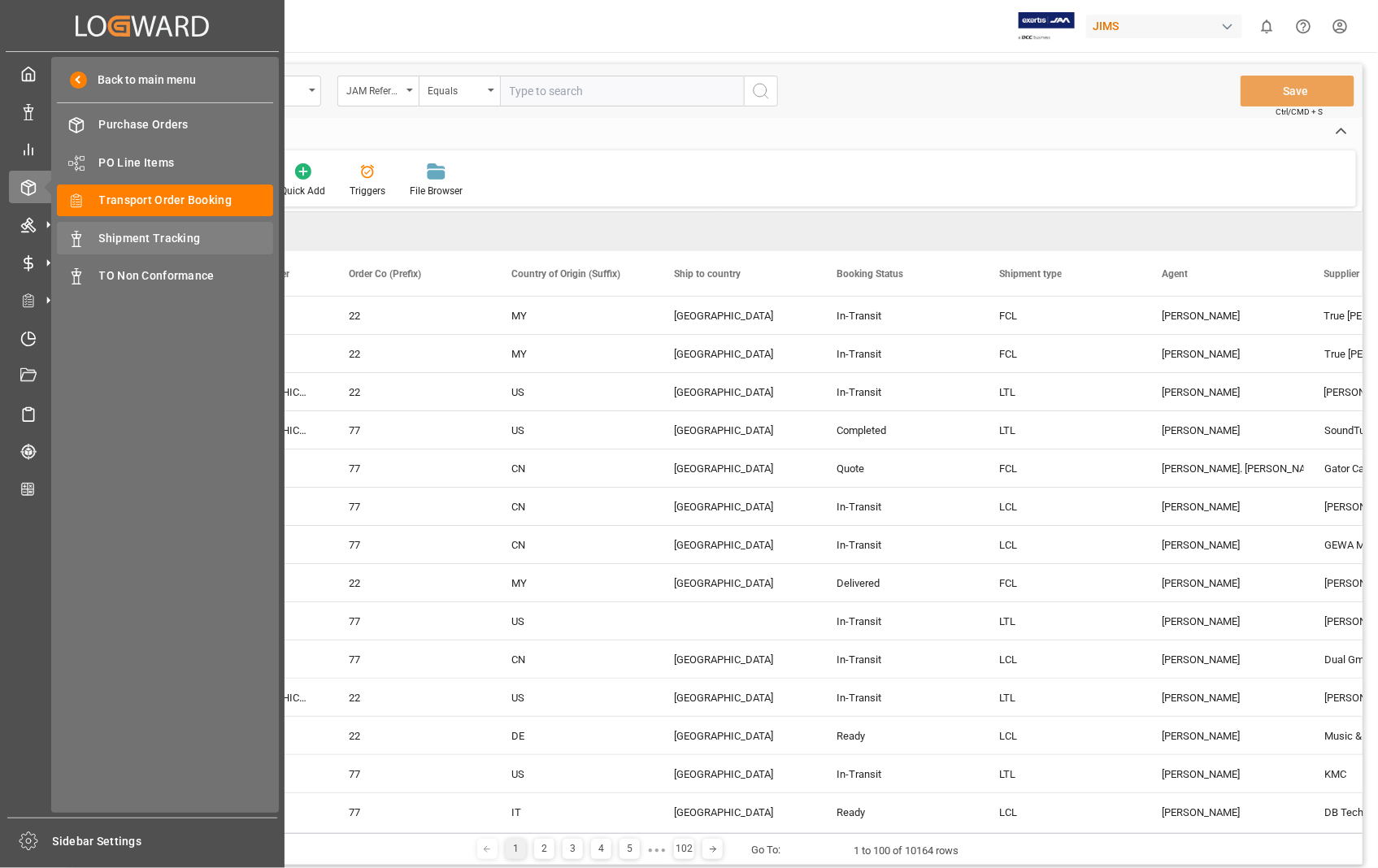
click at [142, 232] on span "Shipment Tracking" at bounding box center [186, 238] width 175 height 17
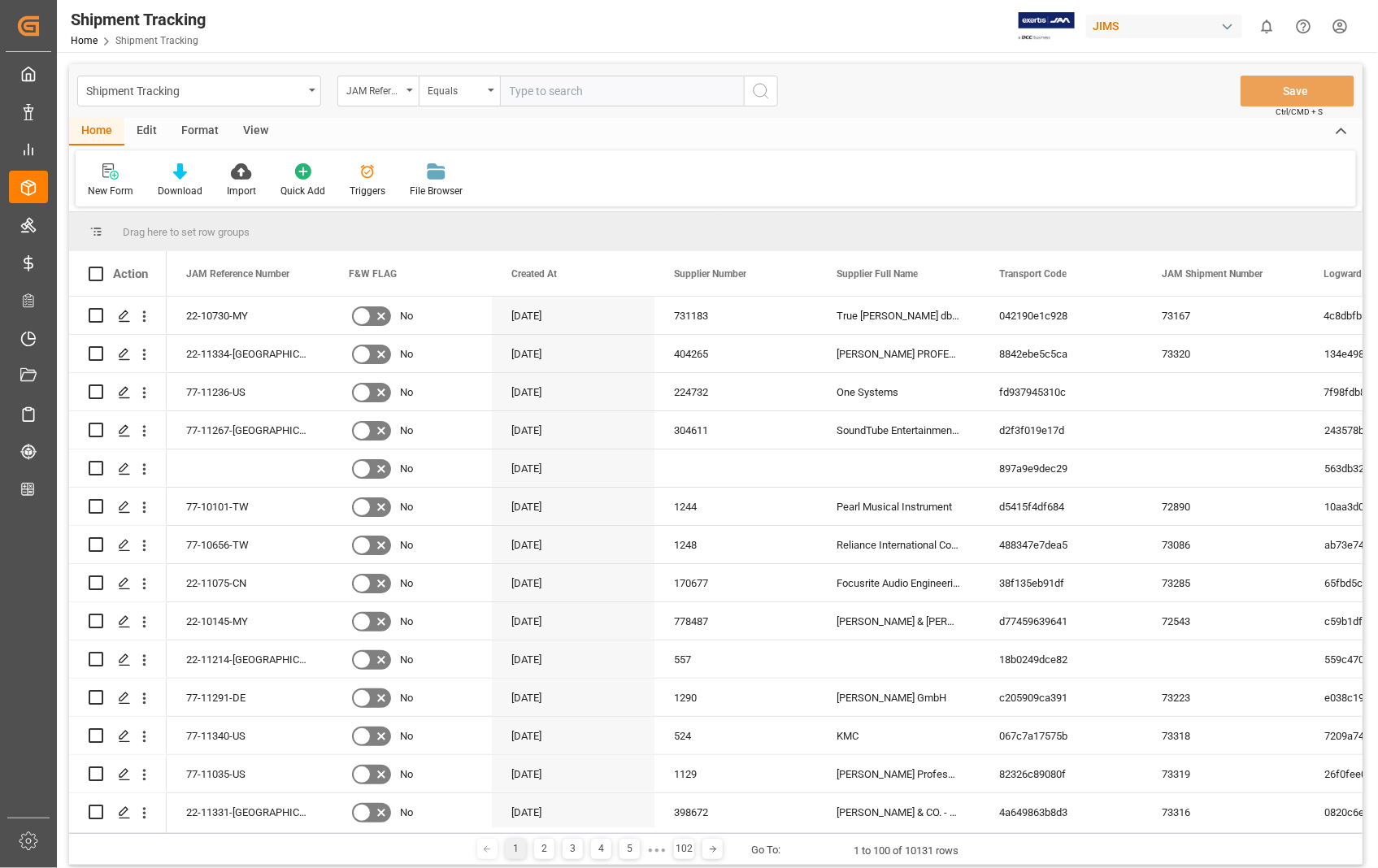
click at [650, 94] on input "text" at bounding box center [621, 91] width 244 height 31
paste input "22-11359-[GEOGRAPHIC_DATA]"
type input "22-11359-[GEOGRAPHIC_DATA]"
click at [761, 88] on icon "search button" at bounding box center [761, 91] width 20 height 20
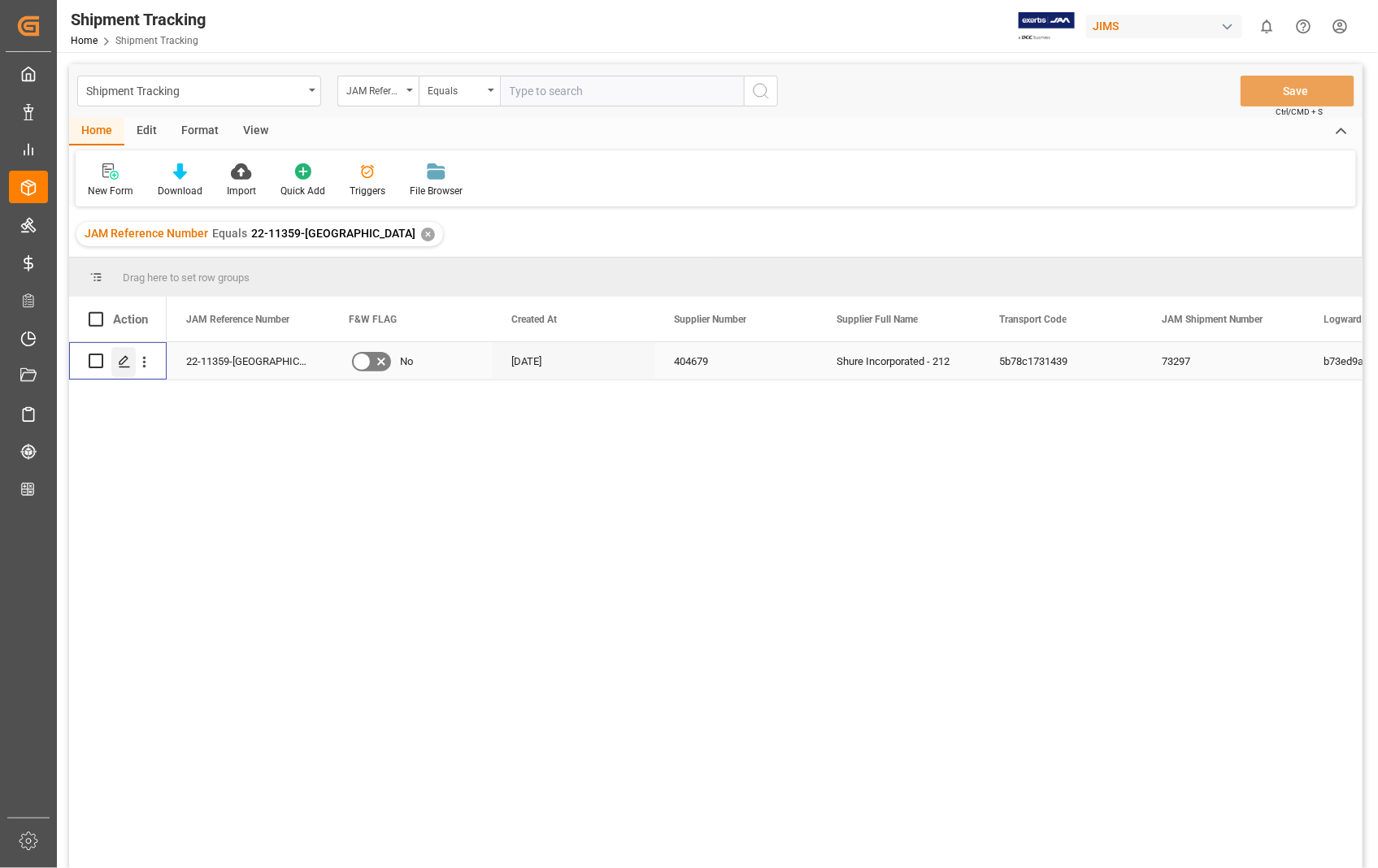
click at [123, 362] on icon "Press SPACE to select this row." at bounding box center [123, 361] width 13 height 13
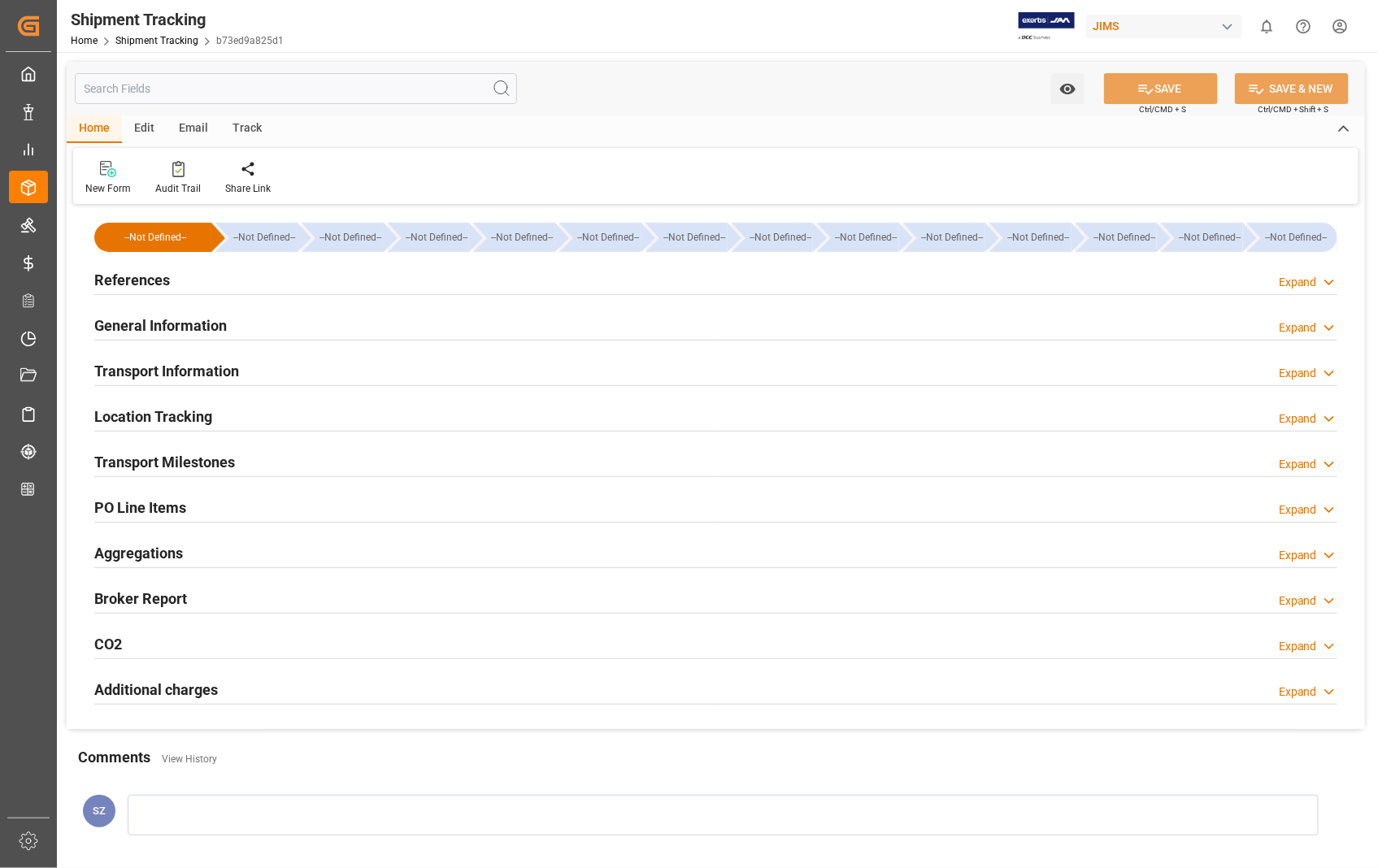
type input "20.9"
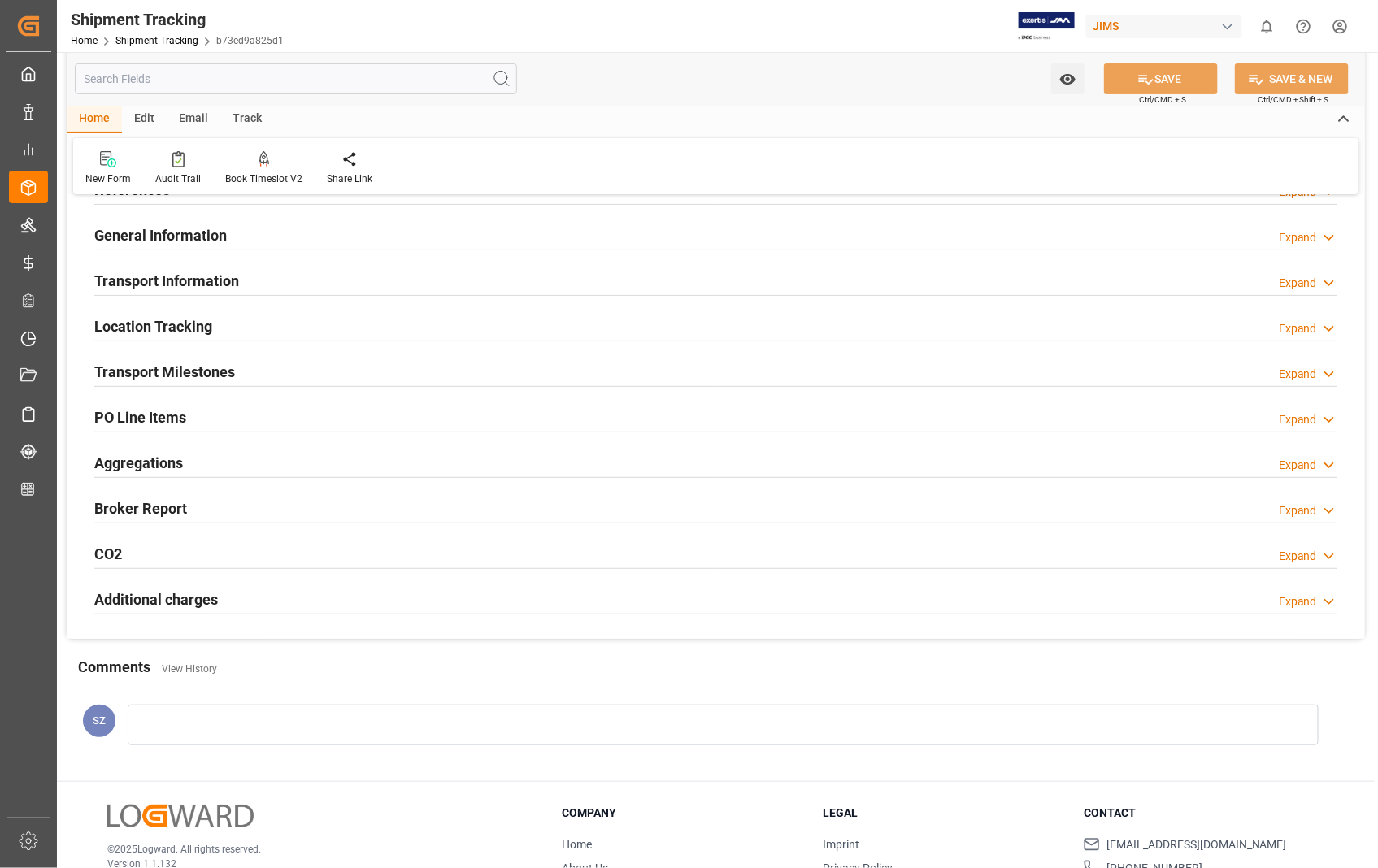
click at [202, 280] on h2 "Transport Information" at bounding box center [166, 280] width 144 height 22
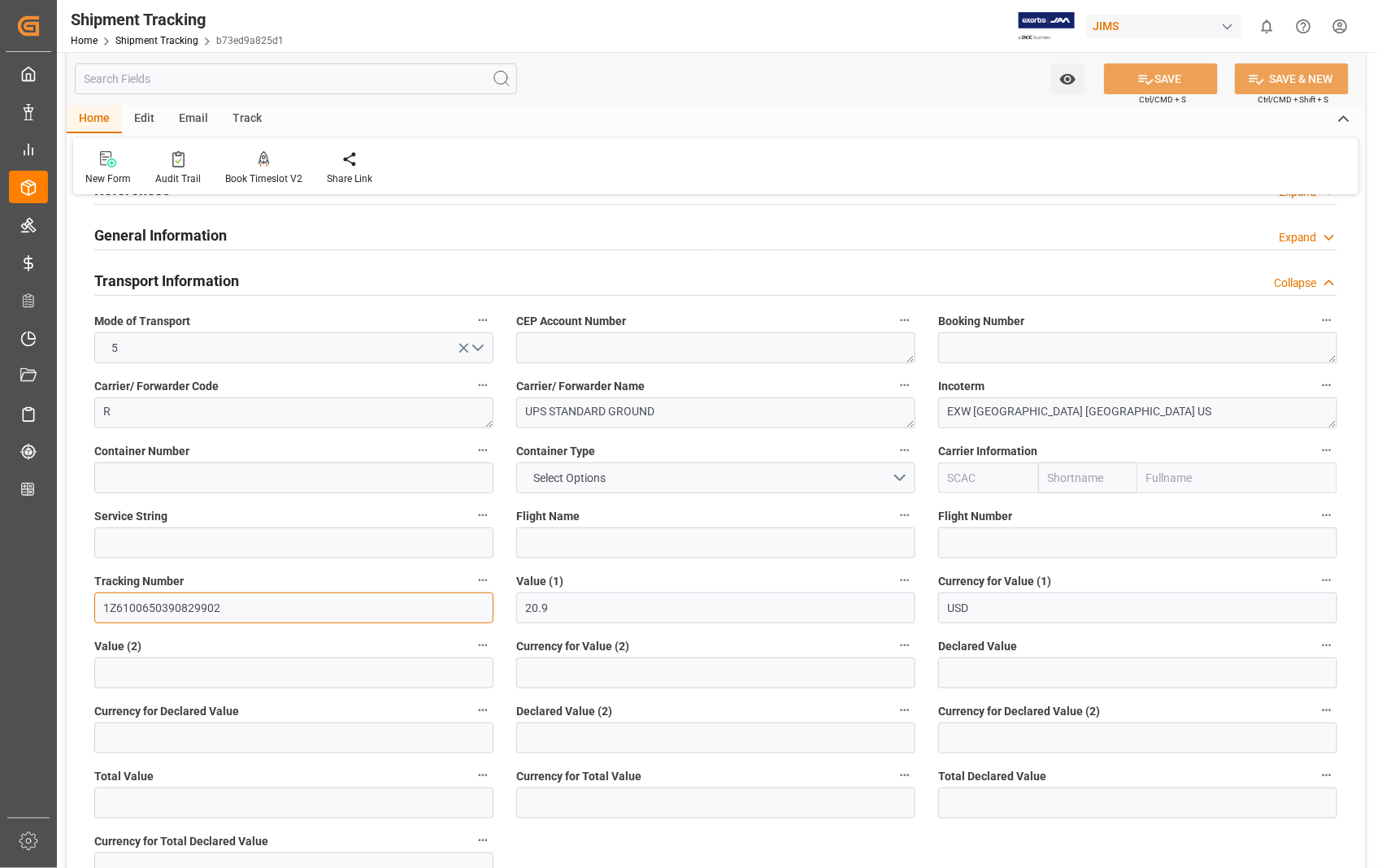
drag, startPoint x: 229, startPoint y: 613, endPoint x: 82, endPoint y: 610, distance: 147.0
click at [83, 610] on div "Tracking Number 1Z6100650390829902" at bounding box center [293, 596] width 422 height 65
